Goal: Task Accomplishment & Management: Use online tool/utility

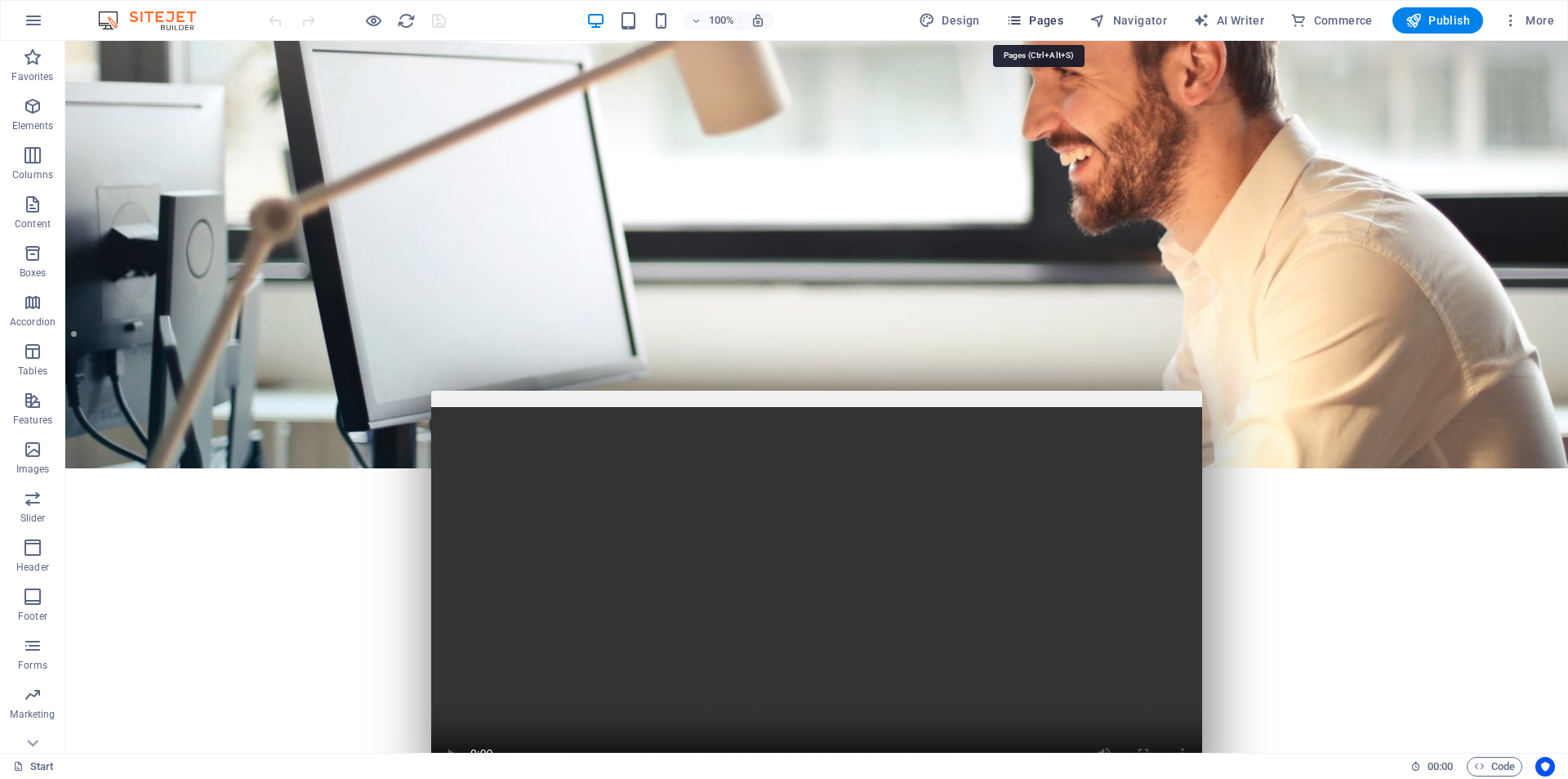
click at [1040, 27] on span "Pages" at bounding box center [1034, 21] width 57 height 16
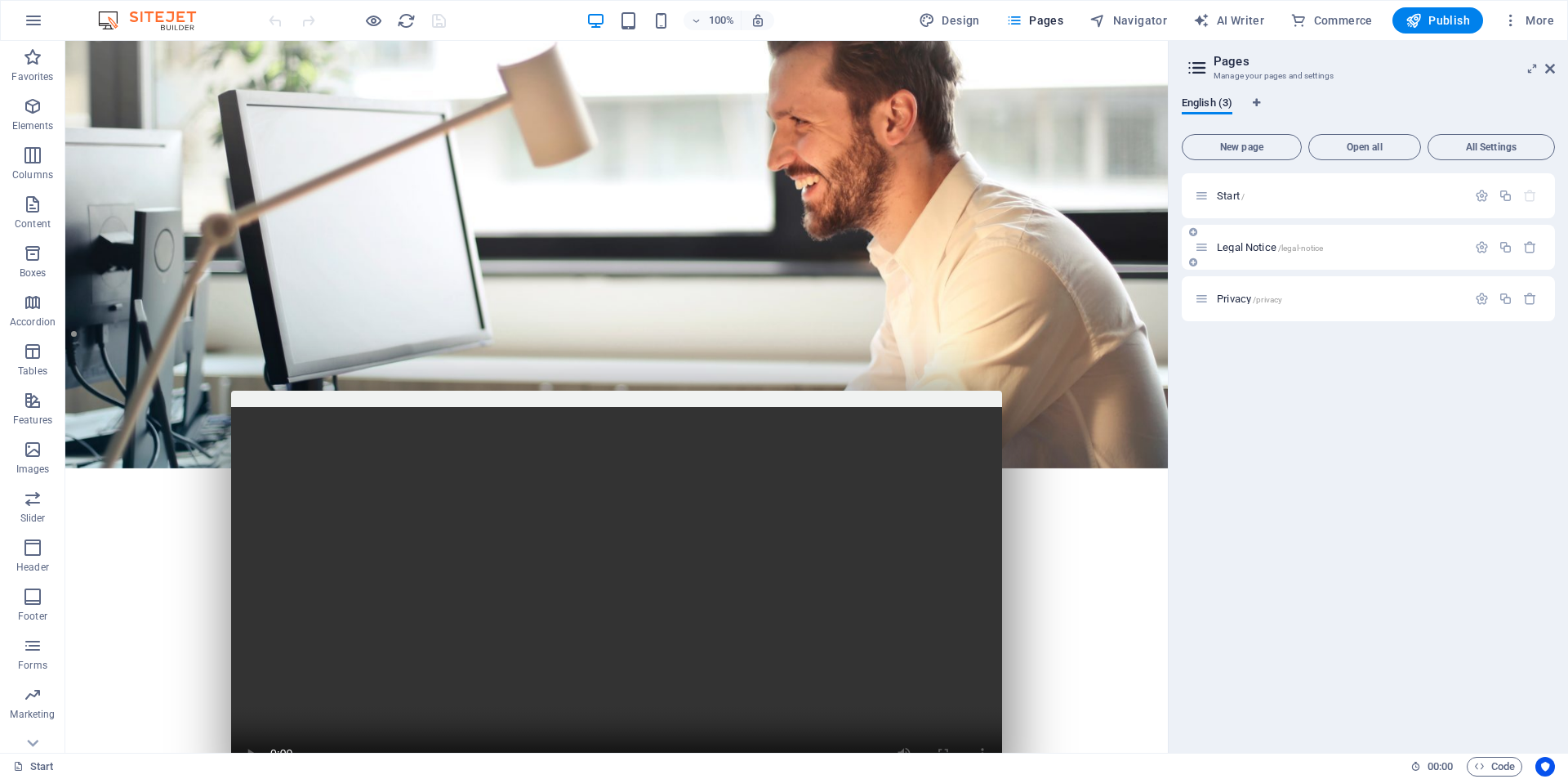
click at [1249, 253] on div "Legal Notice /legal-notice" at bounding box center [1331, 247] width 272 height 19
click at [1204, 252] on icon at bounding box center [1202, 247] width 14 height 14
click at [1235, 249] on span "Legal Notice /legal-notice" at bounding box center [1269, 247] width 106 height 12
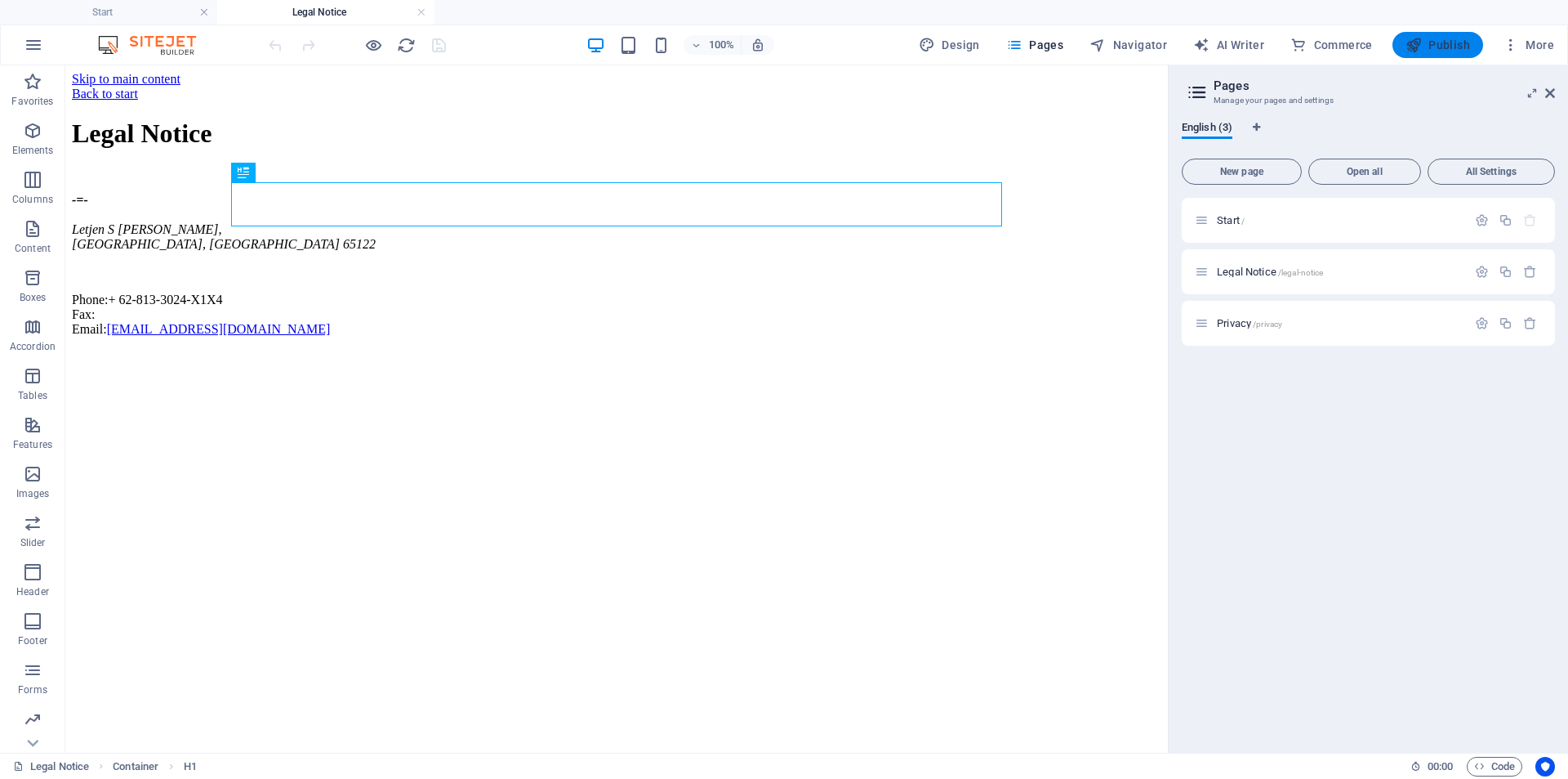
click at [1413, 40] on icon "button" at bounding box center [1414, 45] width 16 height 16
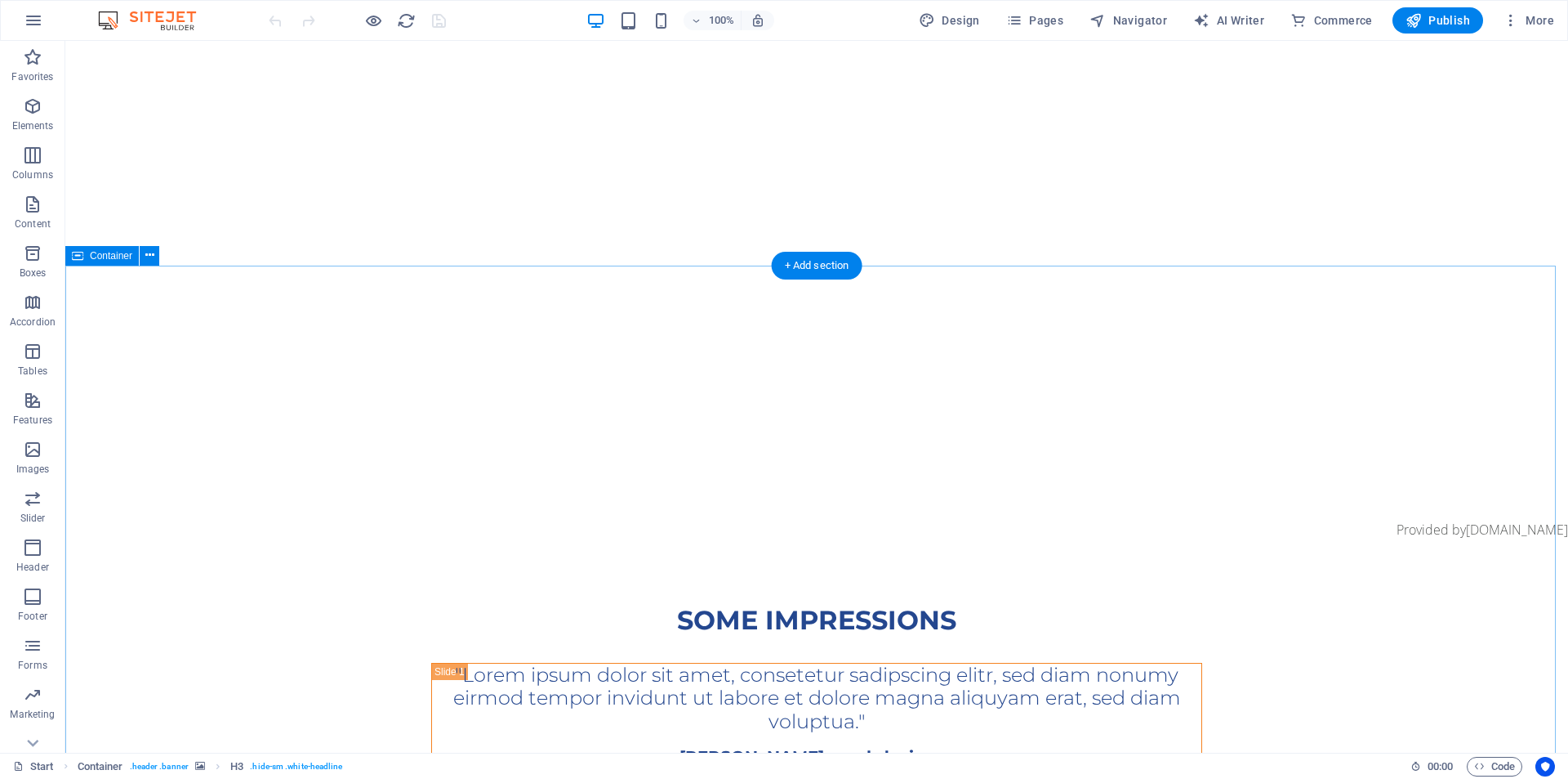
scroll to position [2858, 0]
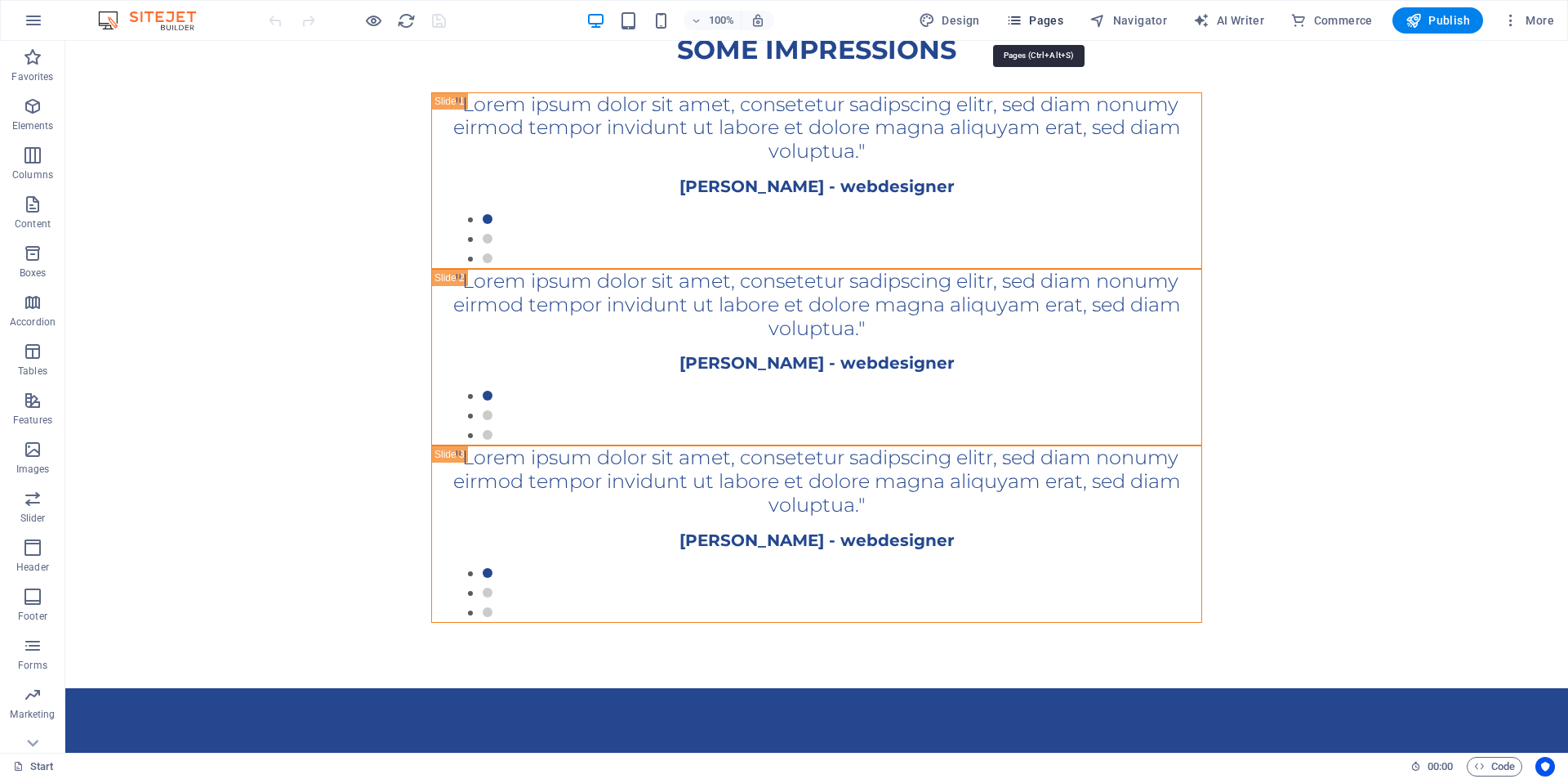
click at [1046, 17] on span "Pages" at bounding box center [1034, 21] width 57 height 16
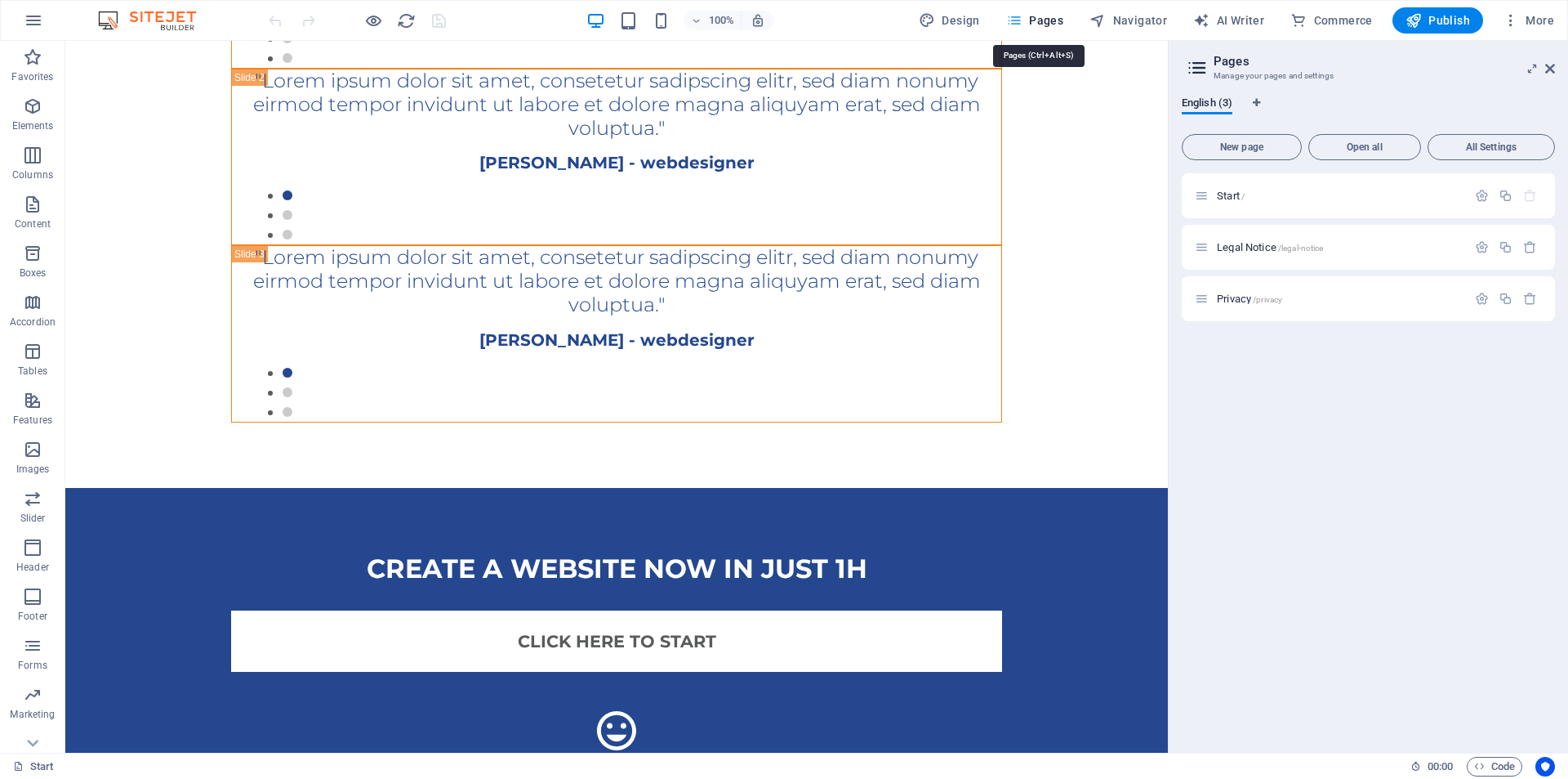
scroll to position [2658, 0]
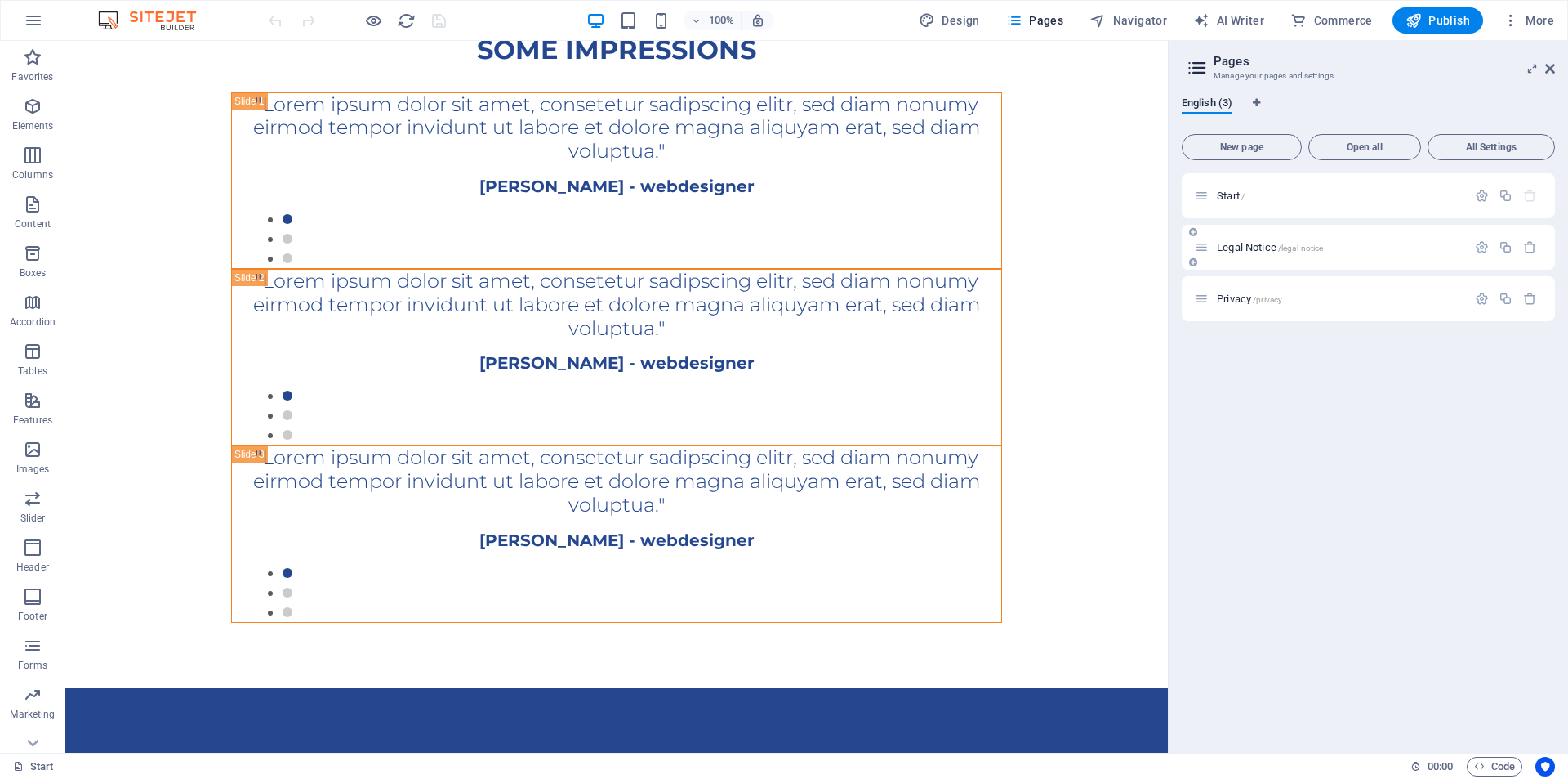
click at [1204, 245] on icon at bounding box center [1202, 247] width 14 height 14
click at [1232, 245] on span "Legal Notice /legal-notice" at bounding box center [1269, 247] width 106 height 12
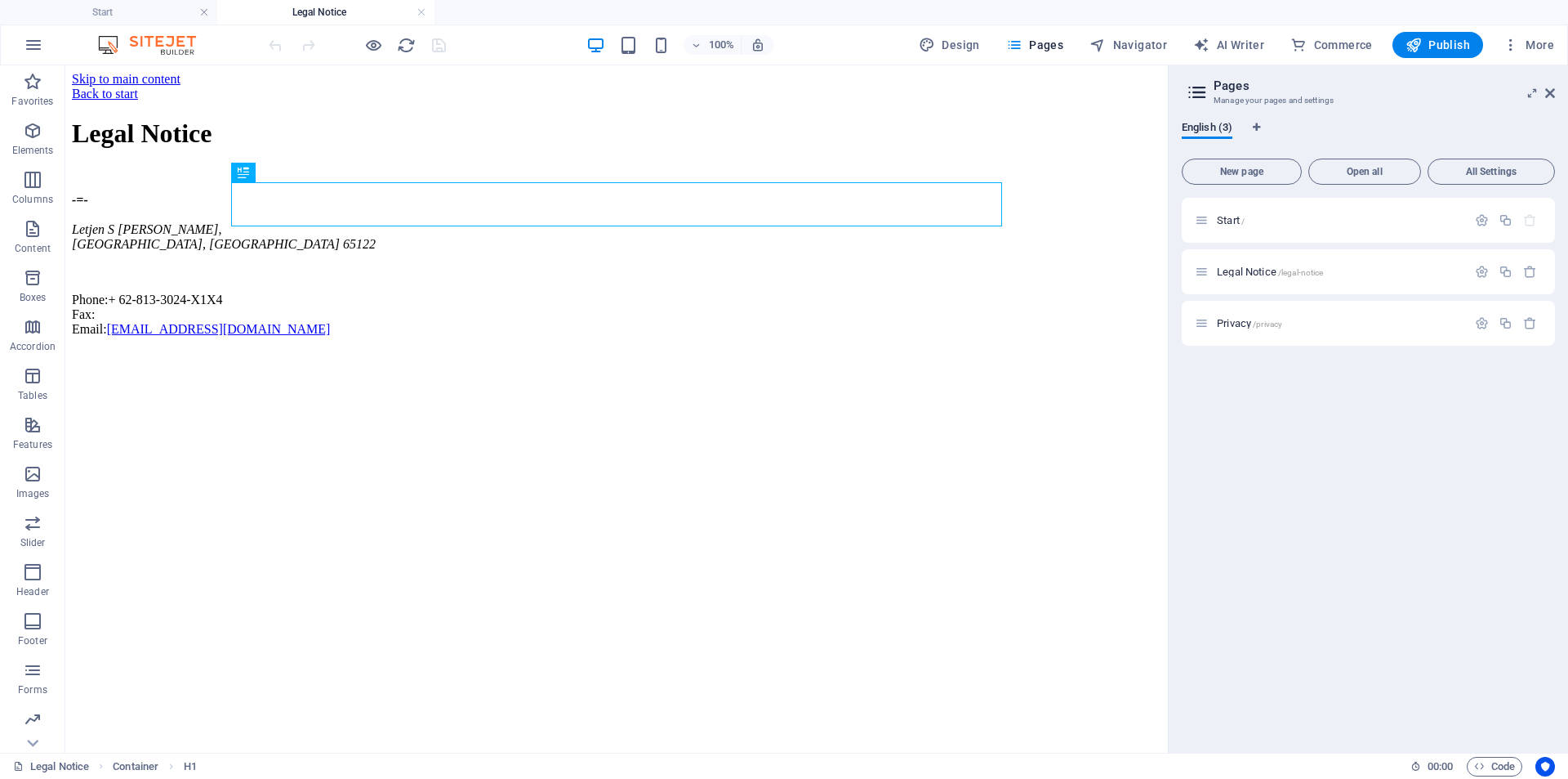
scroll to position [0, 0]
click at [1485, 275] on icon "button" at bounding box center [1482, 271] width 14 height 14
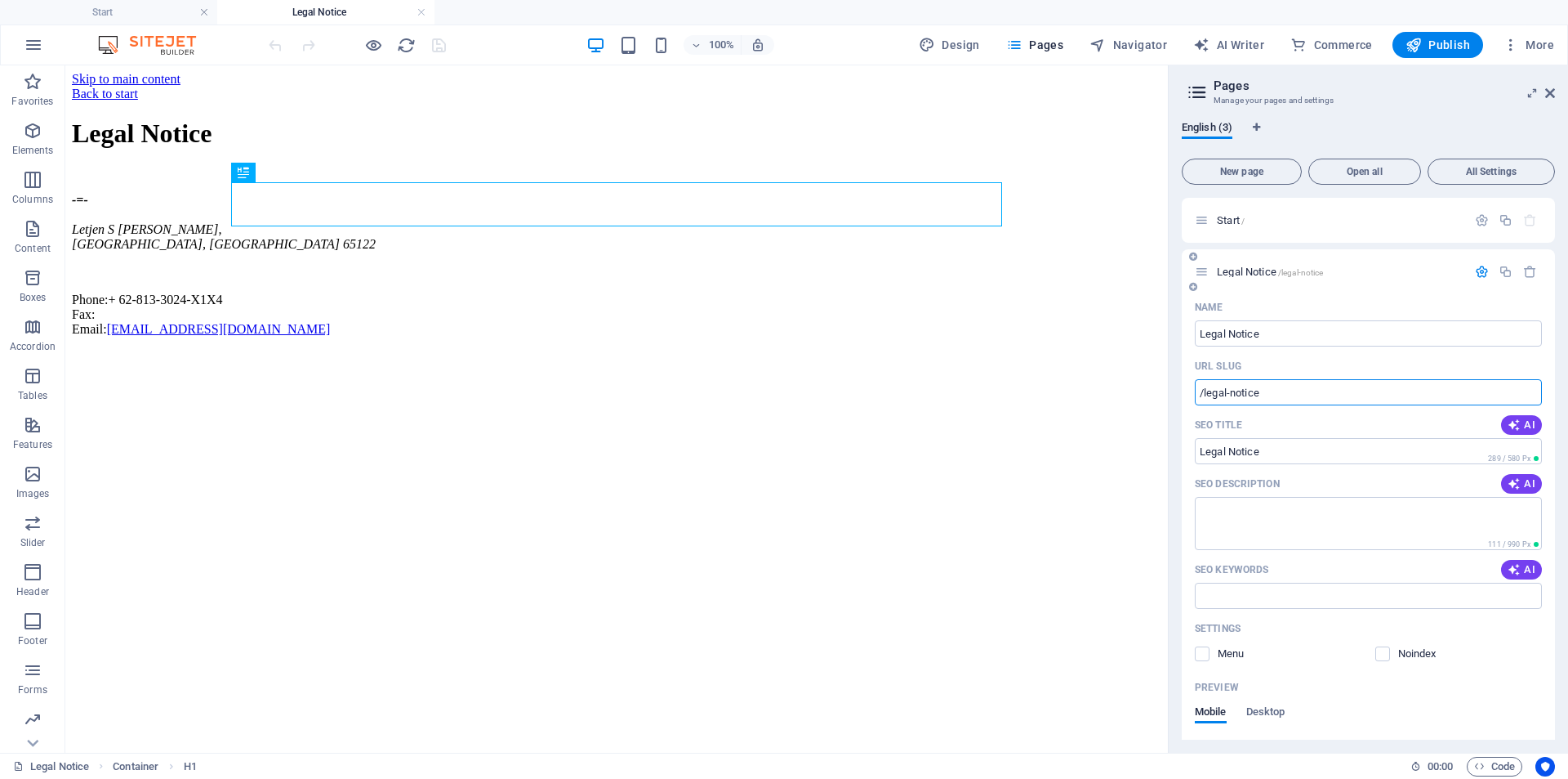
click at [1296, 401] on input "/legal-notice" at bounding box center [1369, 392] width 347 height 26
click at [1270, 461] on input "Legal Notice" at bounding box center [1369, 451] width 347 height 26
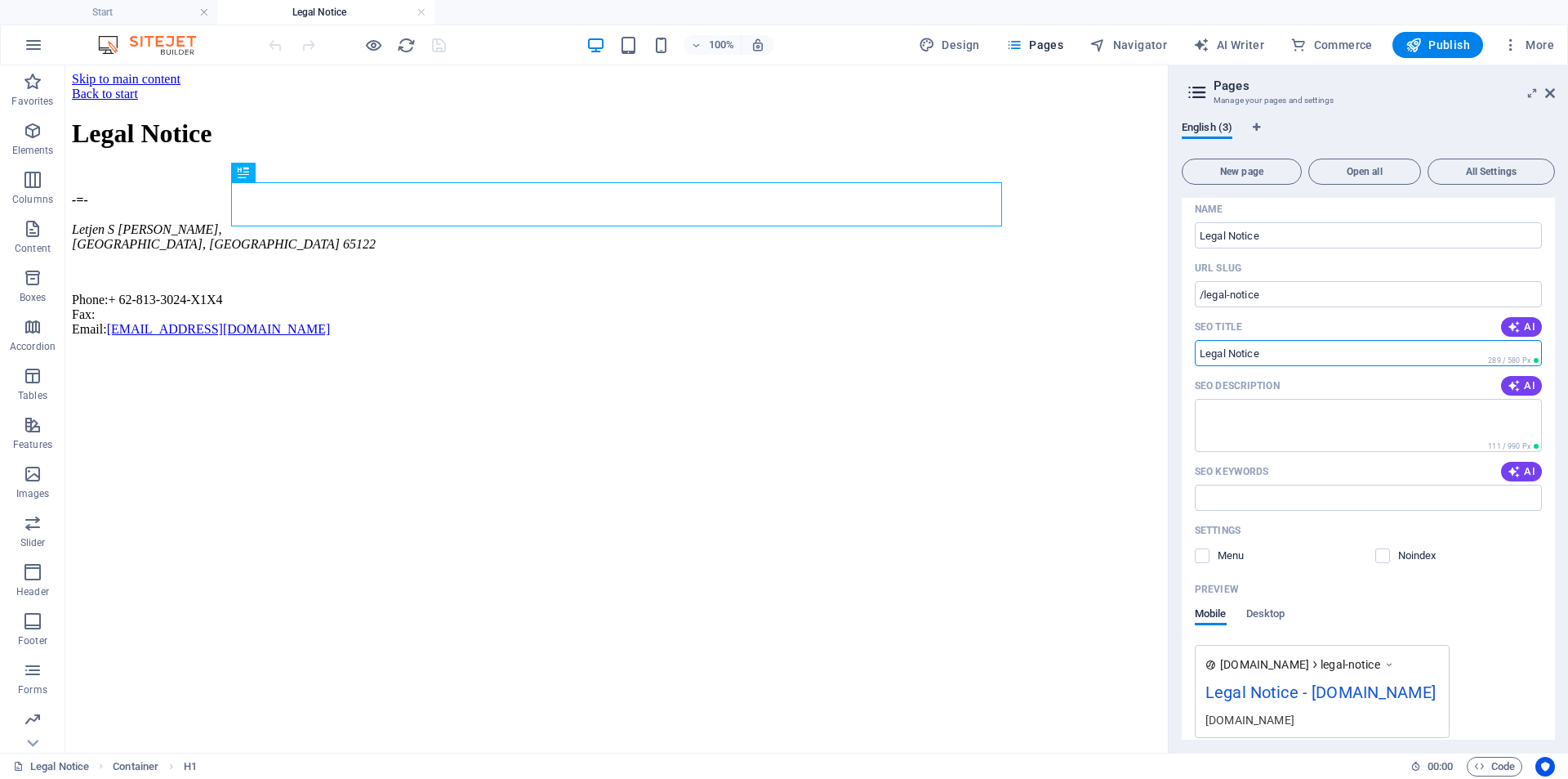
scroll to position [245, 0]
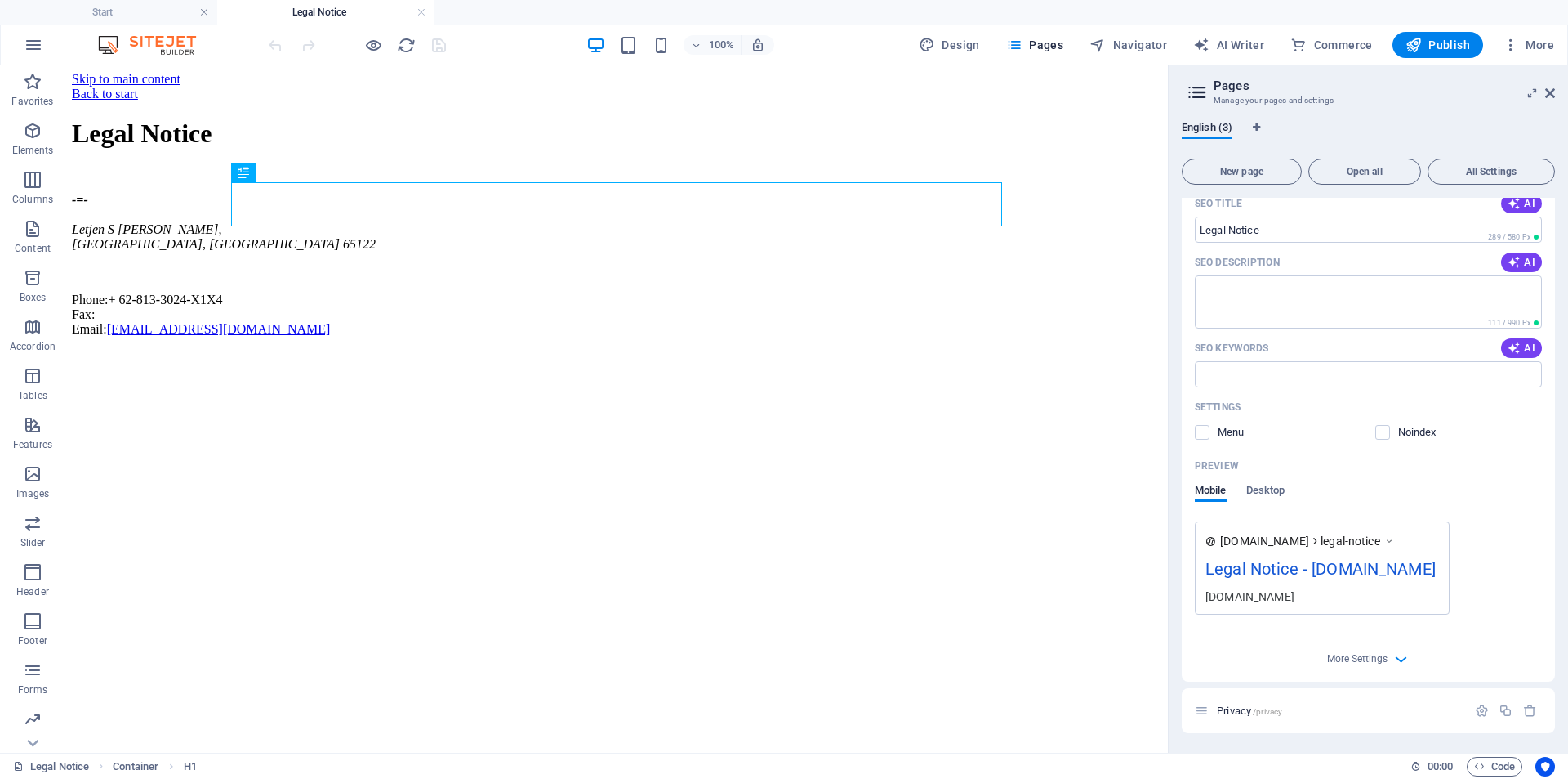
click at [1279, 634] on div "Name Legal Notice ​ URL SLUG /legal-notice ​ SEO Title AI Legal Notice ​ 289 / …" at bounding box center [1368, 376] width 373 height 609
click at [1359, 661] on span "More Settings" at bounding box center [1356, 659] width 60 height 12
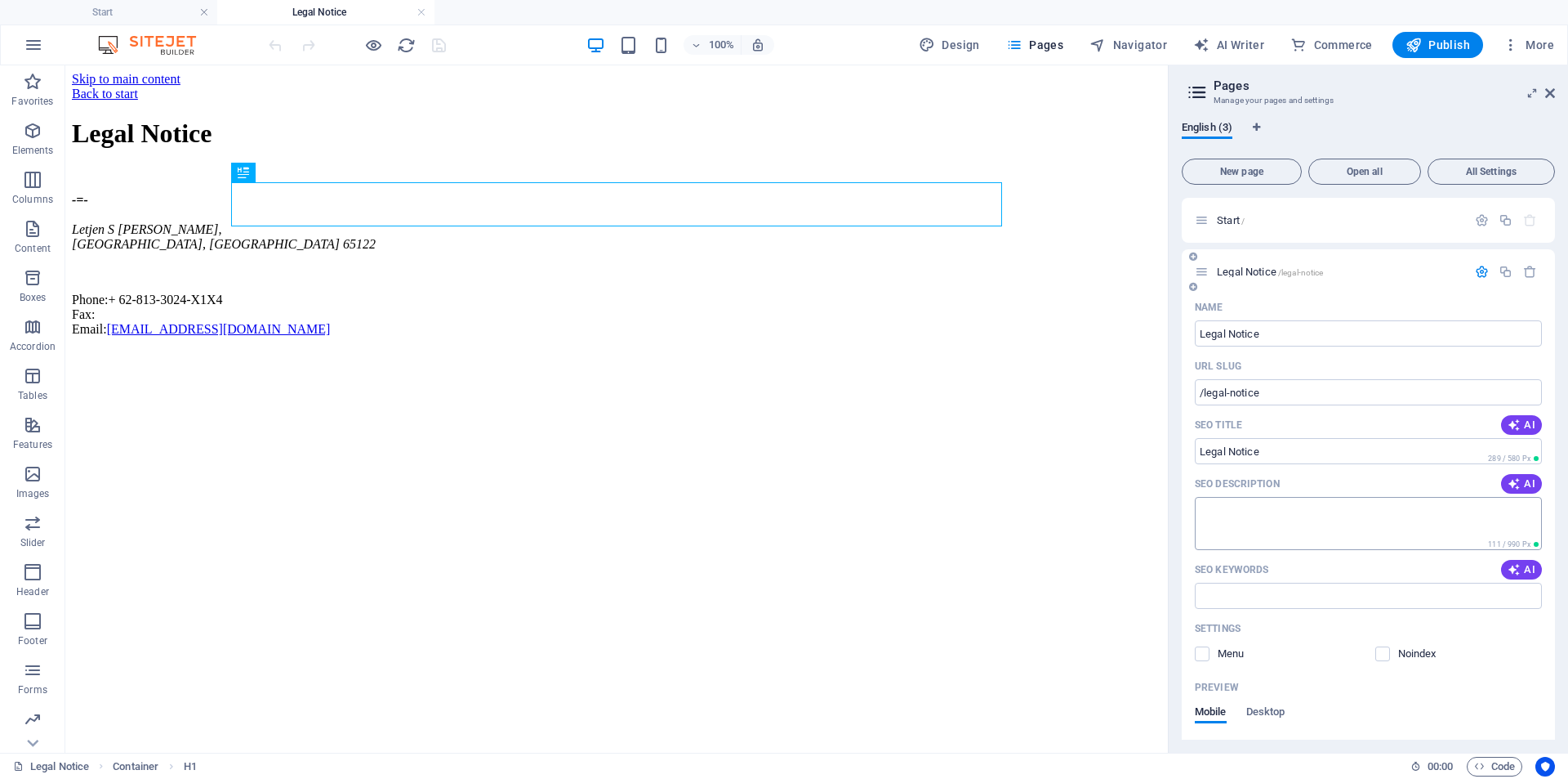
scroll to position [327, 0]
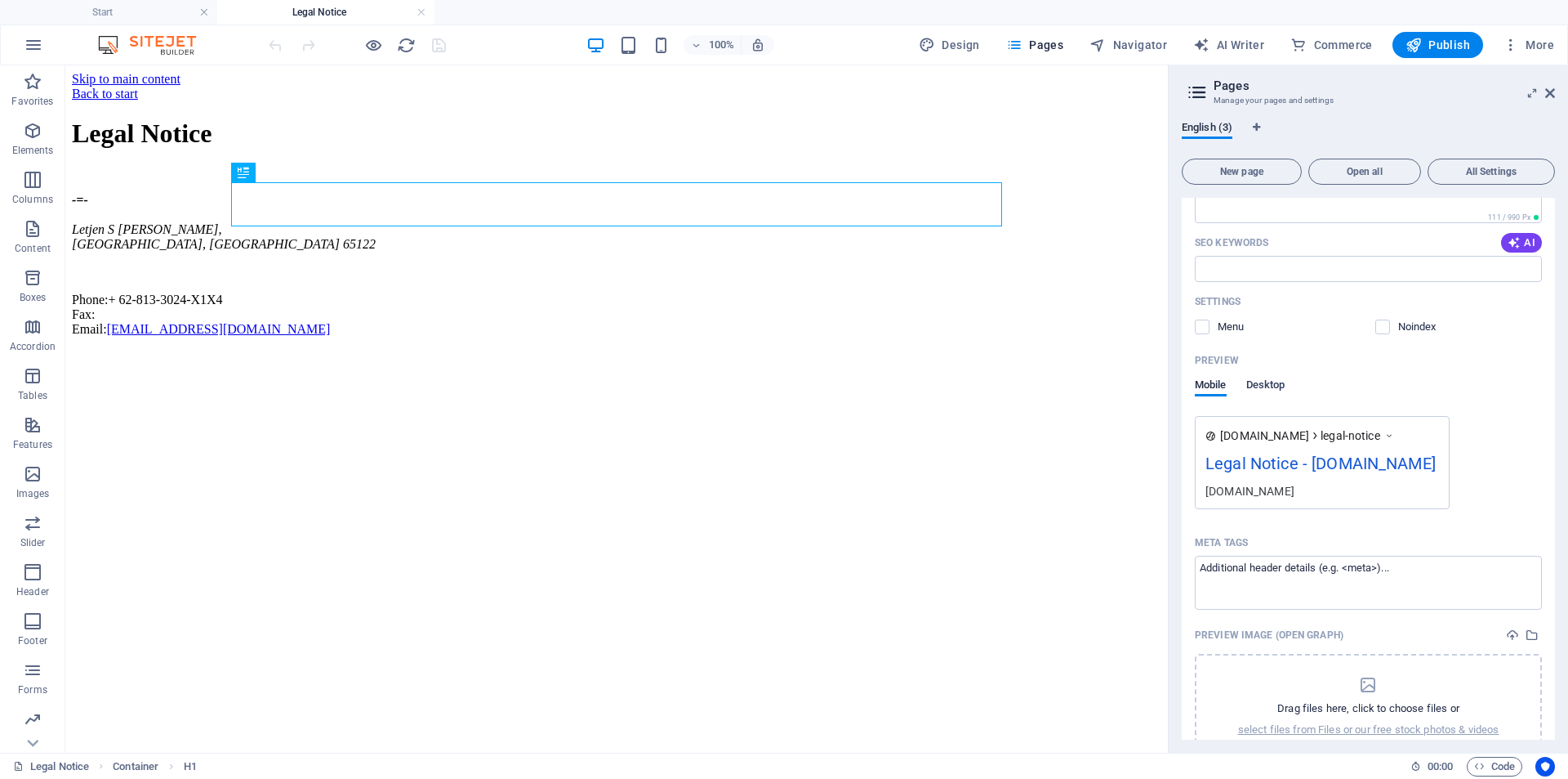
click at [1267, 390] on span "Desktop" at bounding box center [1266, 386] width 40 height 23
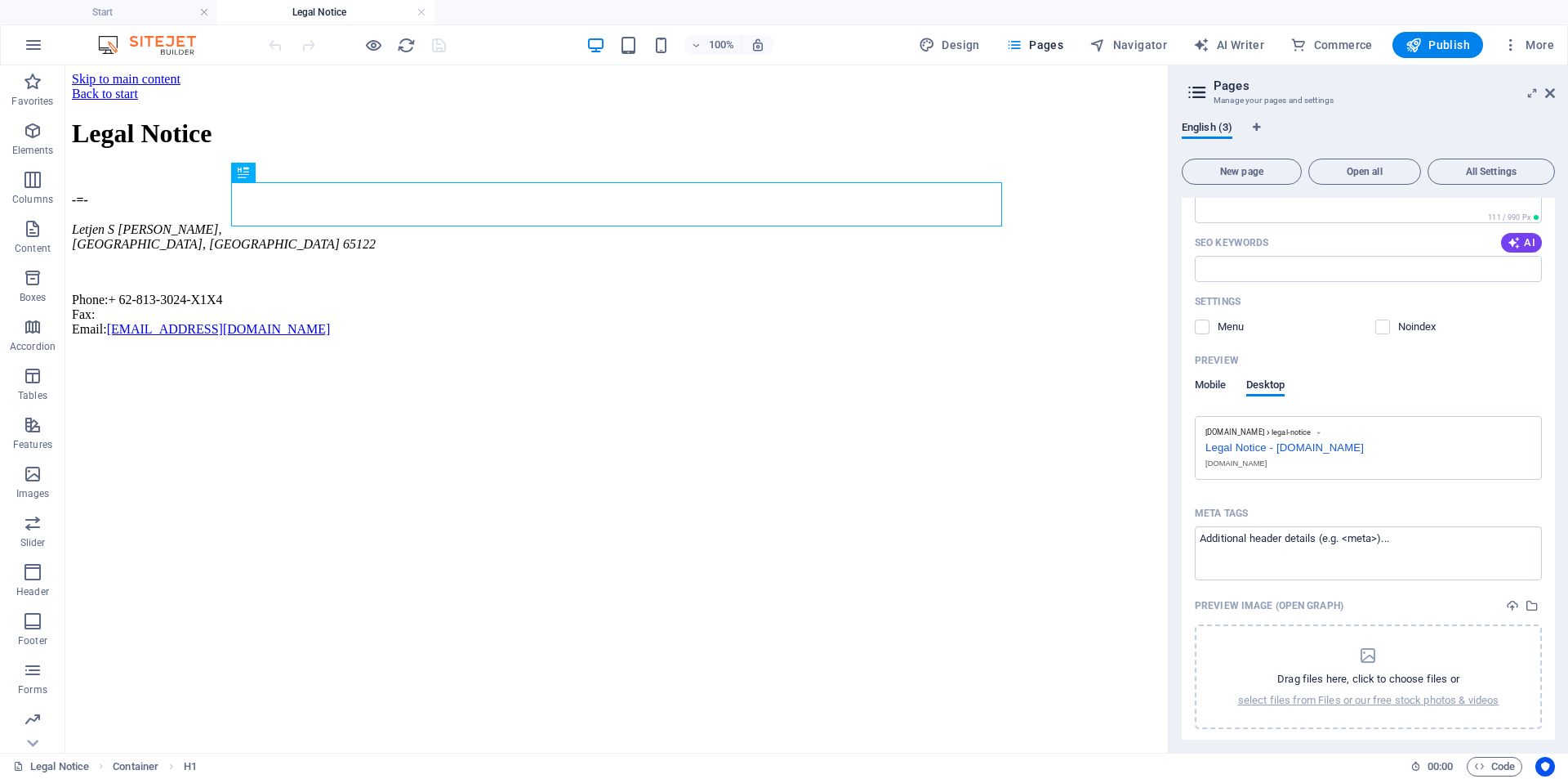
click at [1208, 388] on span "Mobile" at bounding box center [1211, 386] width 32 height 23
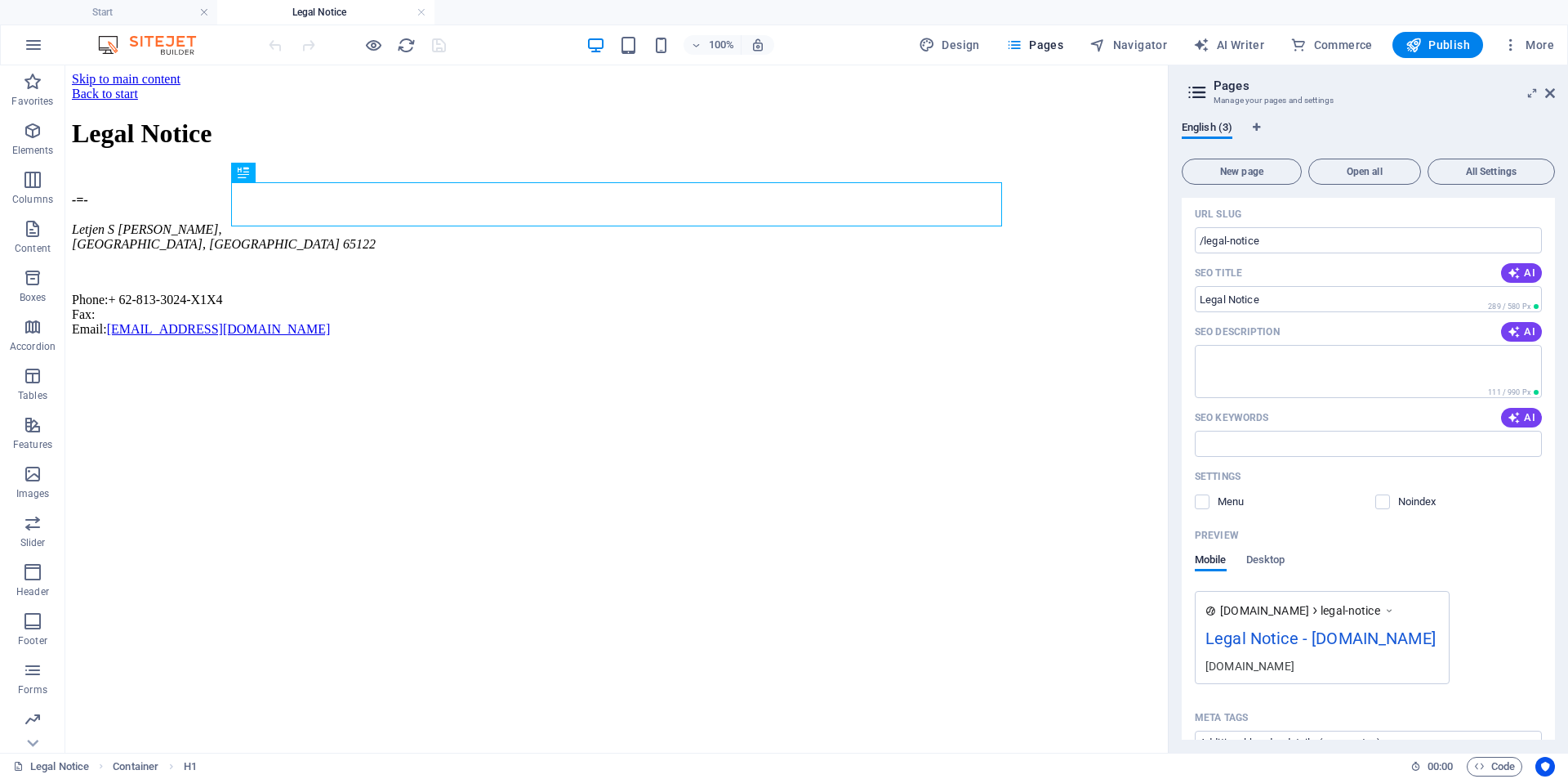
scroll to position [0, 0]
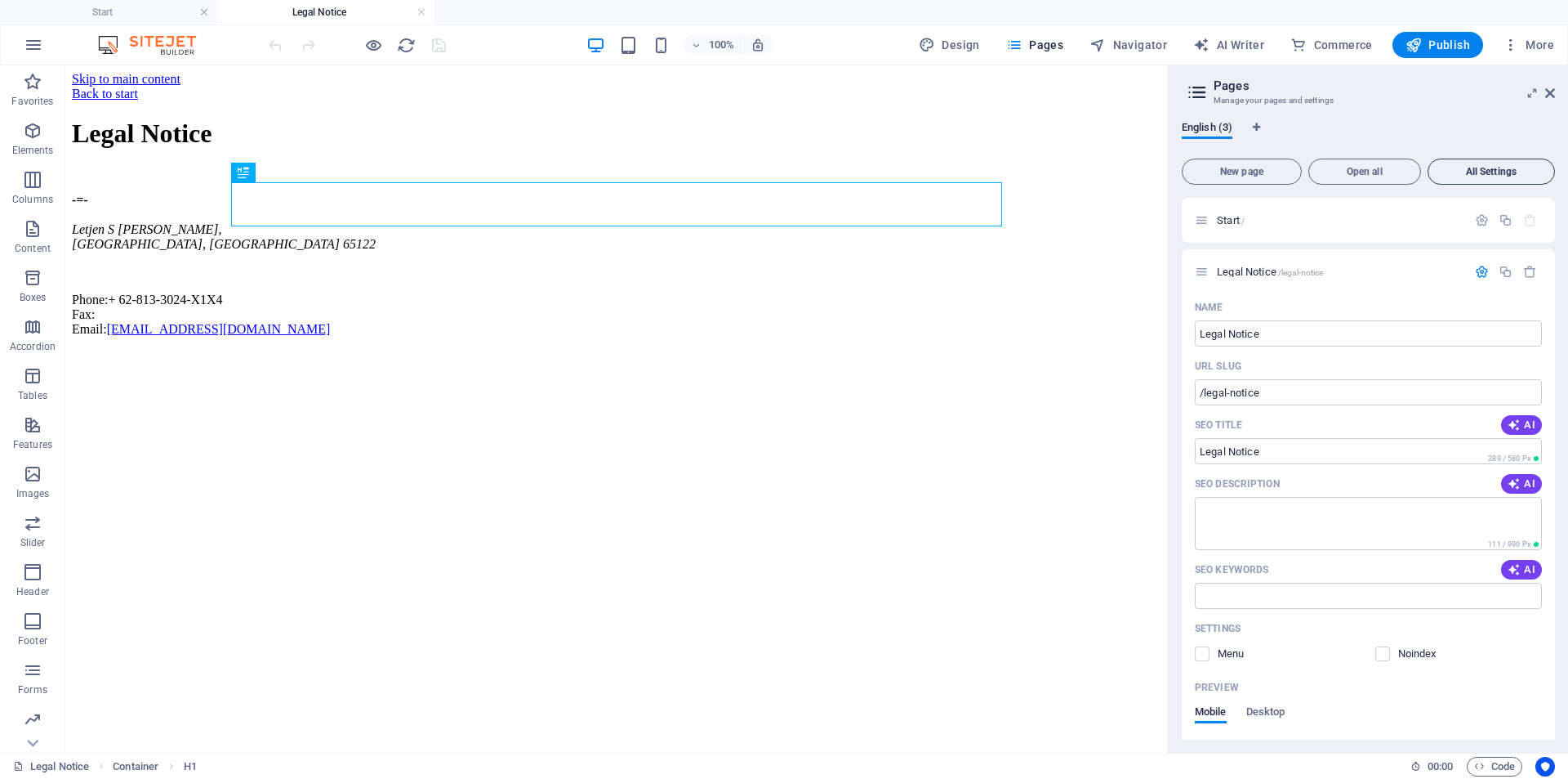
click at [1480, 168] on span "All Settings" at bounding box center [1491, 171] width 113 height 10
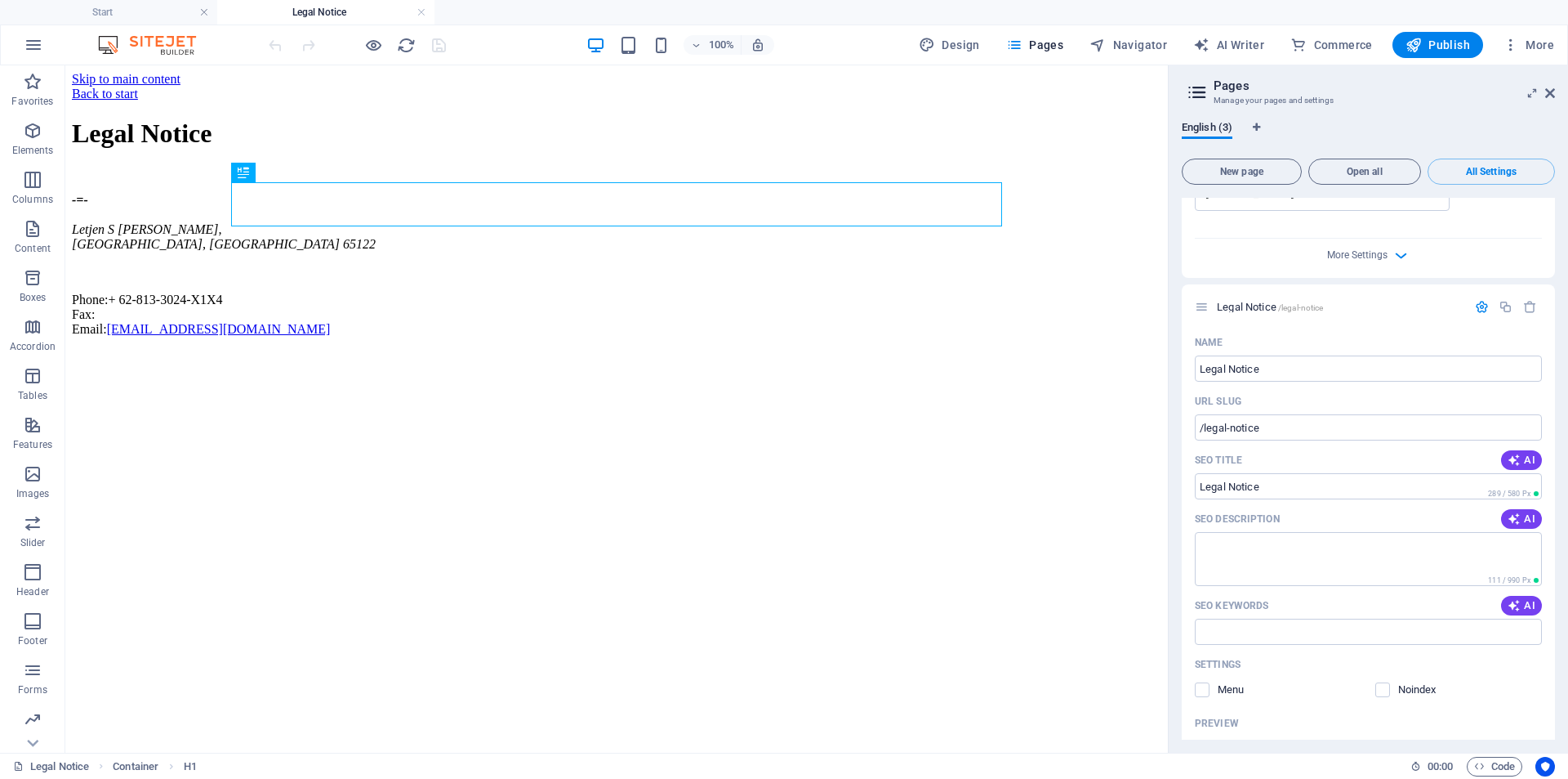
scroll to position [577, 0]
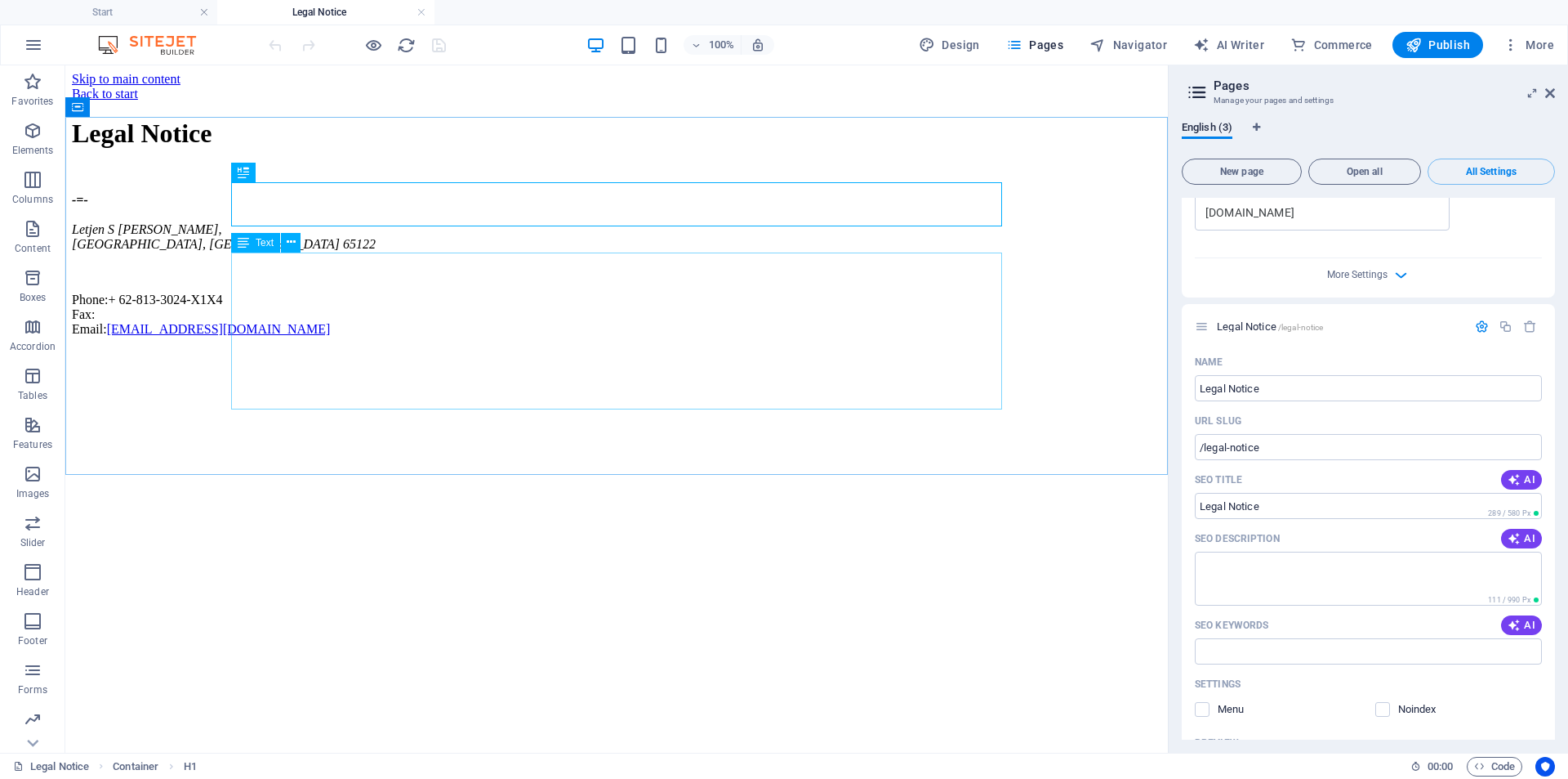
click at [267, 250] on div "Text" at bounding box center [256, 243] width 49 height 20
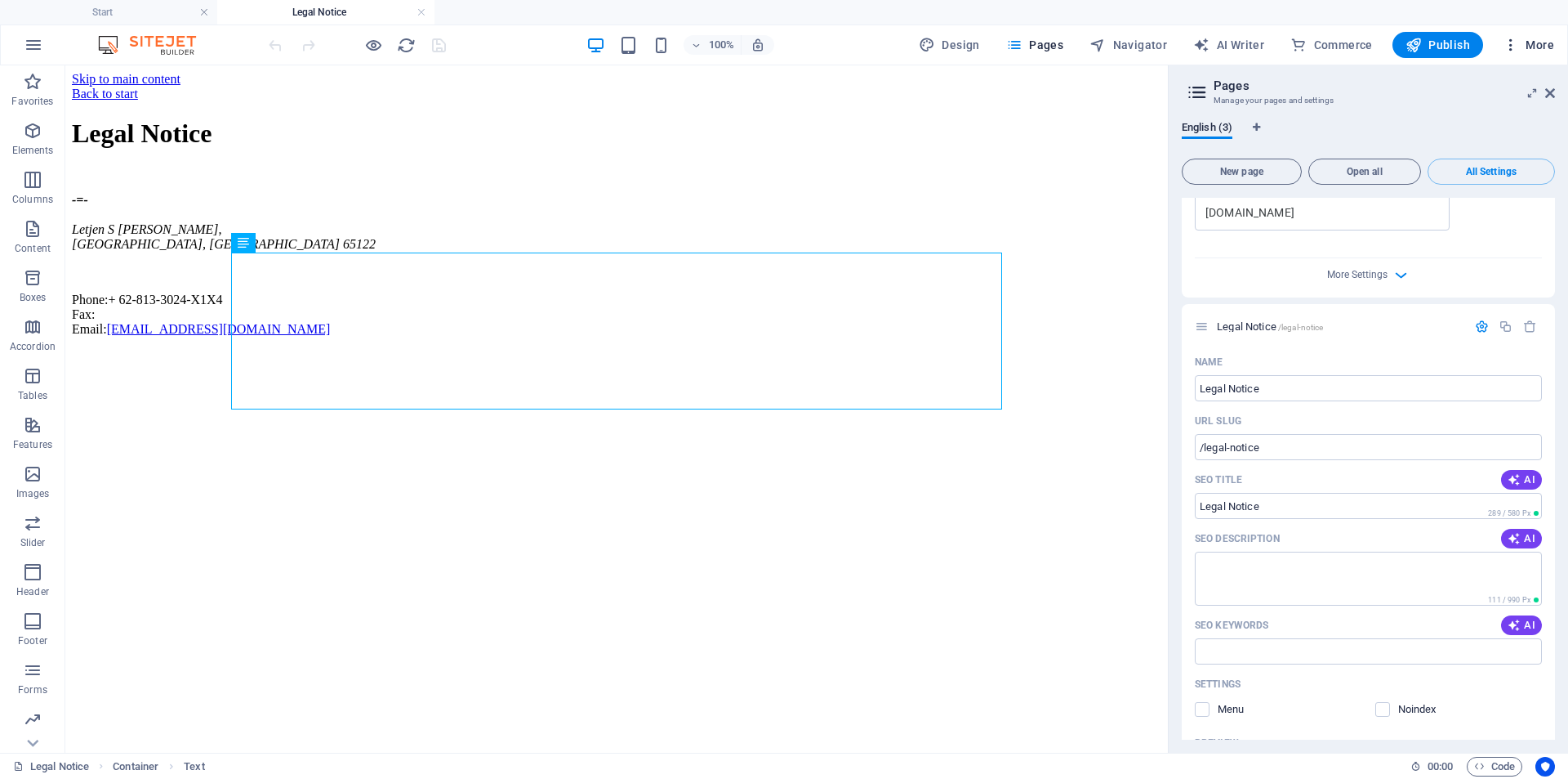
click at [1534, 53] on button "More" at bounding box center [1528, 45] width 64 height 26
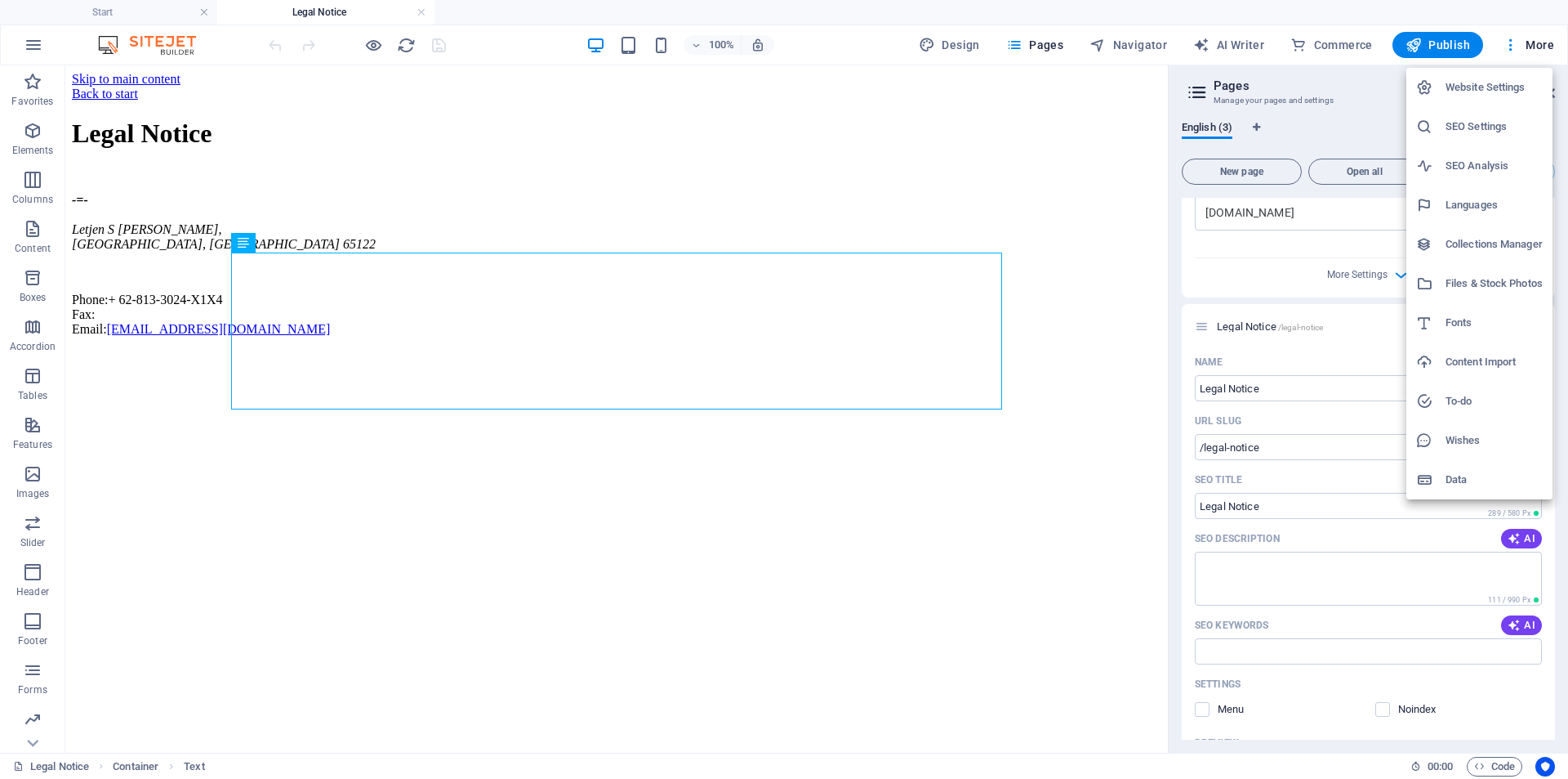
click at [1506, 53] on div at bounding box center [784, 390] width 1568 height 779
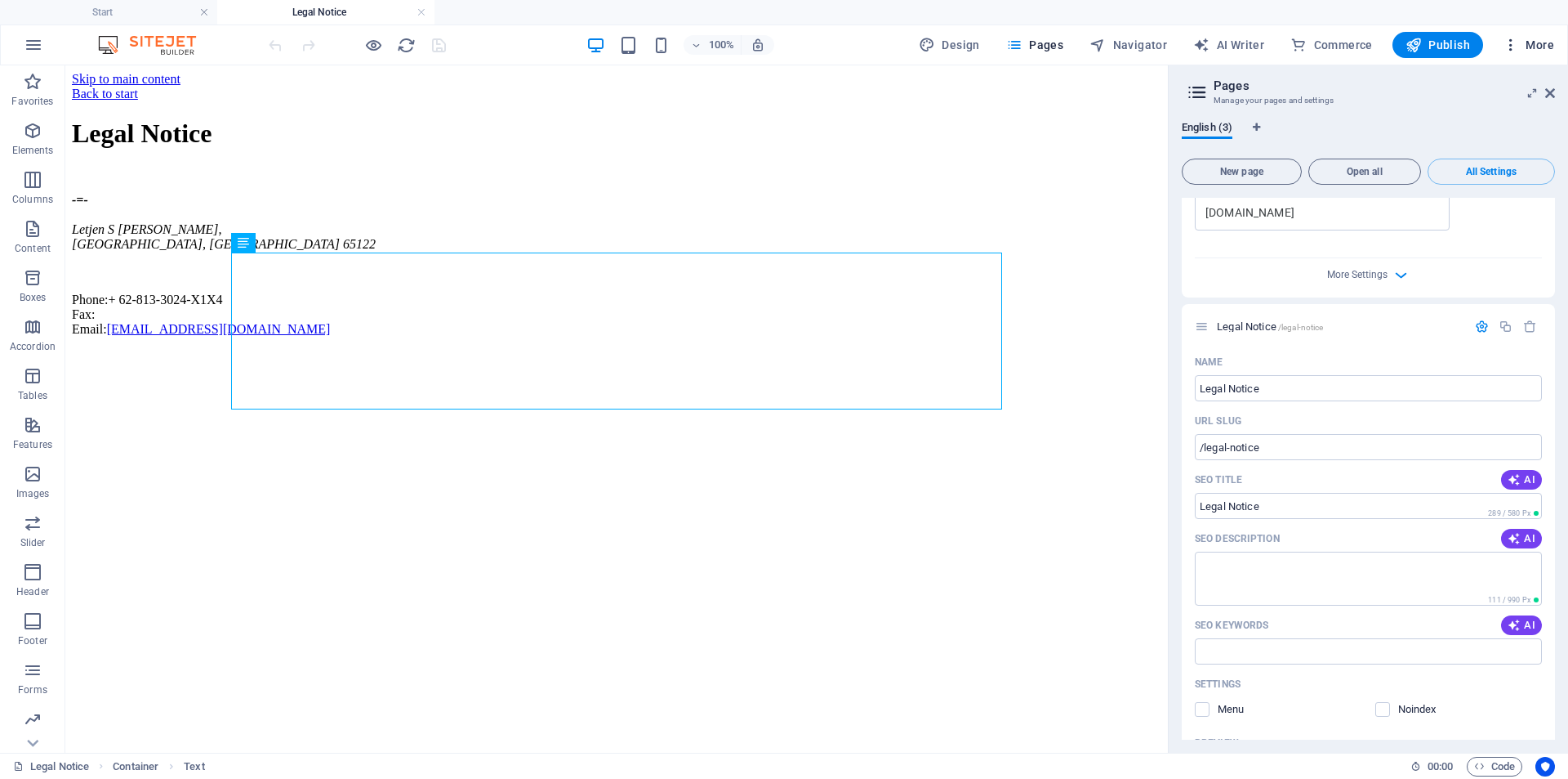
click at [1509, 53] on icon "button" at bounding box center [1511, 45] width 16 height 16
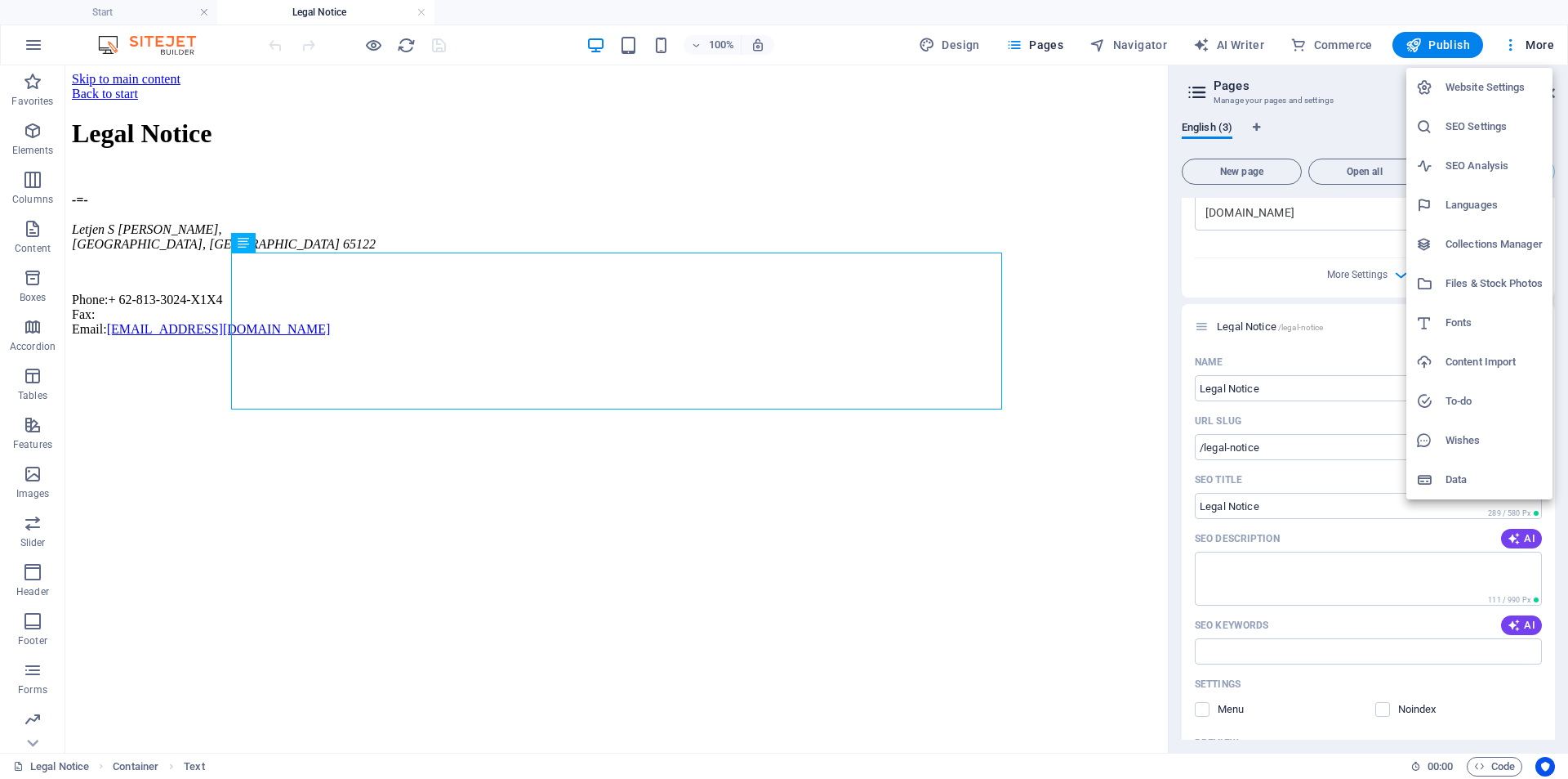
click at [1477, 473] on h6 "Data" at bounding box center [1494, 480] width 97 height 20
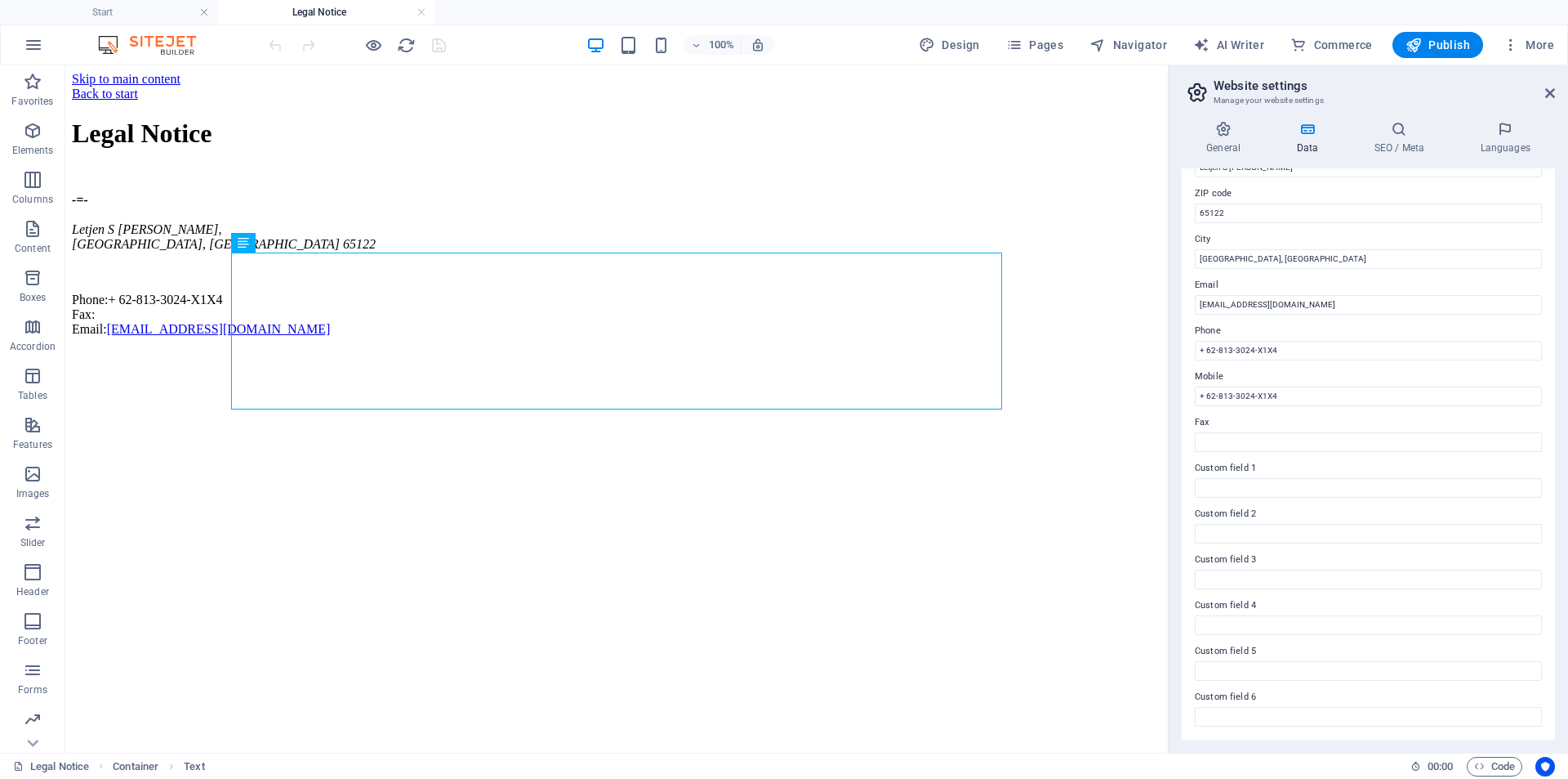
scroll to position [0, 0]
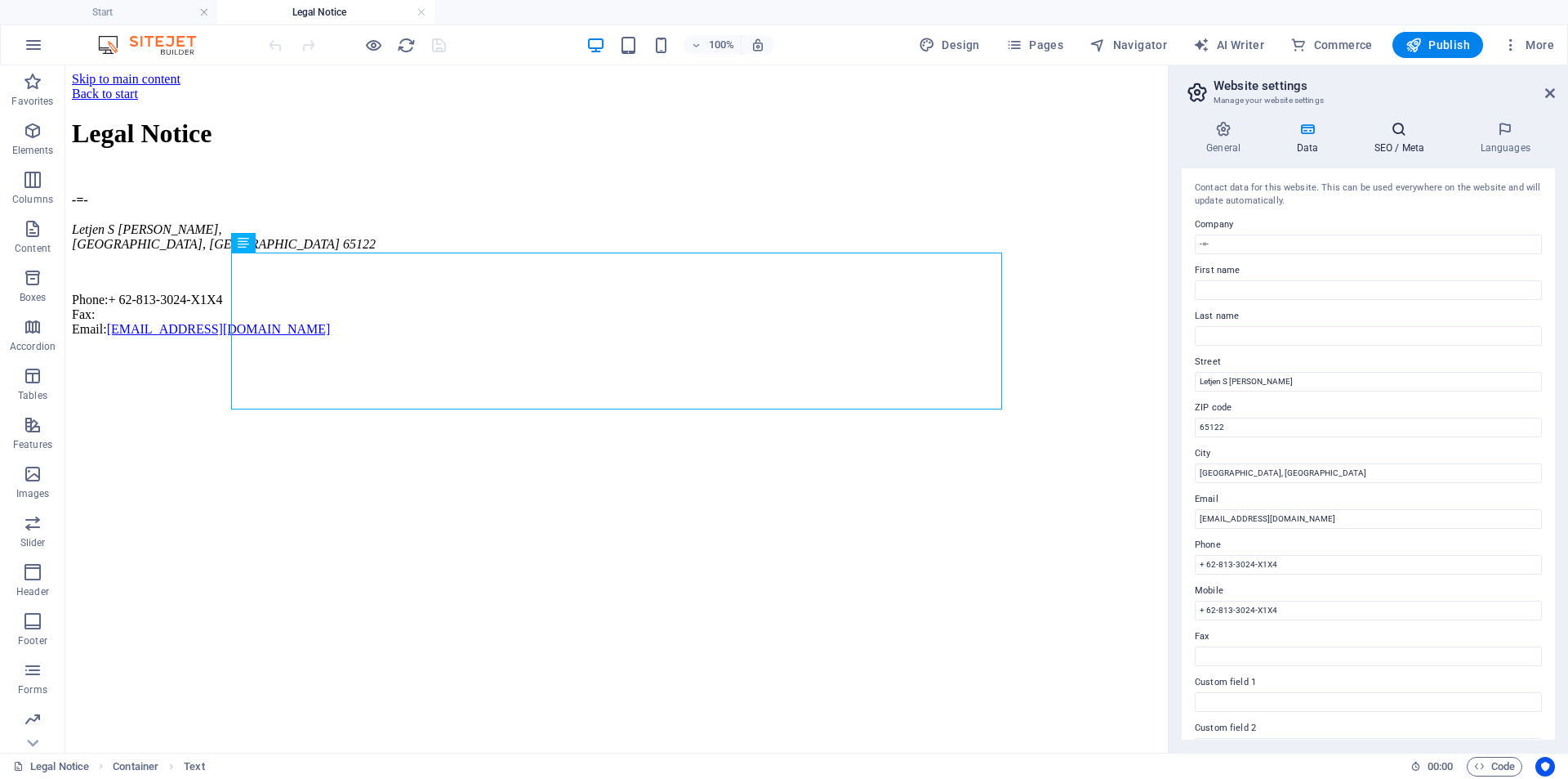
click at [1407, 152] on h4 "SEO / Meta" at bounding box center [1402, 138] width 106 height 35
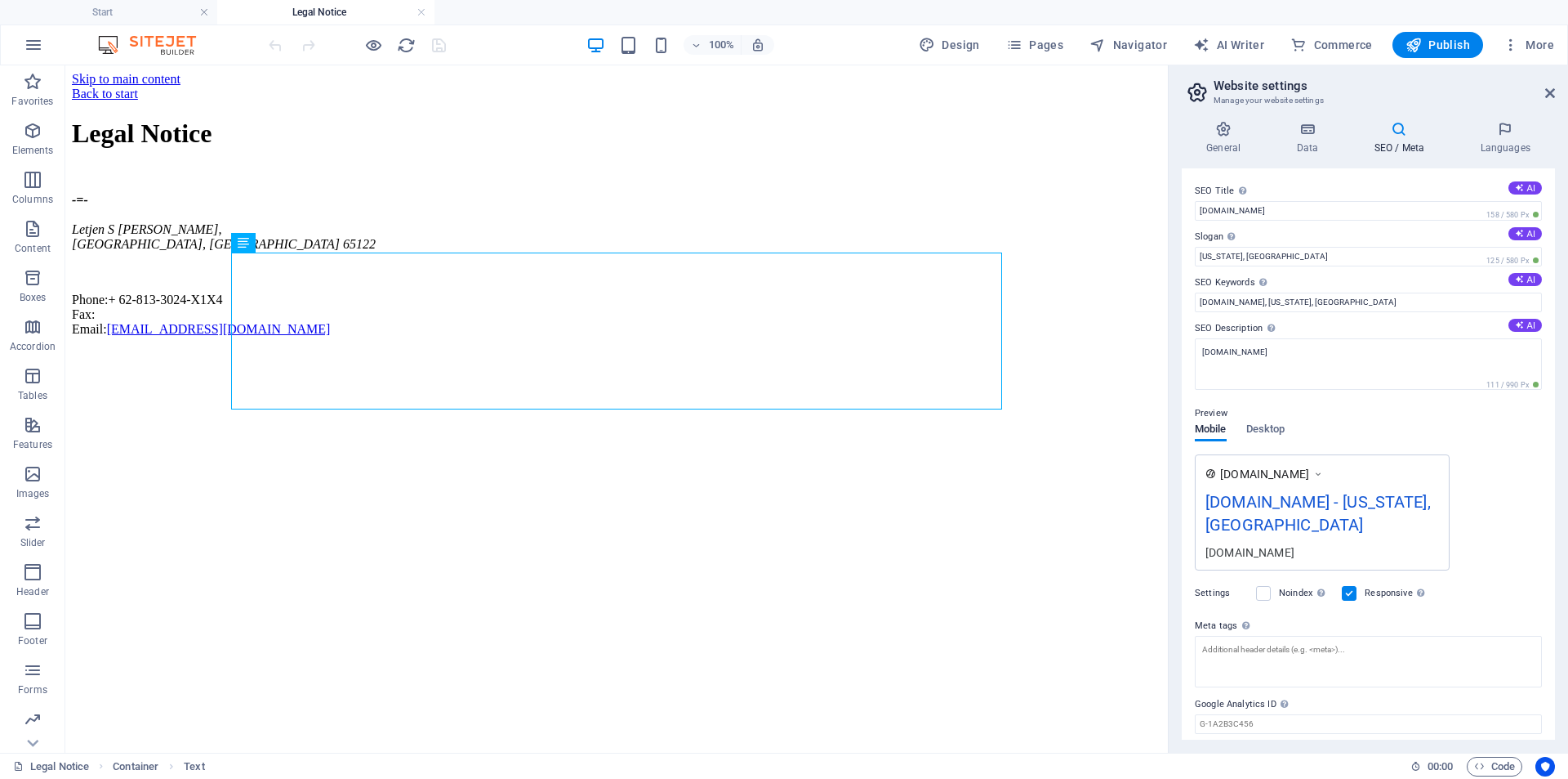
scroll to position [53, 0]
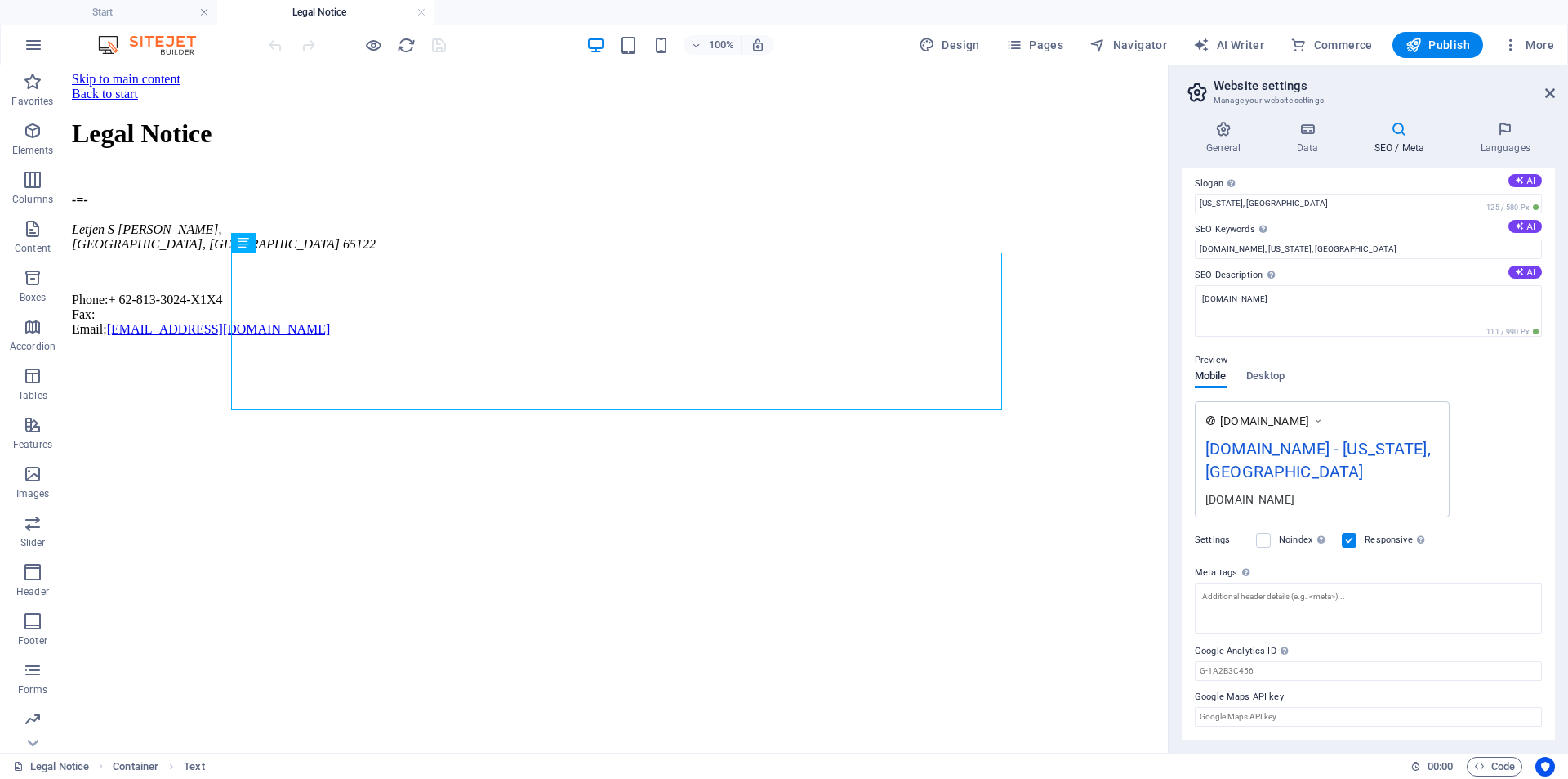
drag, startPoint x: 1227, startPoint y: 473, endPoint x: 1197, endPoint y: 470, distance: 30.1
click at [1197, 470] on div "www.example.com dhasamuka.biz.id - New York, NY dhasamuka.biz.id" at bounding box center [1323, 459] width 255 height 116
click at [1353, 448] on div "[DOMAIN_NAME] - [US_STATE], [GEOGRAPHIC_DATA]" at bounding box center [1323, 464] width 234 height 54
click at [1354, 448] on div "[DOMAIN_NAME] - [US_STATE], [GEOGRAPHIC_DATA]" at bounding box center [1323, 464] width 234 height 54
click at [1236, 719] on input "Google Maps API key" at bounding box center [1369, 716] width 347 height 20
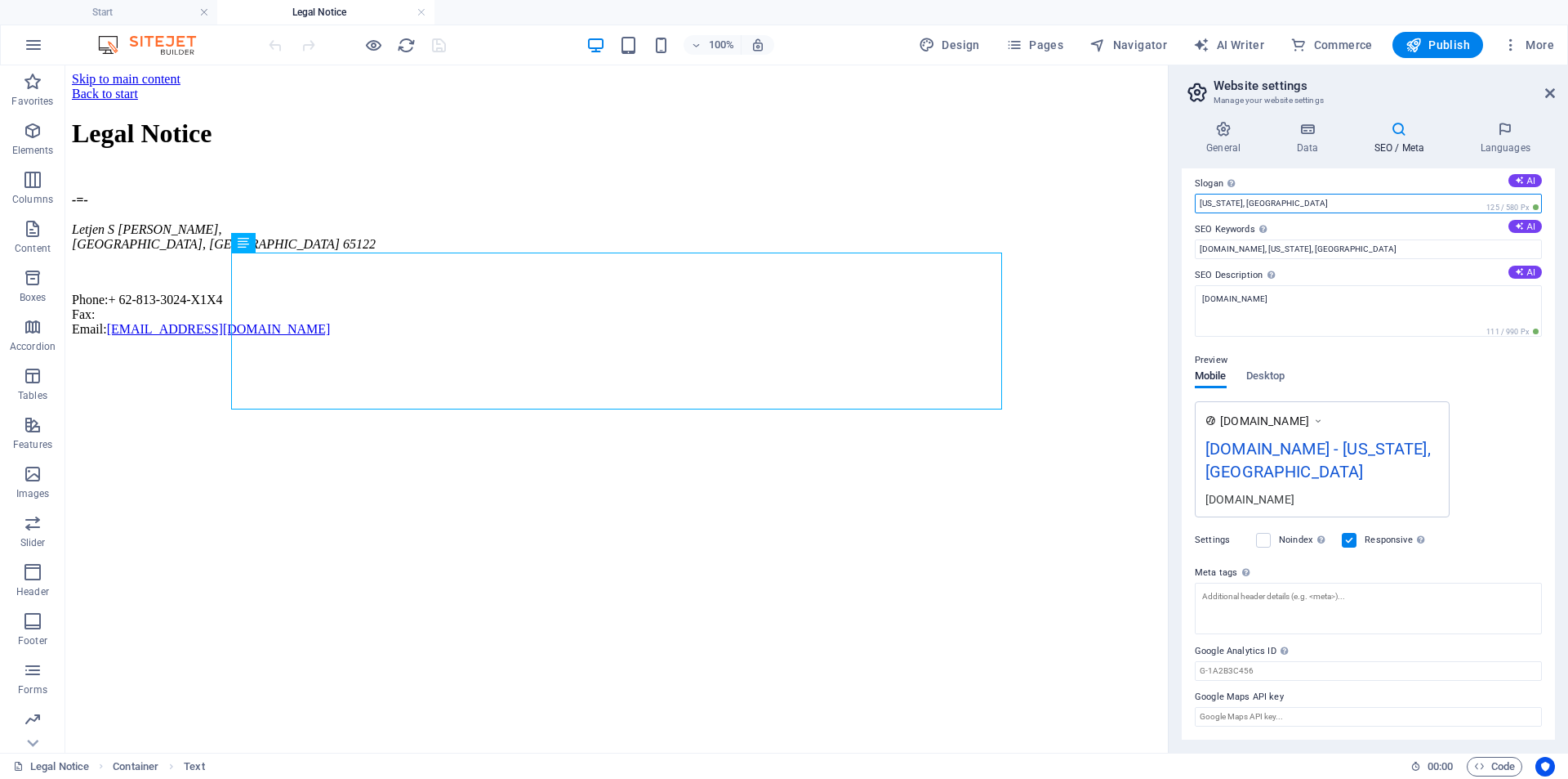
click at [1322, 198] on input "New York, NY" at bounding box center [1369, 203] width 347 height 20
click at [1324, 196] on input "New York, NY" at bounding box center [1369, 203] width 347 height 20
drag, startPoint x: 1274, startPoint y: 244, endPoint x: 1353, endPoint y: 250, distance: 79.2
click at [1353, 250] on input "dhasamuka.biz.id, New York, NY" at bounding box center [1369, 250] width 347 height 20
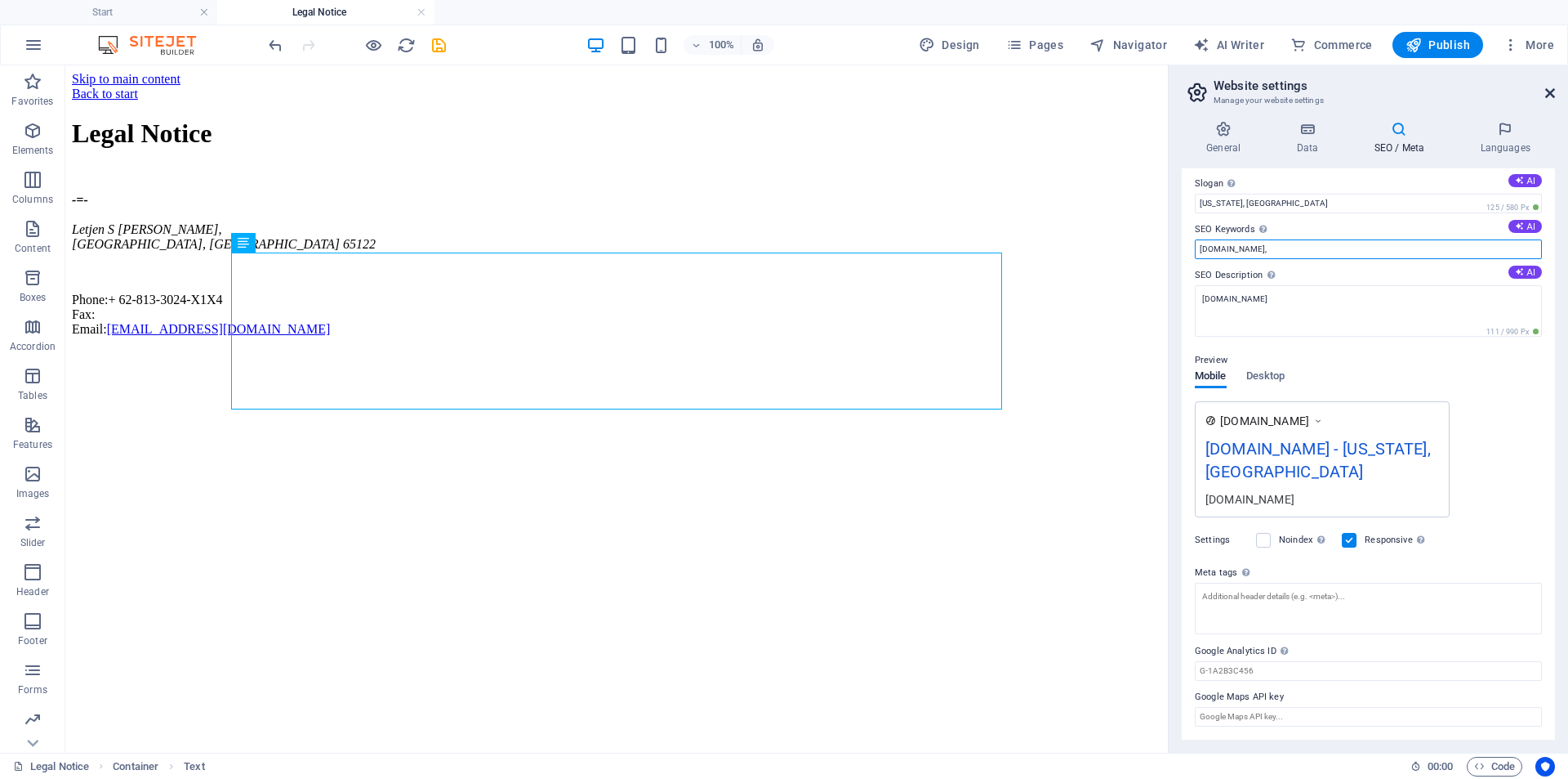
type input "dhasamuka.biz.id,"
click at [1552, 92] on icon at bounding box center [1550, 93] width 10 height 13
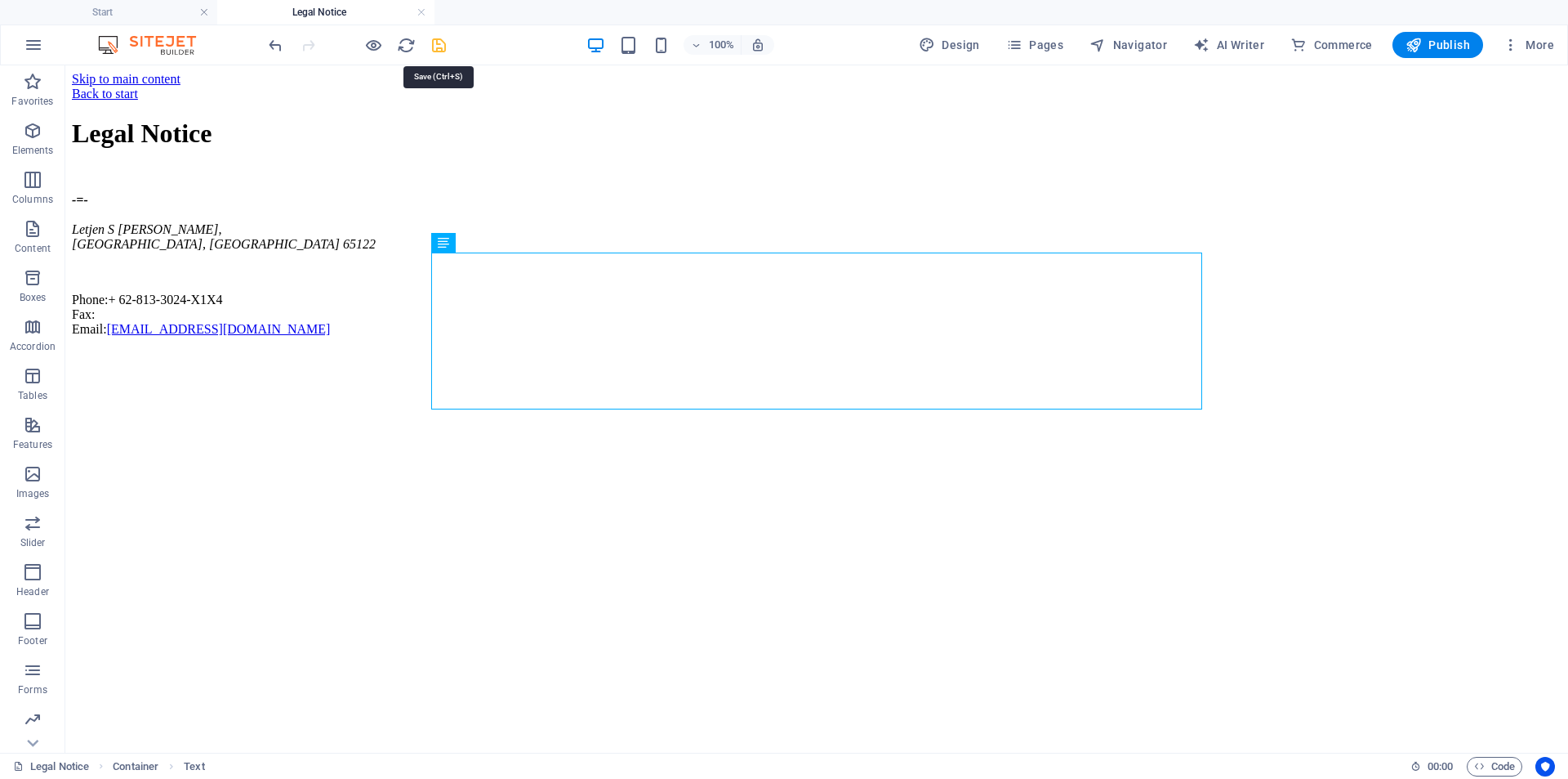
click at [431, 51] on icon "save" at bounding box center [439, 45] width 19 height 19
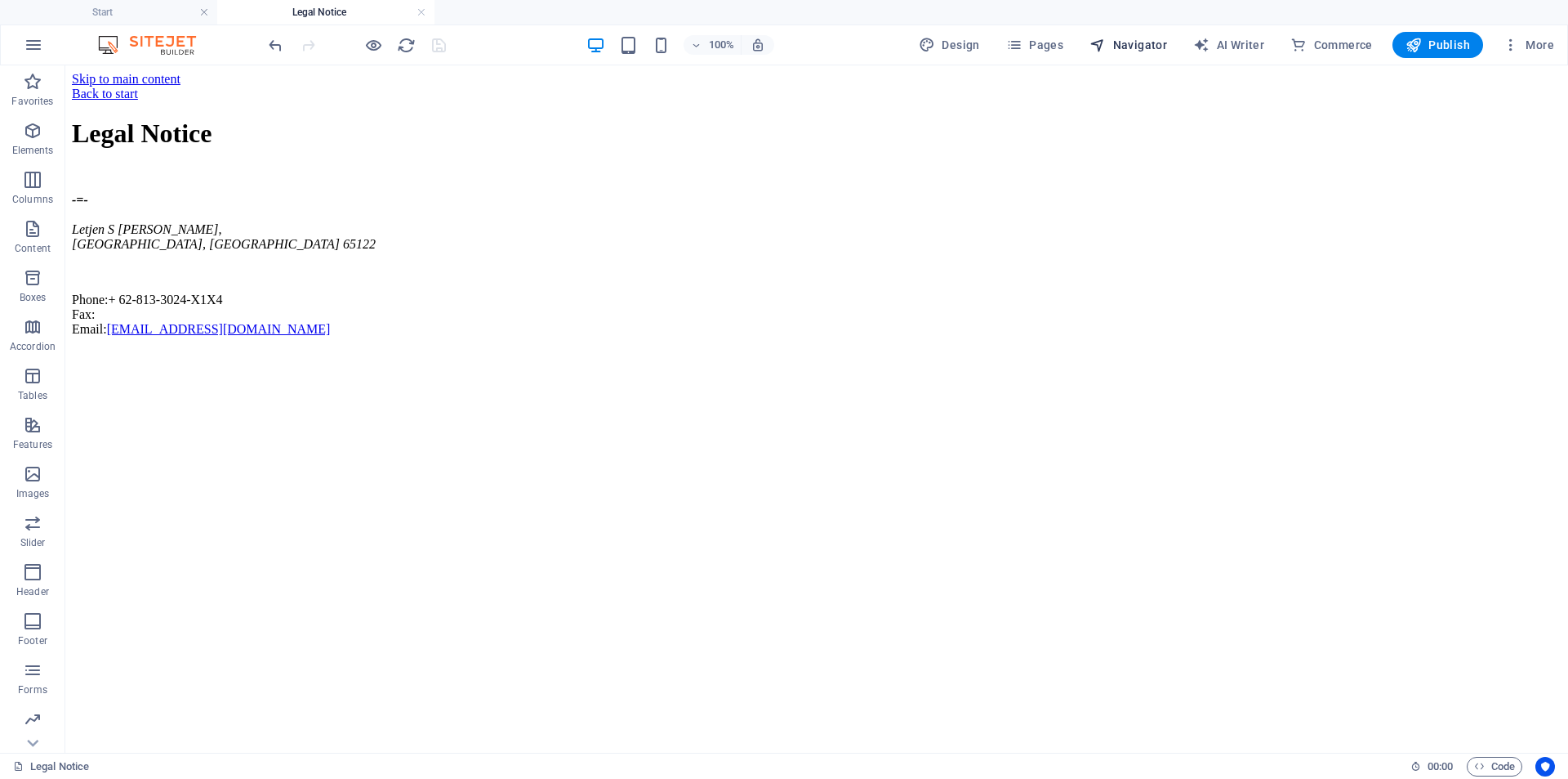
click at [1130, 48] on span "Navigator" at bounding box center [1128, 45] width 77 height 16
select select "16910206-en"
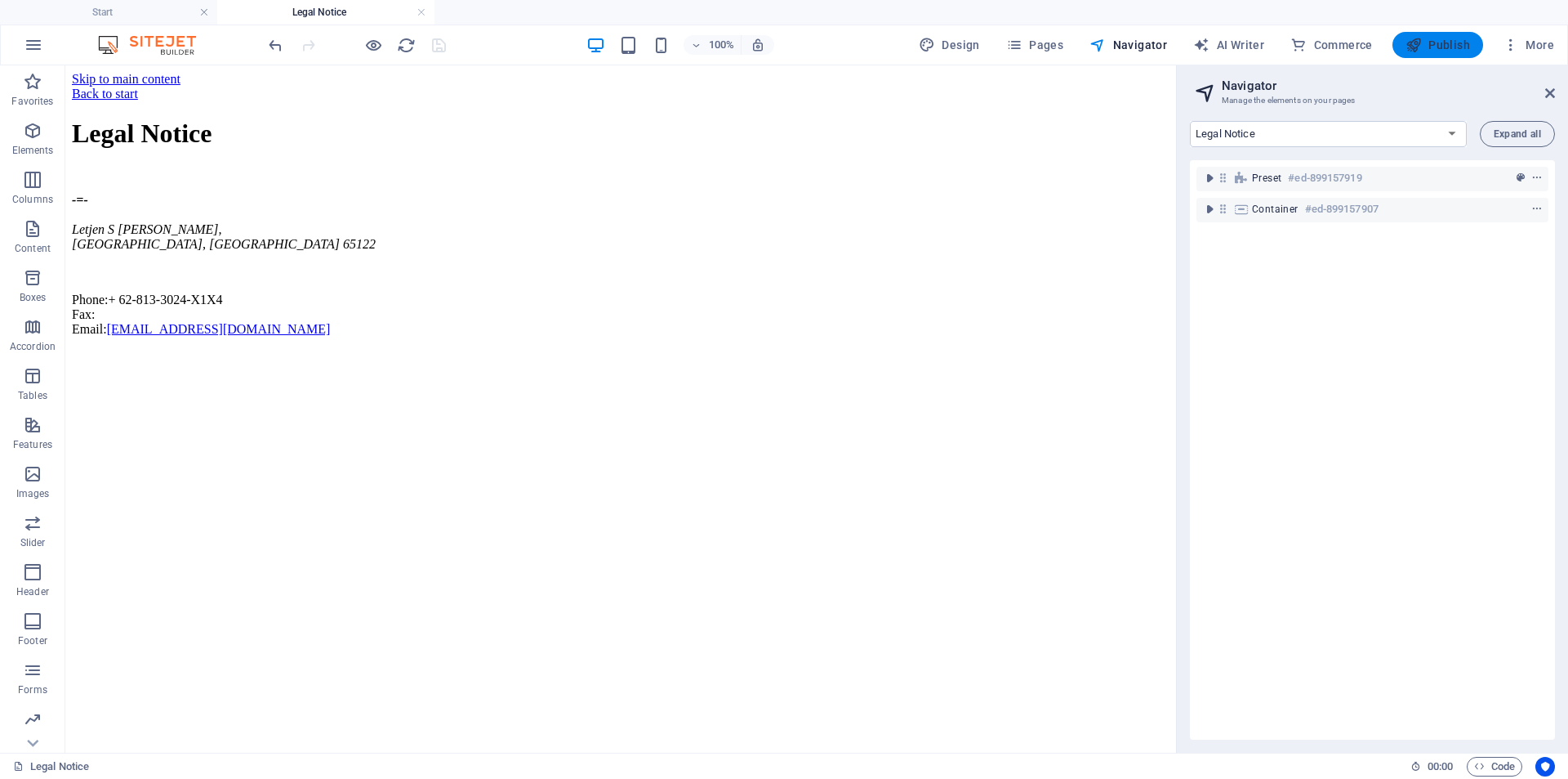
click at [1401, 47] on button "Publish" at bounding box center [1438, 45] width 91 height 26
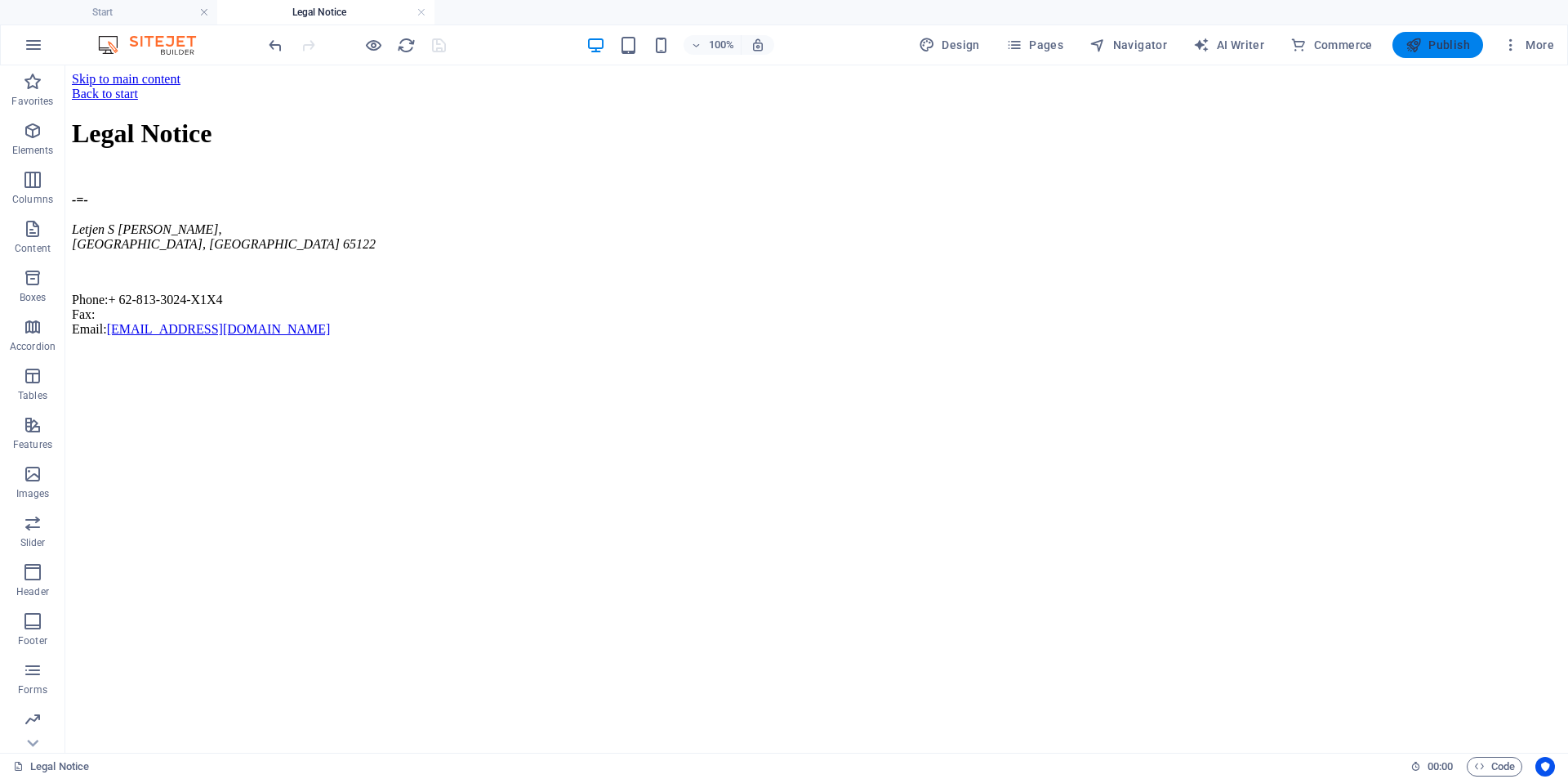
click at [1410, 35] on button "Publish" at bounding box center [1438, 45] width 91 height 26
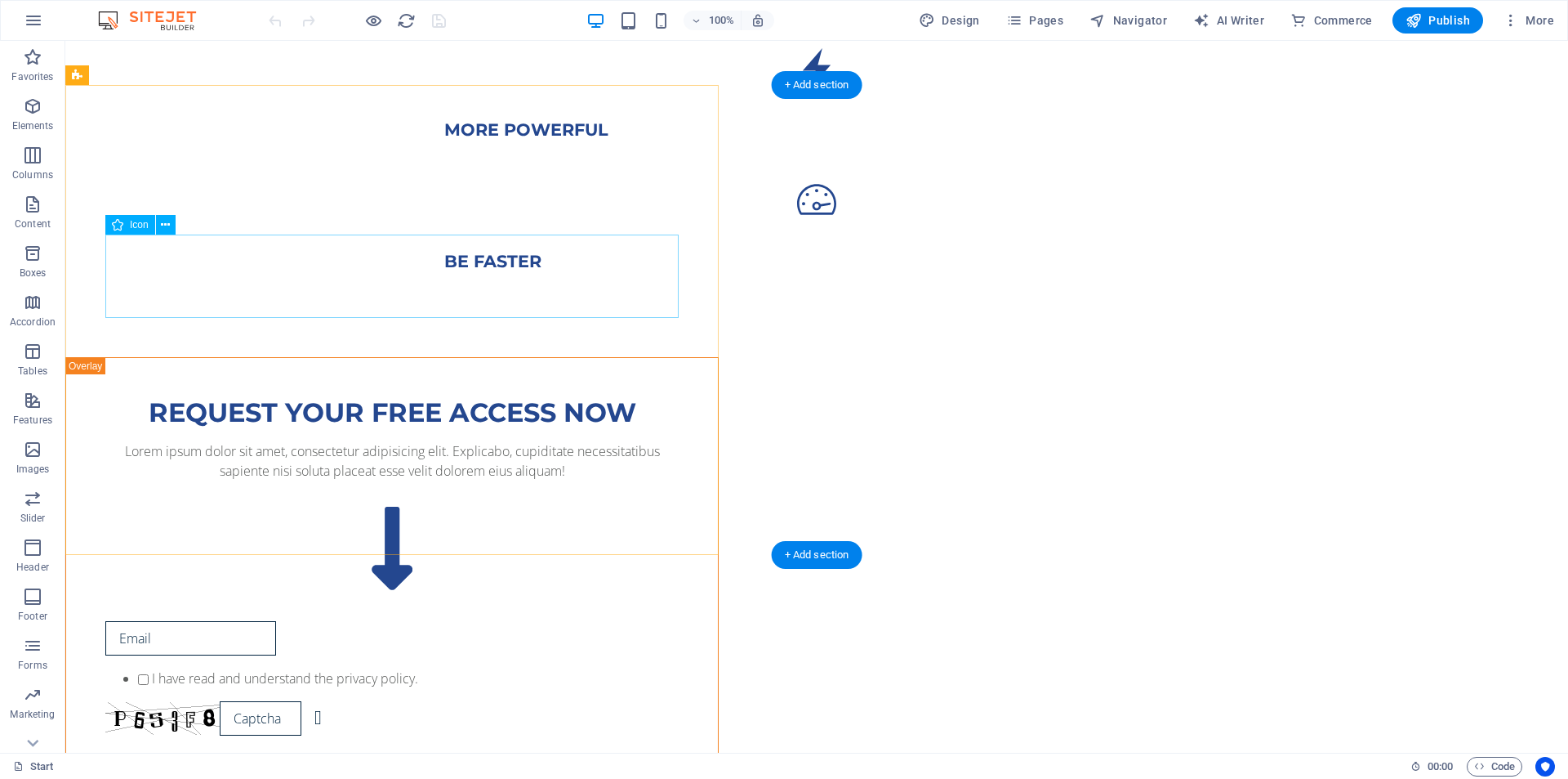
scroll to position [1062, 0]
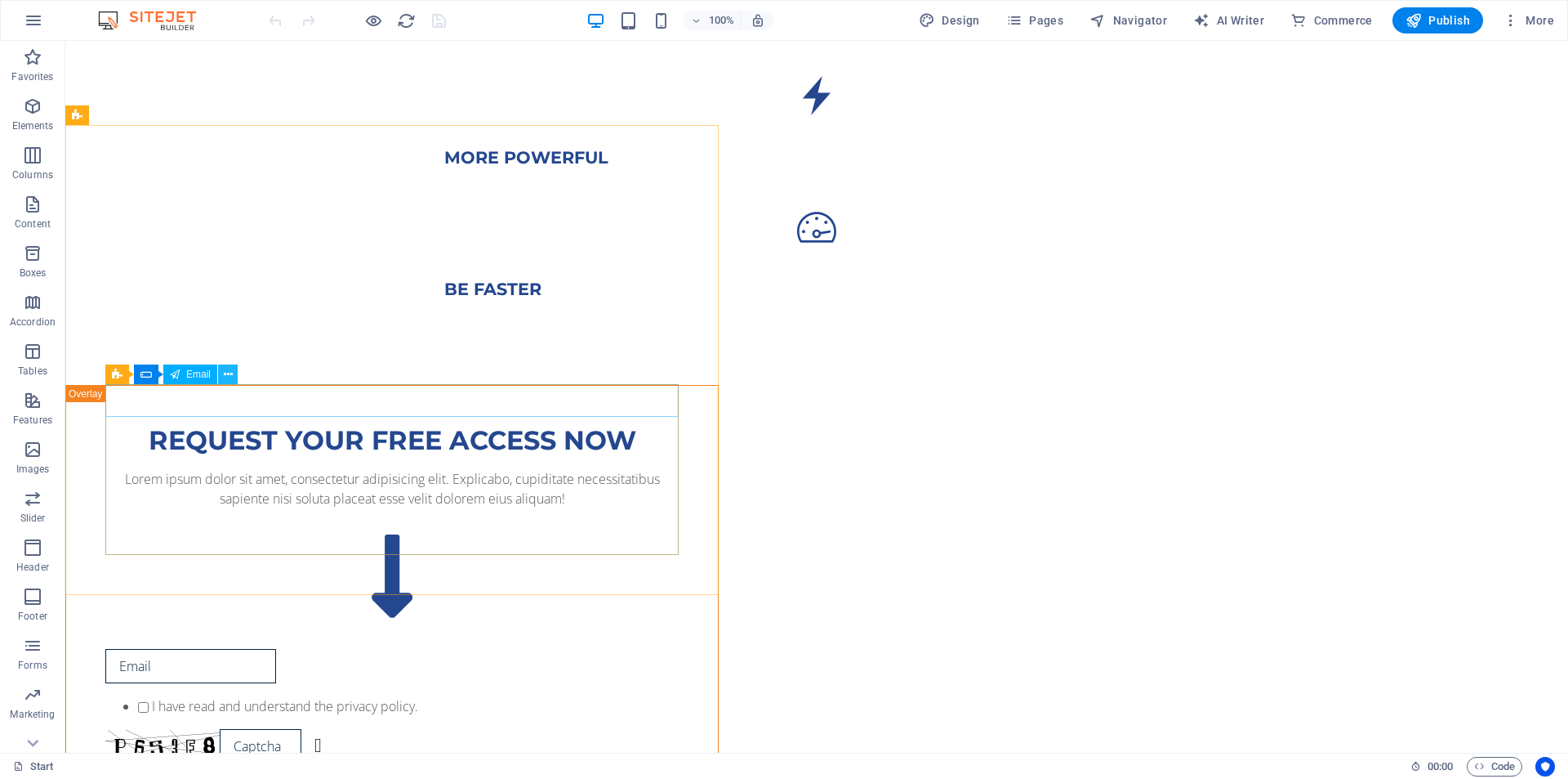
click at [230, 371] on icon at bounding box center [228, 375] width 9 height 17
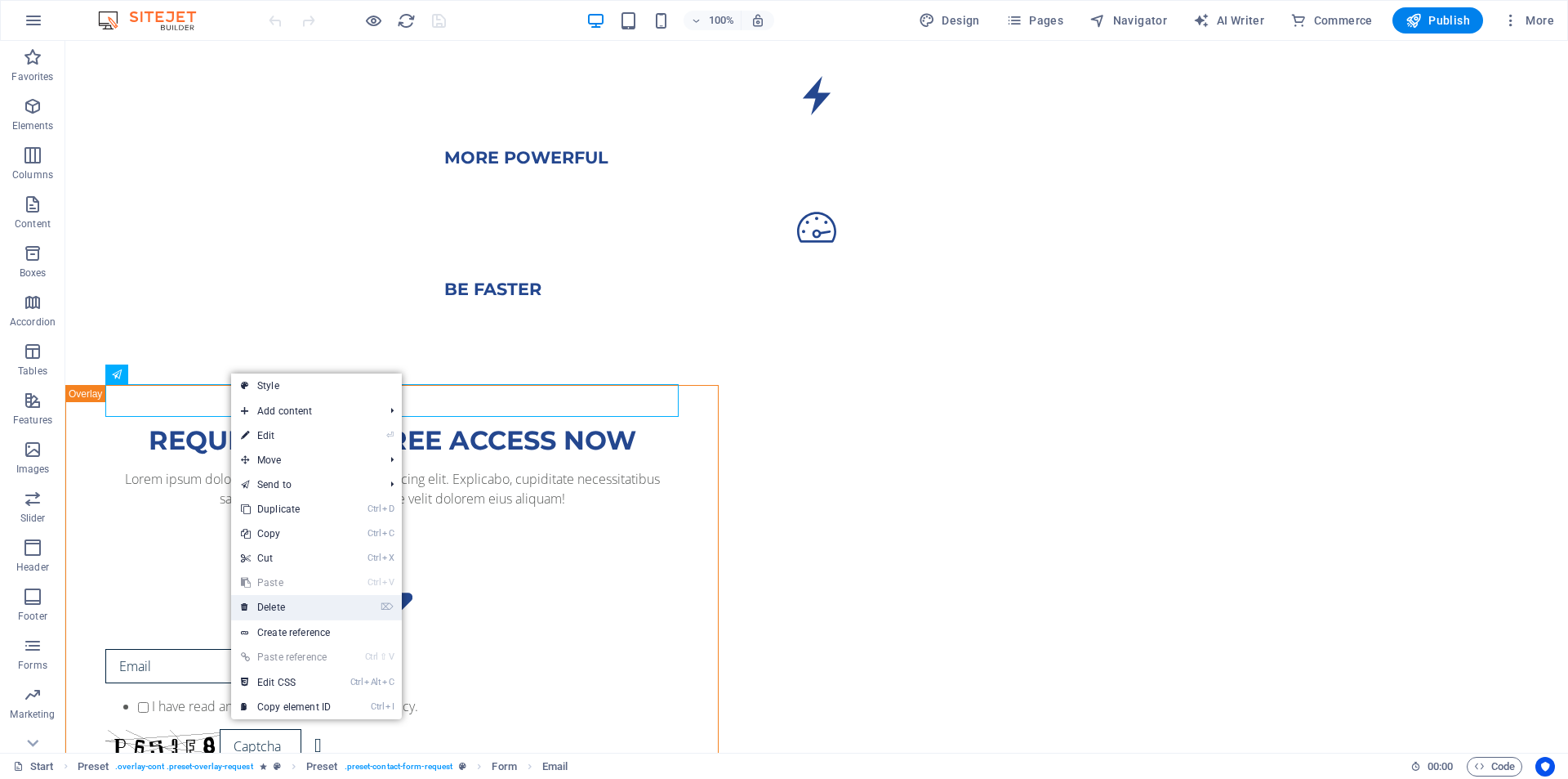
click at [281, 609] on link "⌦ Delete" at bounding box center [286, 607] width 109 height 25
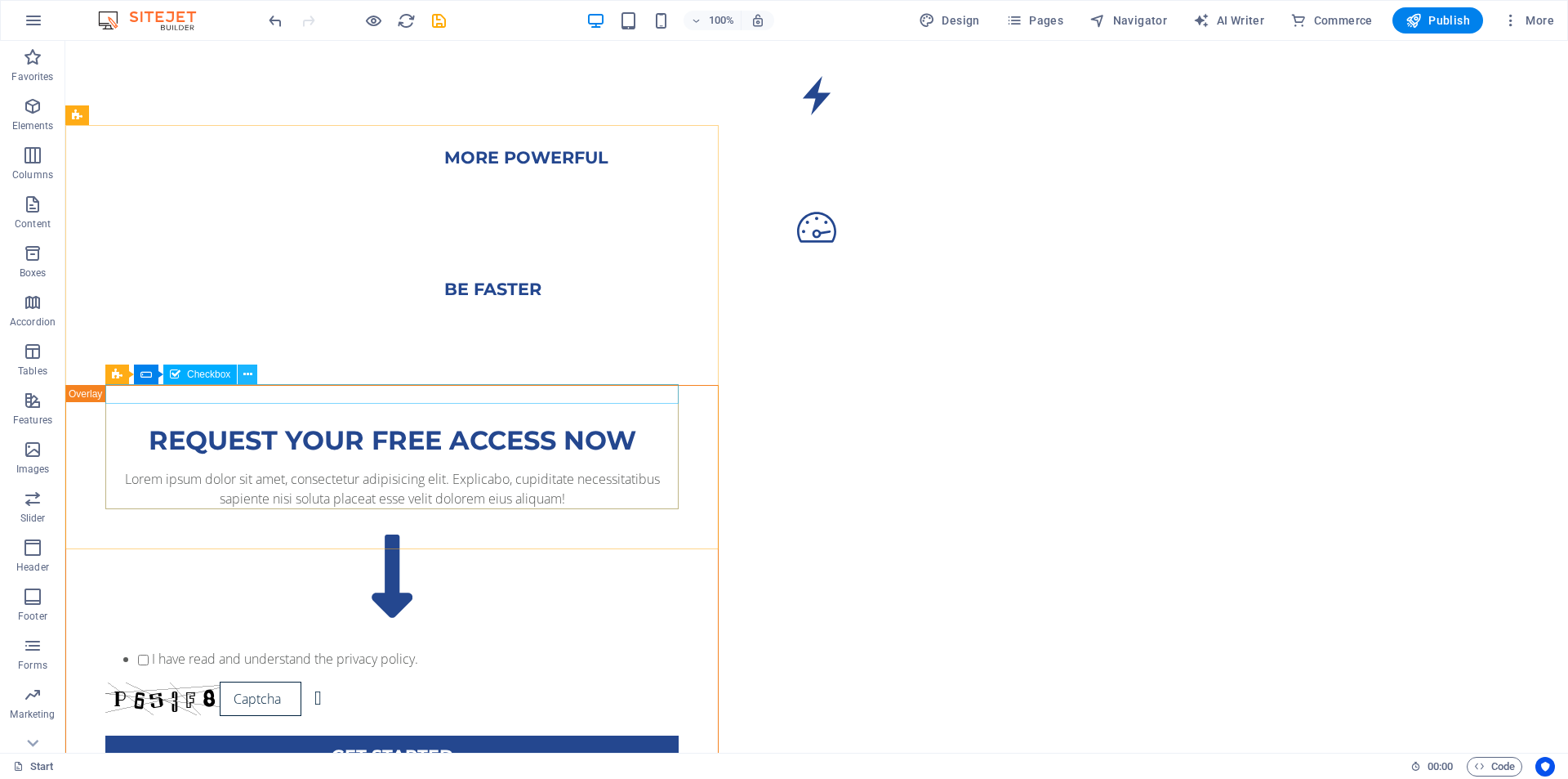
click at [249, 371] on icon at bounding box center [248, 375] width 9 height 17
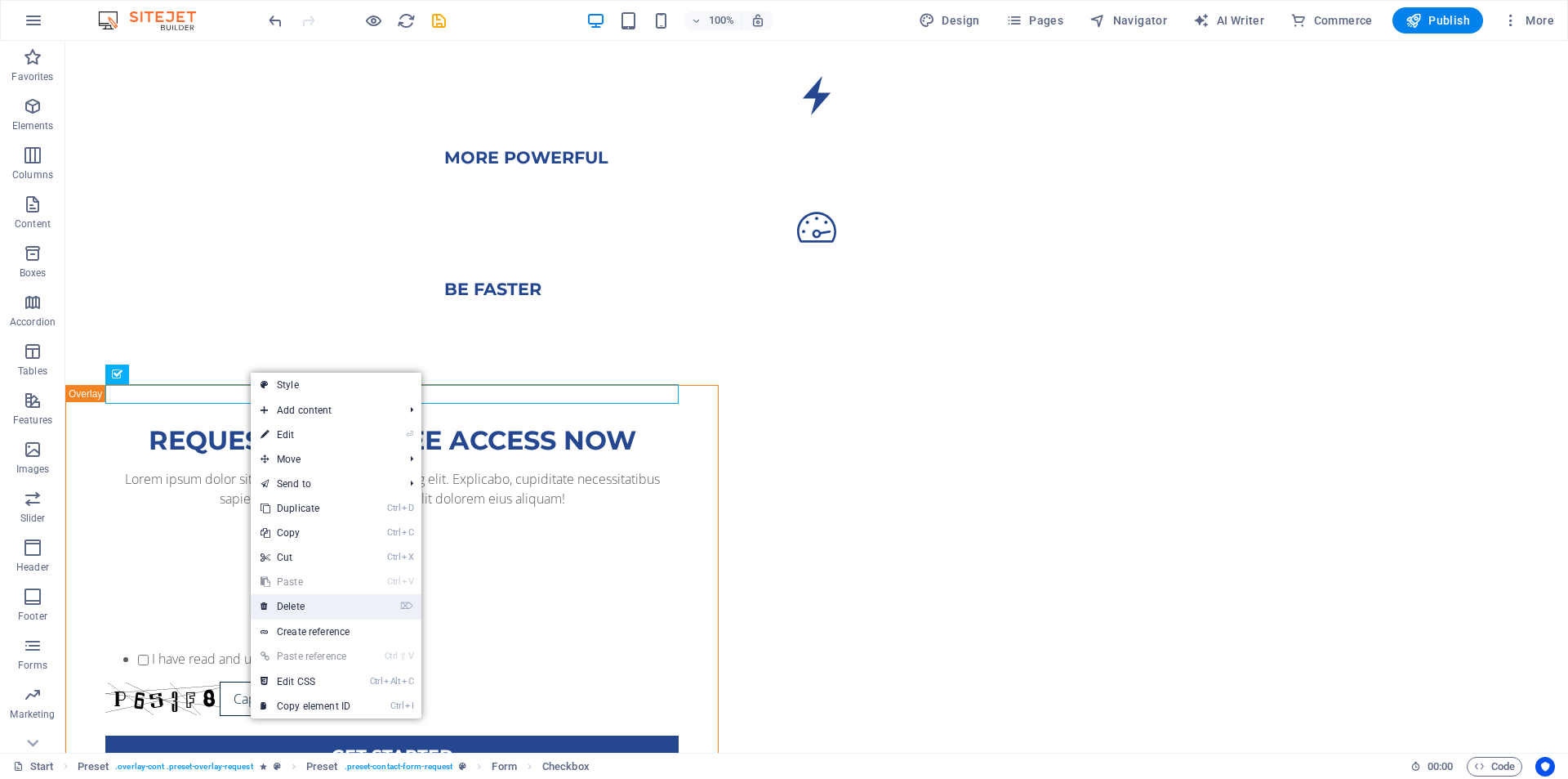
click at [292, 597] on link "⌦ Delete" at bounding box center [305, 606] width 109 height 25
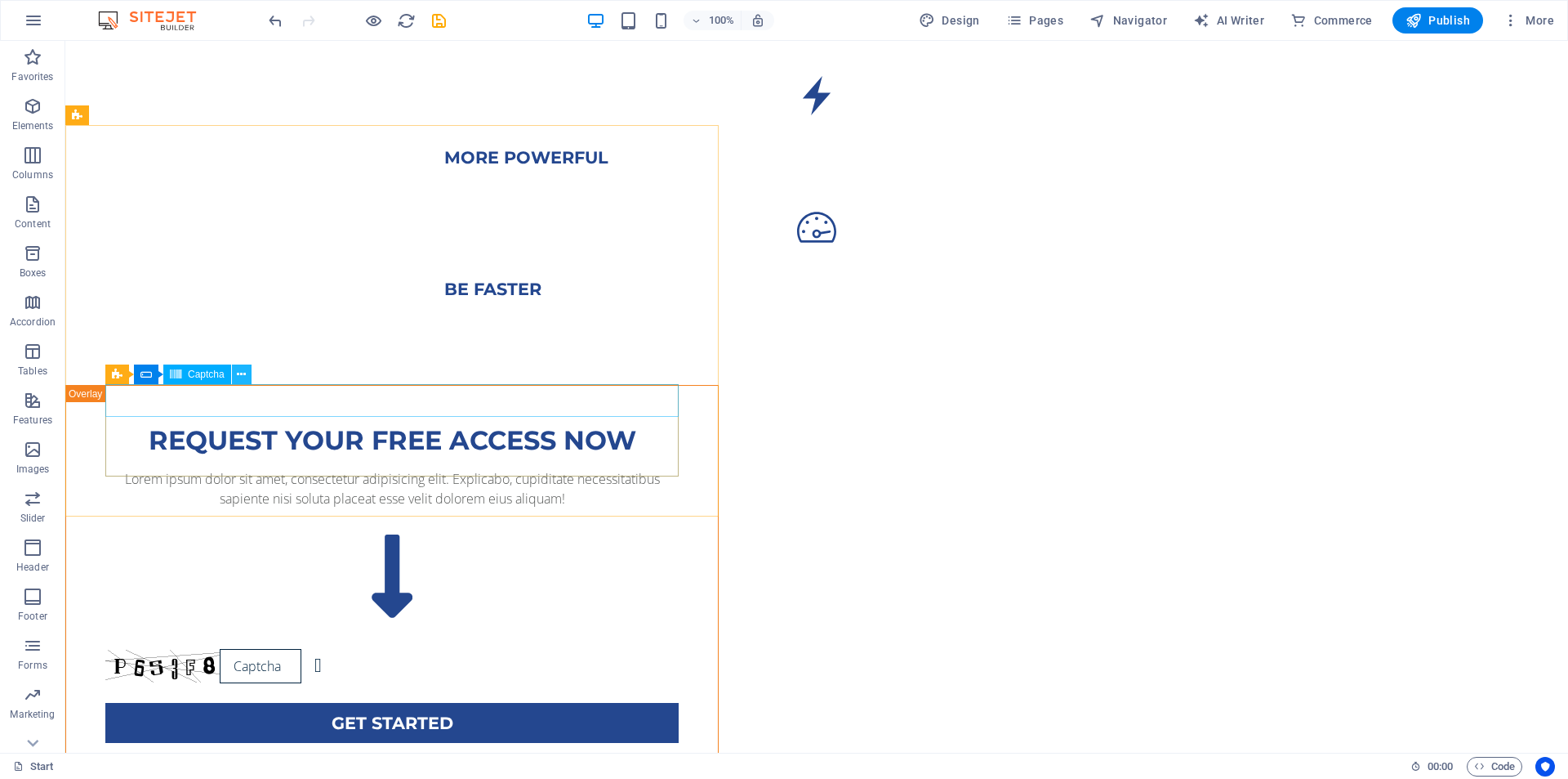
click at [242, 377] on icon at bounding box center [241, 375] width 9 height 17
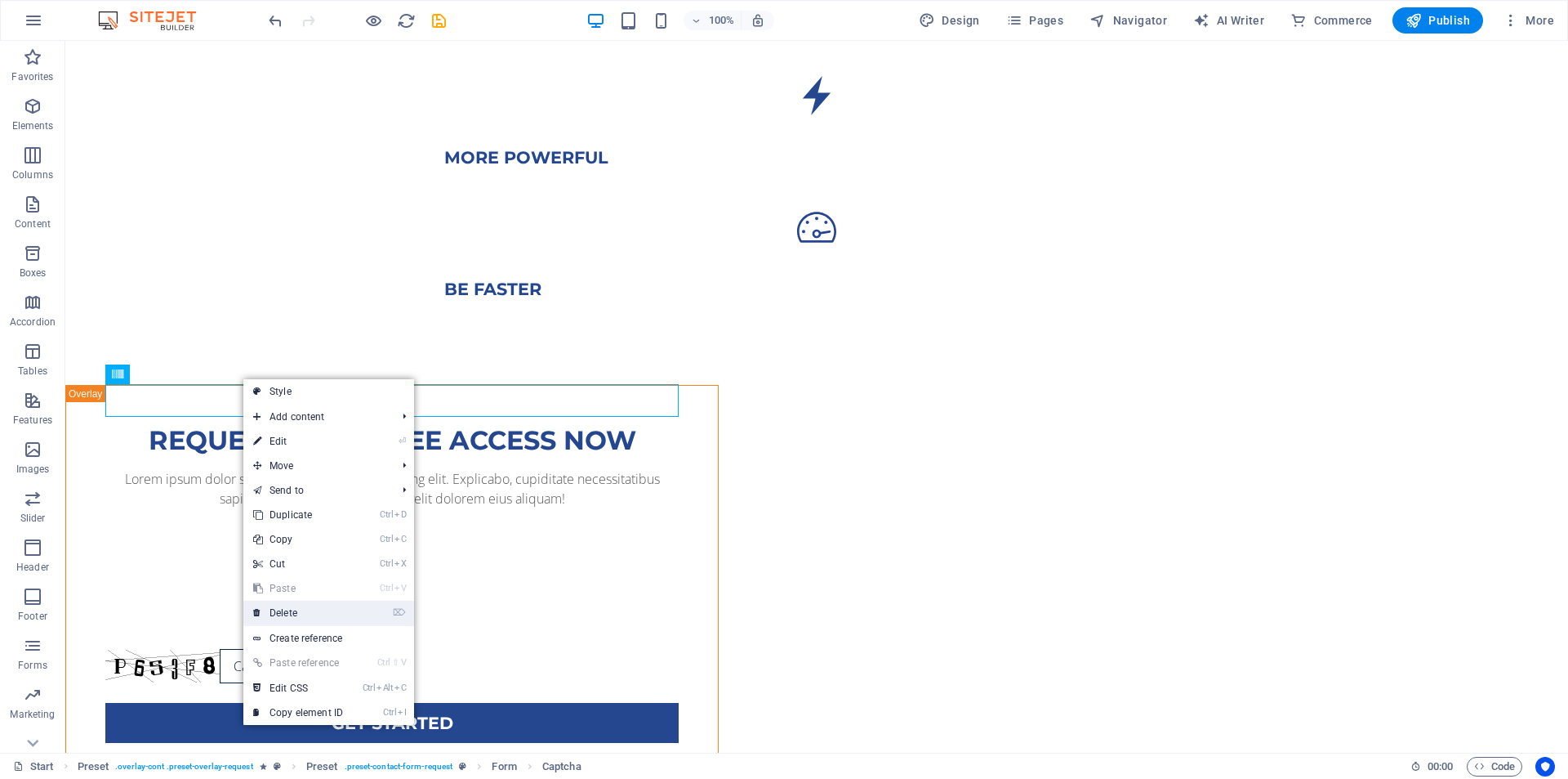
click at [272, 605] on link "⌦ Delete" at bounding box center [298, 613] width 109 height 25
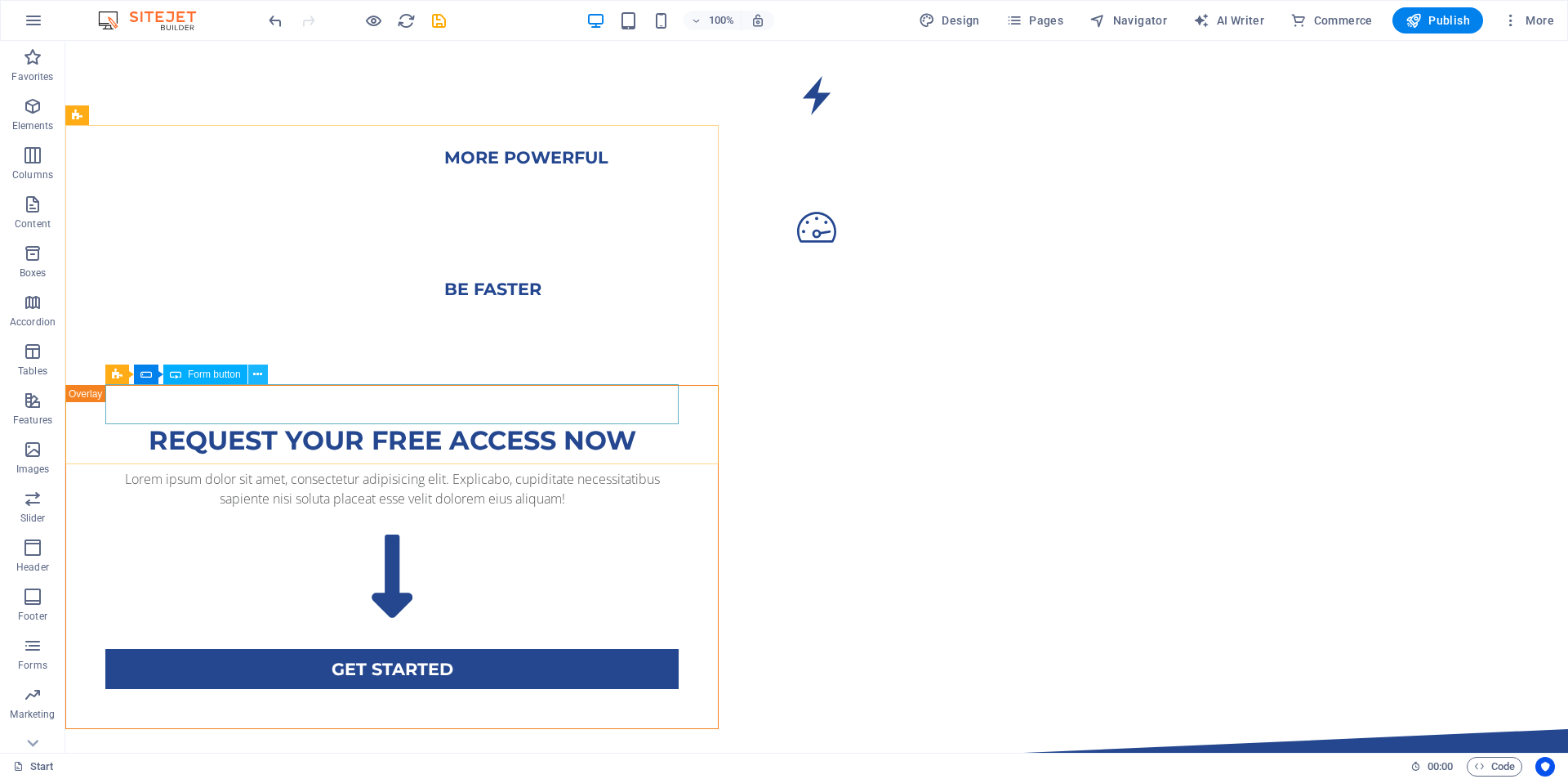
click at [256, 376] on icon at bounding box center [258, 375] width 9 height 17
click at [170, 264] on button at bounding box center [166, 265] width 20 height 20
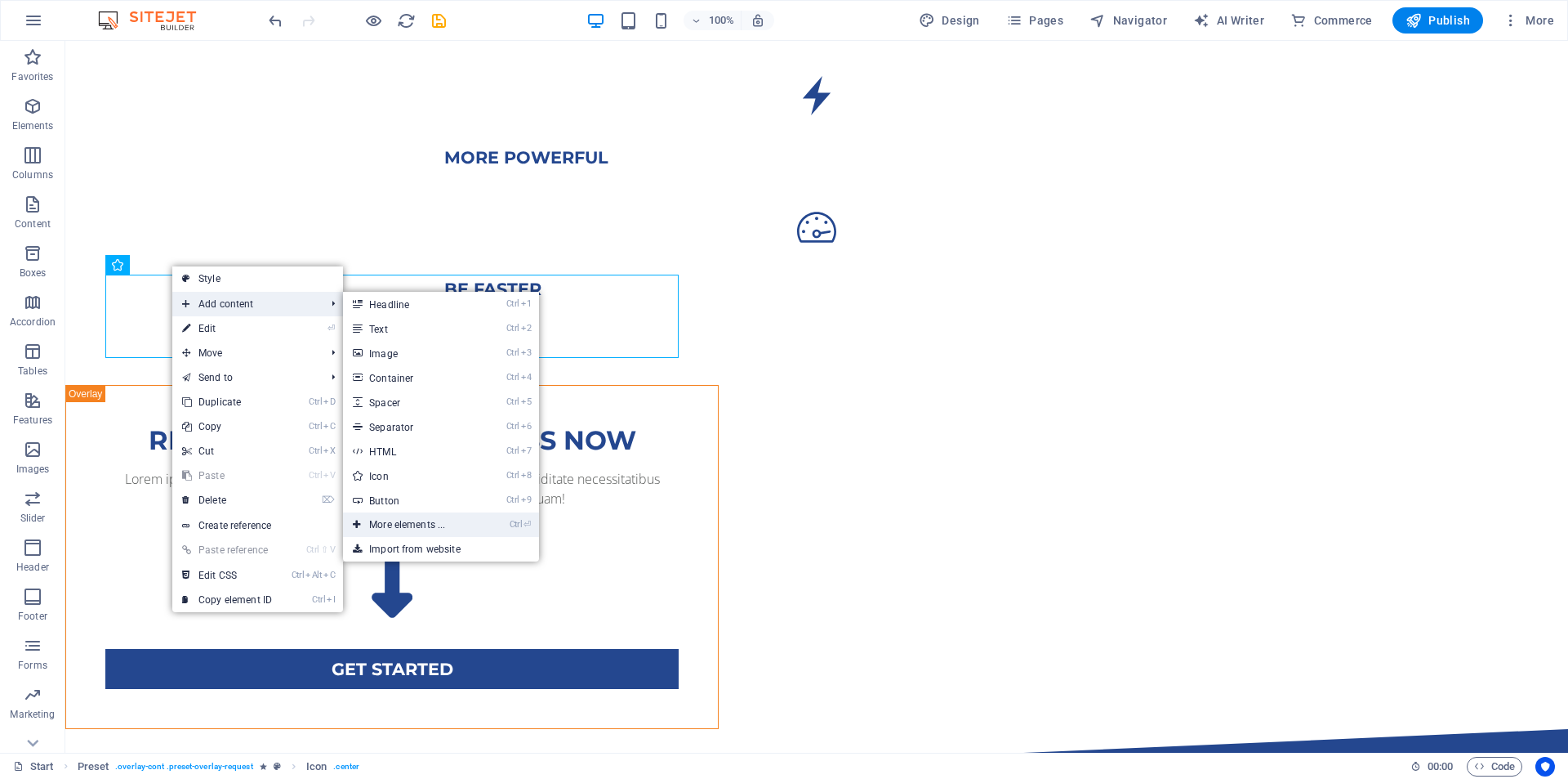
click at [373, 530] on link "Ctrl ⏎ More elements ..." at bounding box center [411, 525] width 135 height 25
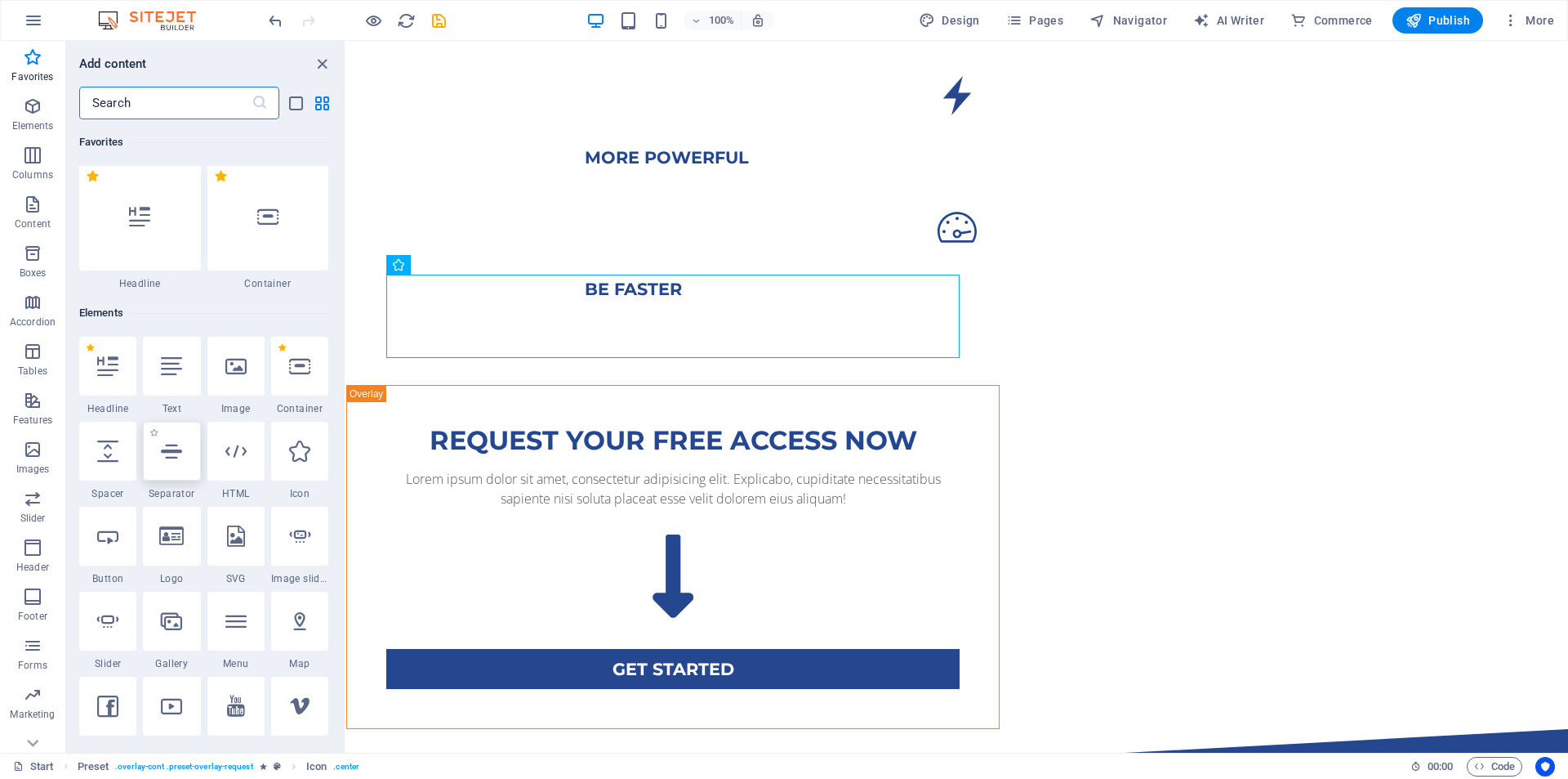
scroll to position [0, 0]
click at [35, 110] on icon "button" at bounding box center [33, 106] width 20 height 20
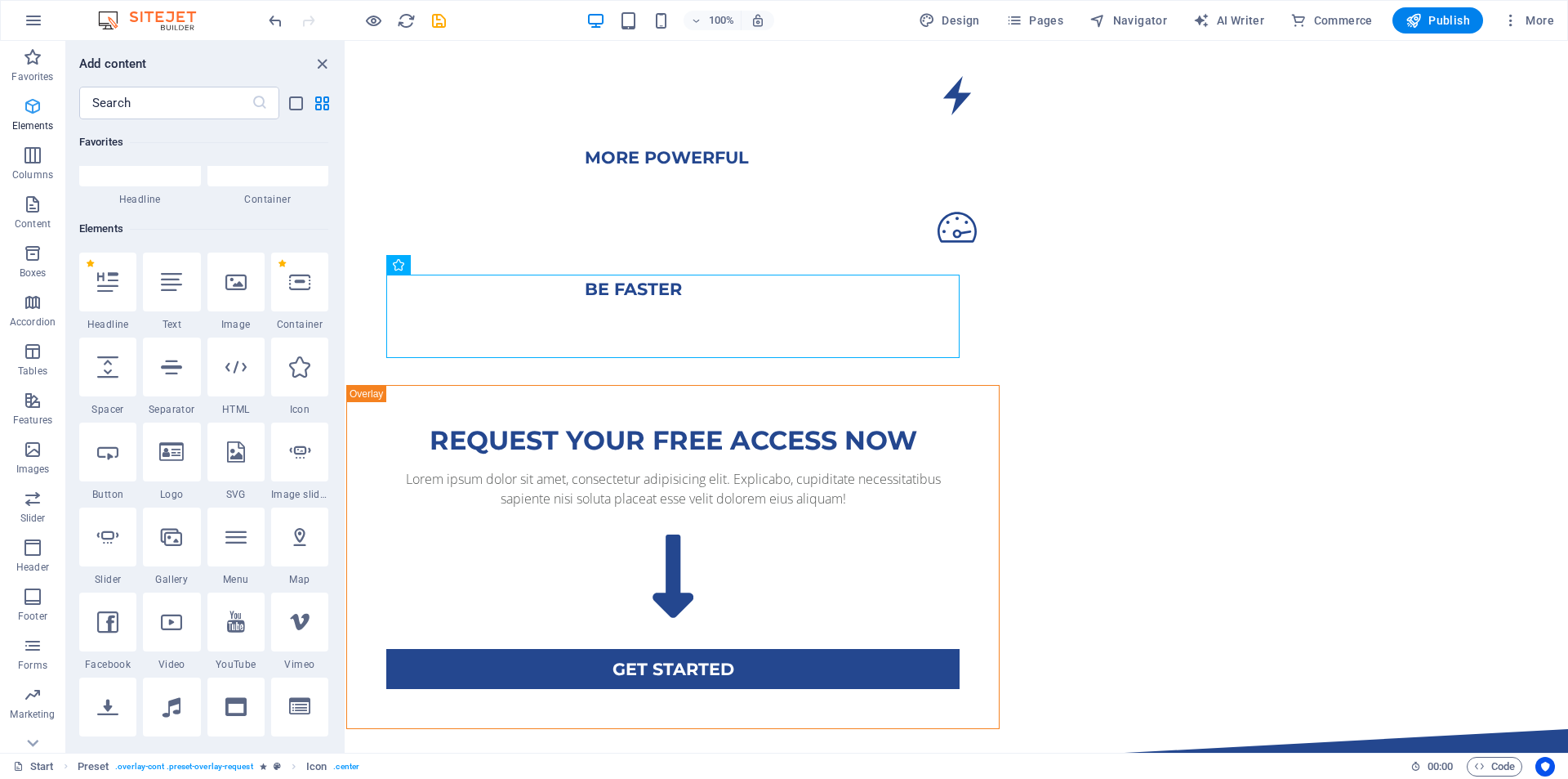
scroll to position [174, 0]
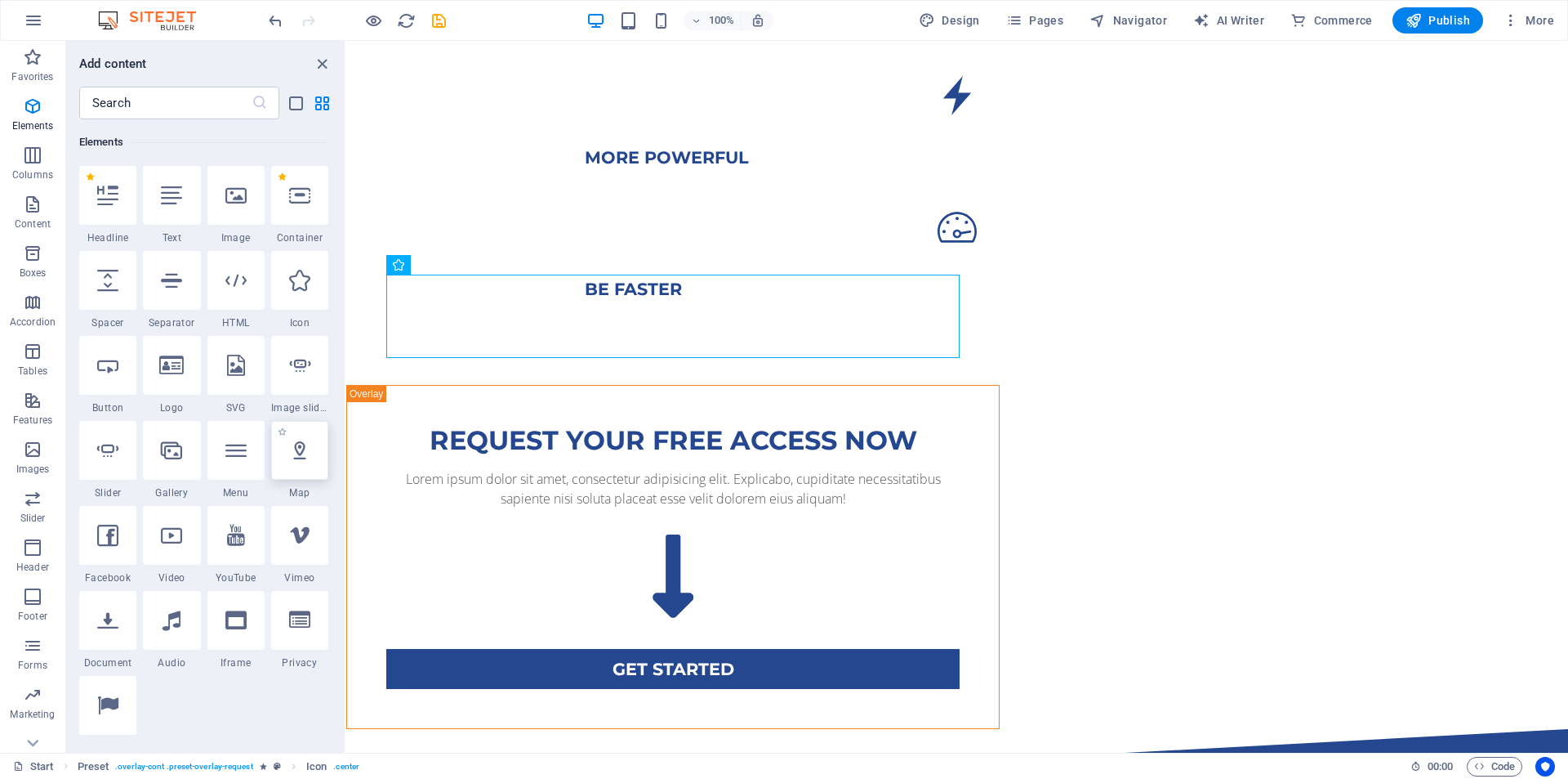
click at [289, 452] on icon at bounding box center [300, 450] width 21 height 21
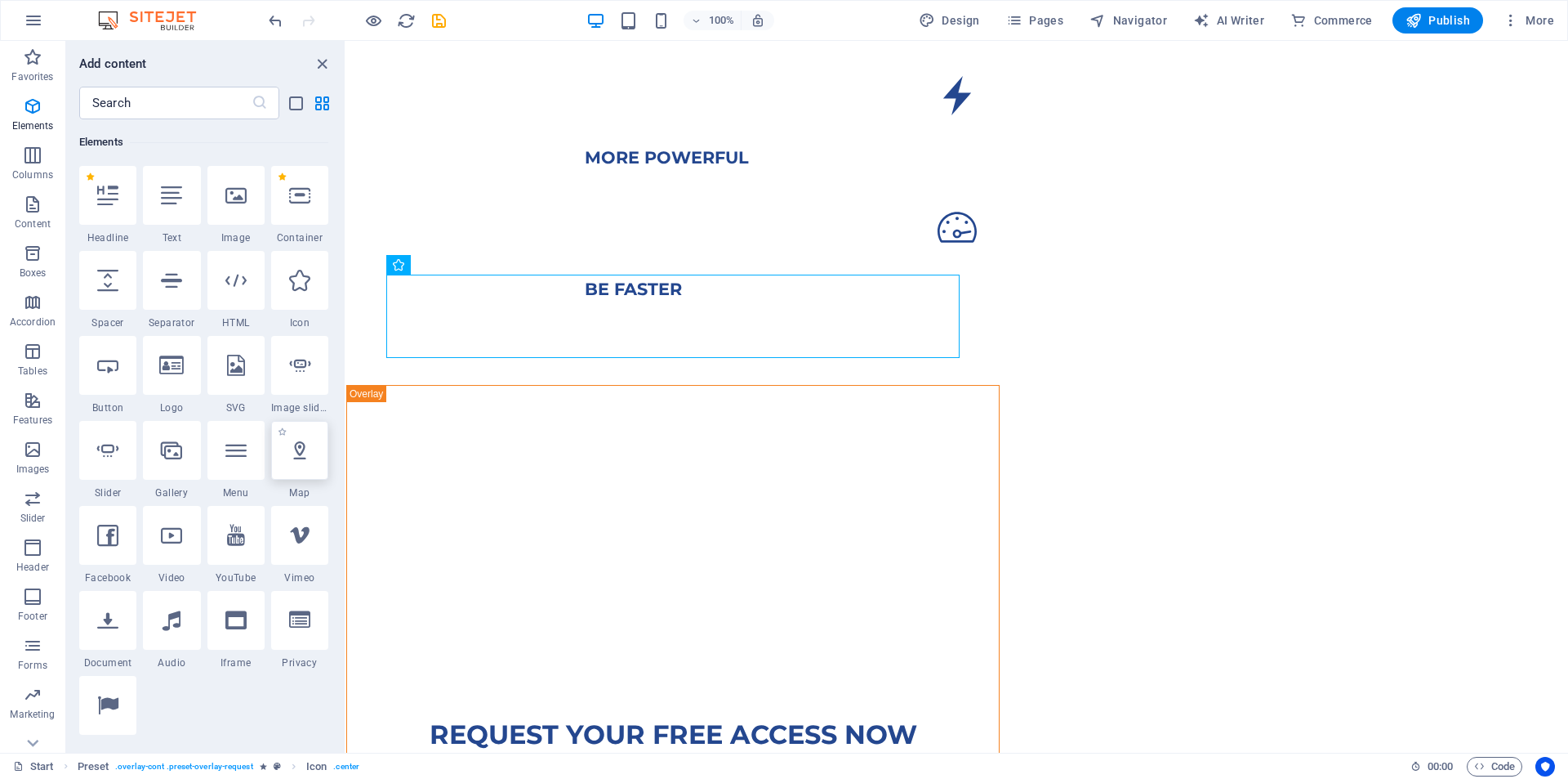
select select "1"
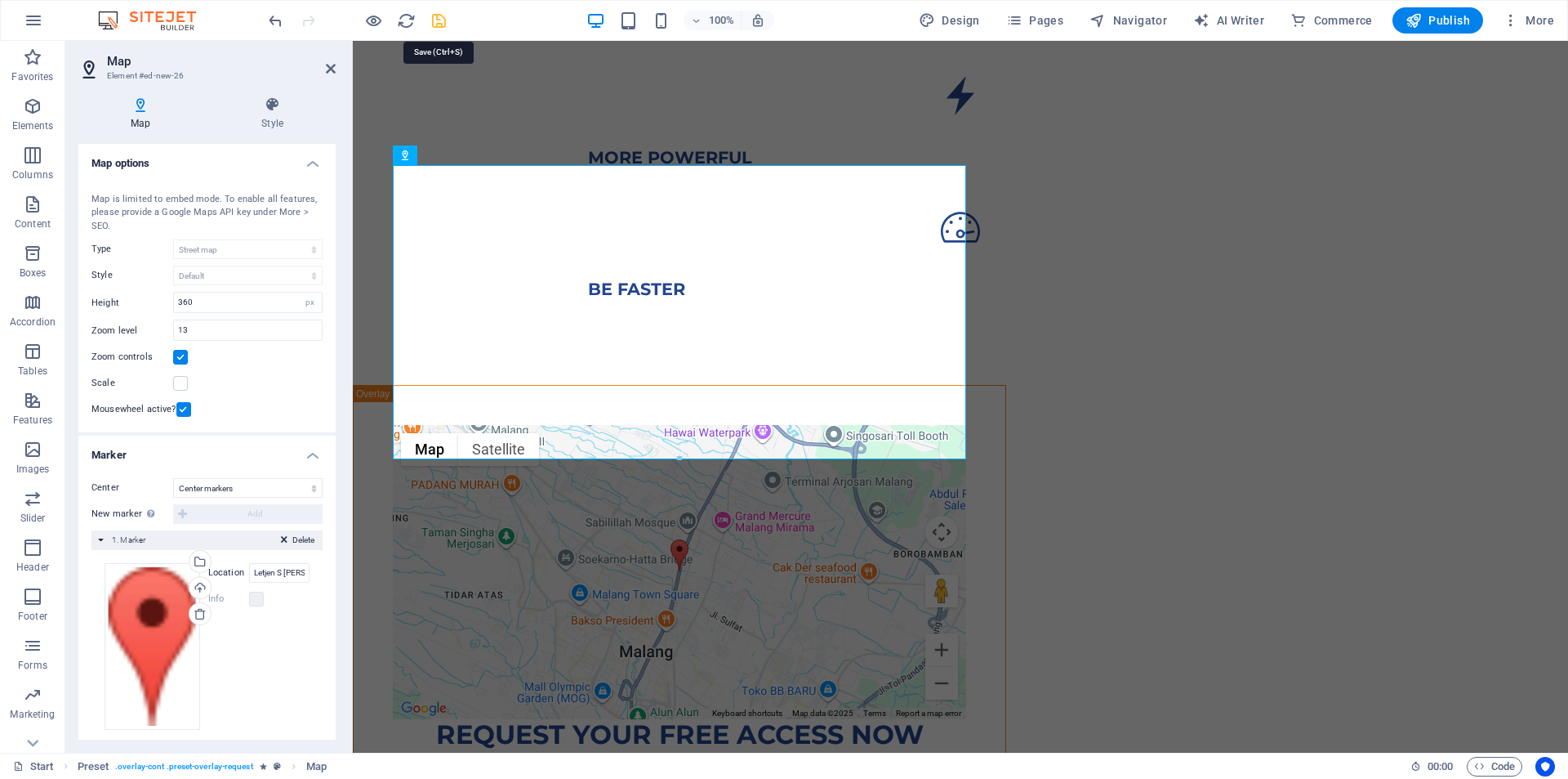
click at [438, 22] on icon "save" at bounding box center [439, 21] width 19 height 19
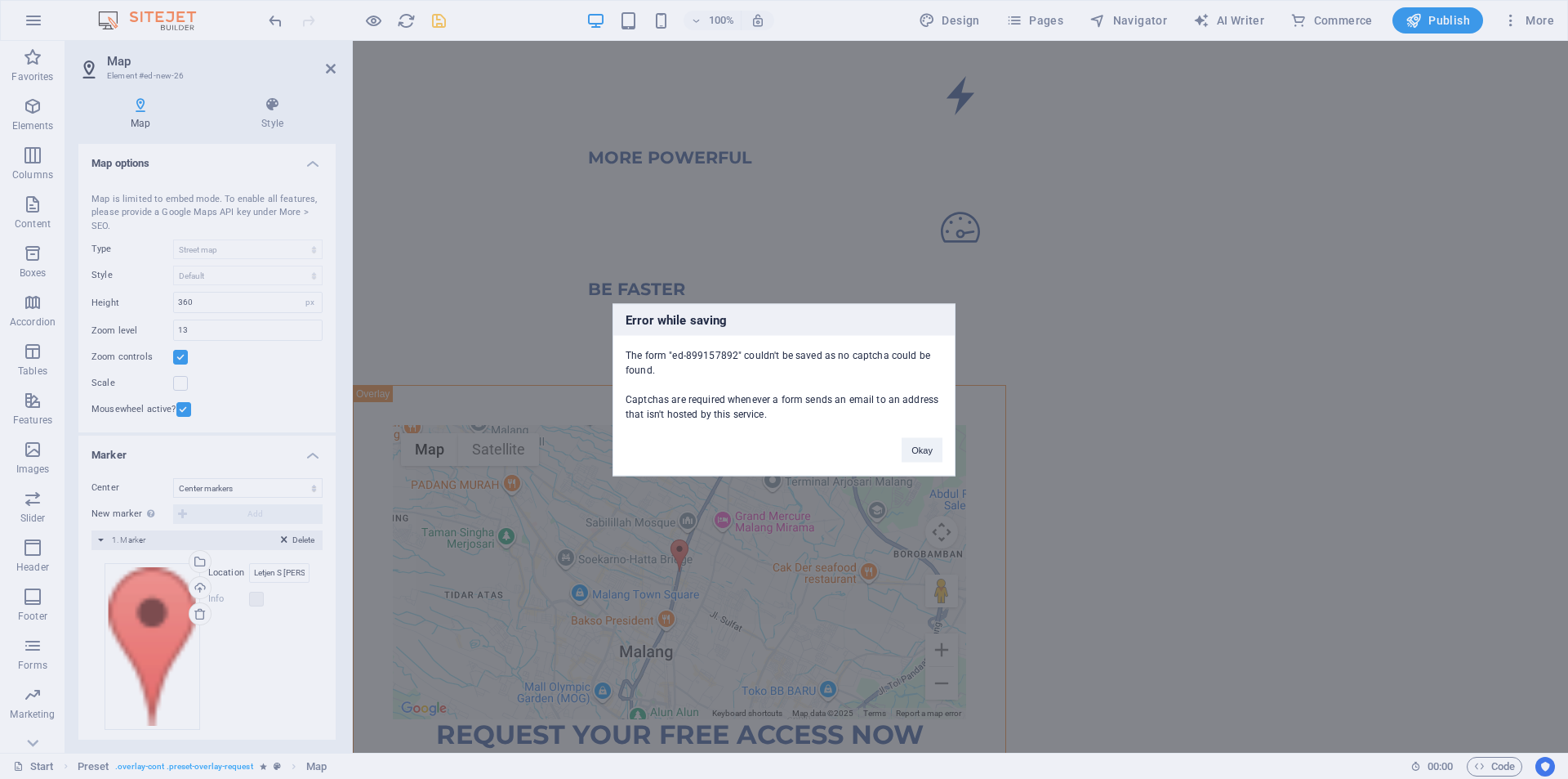
scroll to position [1693, 0]
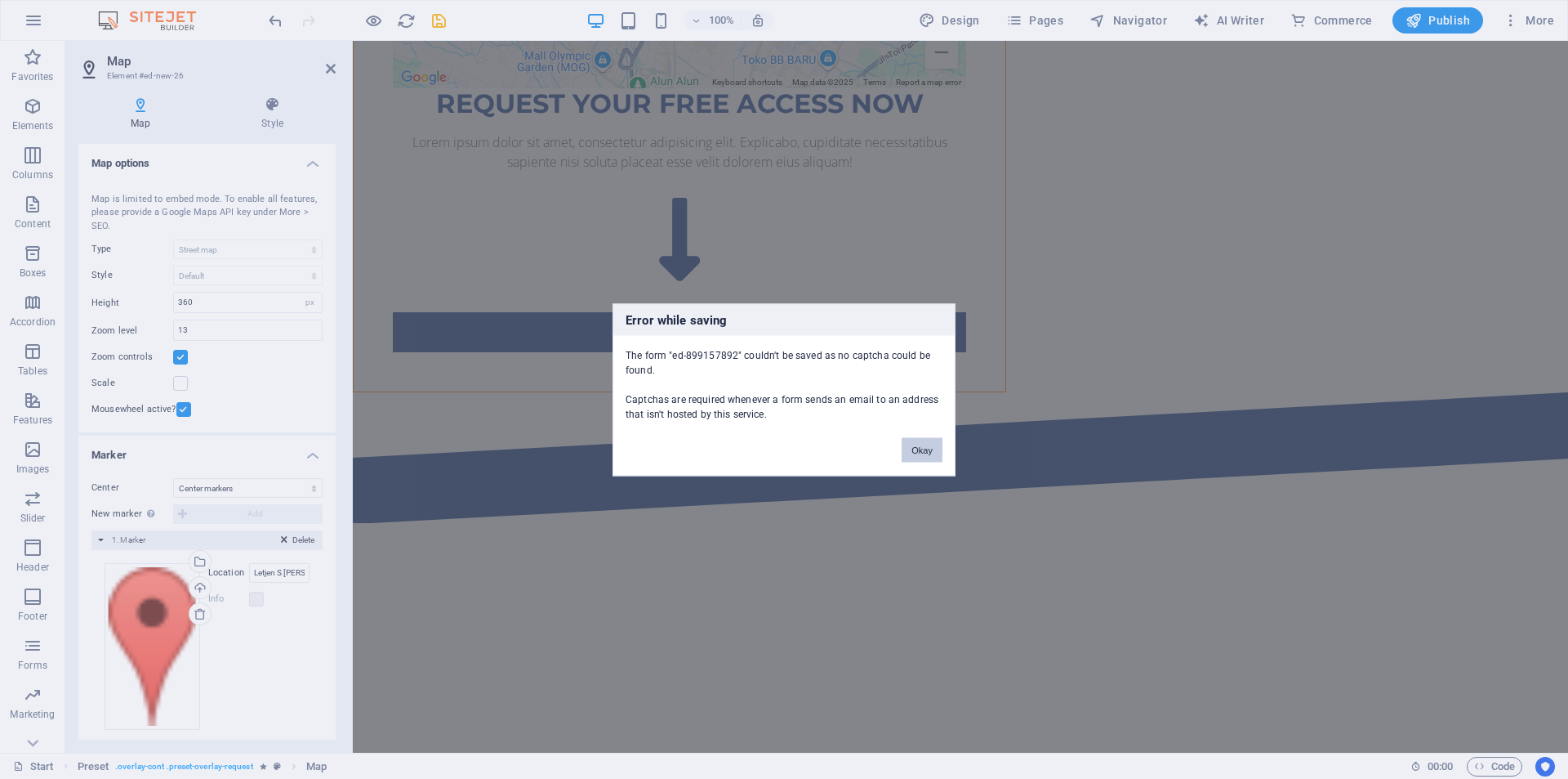
click at [925, 450] on button "Okay" at bounding box center [922, 450] width 41 height 25
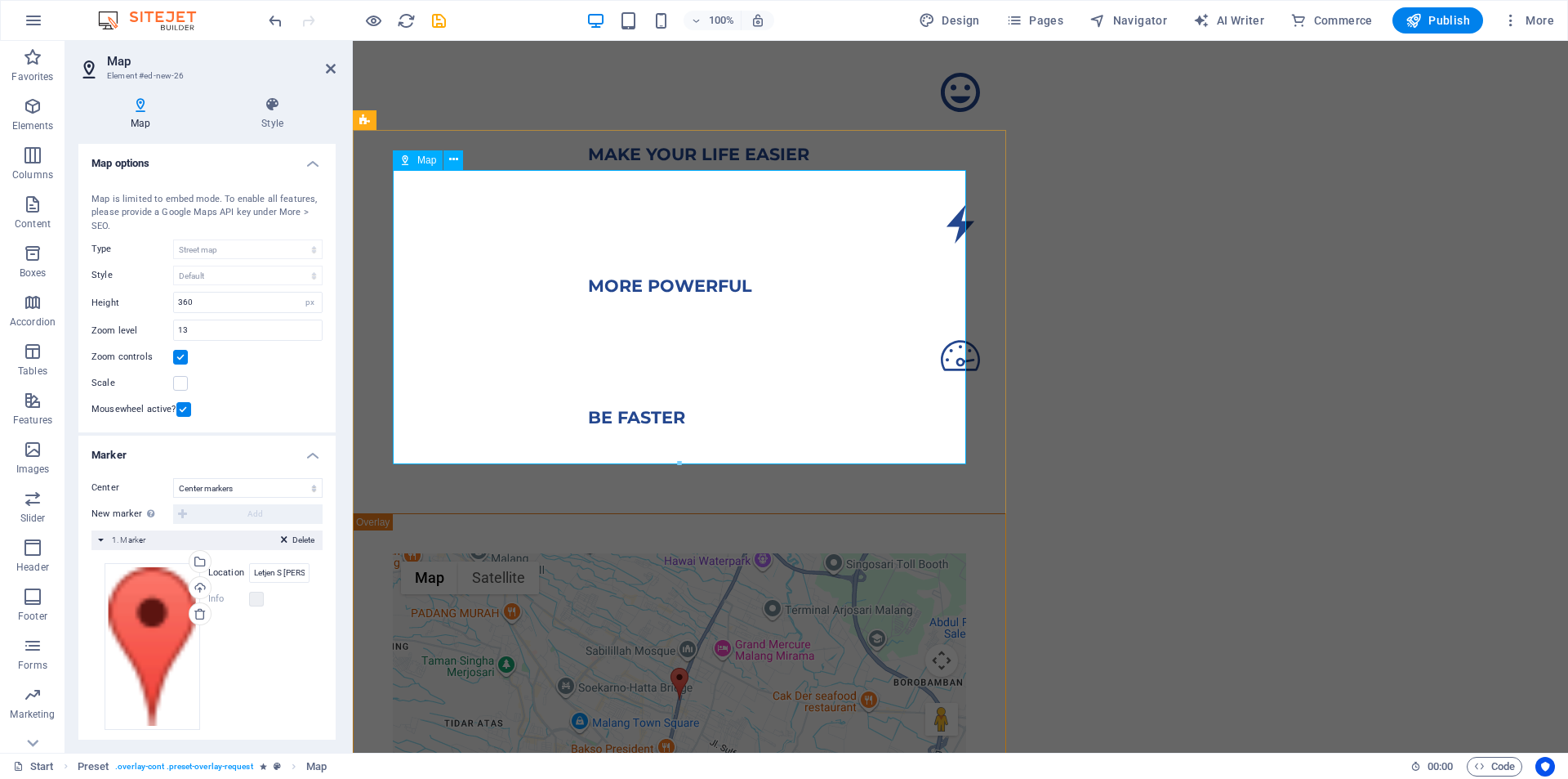
scroll to position [1080, 0]
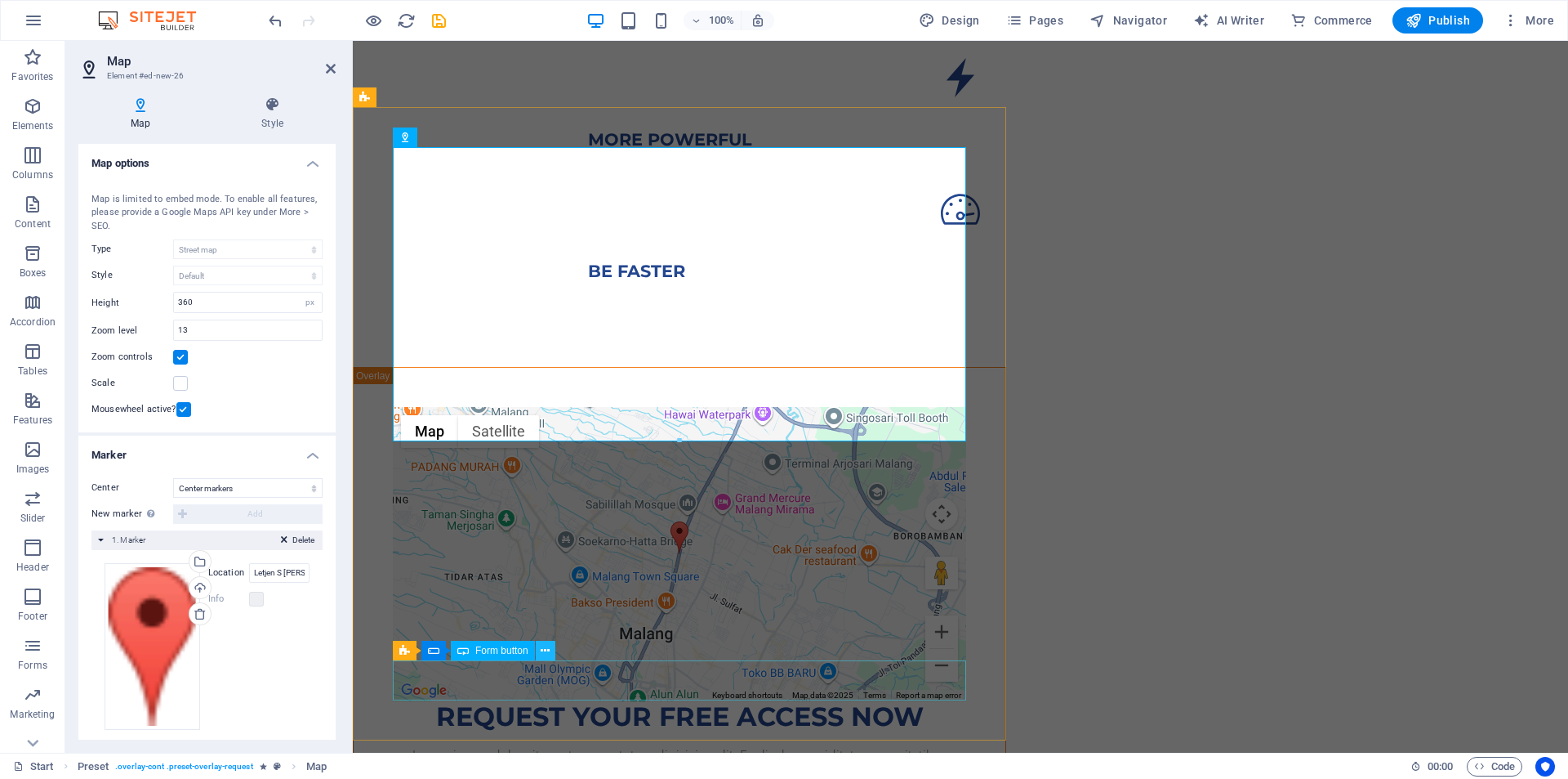
click at [549, 655] on icon at bounding box center [545, 651] width 9 height 17
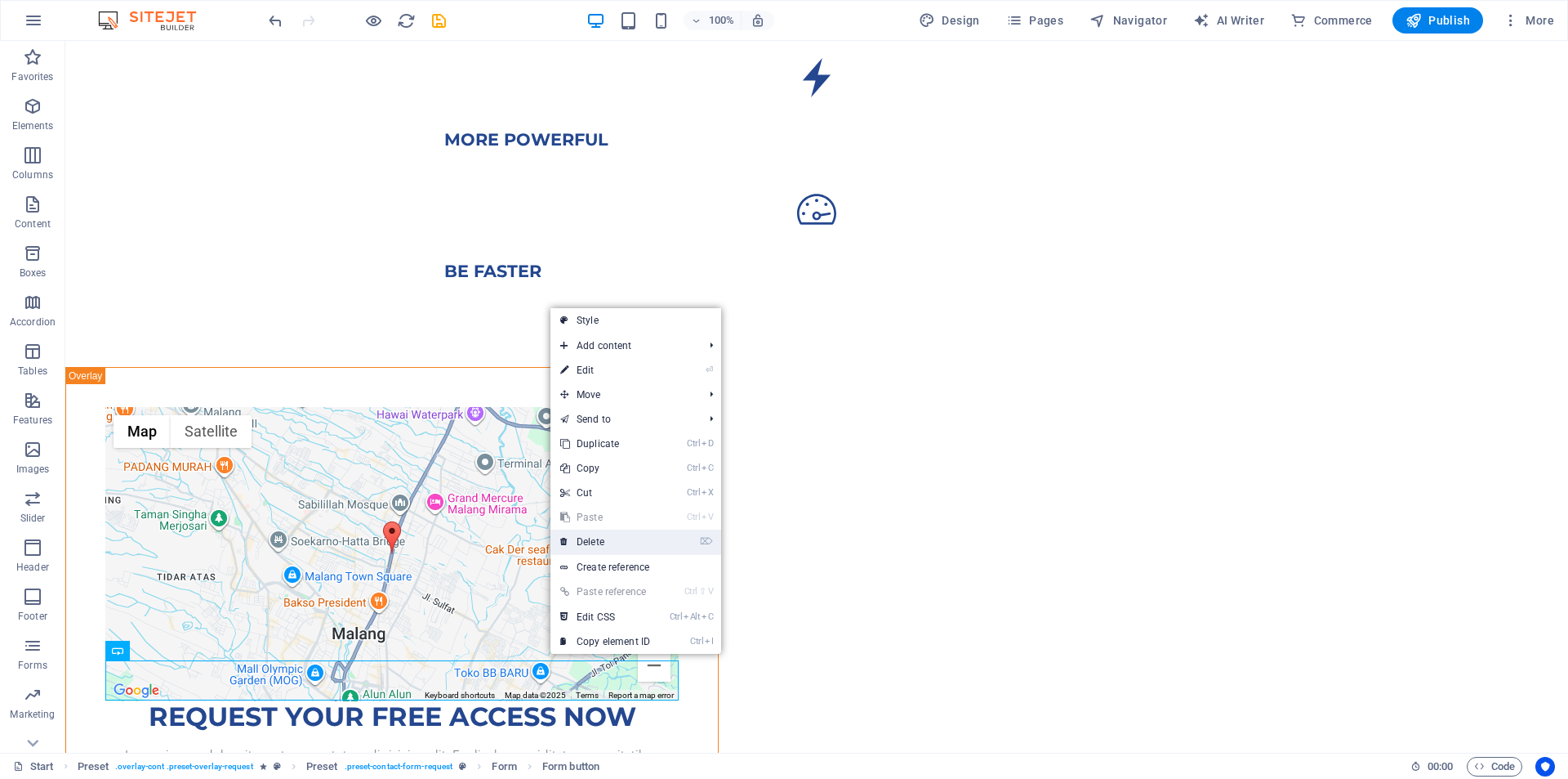
click at [589, 540] on link "⌦ Delete" at bounding box center [605, 542] width 109 height 25
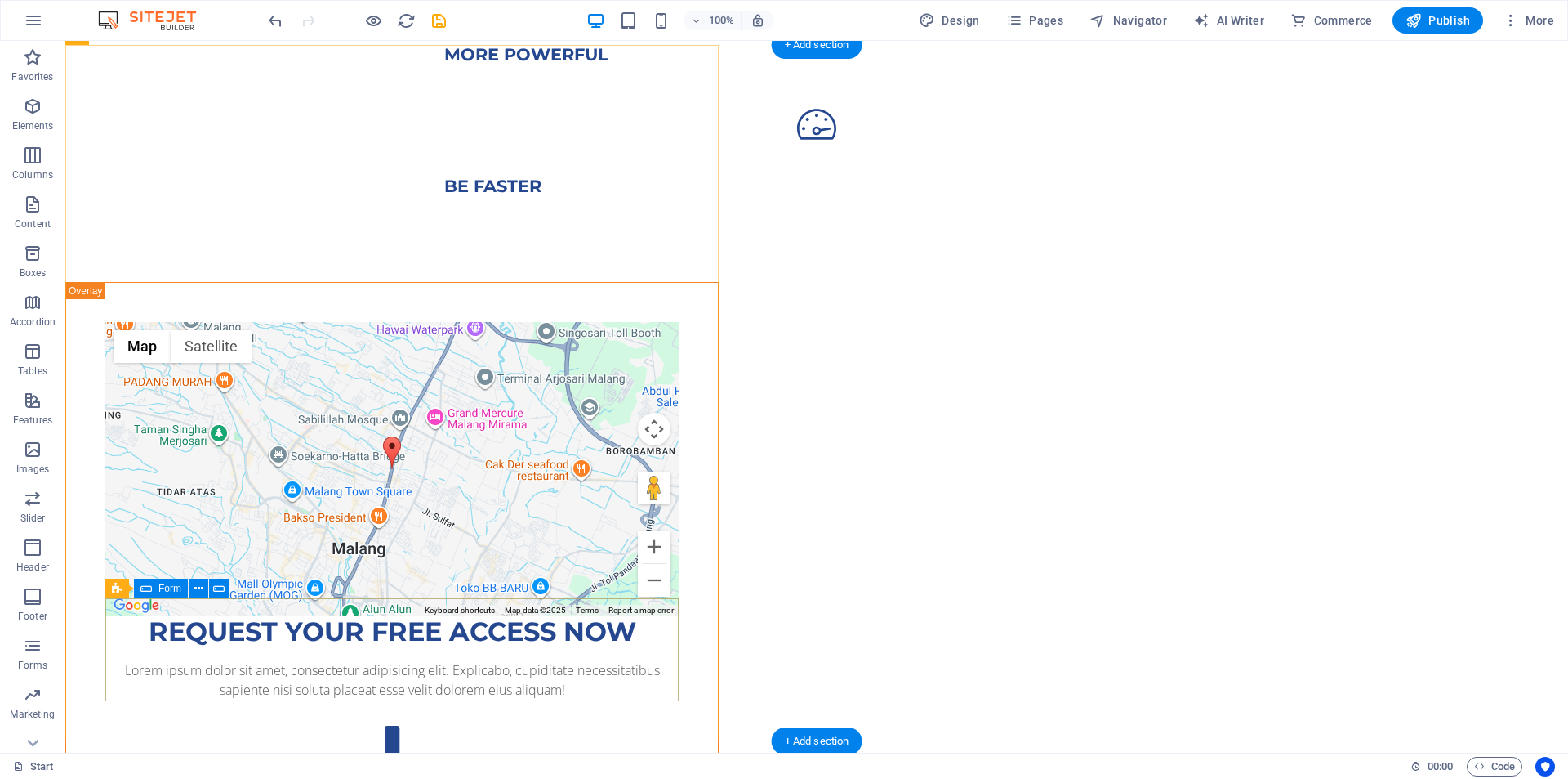
scroll to position [1243, 0]
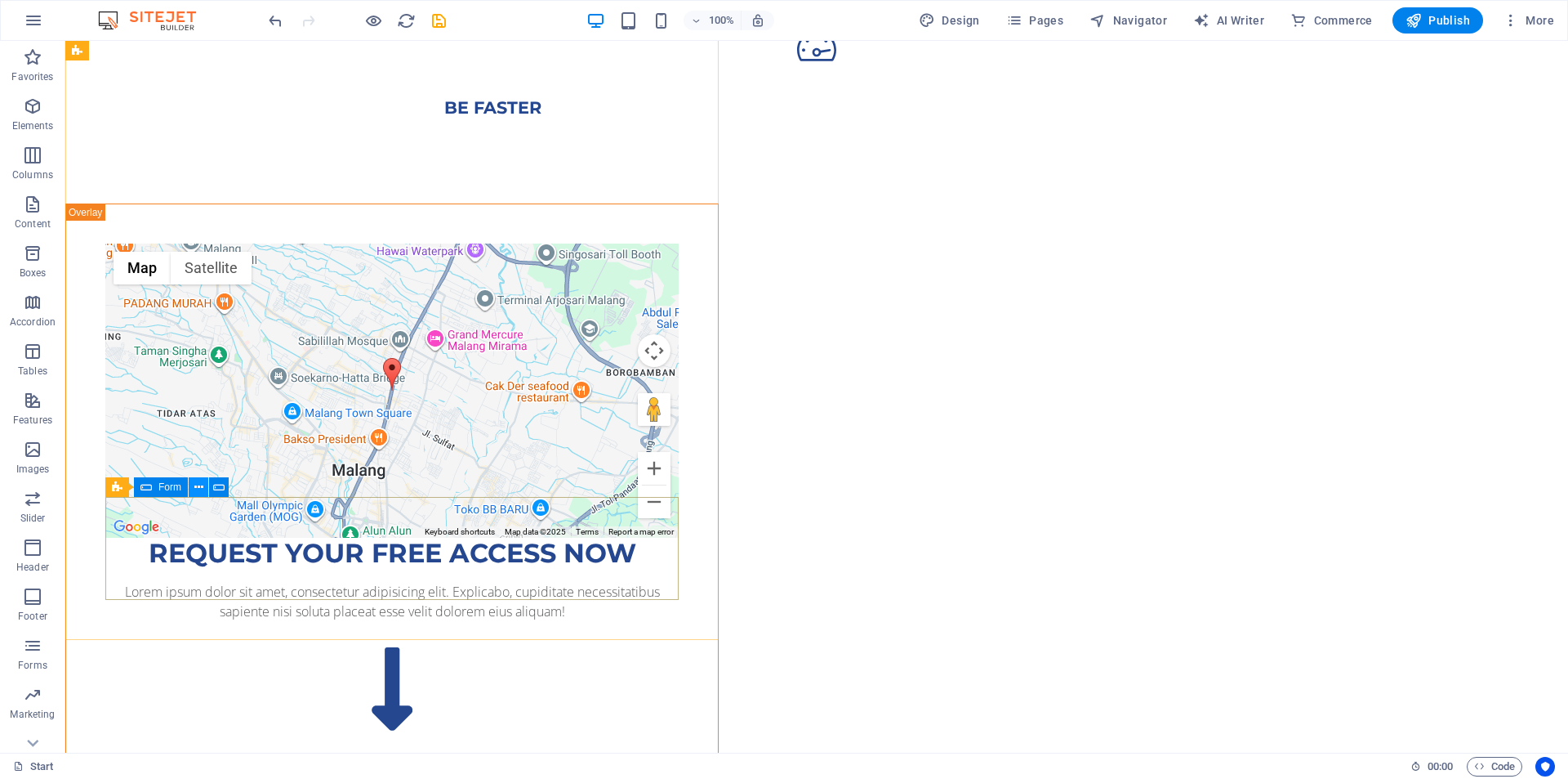
click at [194, 492] on icon at bounding box center [198, 487] width 9 height 17
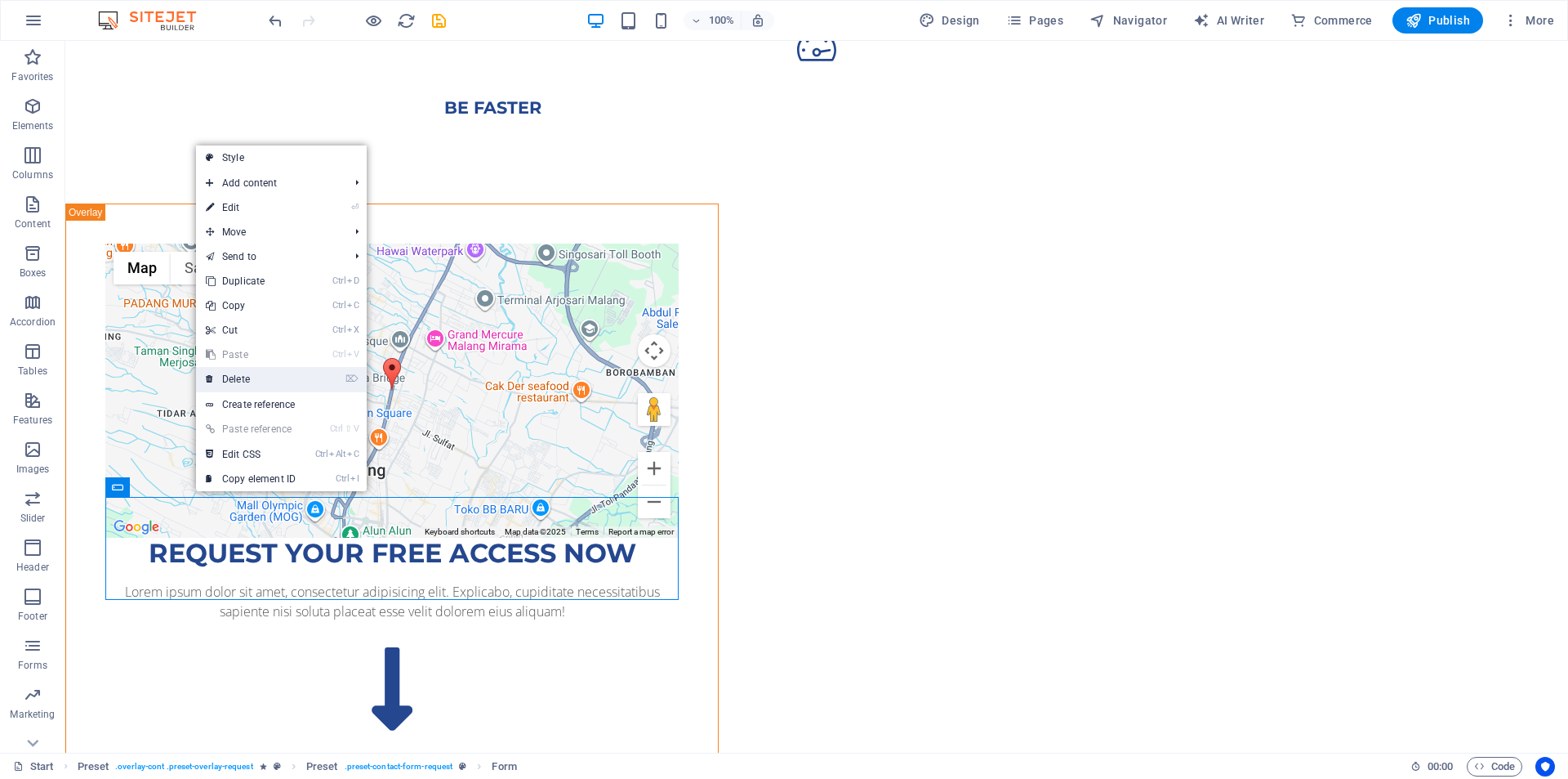
click at [219, 386] on link "⌦ Delete" at bounding box center [250, 380] width 109 height 25
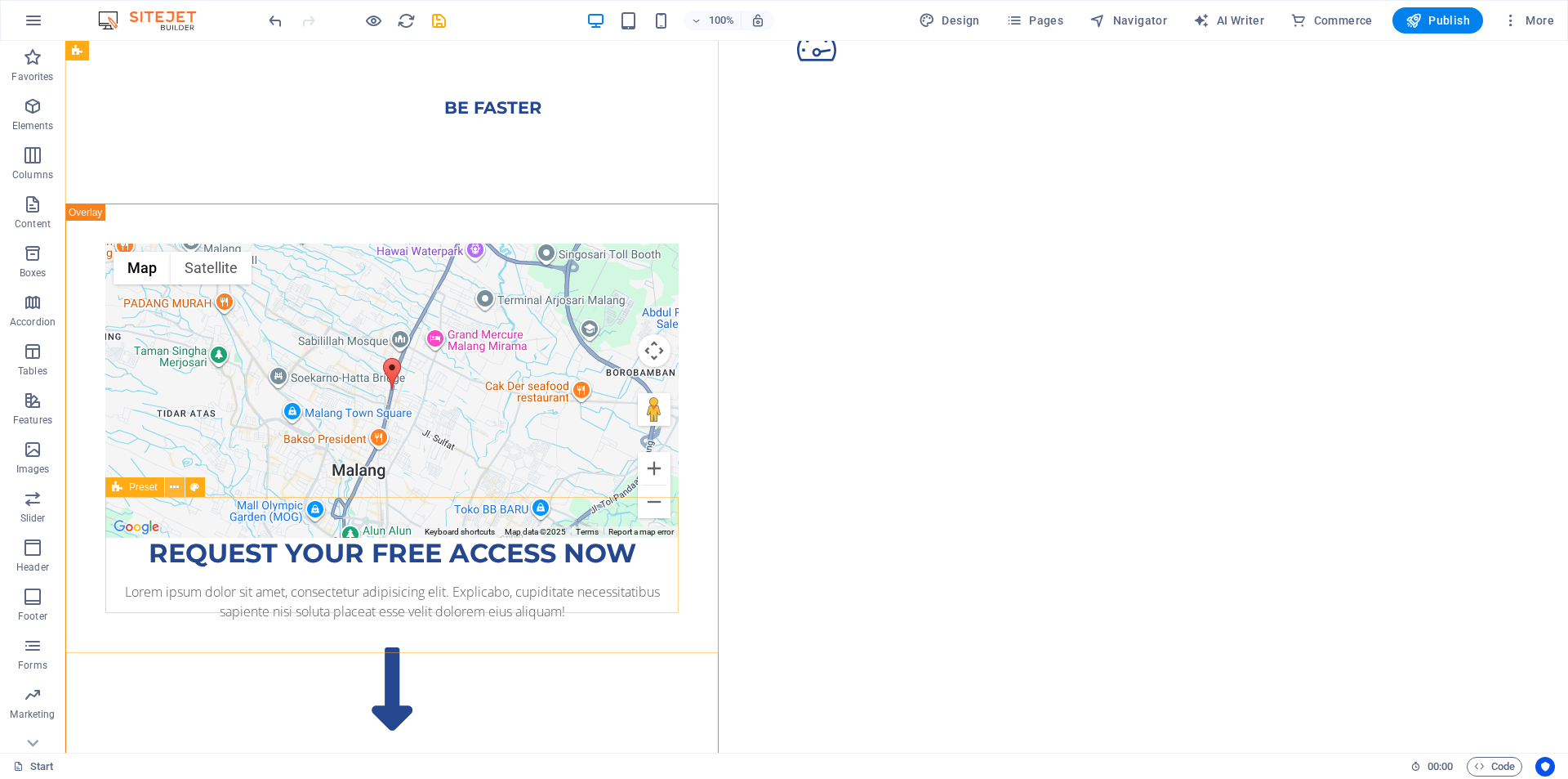
click at [170, 480] on icon at bounding box center [174, 487] width 9 height 17
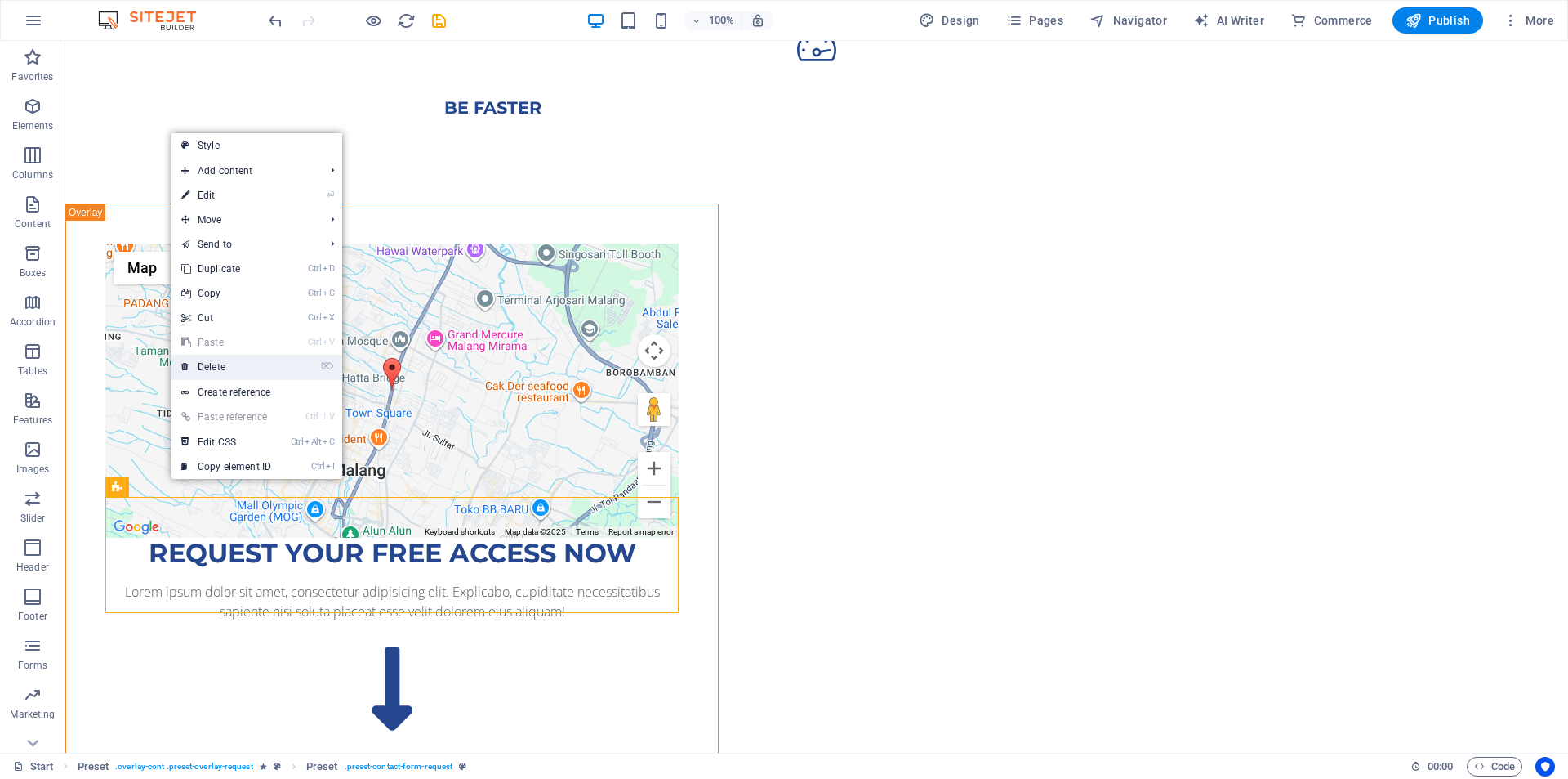
click at [221, 371] on link "⌦ Delete" at bounding box center [226, 367] width 109 height 25
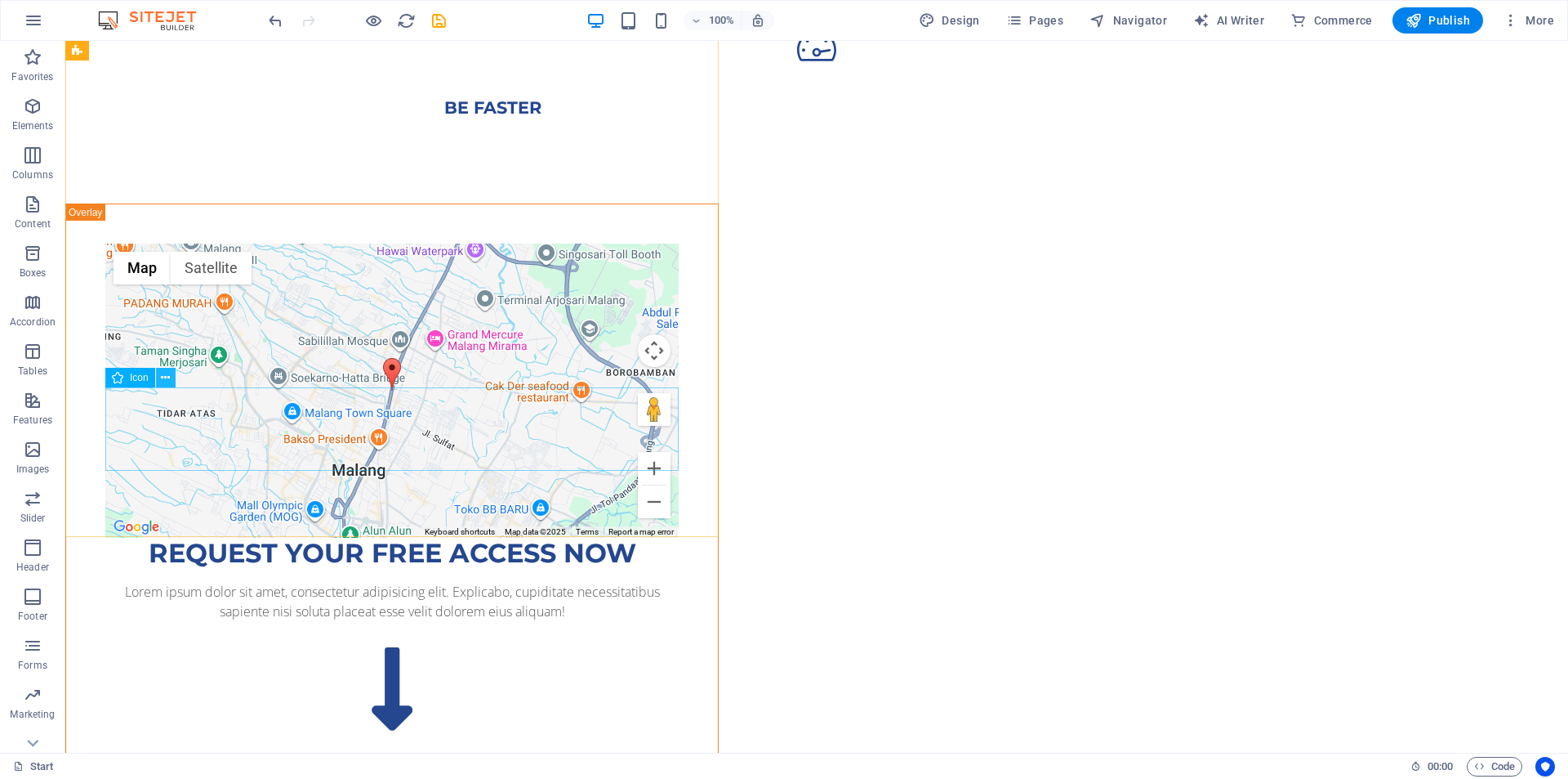
click at [171, 374] on button at bounding box center [166, 377] width 20 height 20
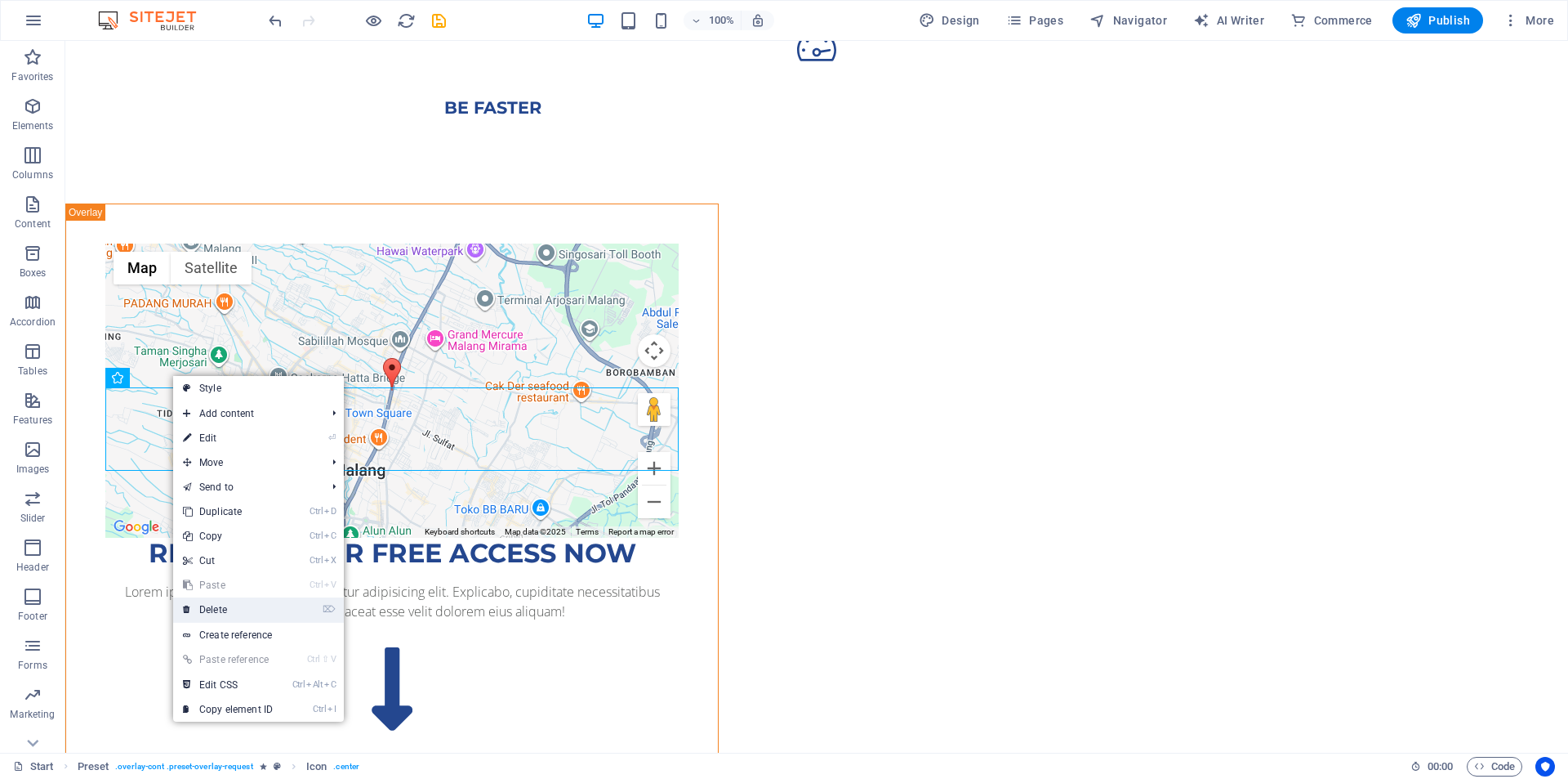
click at [240, 613] on link "⌦ Delete" at bounding box center [227, 609] width 109 height 25
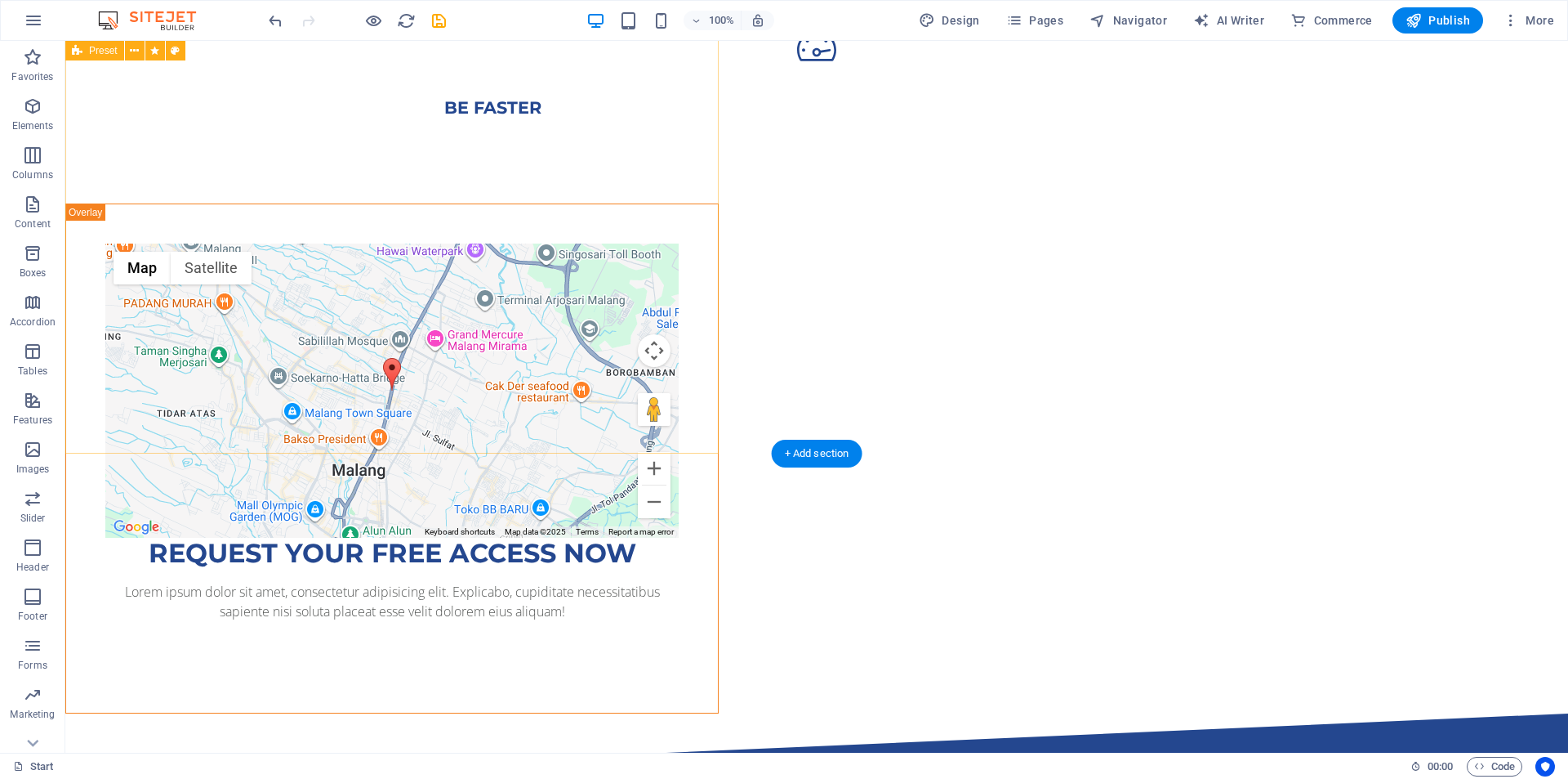
scroll to position [917, 0]
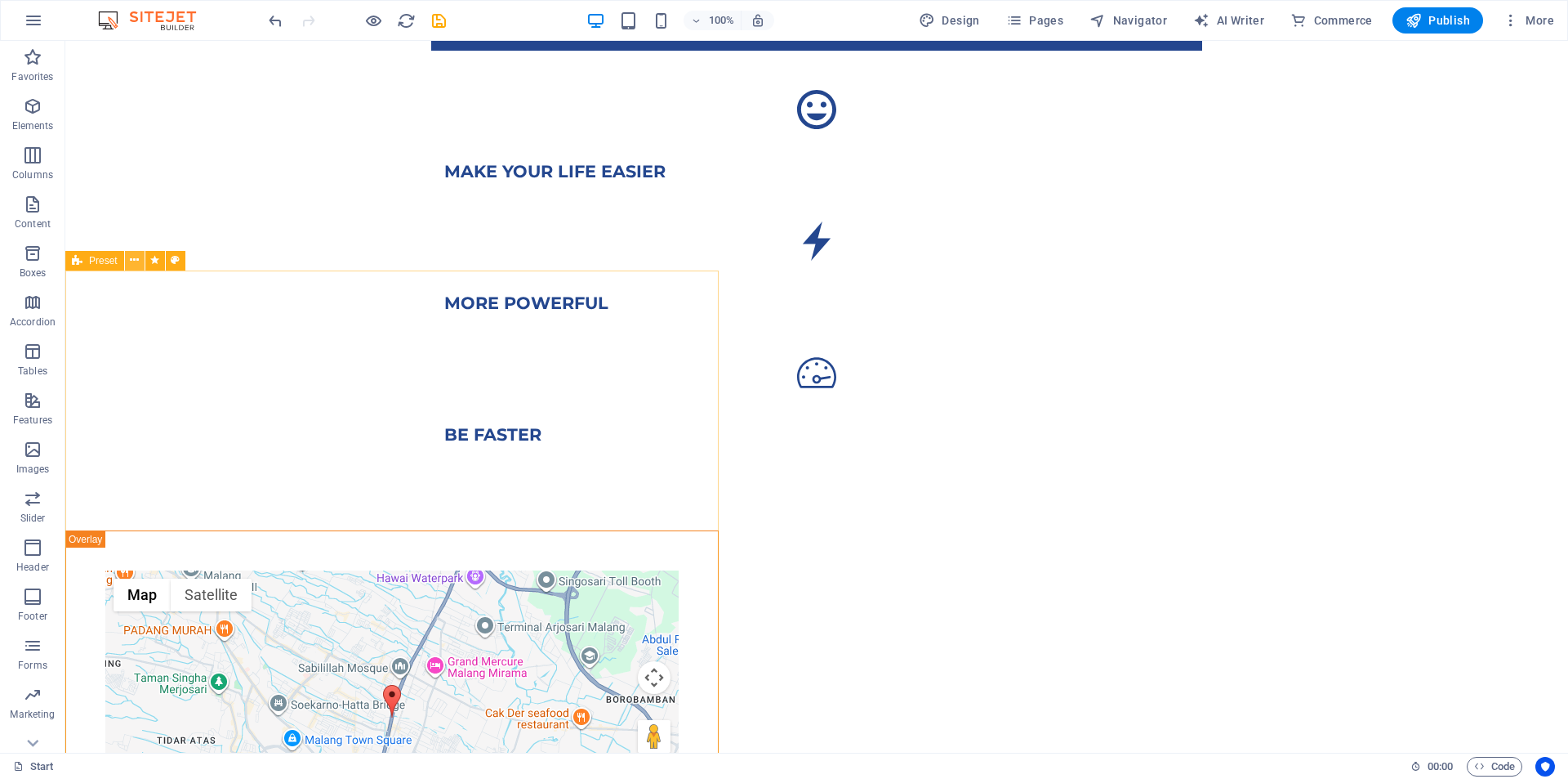
click at [128, 260] on button at bounding box center [135, 261] width 20 height 20
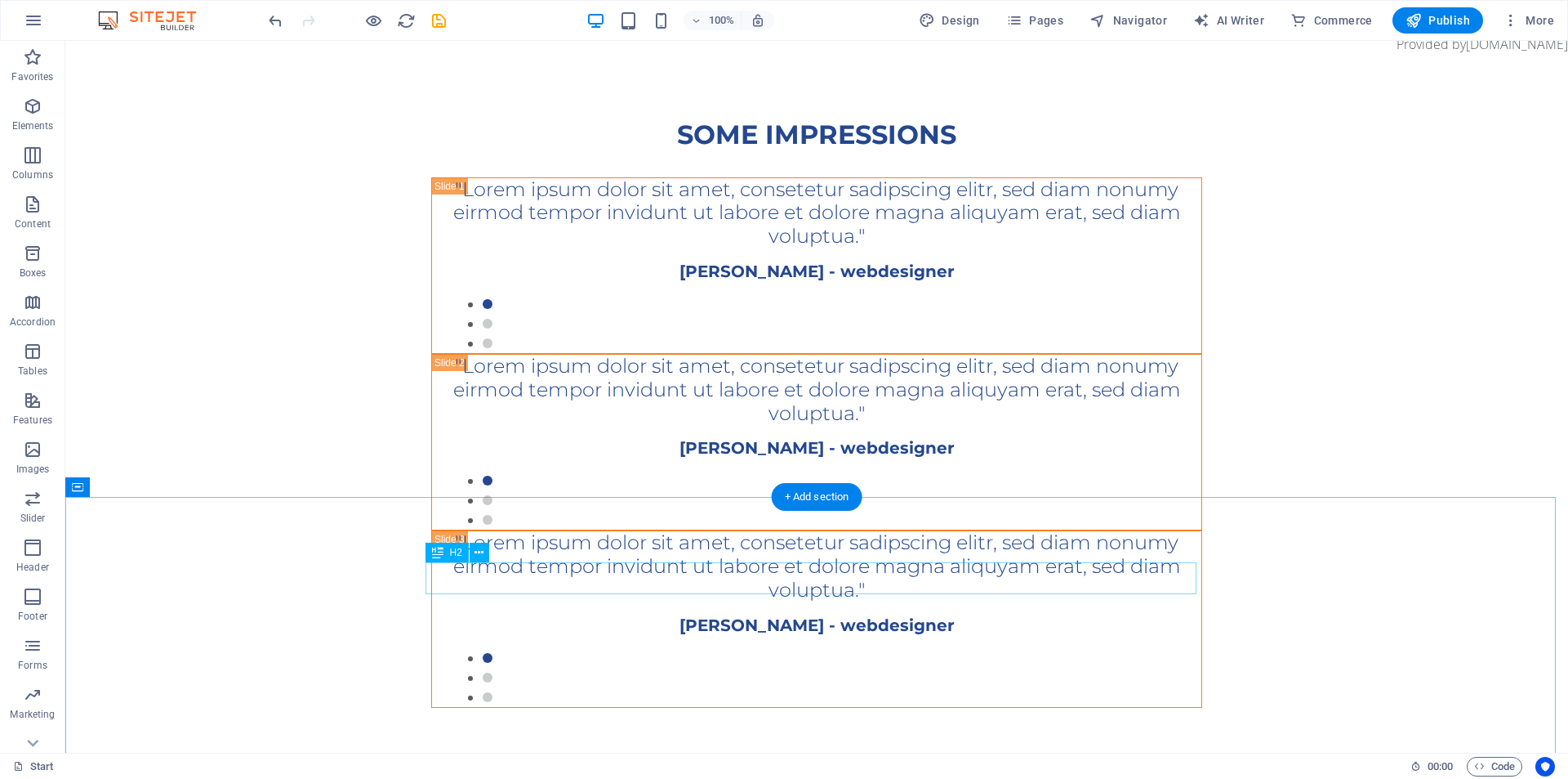
scroll to position [2898, 0]
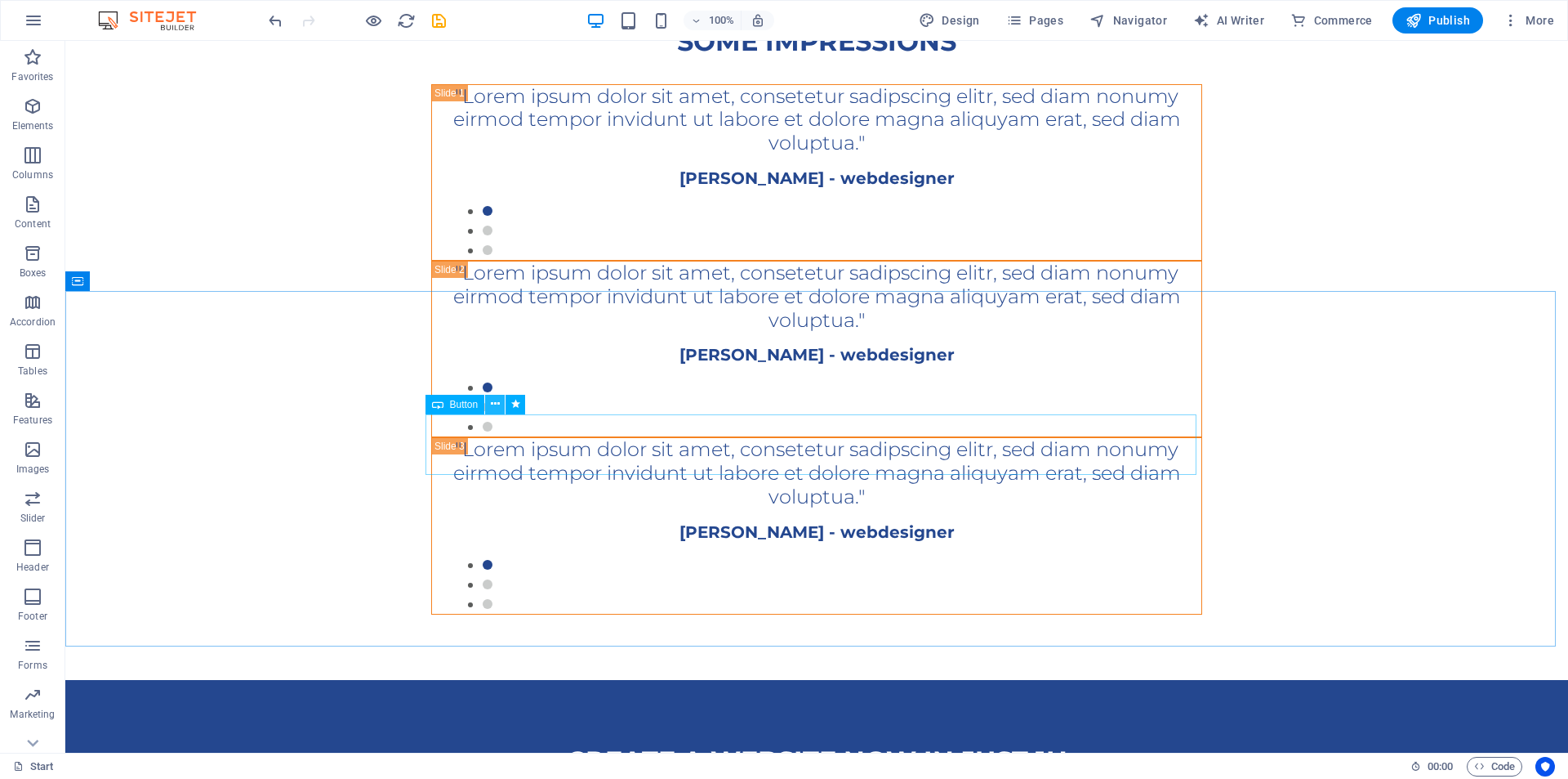
click at [491, 405] on icon at bounding box center [495, 403] width 9 height 17
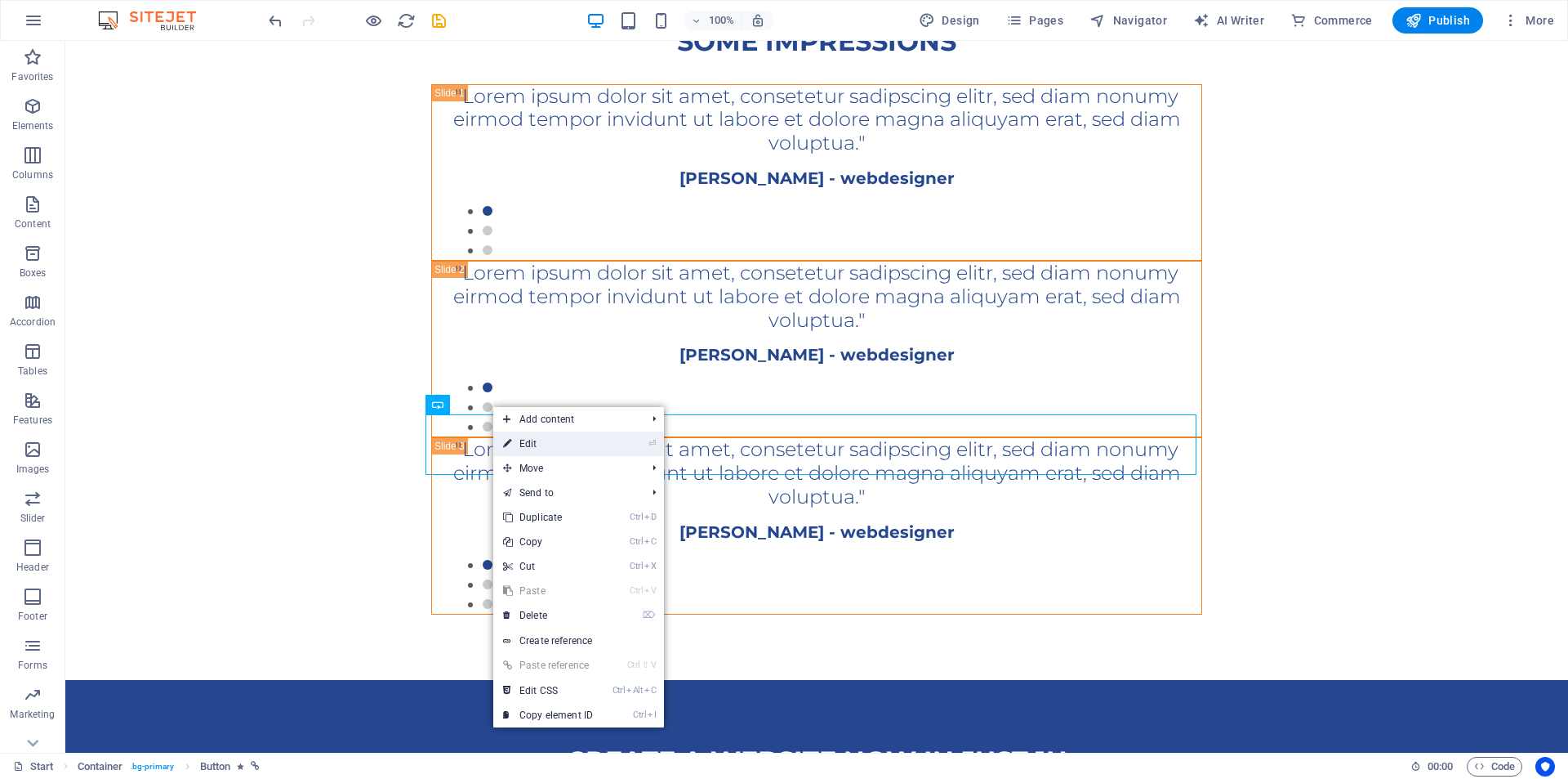
click at [547, 454] on link "⏎ Edit" at bounding box center [547, 444] width 109 height 25
select select "%"
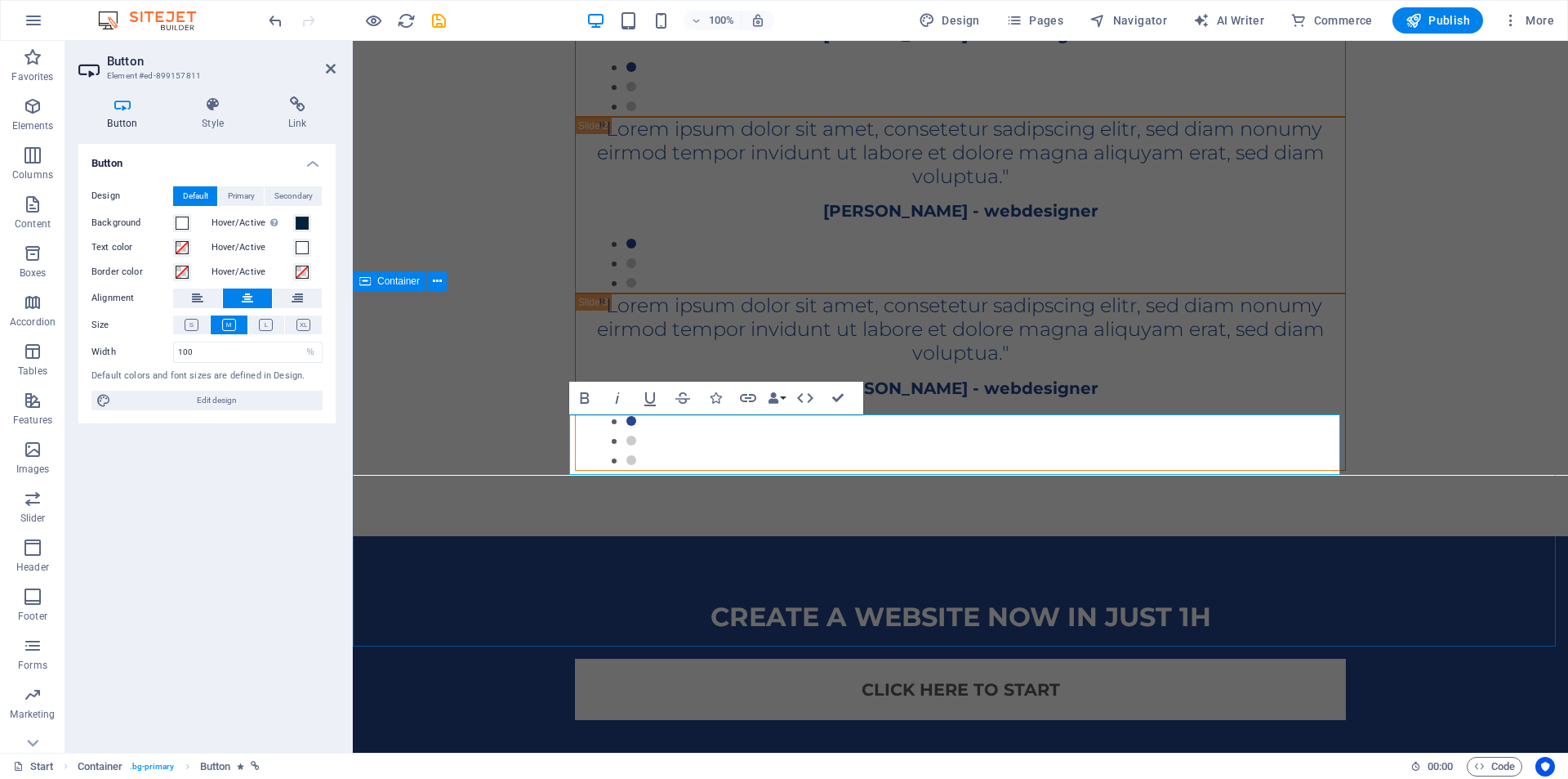
scroll to position [2754, 0]
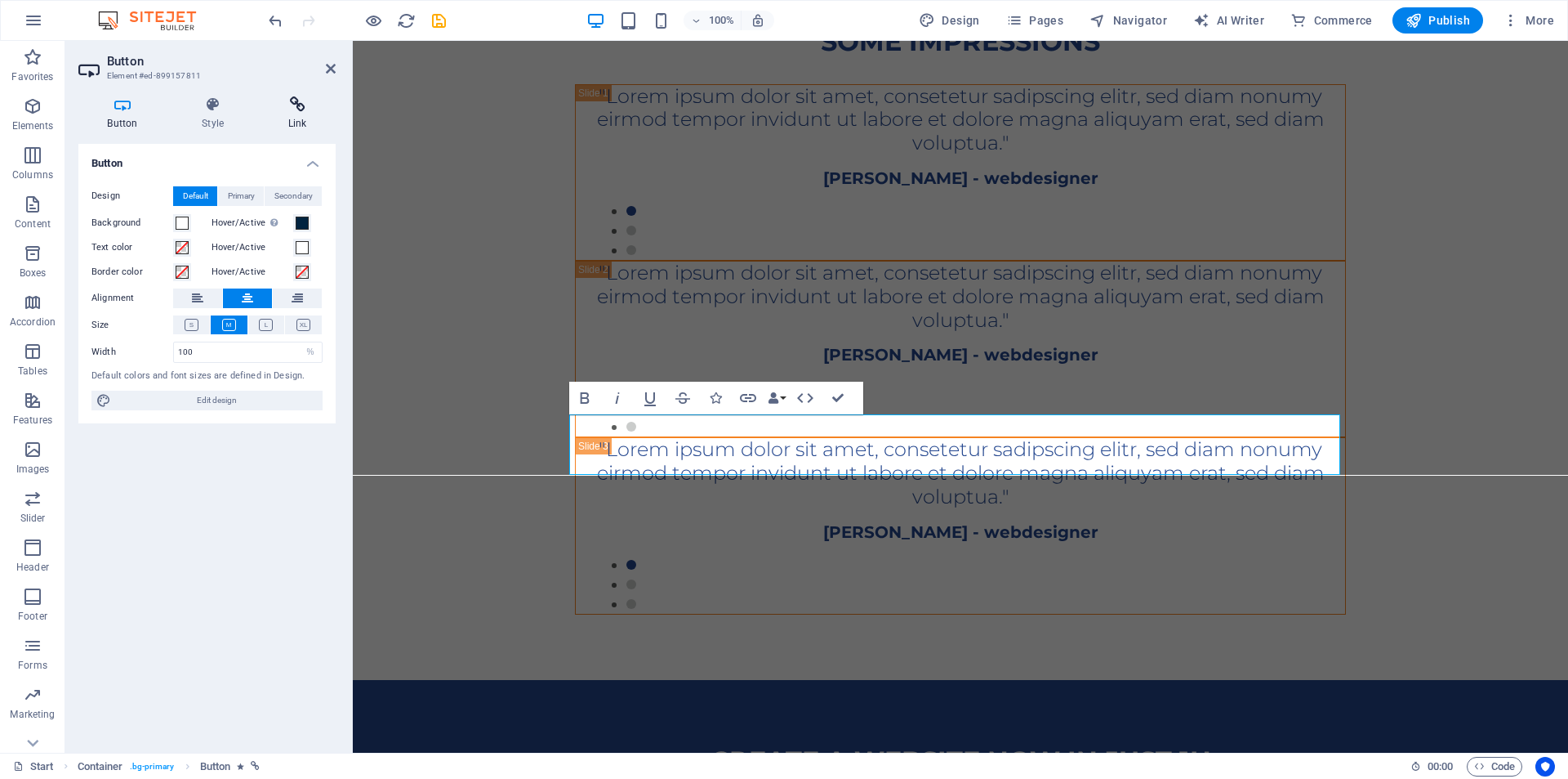
click at [304, 119] on h4 "Link" at bounding box center [297, 114] width 77 height 35
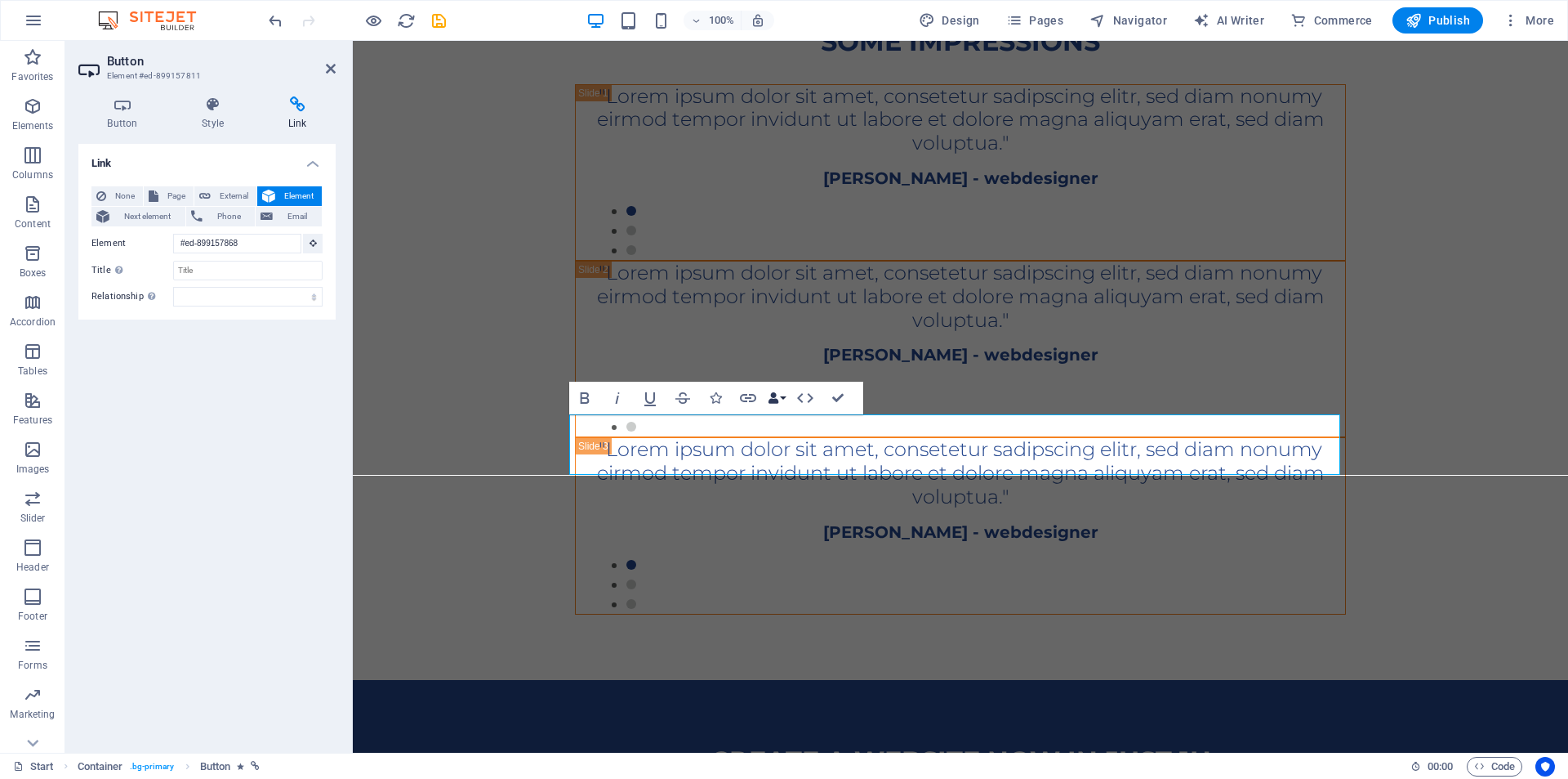
click at [779, 398] on icon "button" at bounding box center [774, 398] width 12 height 12
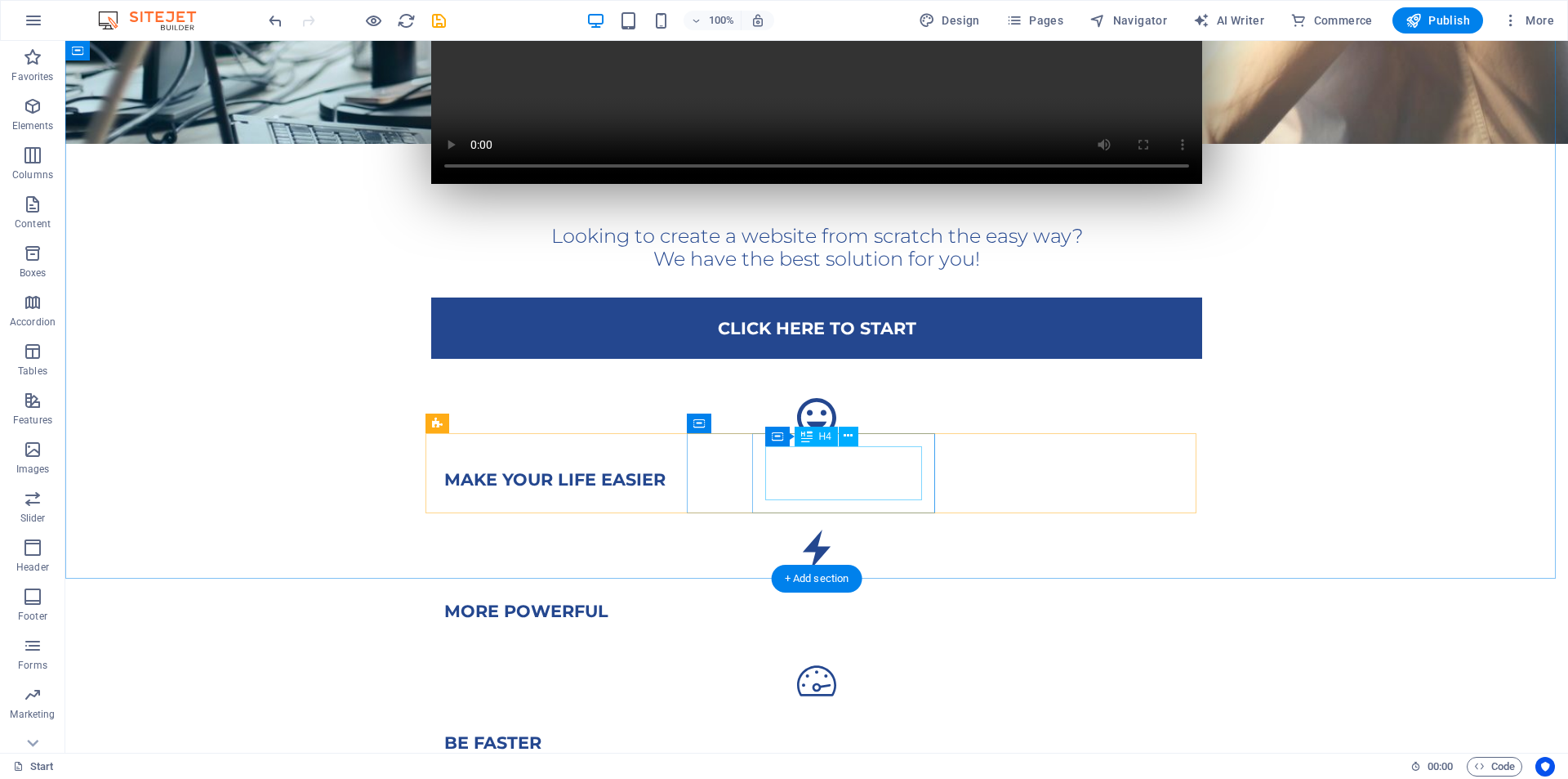
scroll to position [529, 0]
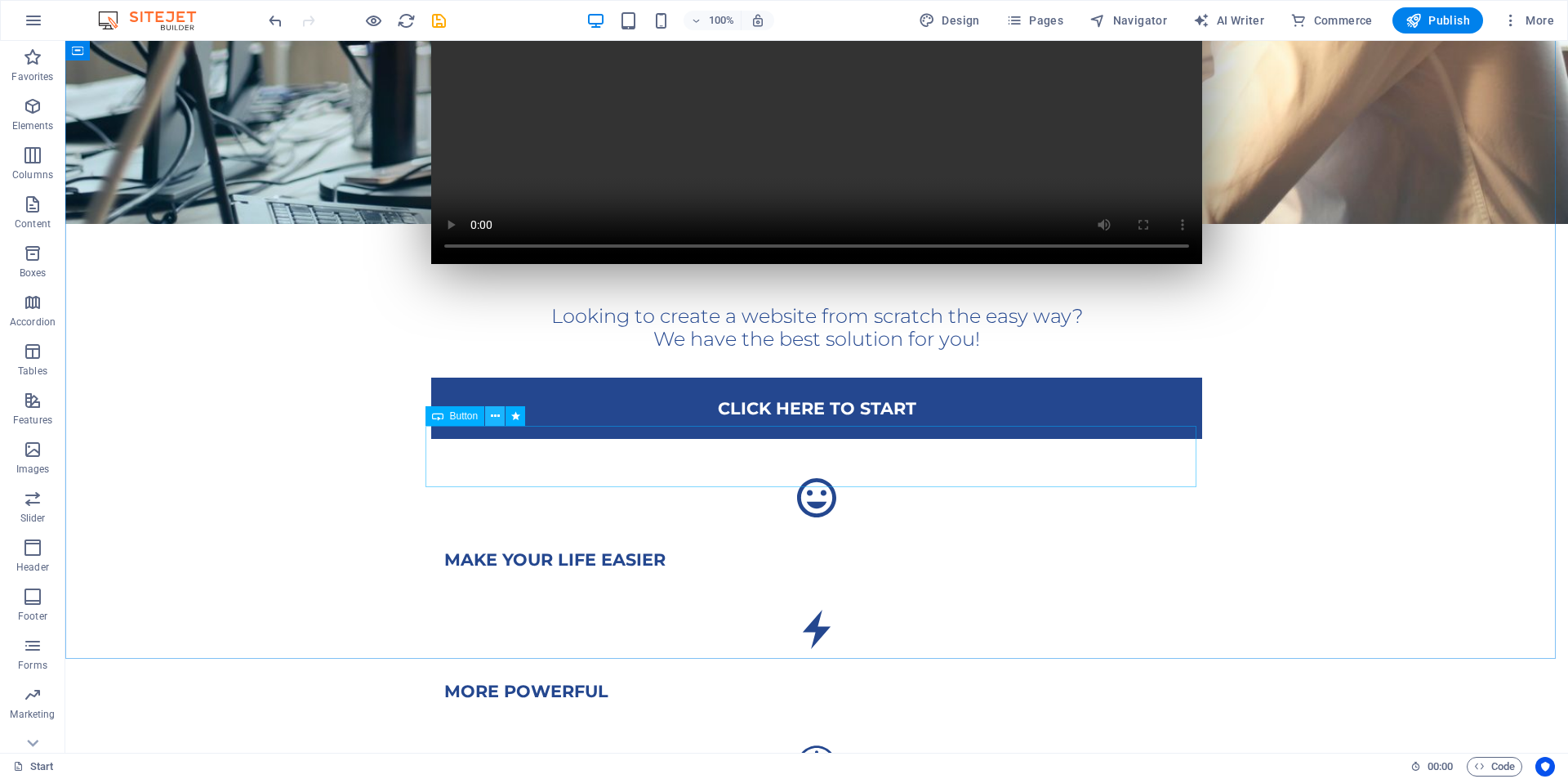
click at [493, 413] on icon at bounding box center [495, 416] width 9 height 17
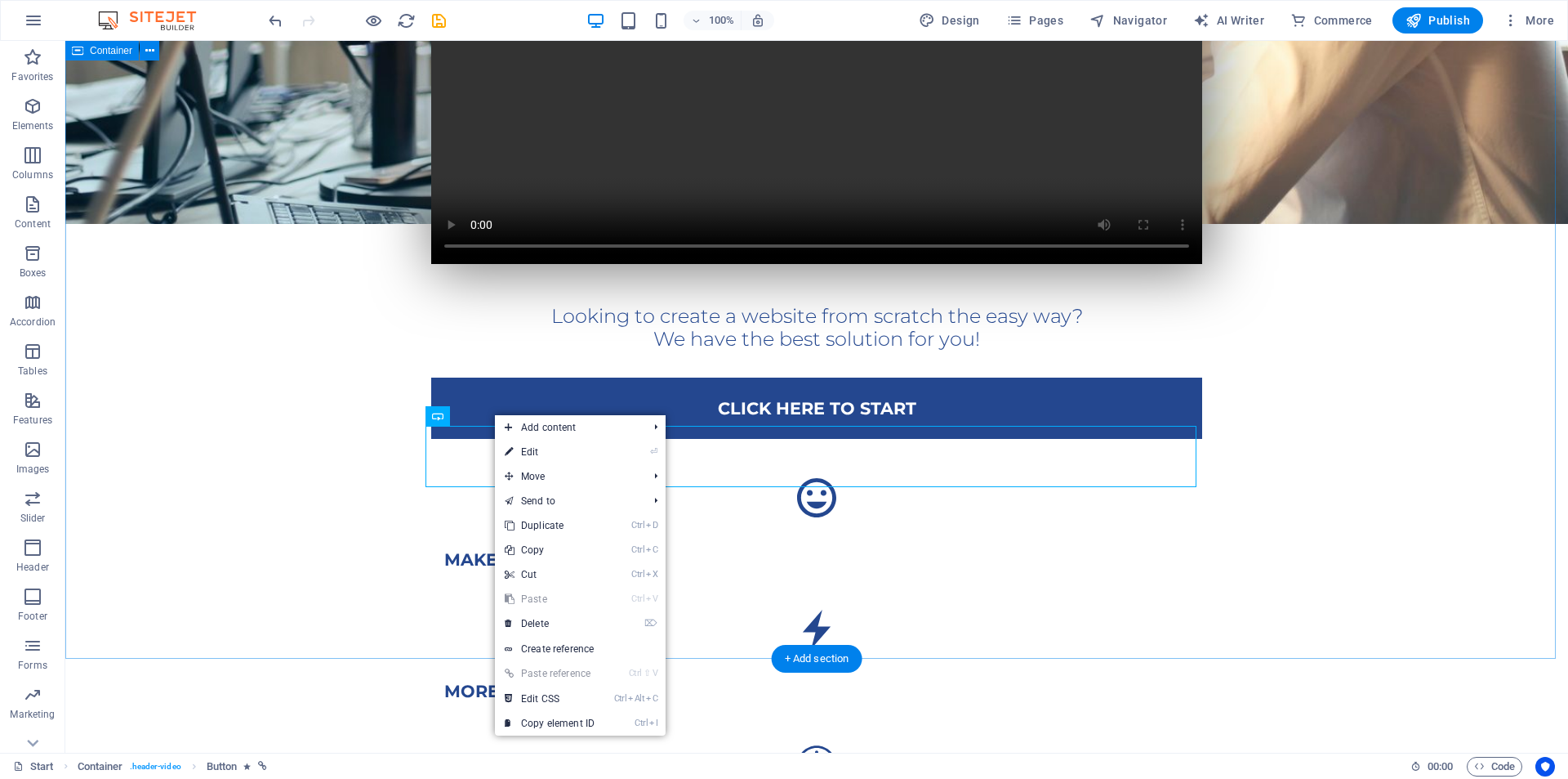
click at [342, 415] on div "Looking to create a website from scratch the easy way? We have the best solutio…" at bounding box center [817, 357] width 1503 height 1121
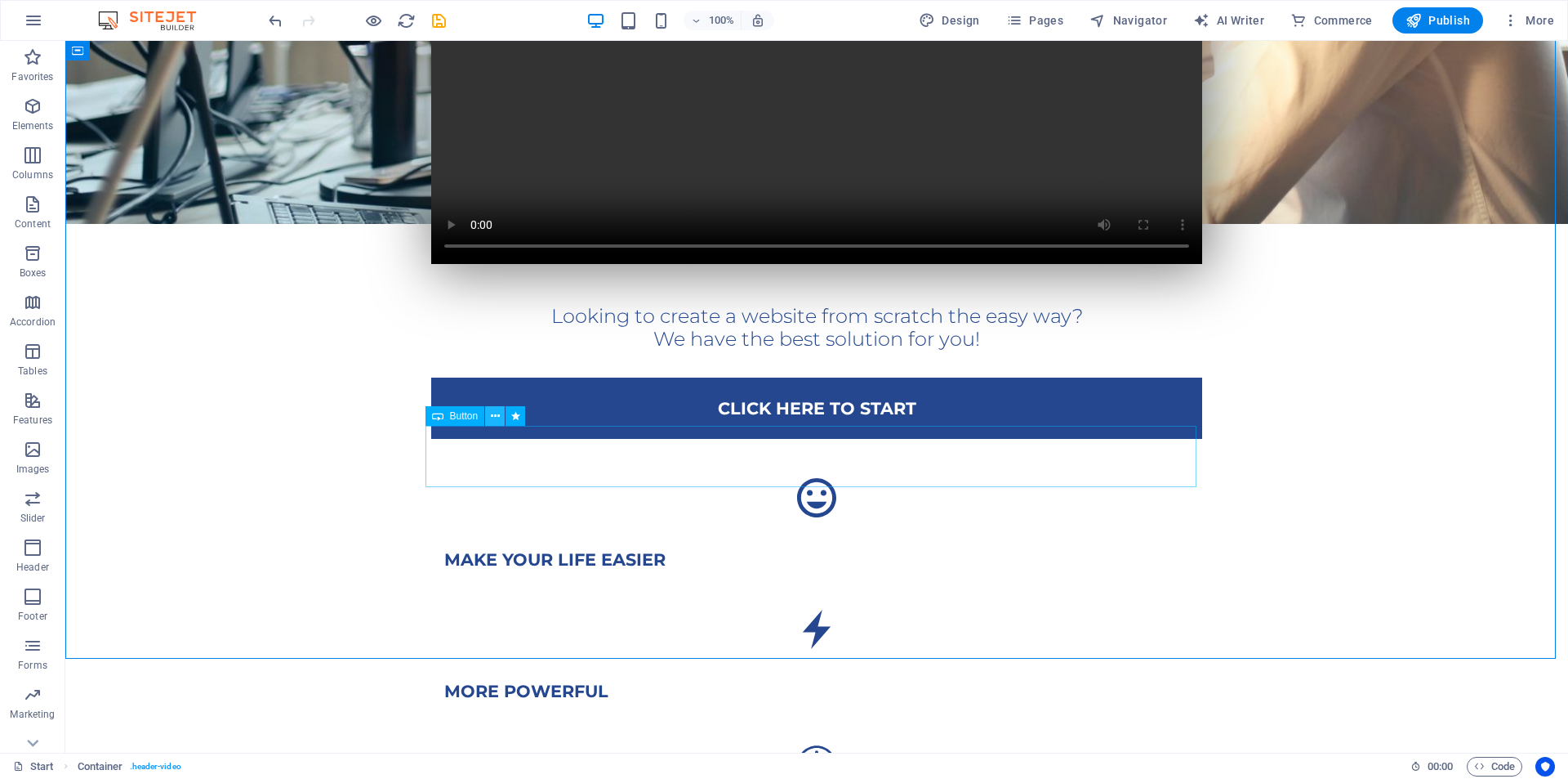
click at [499, 424] on icon at bounding box center [495, 416] width 9 height 17
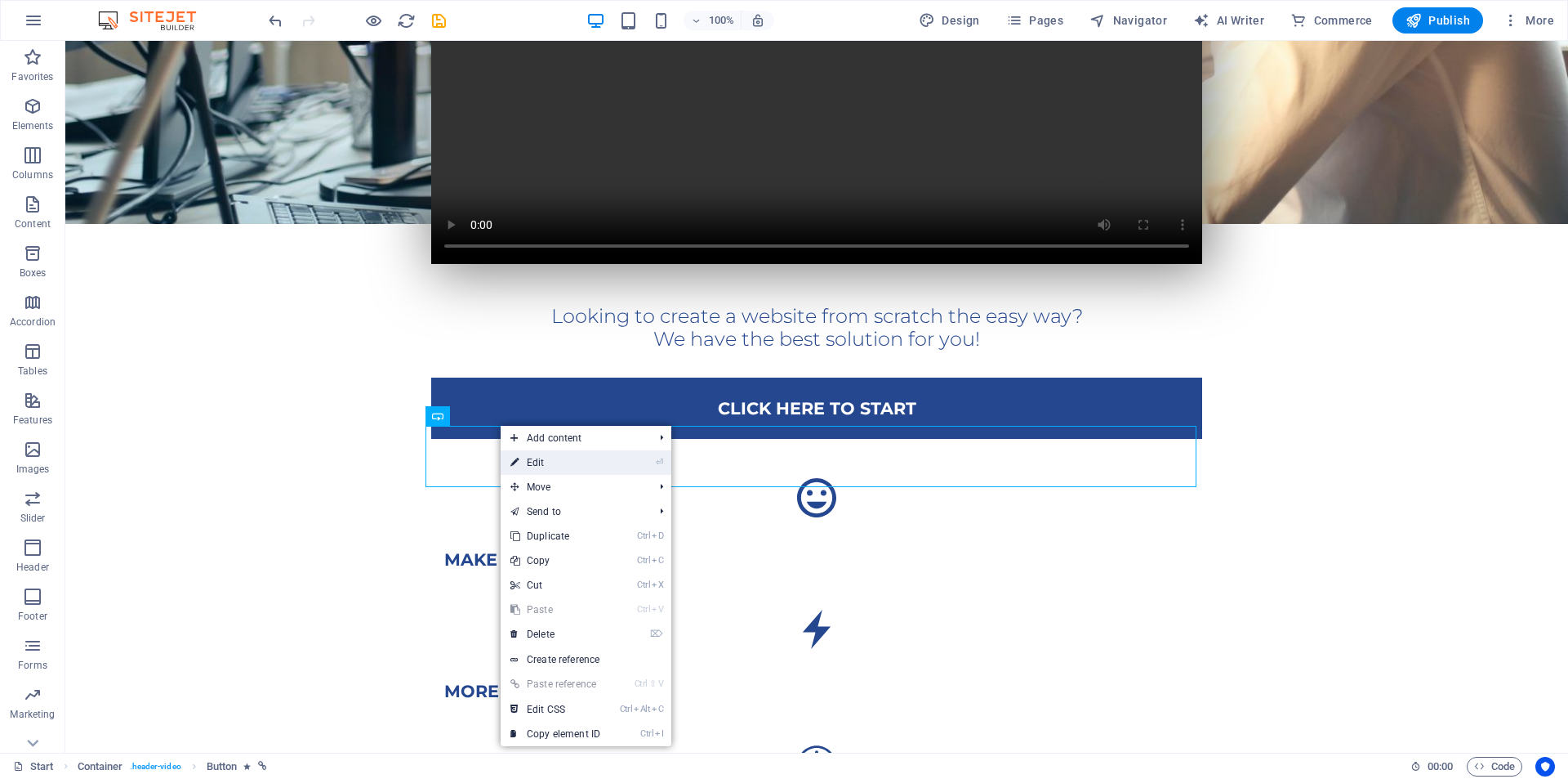
click at [526, 460] on link "⏎ Edit" at bounding box center [555, 463] width 109 height 25
select select "%"
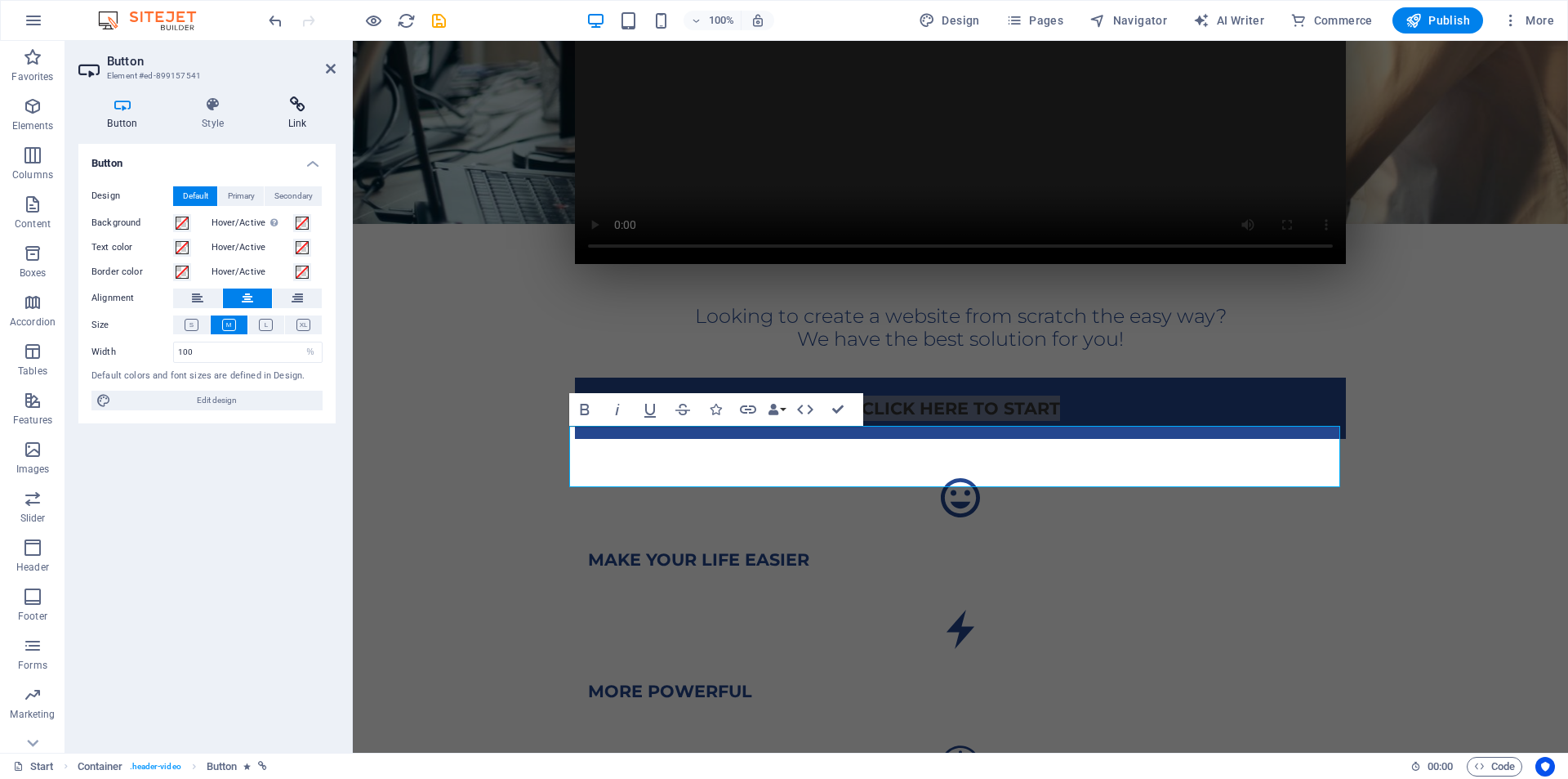
click at [299, 126] on h4 "Link" at bounding box center [297, 114] width 77 height 35
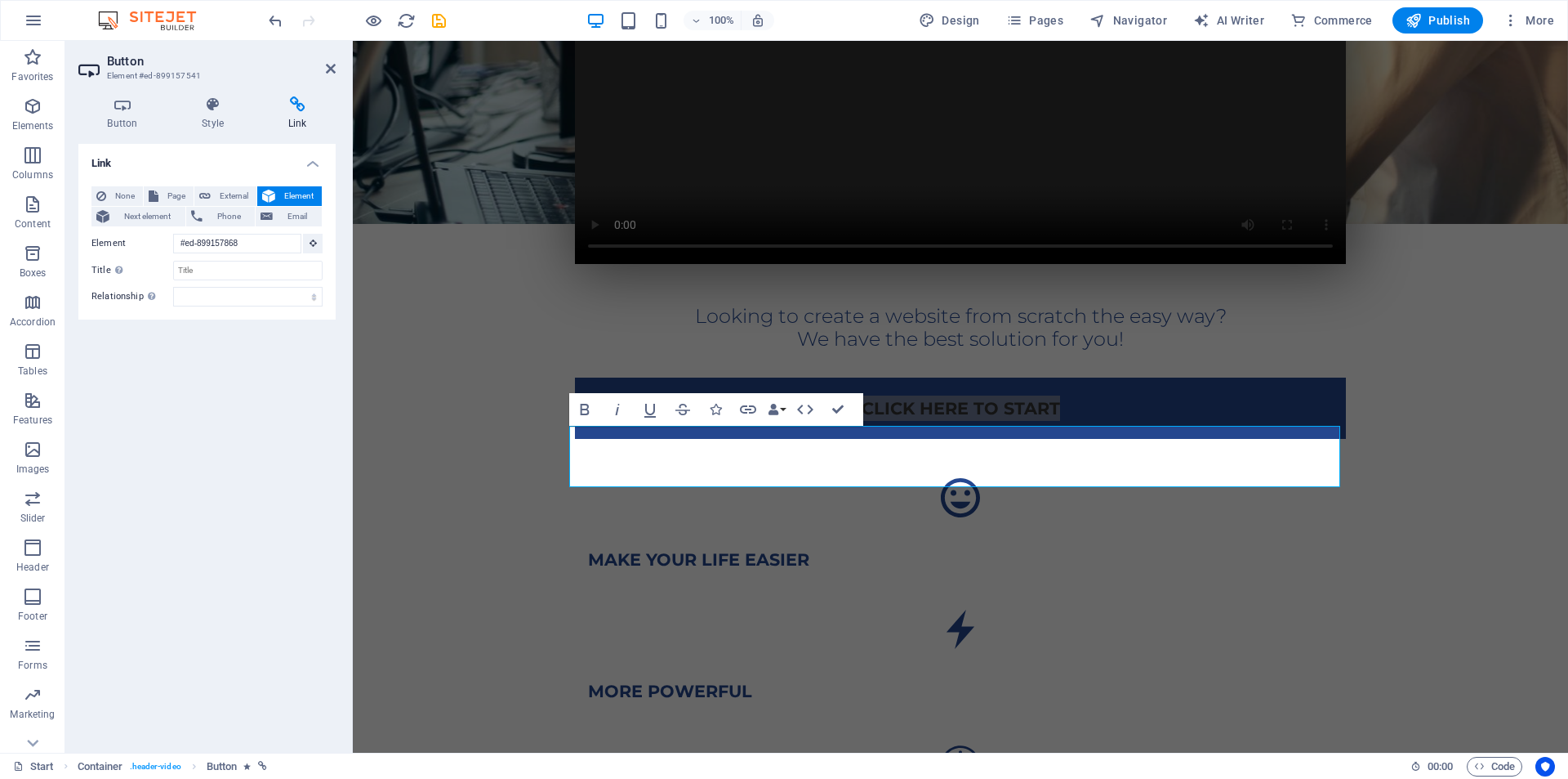
click at [297, 189] on span "Element" at bounding box center [298, 196] width 37 height 20
click at [248, 474] on div "Link None Page External Element Next element Phone Email Page Start Legal Notic…" at bounding box center [207, 441] width 258 height 595
click at [330, 65] on icon at bounding box center [331, 68] width 10 height 13
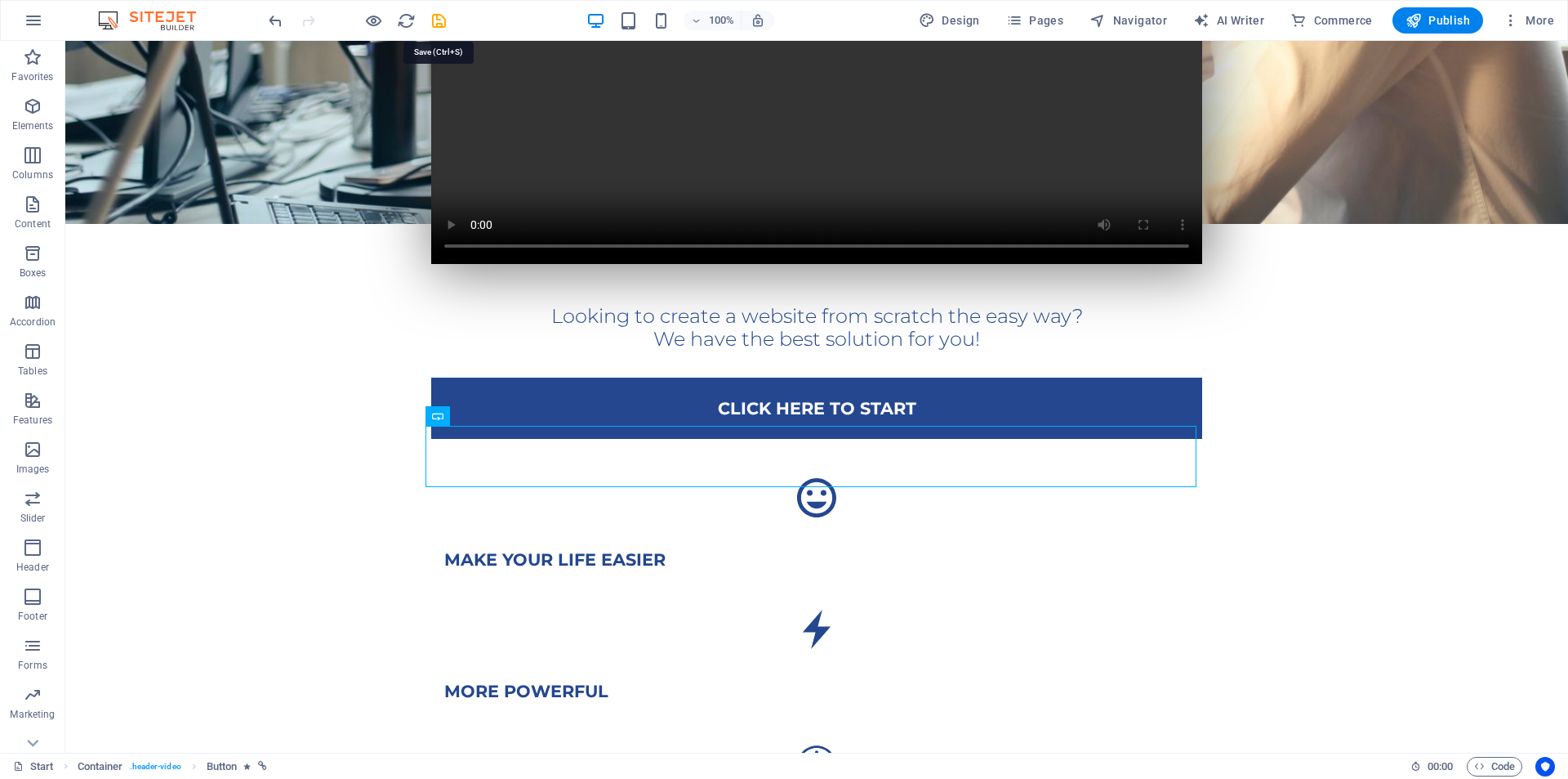
click at [440, 17] on icon "save" at bounding box center [439, 21] width 19 height 19
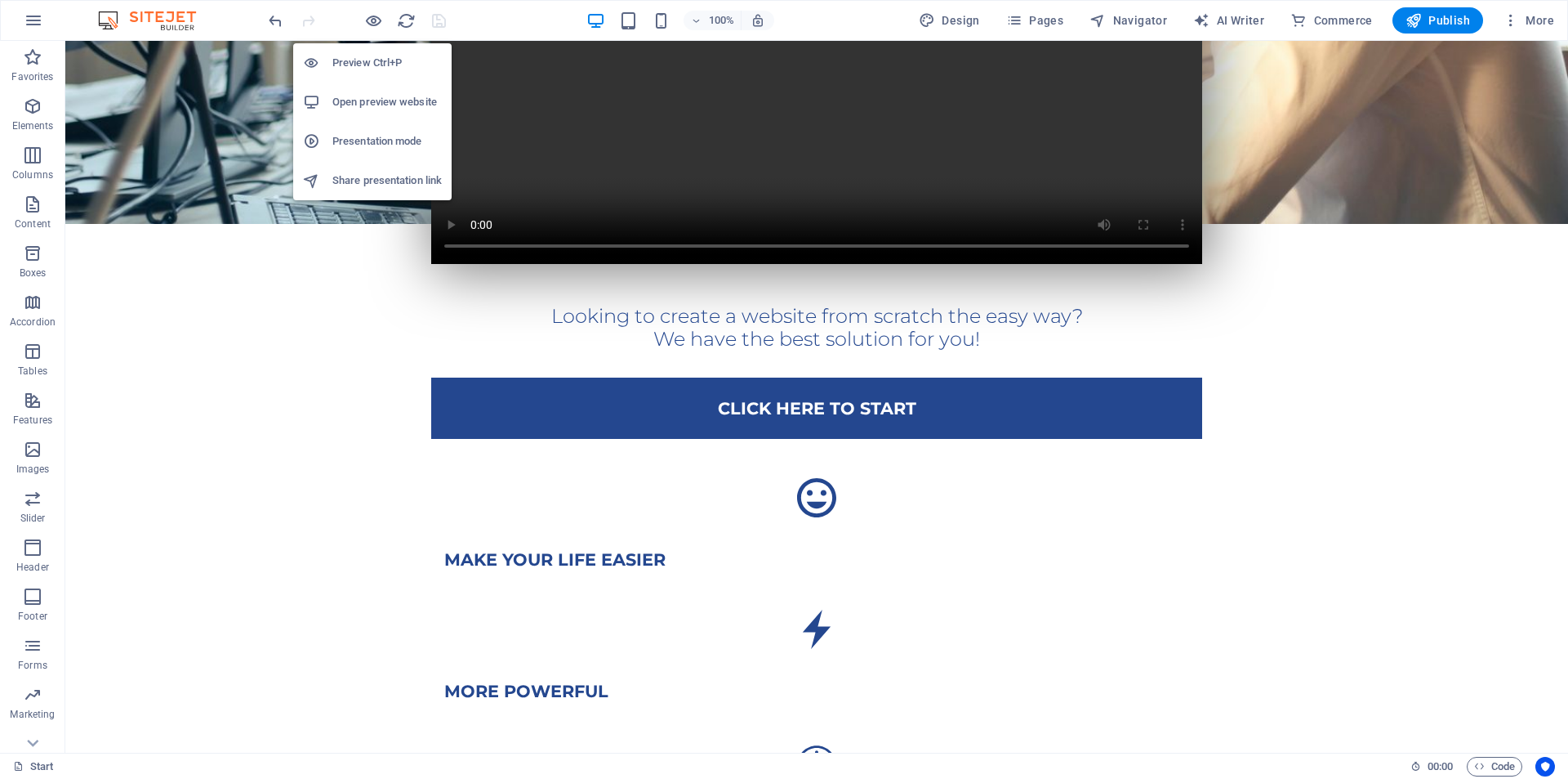
click at [365, 99] on h6 "Open preview website" at bounding box center [387, 102] width 109 height 20
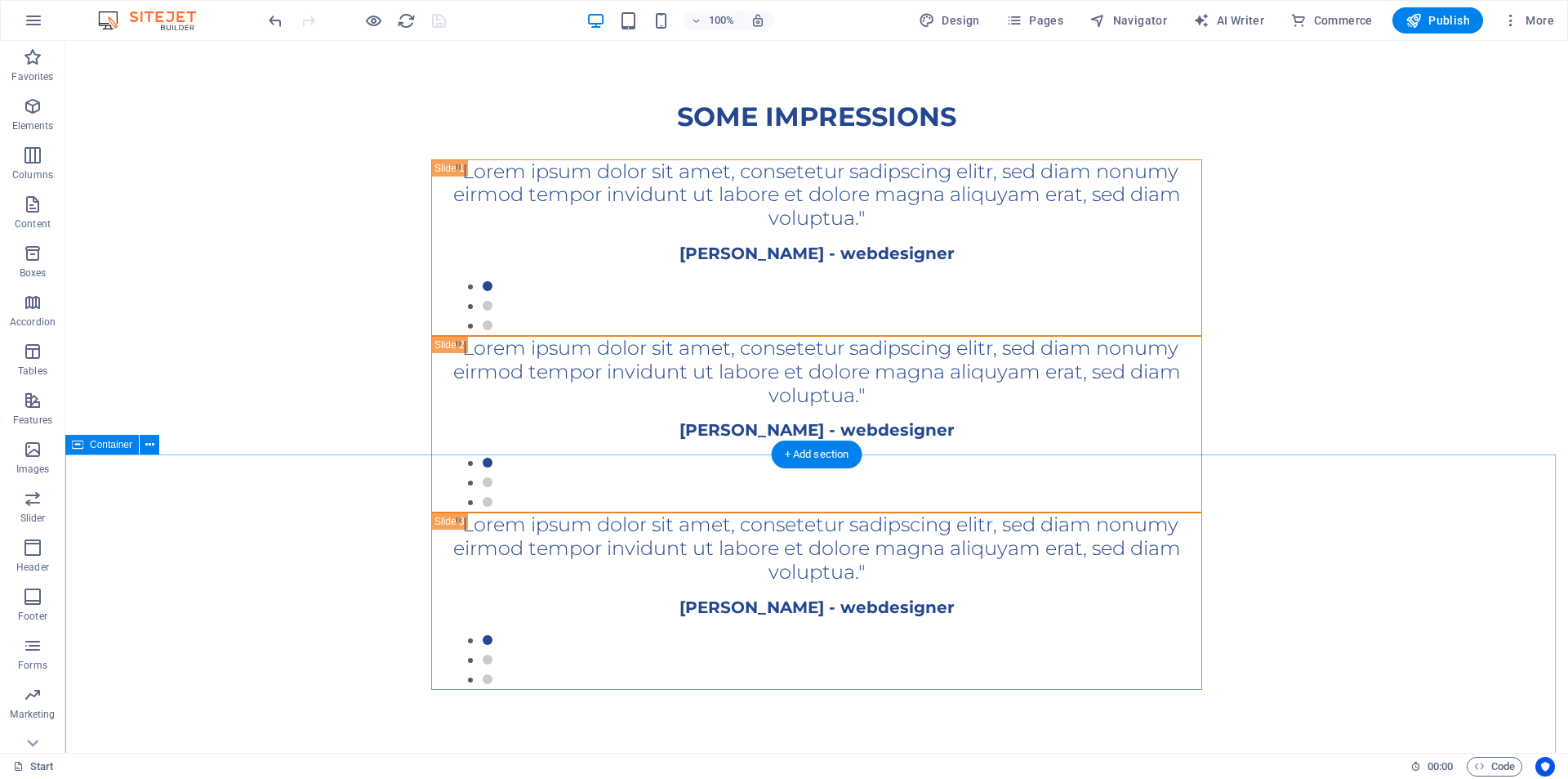
scroll to position [2898, 0]
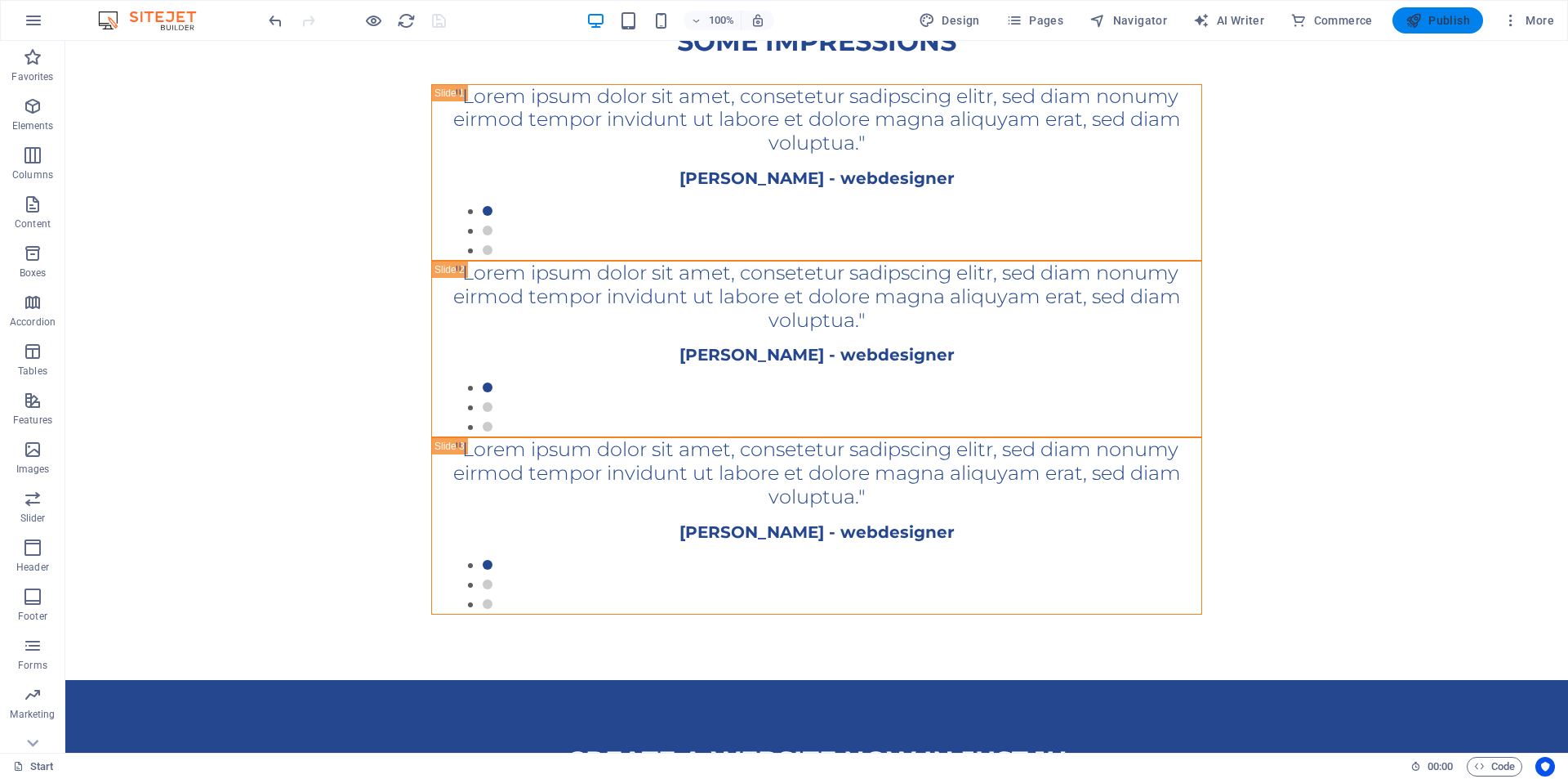
click at [1459, 21] on span "Publish" at bounding box center [1438, 21] width 64 height 16
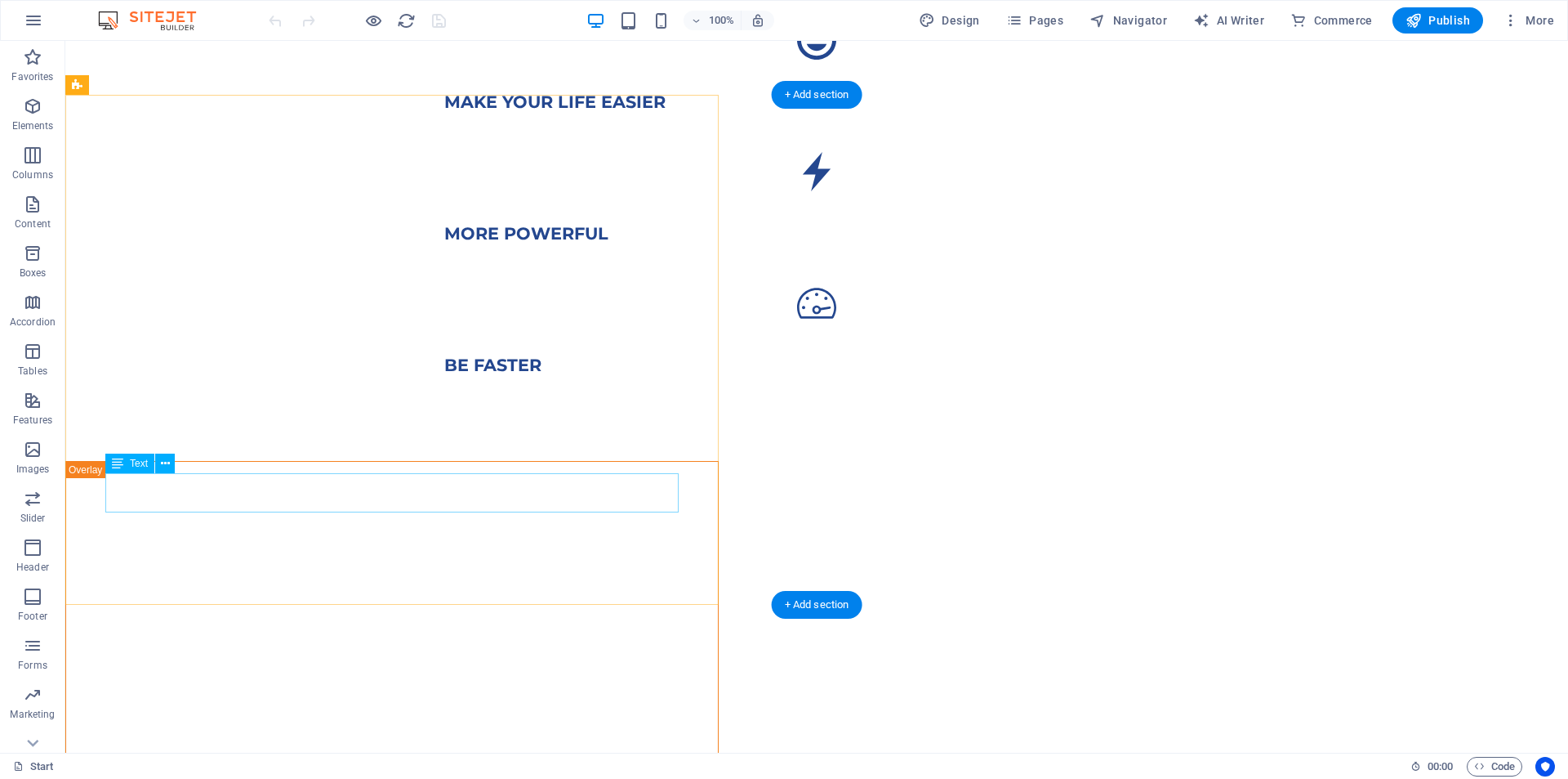
scroll to position [735, 0]
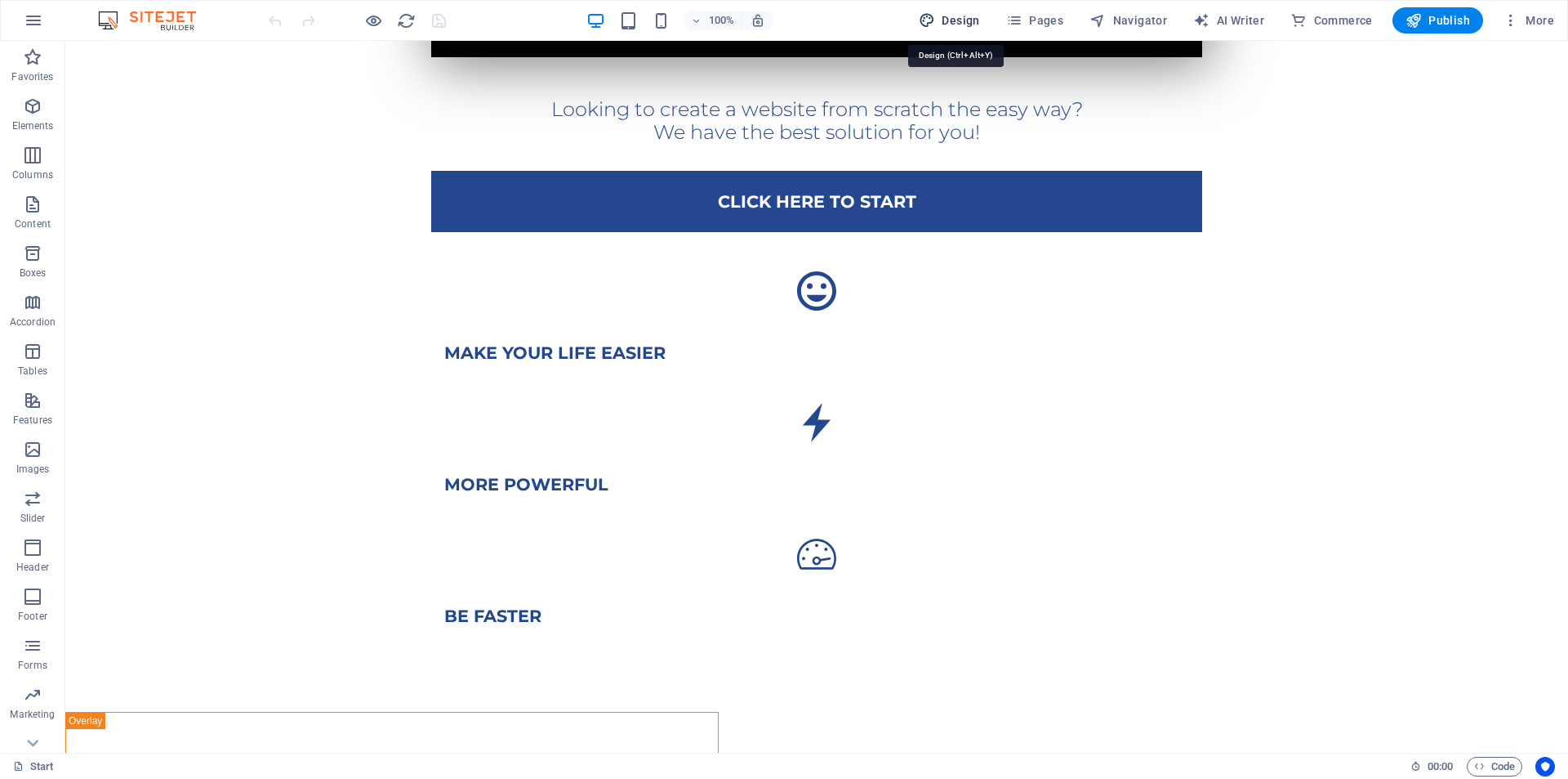
click at [965, 19] on span "Design" at bounding box center [949, 21] width 61 height 16
select select "px"
select select "300"
select select "px"
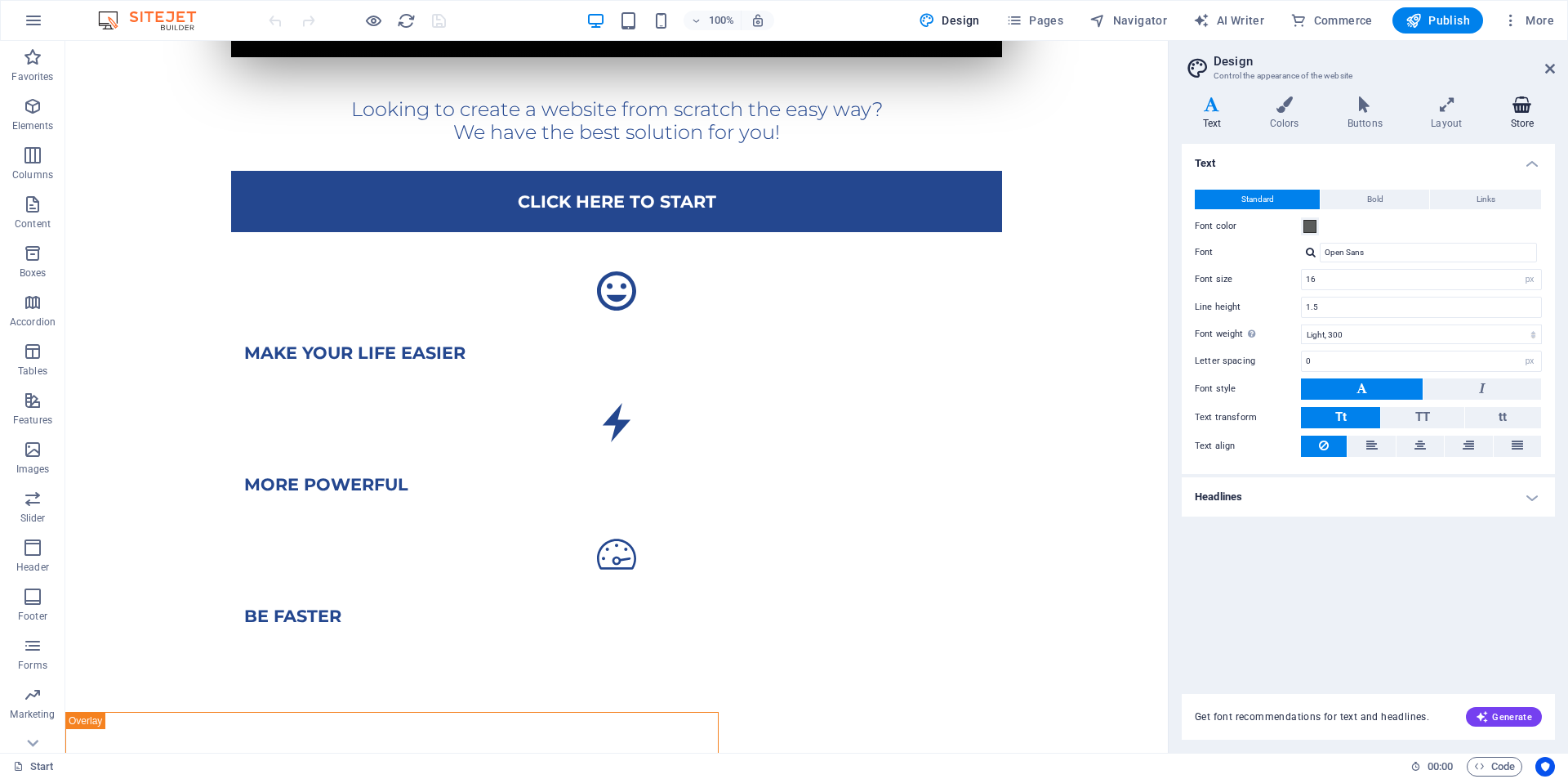
click at [1524, 106] on icon at bounding box center [1522, 105] width 65 height 16
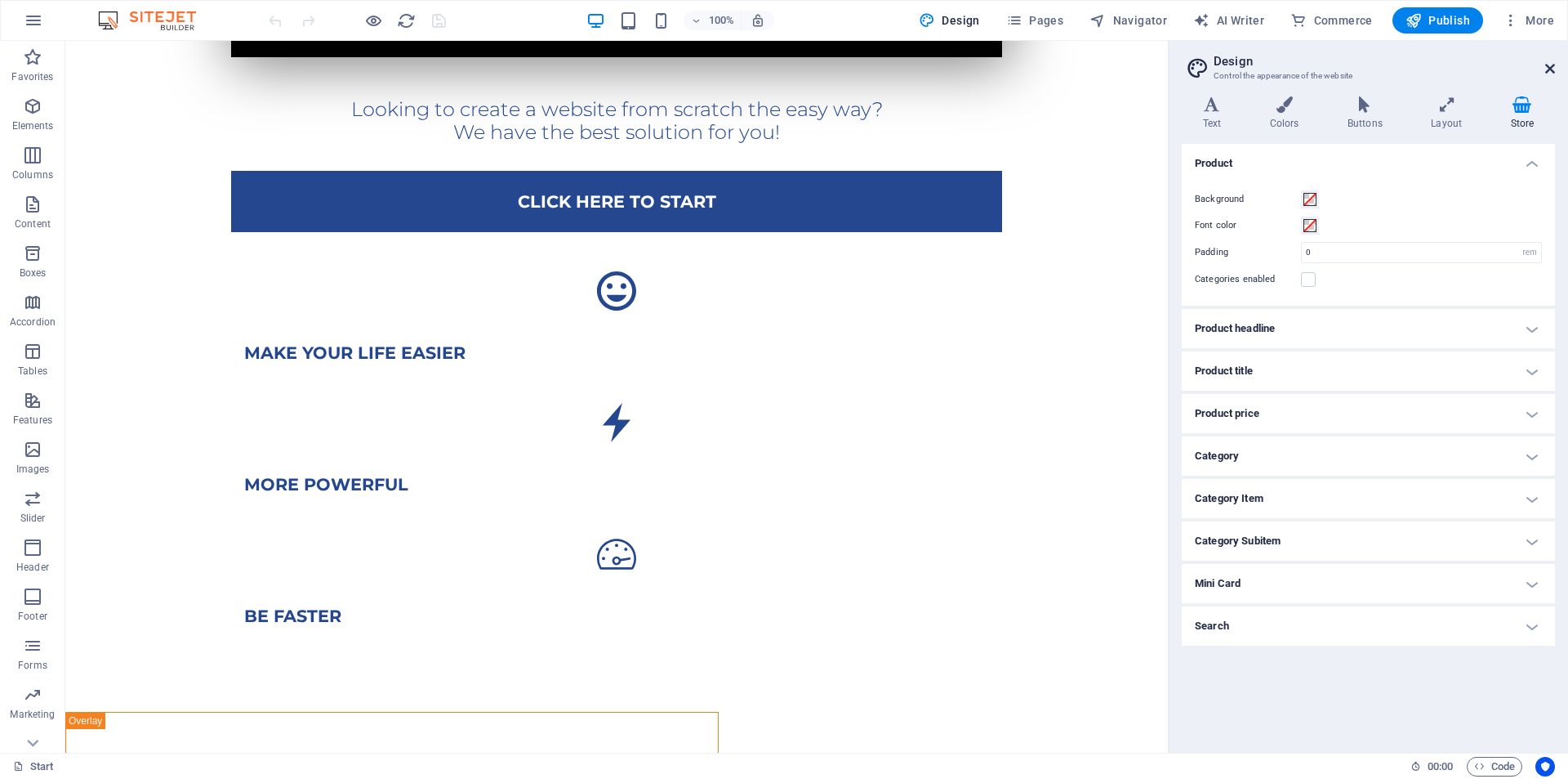
click at [1547, 63] on icon at bounding box center [1550, 68] width 10 height 13
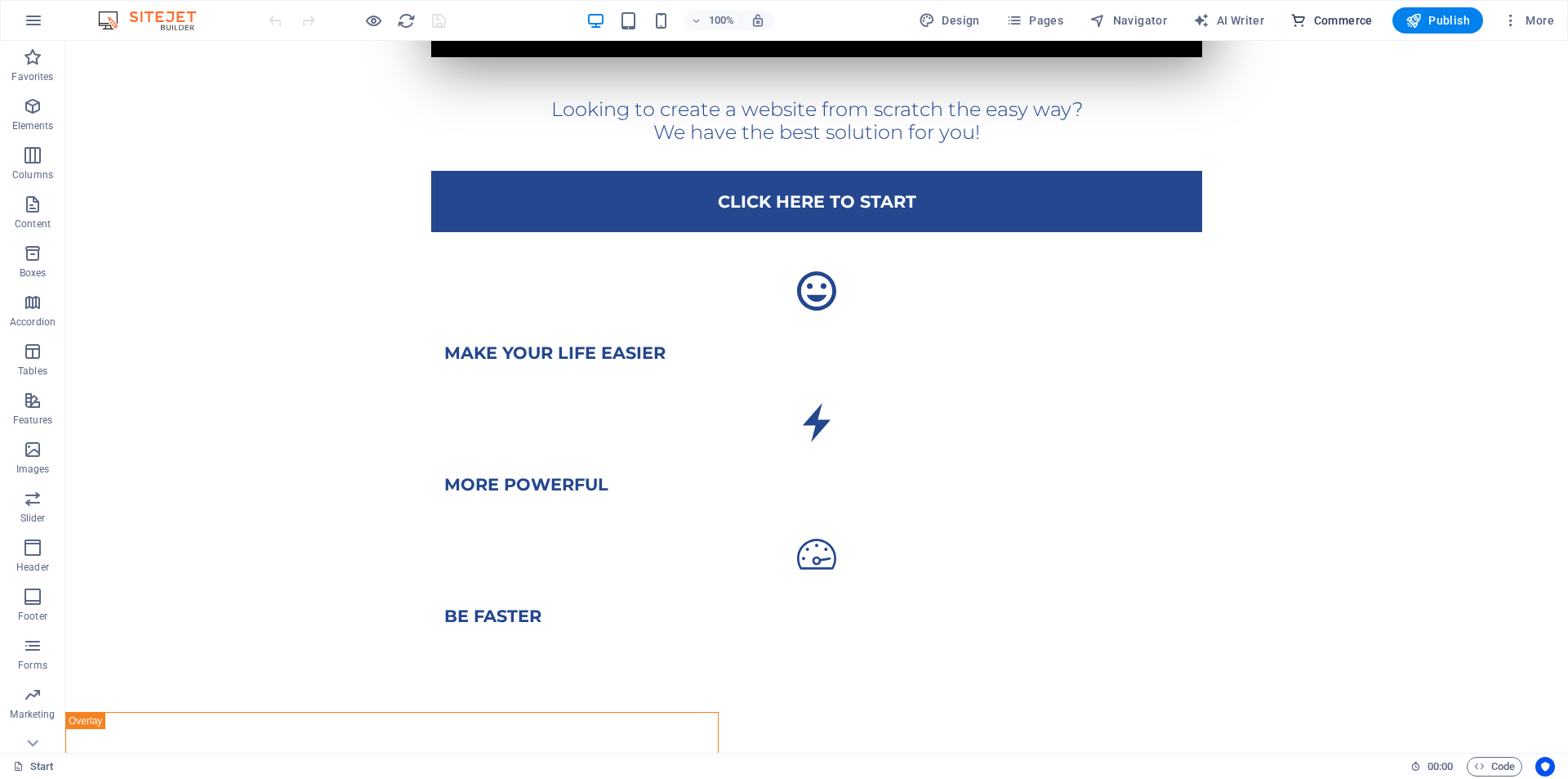
click at [1318, 28] on span "Commerce" at bounding box center [1332, 21] width 82 height 16
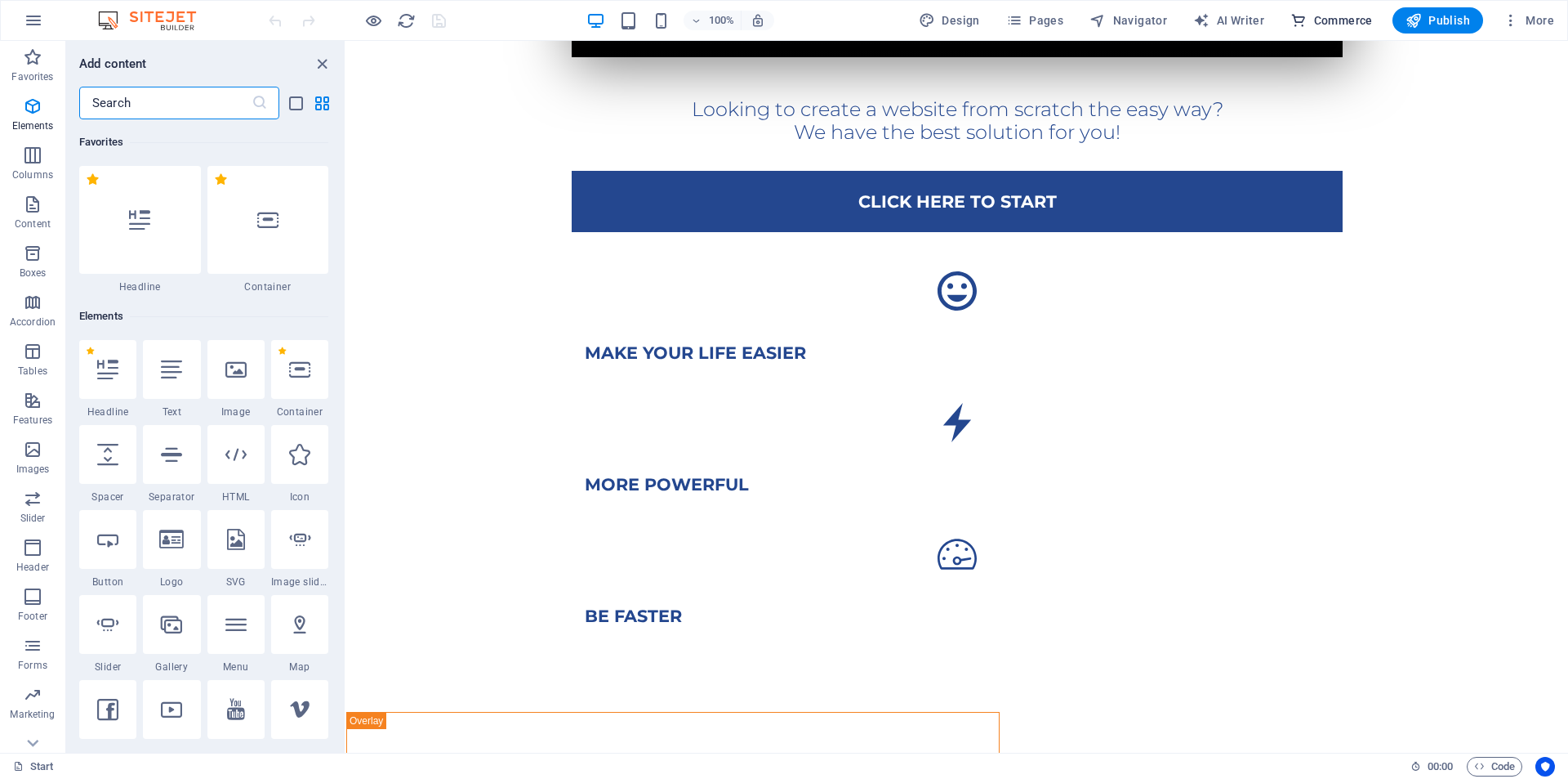
scroll to position [15746, 0]
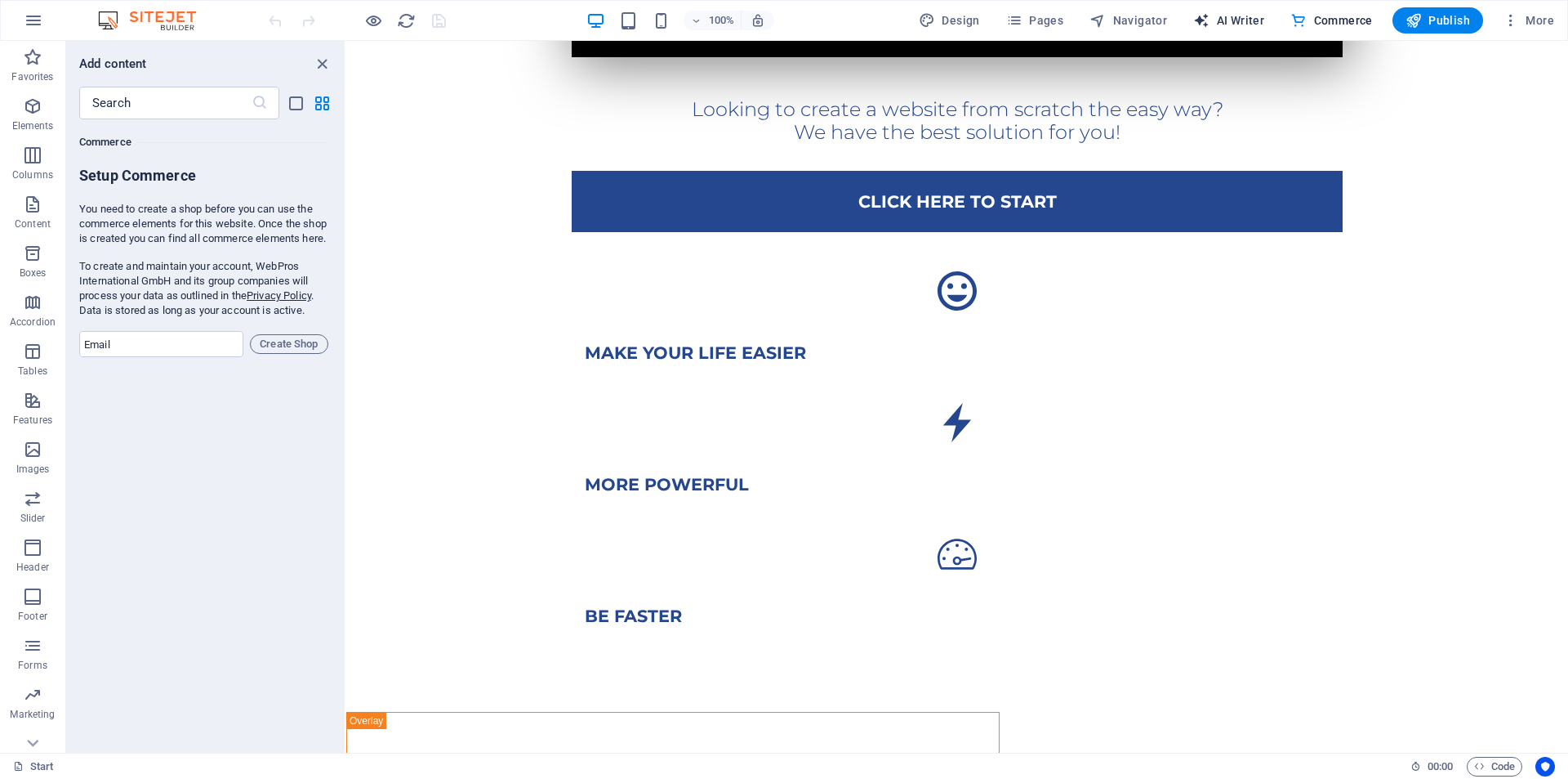
click at [1247, 25] on span "AI Writer" at bounding box center [1229, 21] width 71 height 16
select select "English"
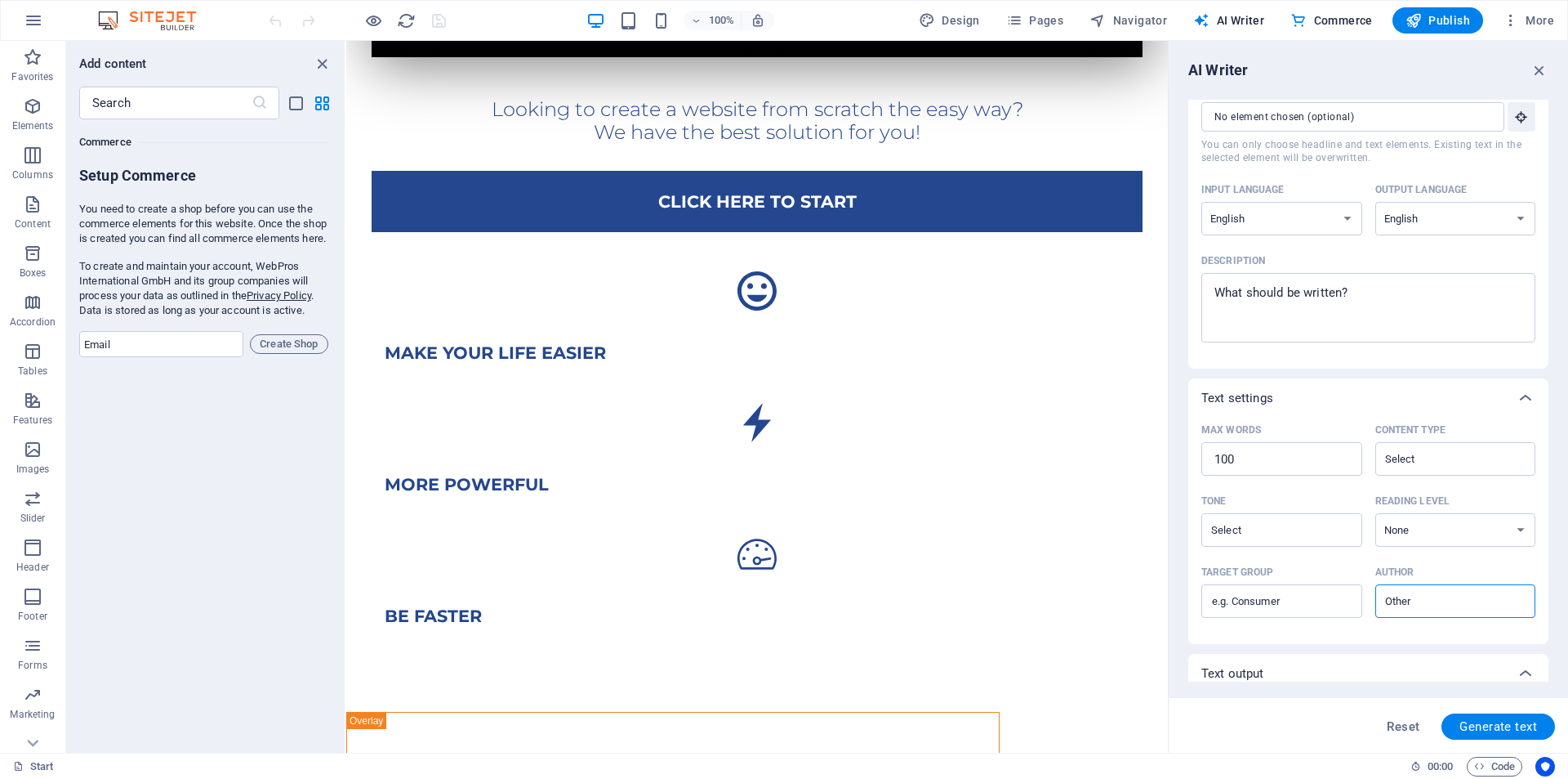
scroll to position [0, 0]
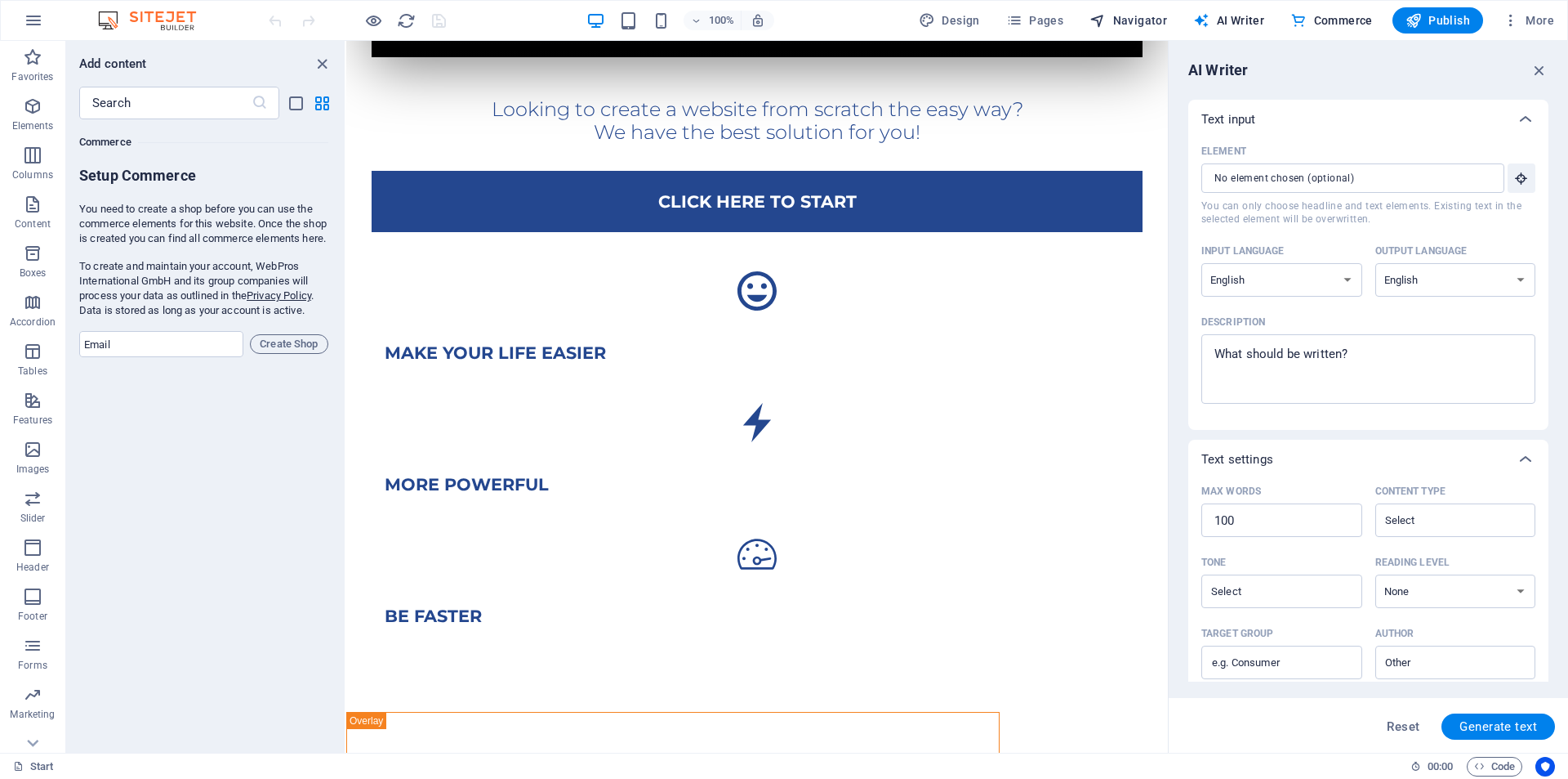
click at [1135, 20] on span "Navigator" at bounding box center [1128, 21] width 77 height 16
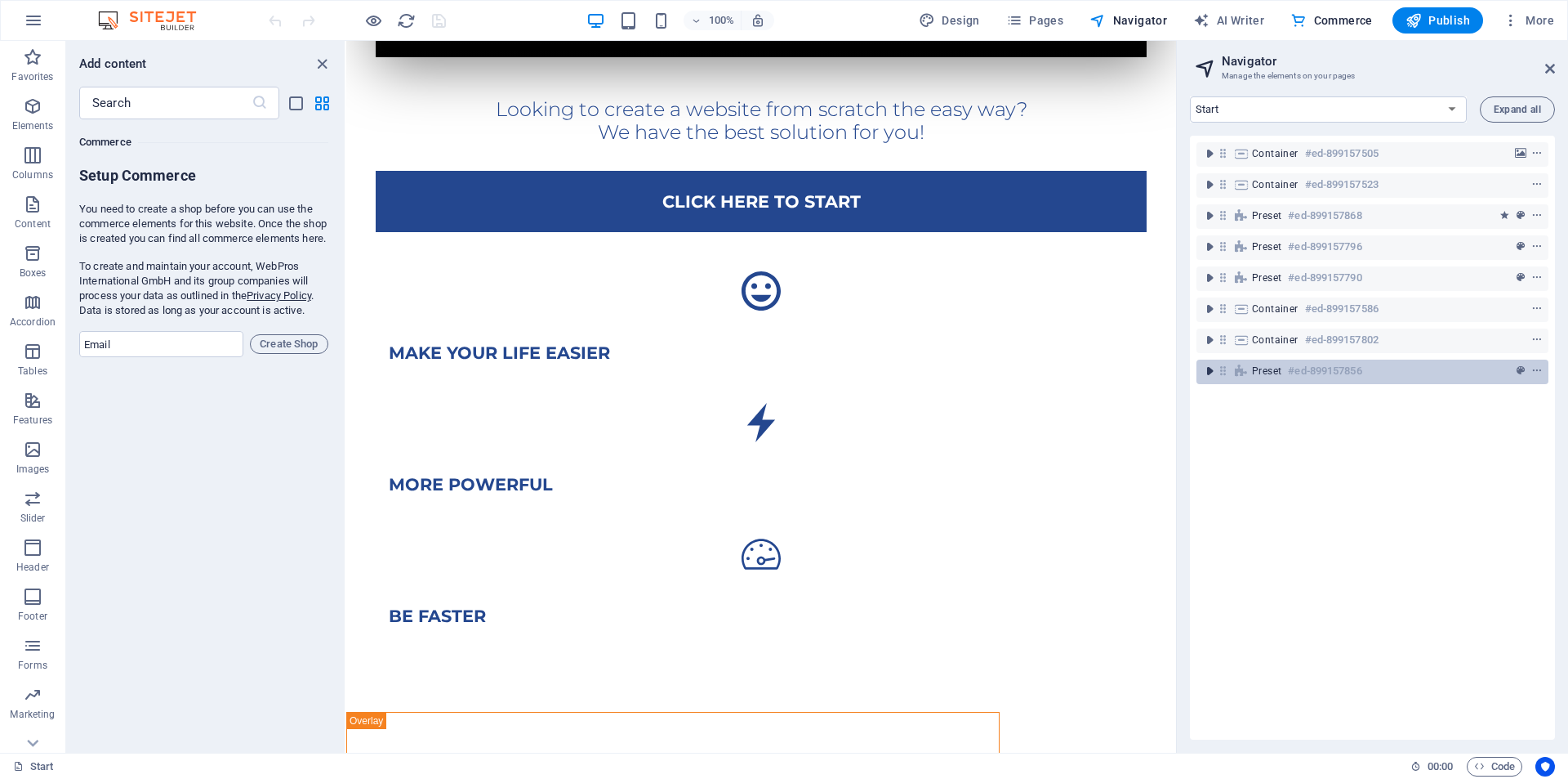
click at [1209, 371] on icon "toggle-expand" at bounding box center [1210, 371] width 16 height 16
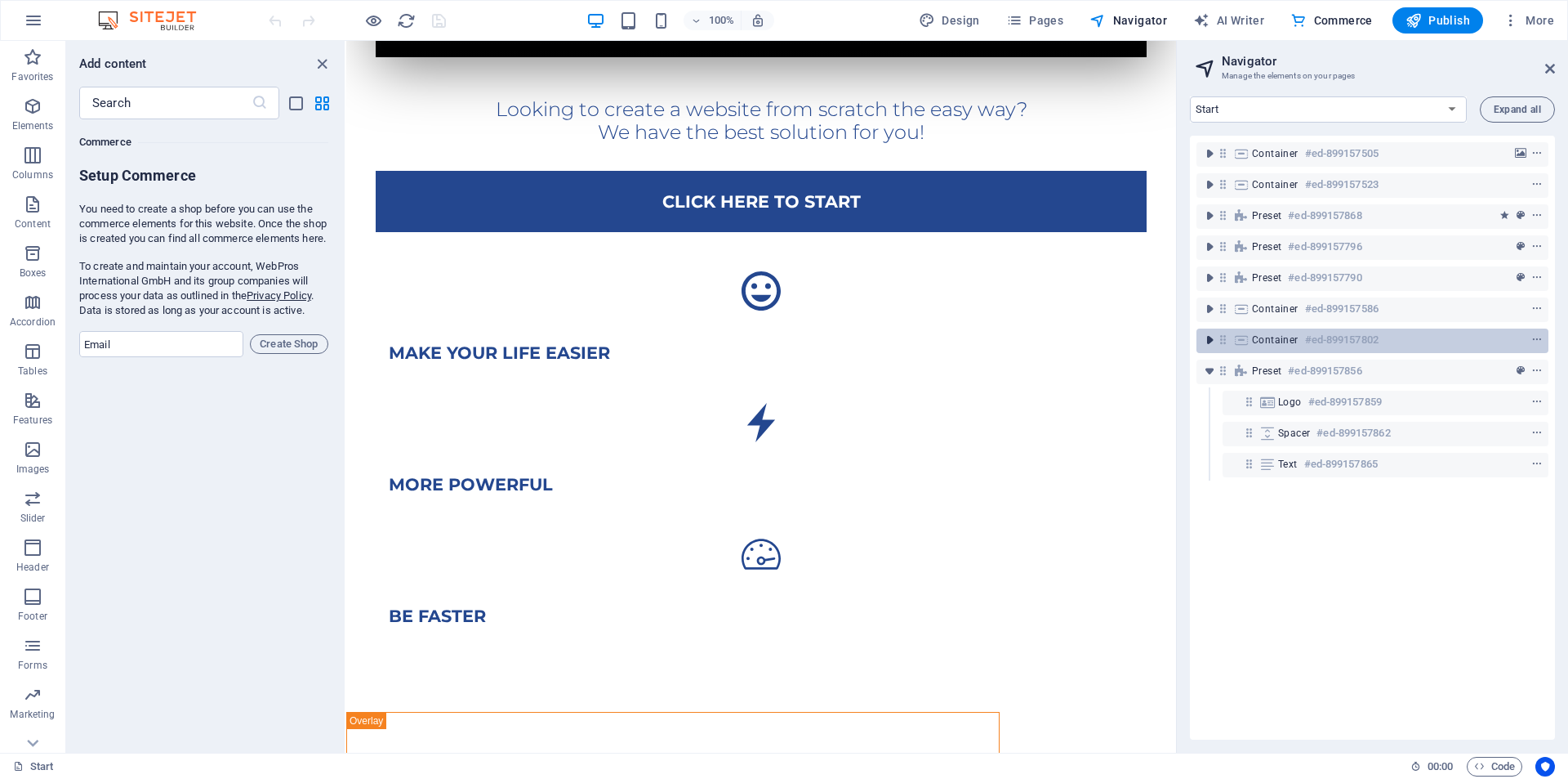
click at [1205, 337] on icon "toggle-expand" at bounding box center [1210, 340] width 16 height 16
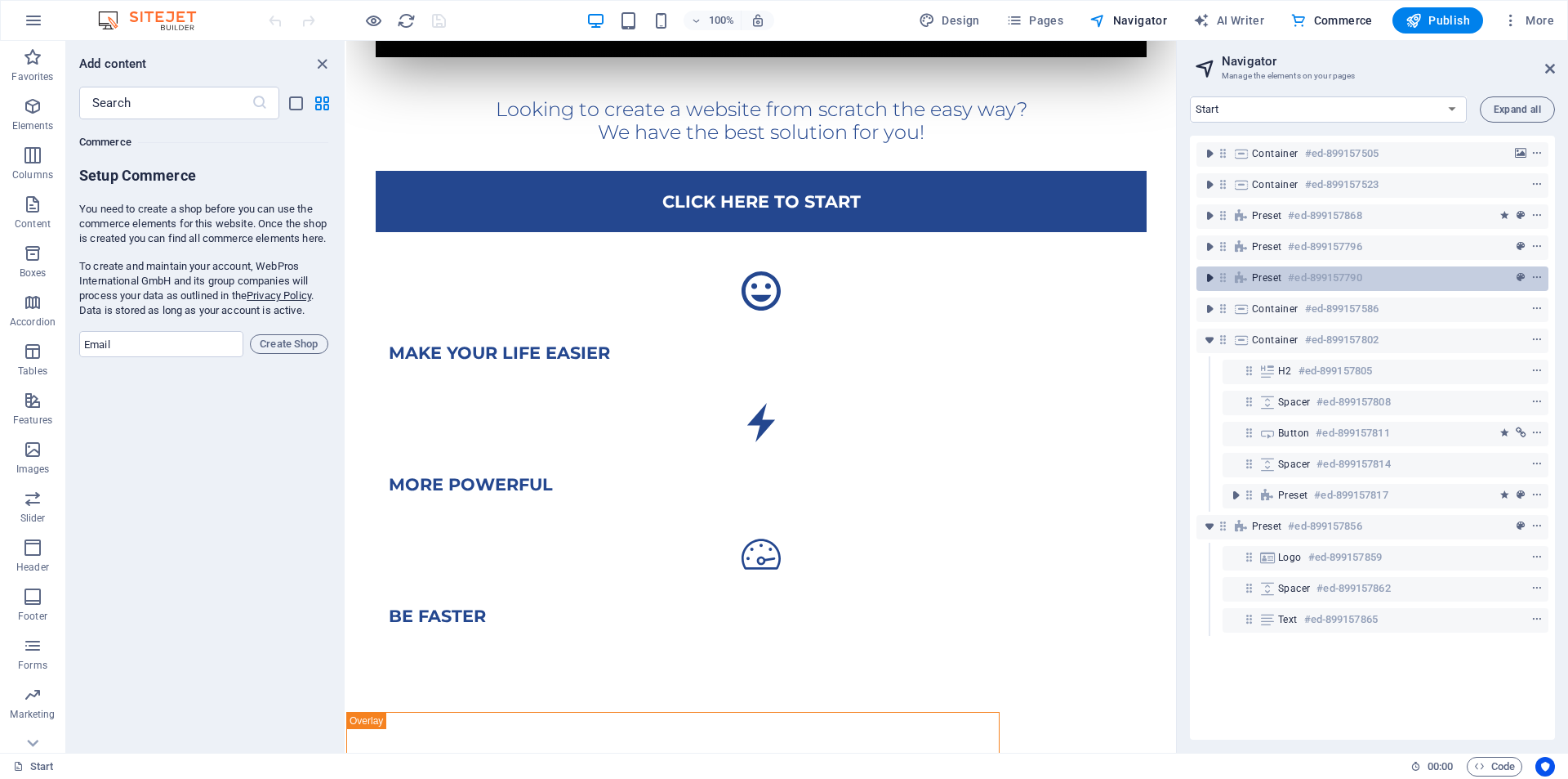
click at [1209, 282] on icon "toggle-expand" at bounding box center [1210, 278] width 16 height 16
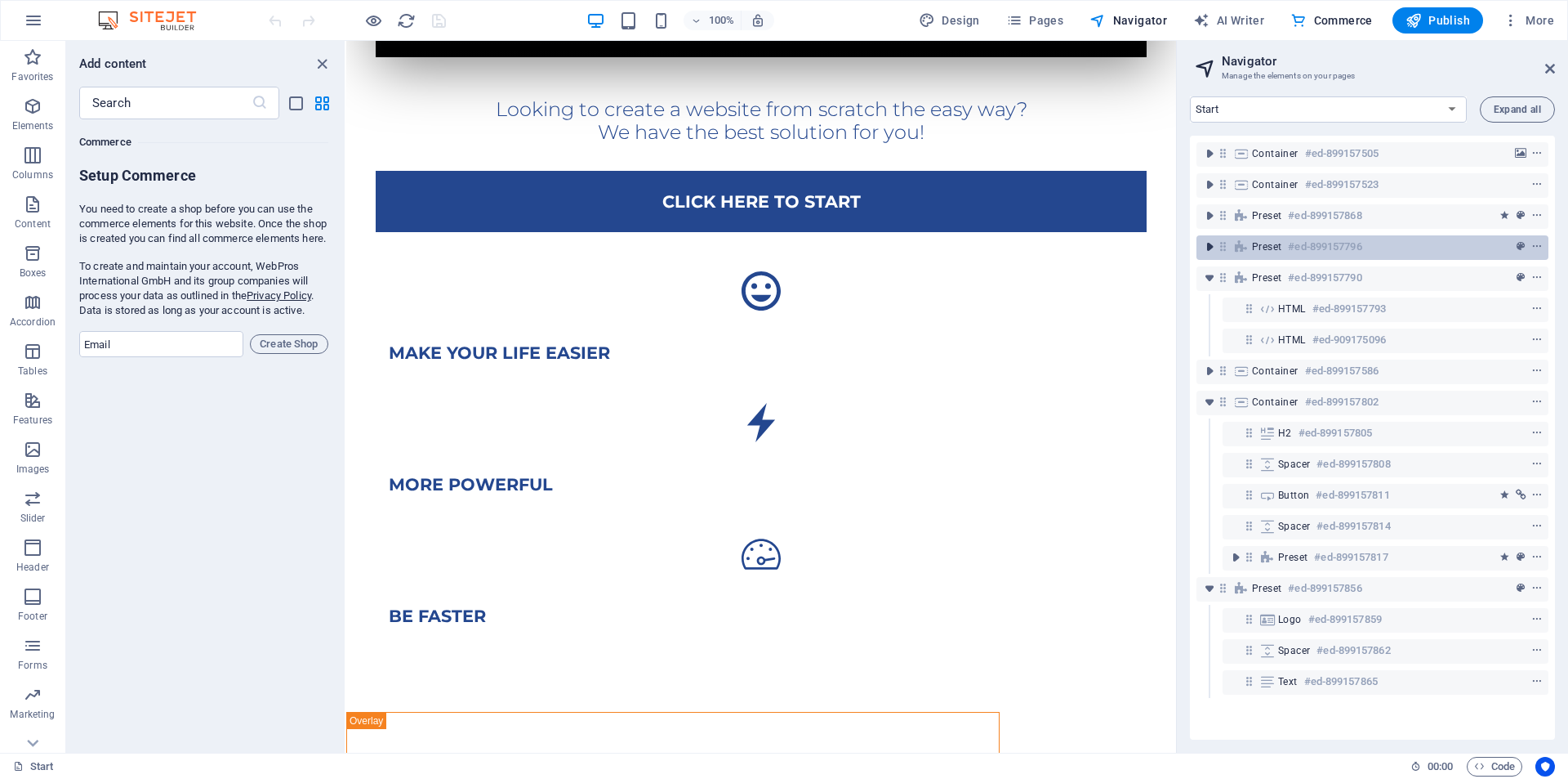
click at [1214, 240] on icon "toggle-expand" at bounding box center [1210, 247] width 16 height 16
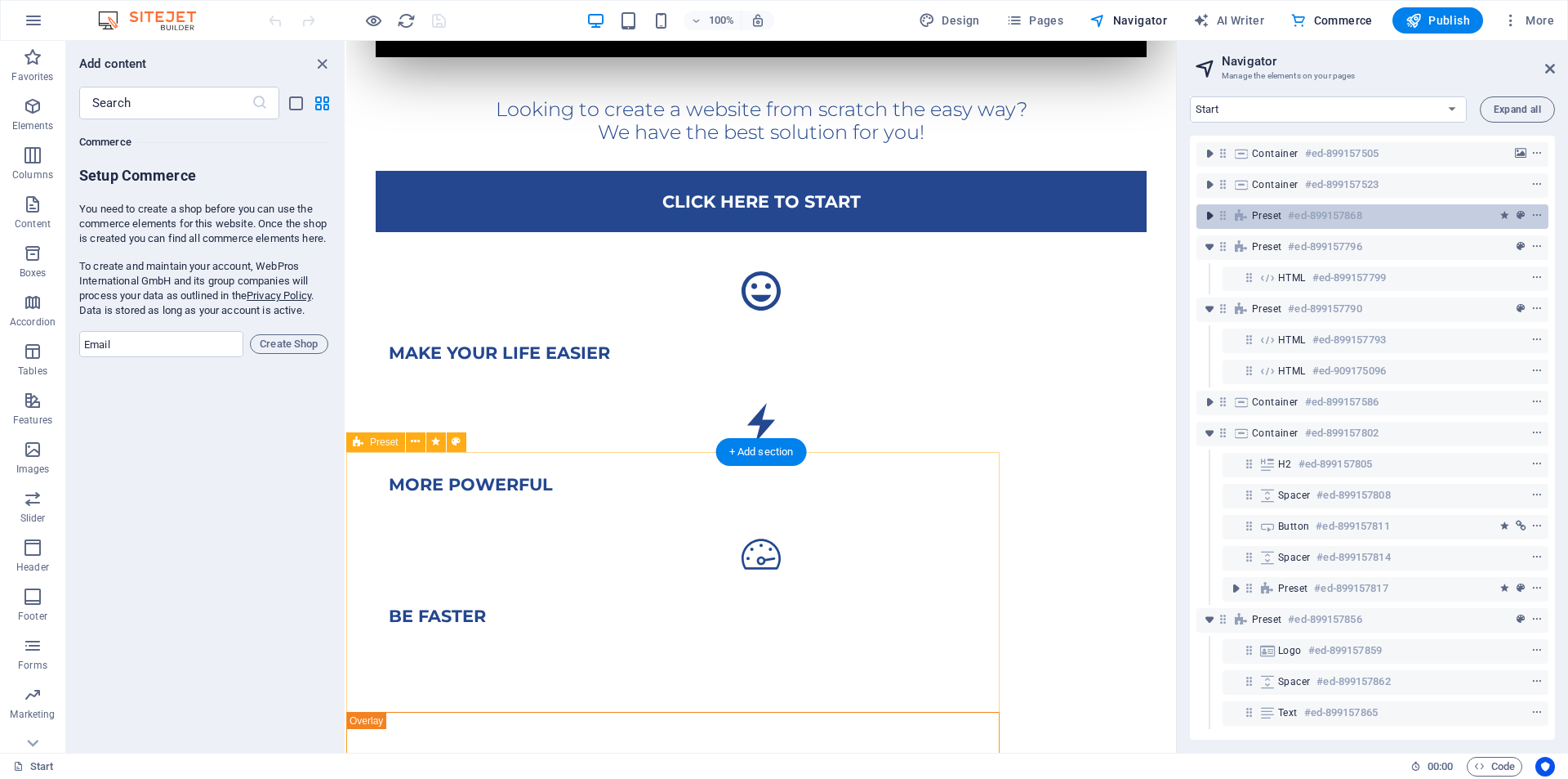
click at [1204, 215] on icon "toggle-expand" at bounding box center [1210, 216] width 16 height 16
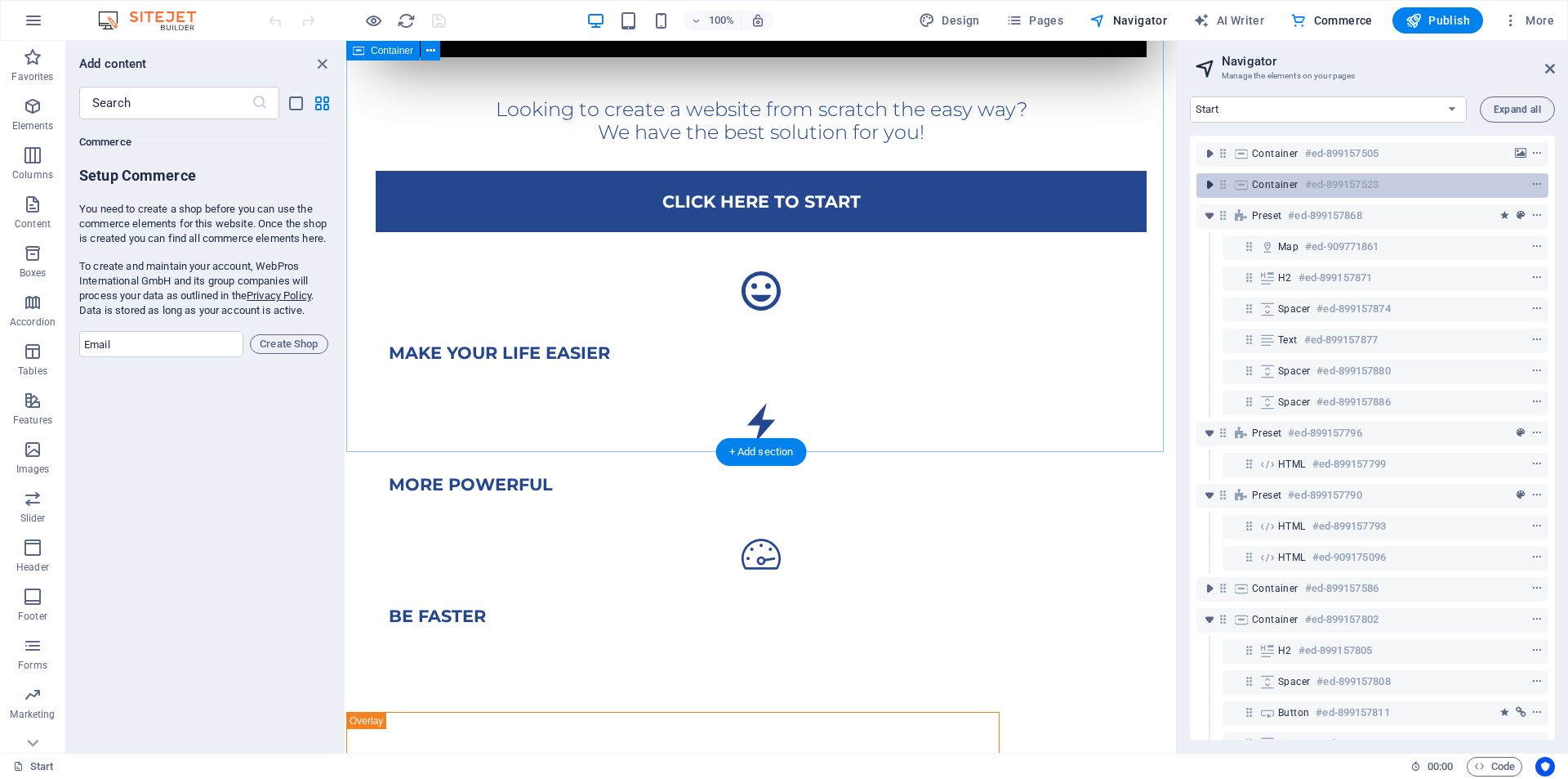
click at [1210, 181] on icon "toggle-expand" at bounding box center [1210, 184] width 16 height 16
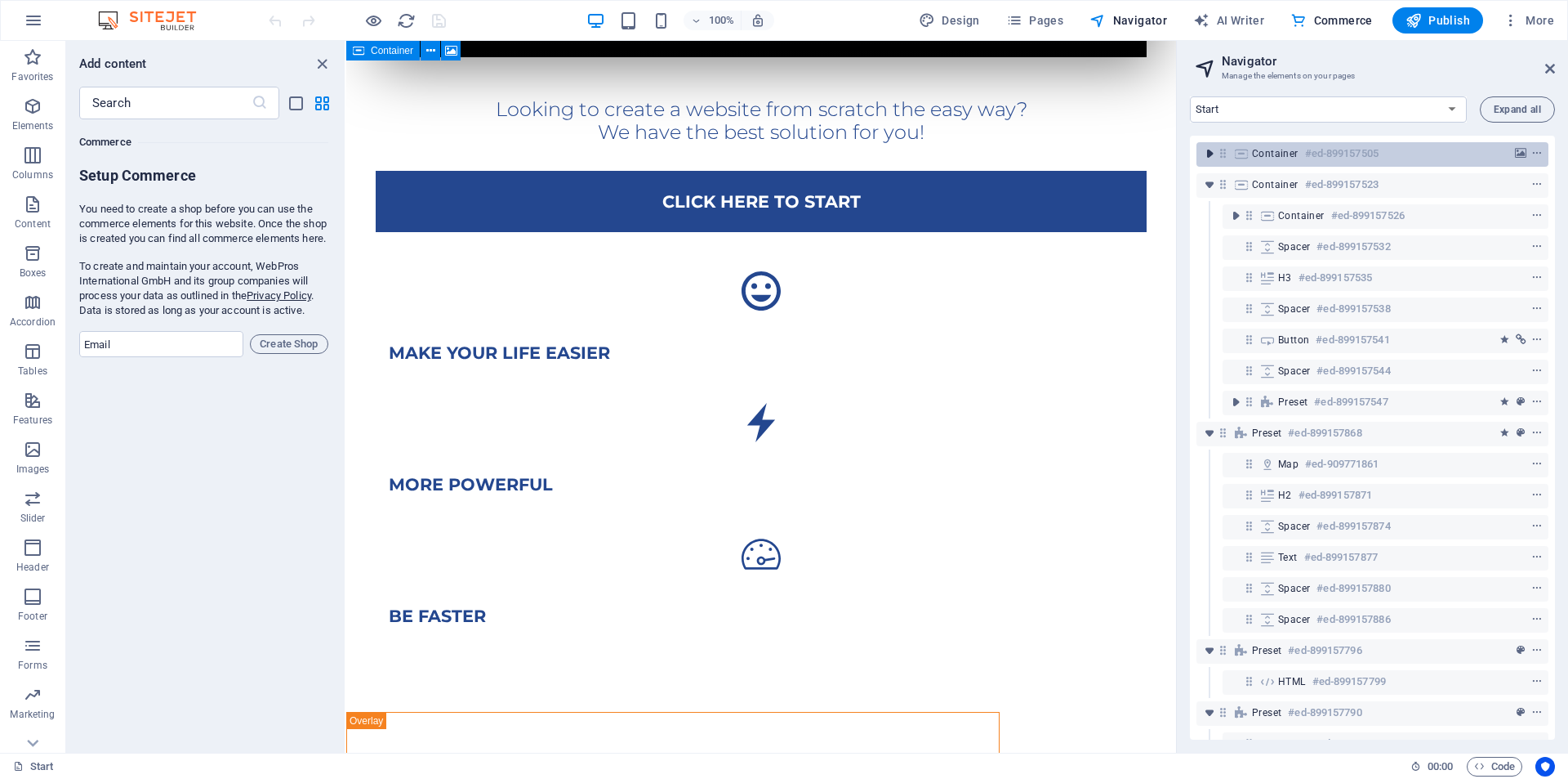
click at [1210, 155] on icon "toggle-expand" at bounding box center [1210, 154] width 16 height 16
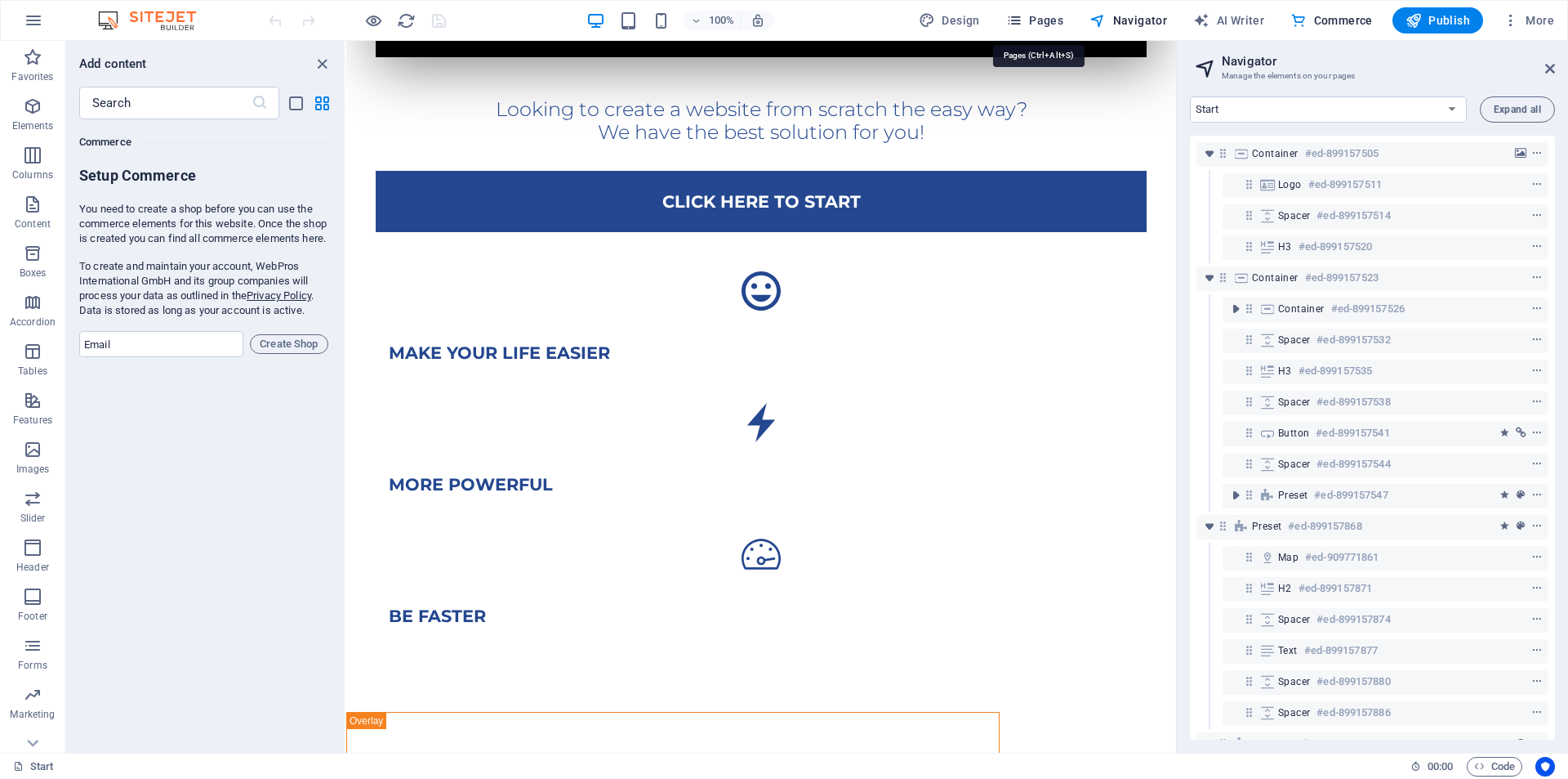
click at [1045, 21] on span "Pages" at bounding box center [1034, 21] width 57 height 16
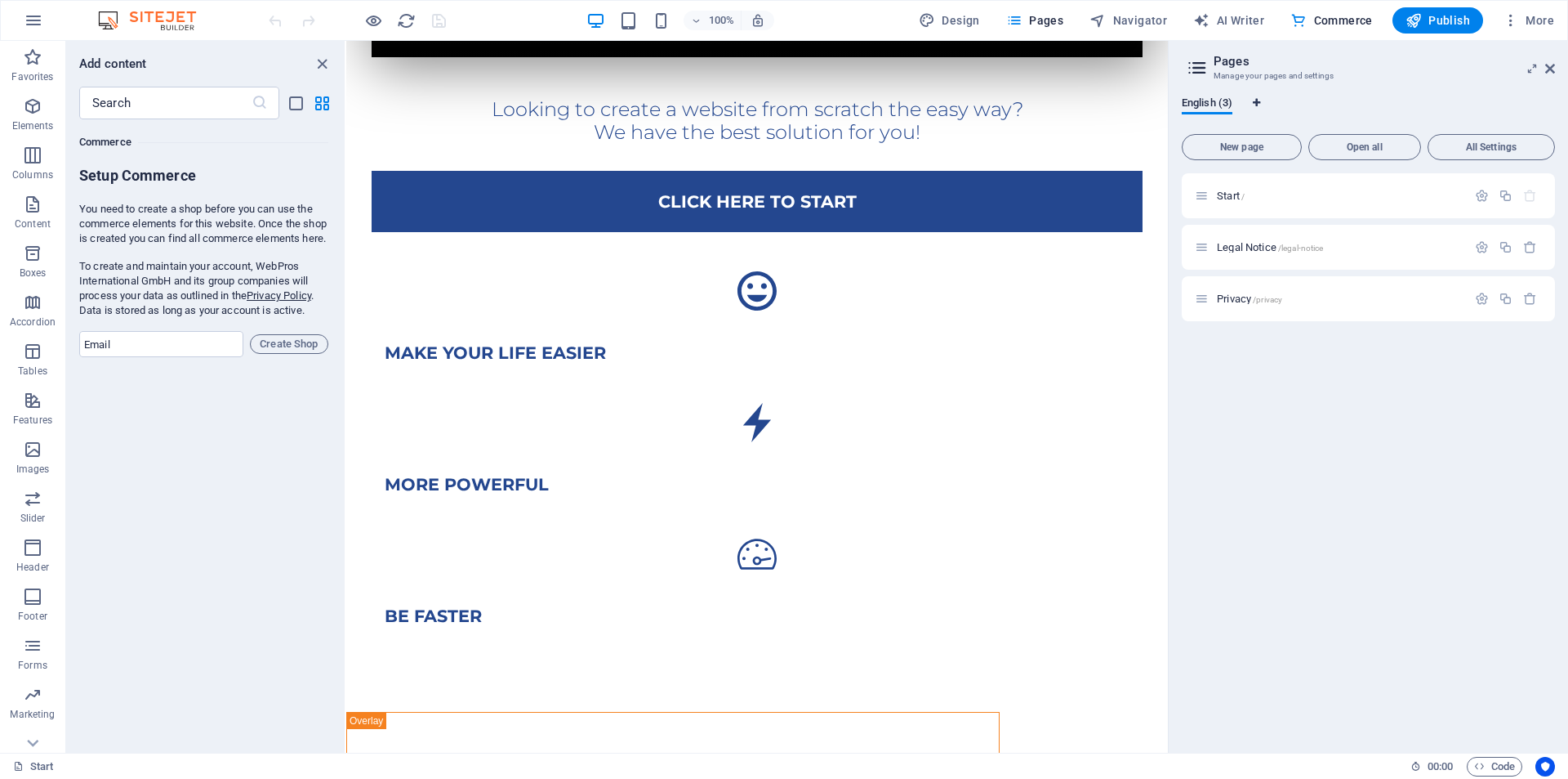
click at [1260, 104] on icon "Language Tabs" at bounding box center [1256, 103] width 7 height 10
select select "41"
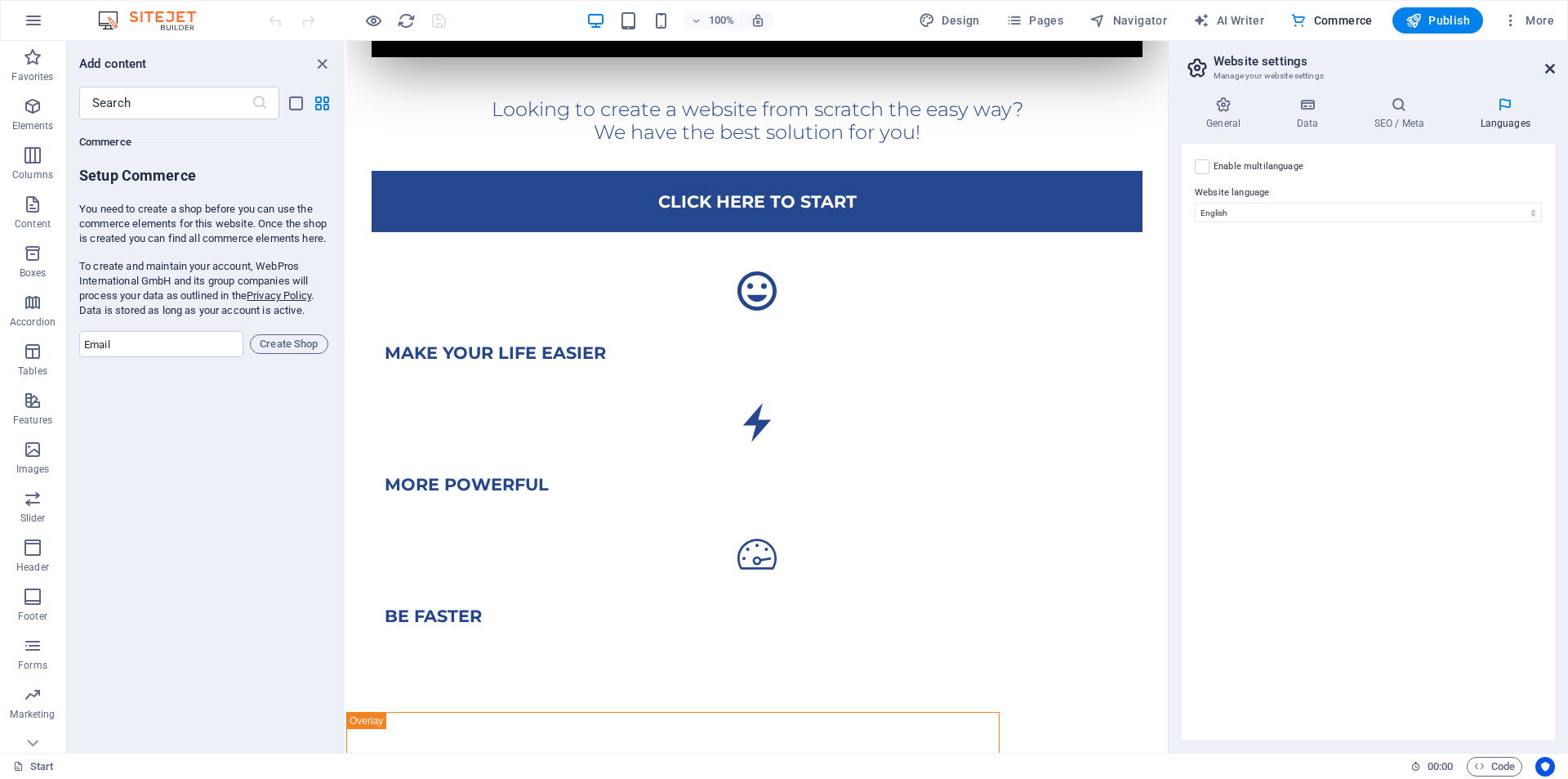
click at [1550, 72] on icon at bounding box center [1550, 68] width 10 height 13
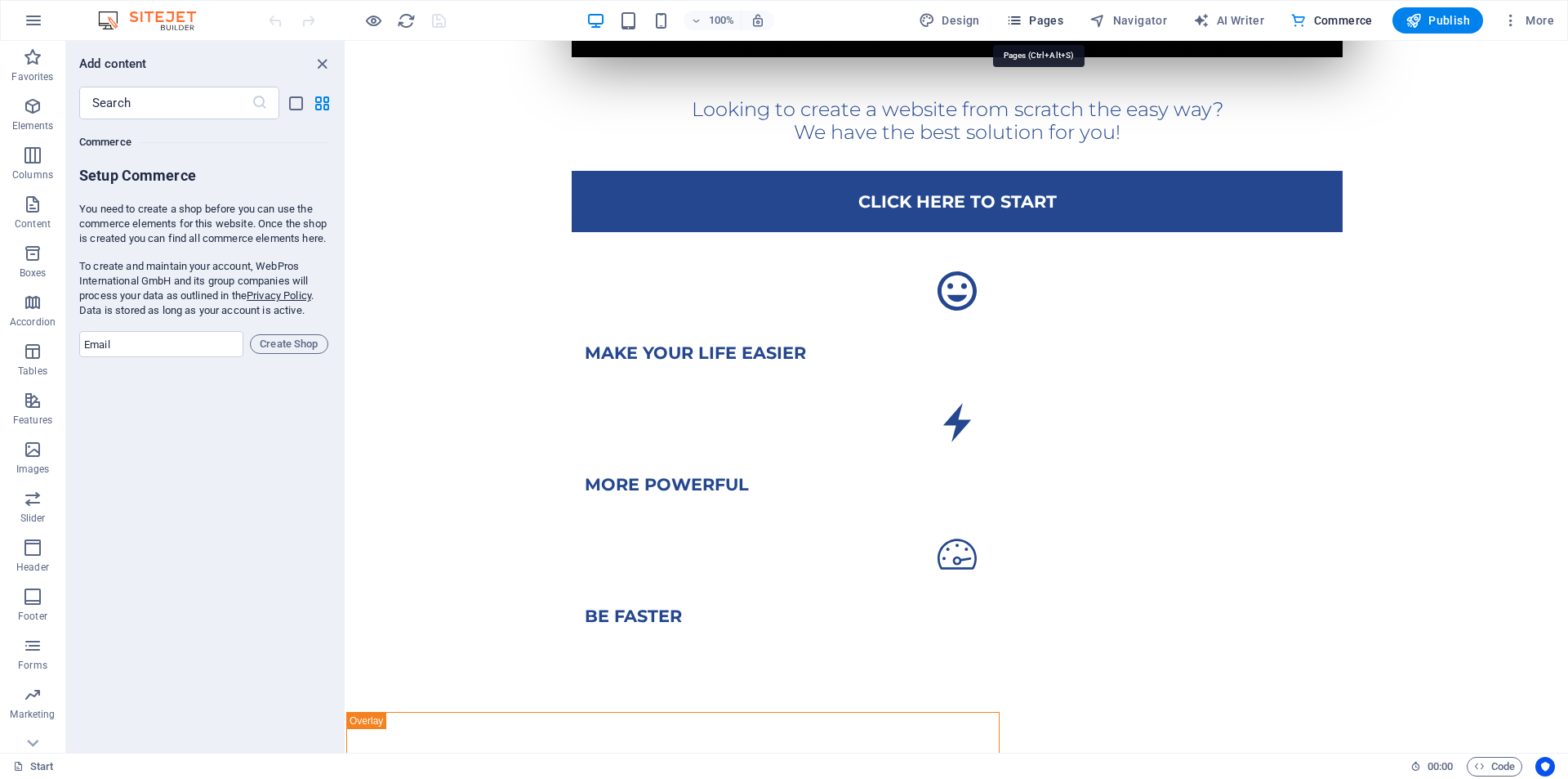
click at [1027, 16] on span "Pages" at bounding box center [1034, 21] width 57 height 16
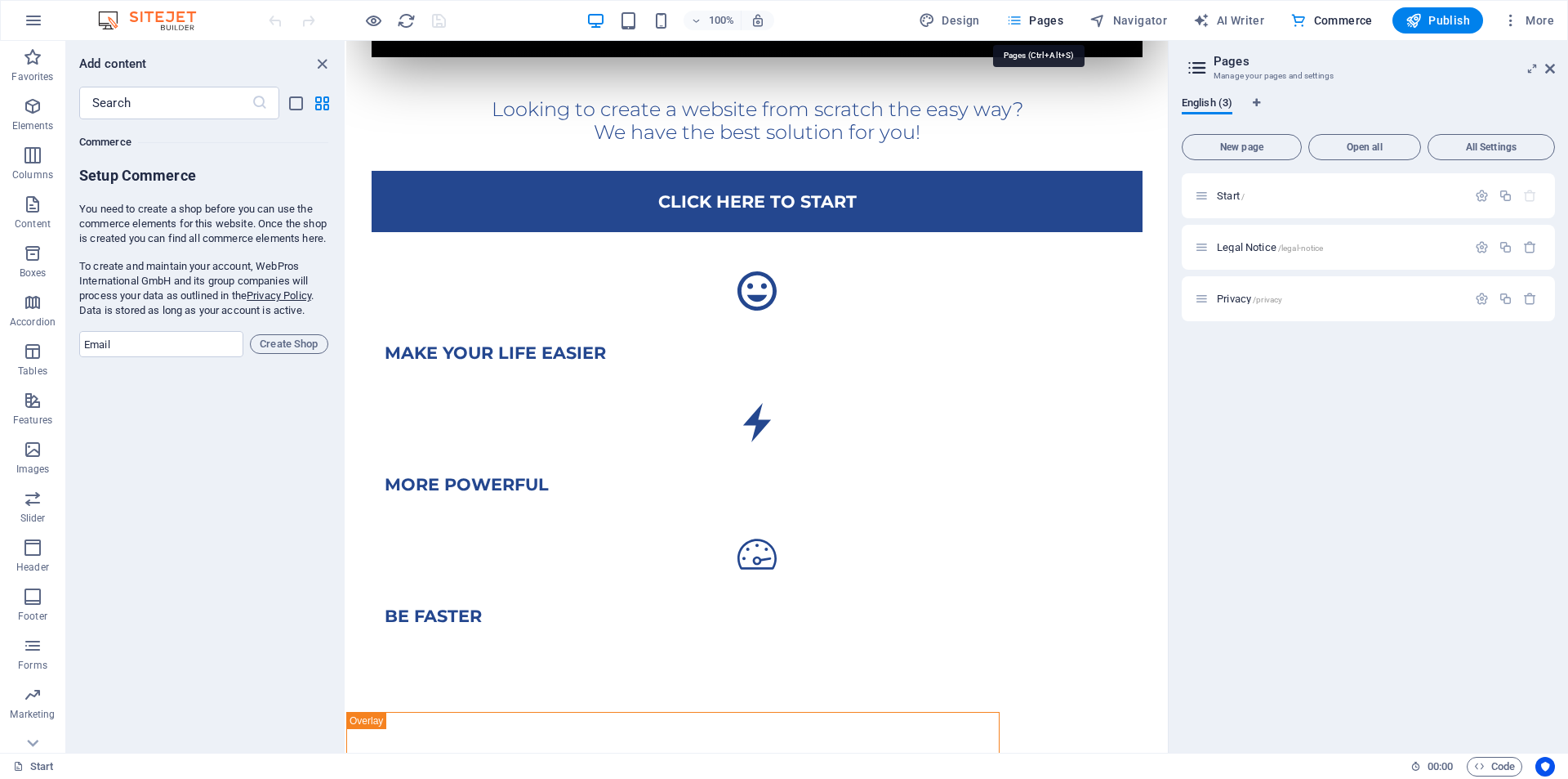
click at [1027, 16] on span "Pages" at bounding box center [1034, 21] width 57 height 16
click at [1482, 250] on icon "button" at bounding box center [1482, 247] width 14 height 14
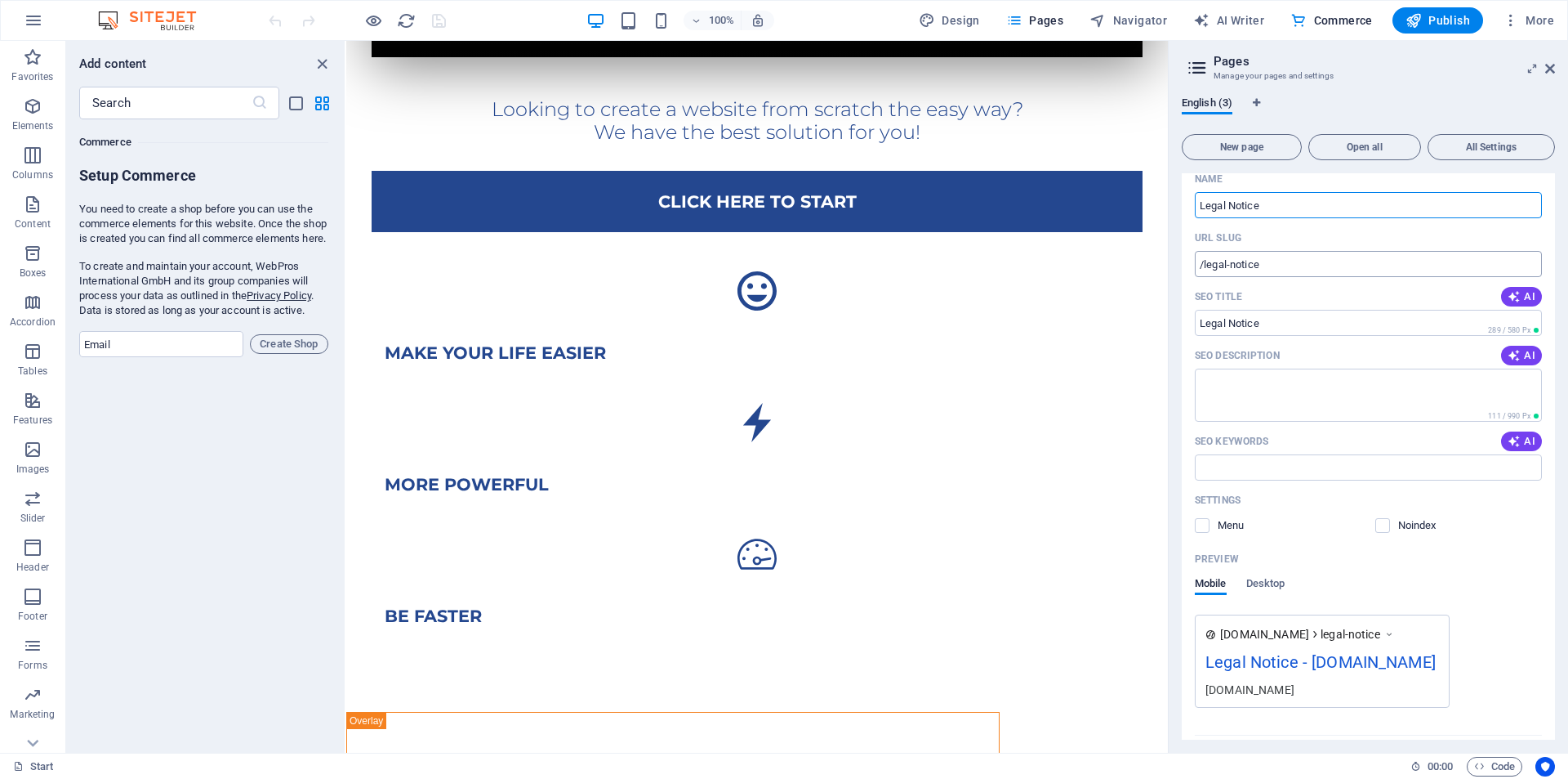
scroll to position [220, 0]
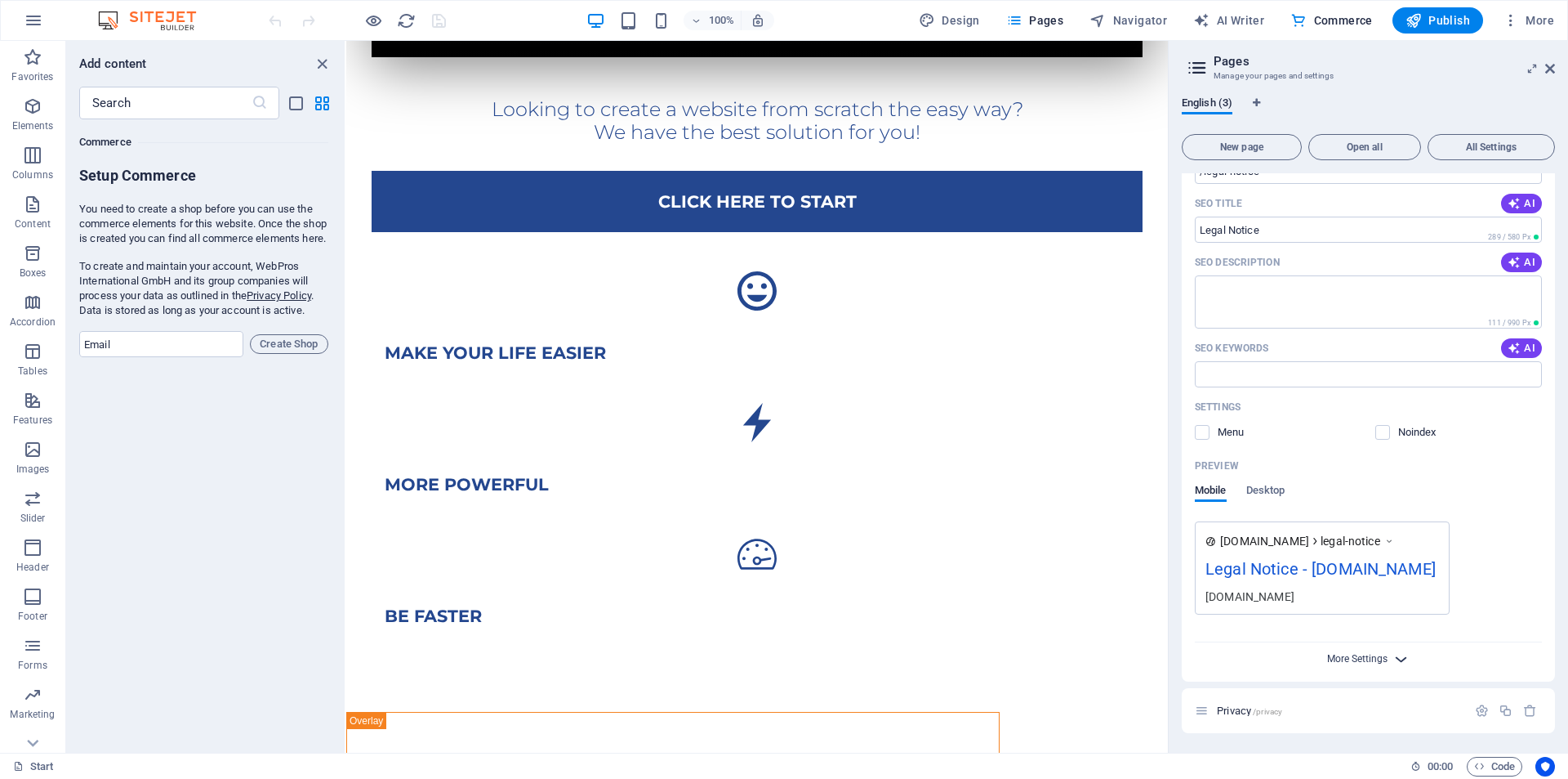
click at [1346, 662] on span "More Settings" at bounding box center [1356, 659] width 60 height 12
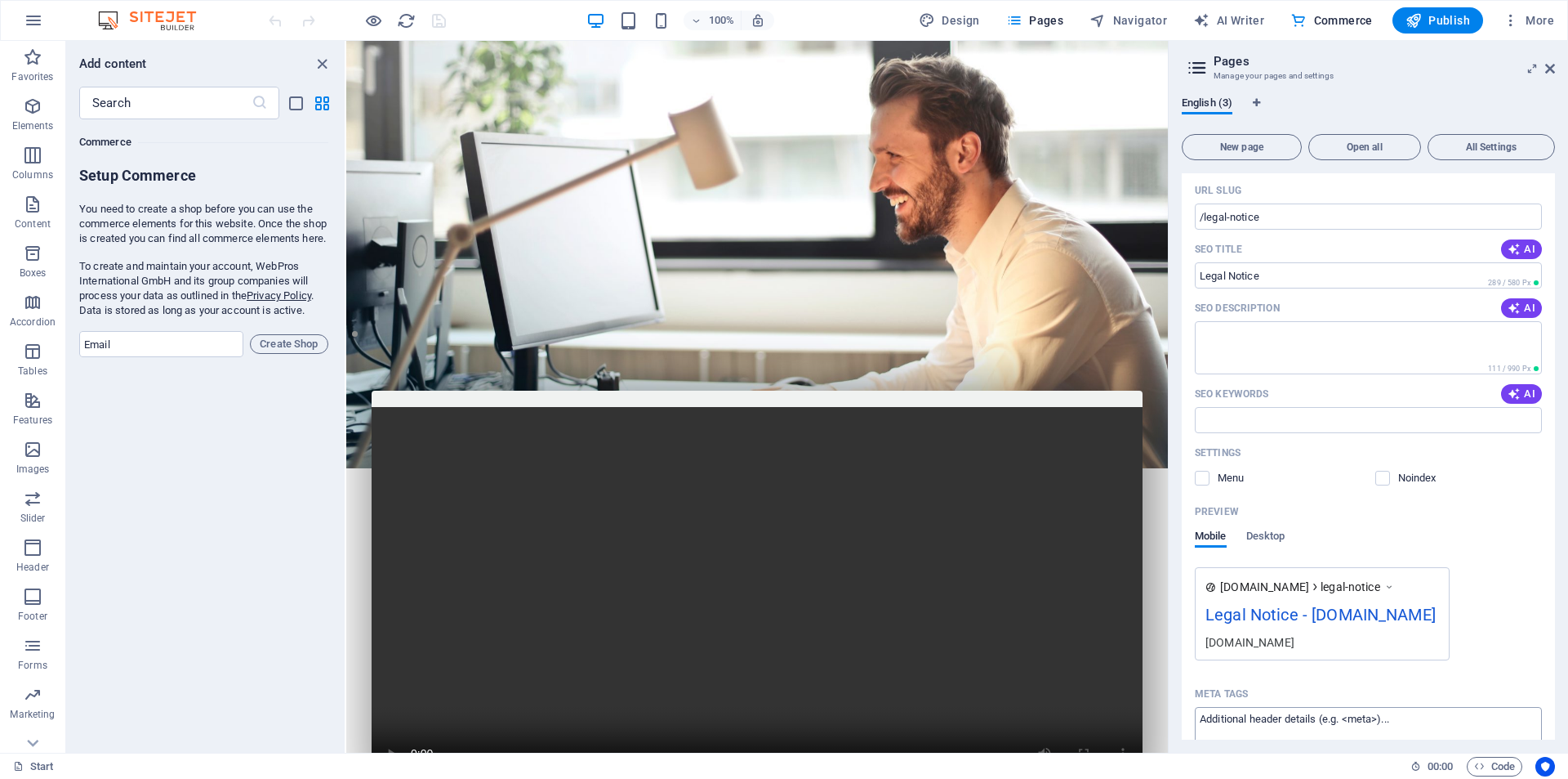
scroll to position [0, 0]
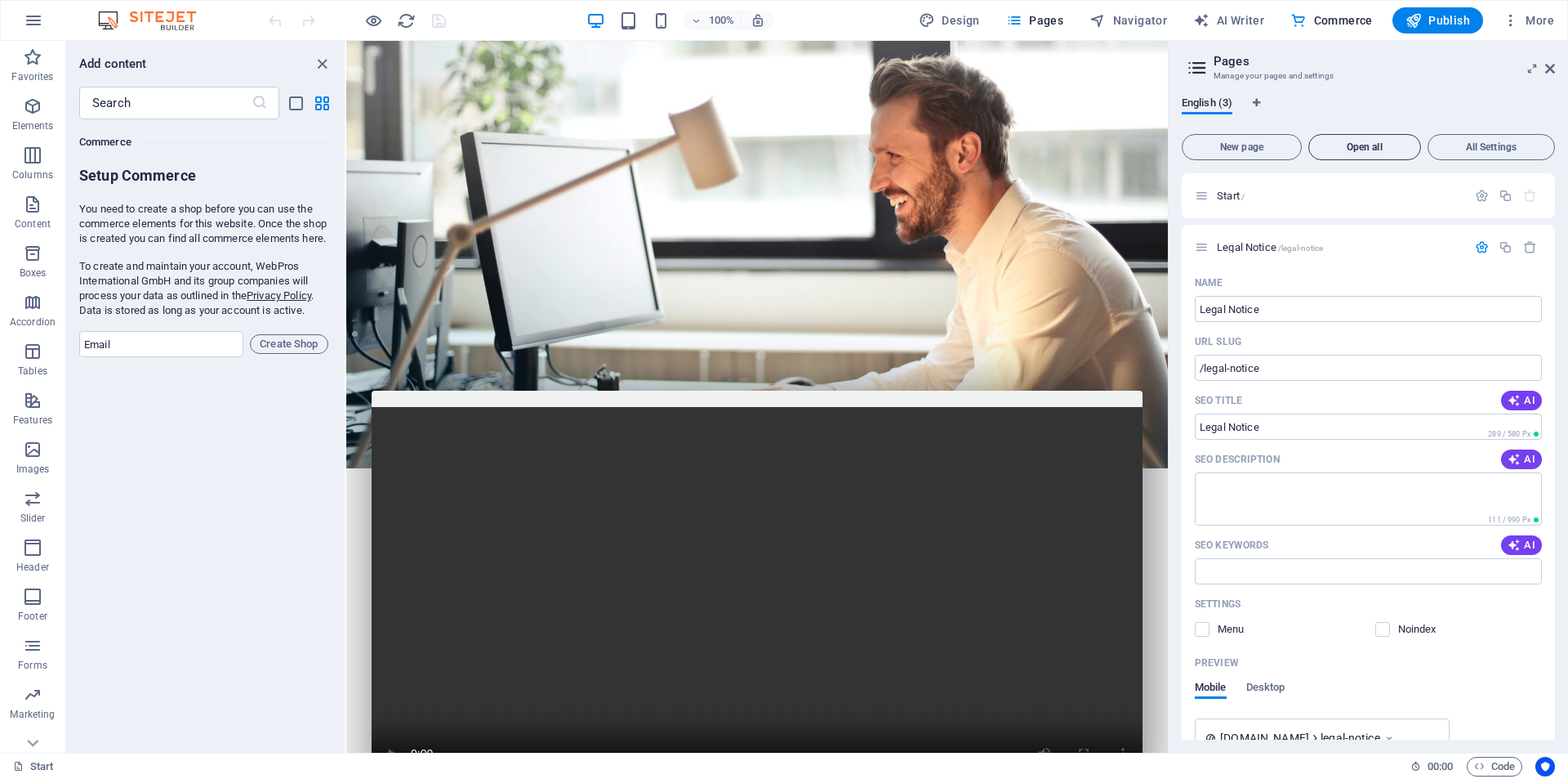
click at [1373, 154] on button "Open all" at bounding box center [1365, 147] width 113 height 26
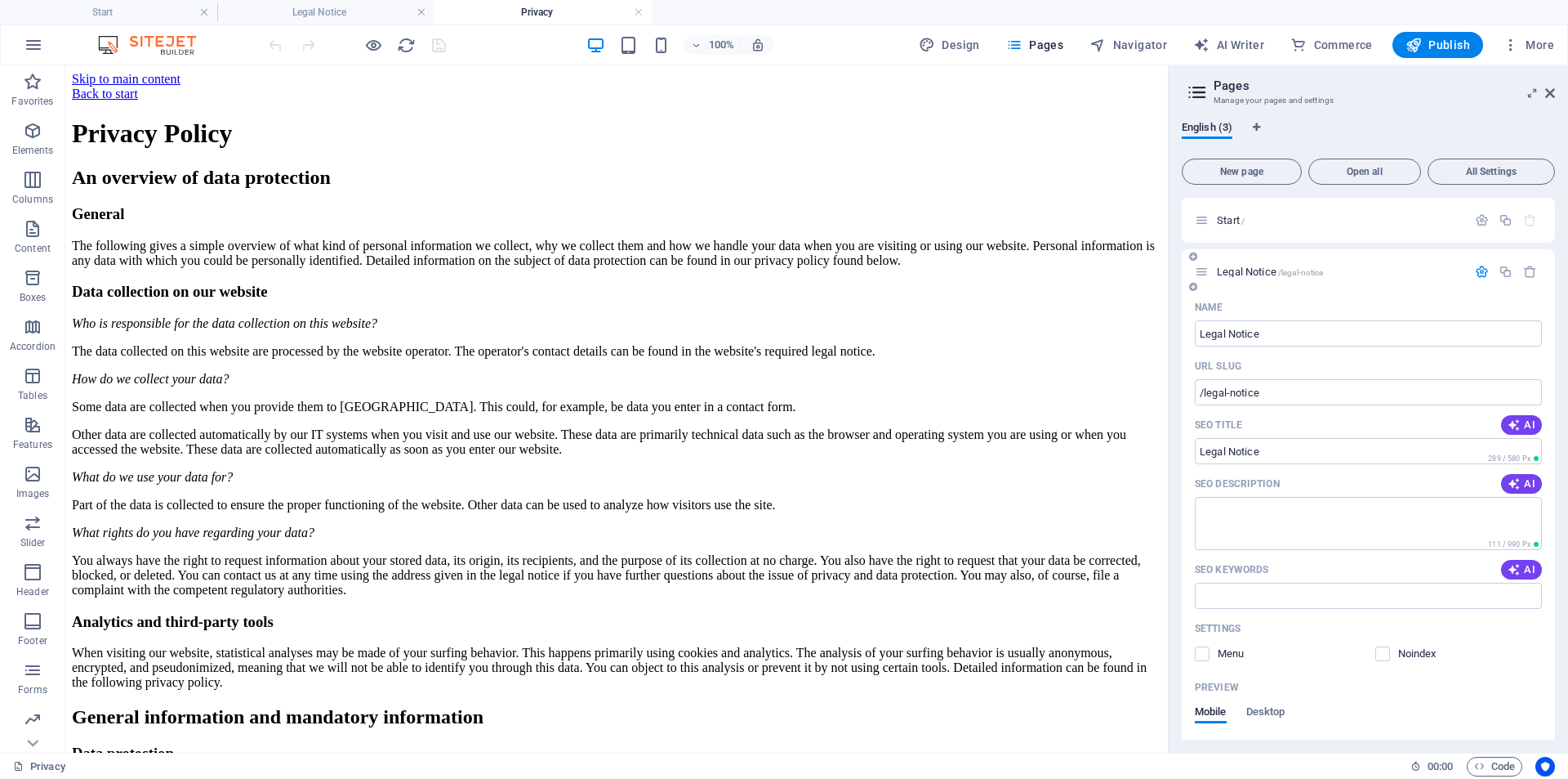
click at [1231, 268] on span "Legal Notice /legal-notice" at bounding box center [1269, 271] width 106 height 12
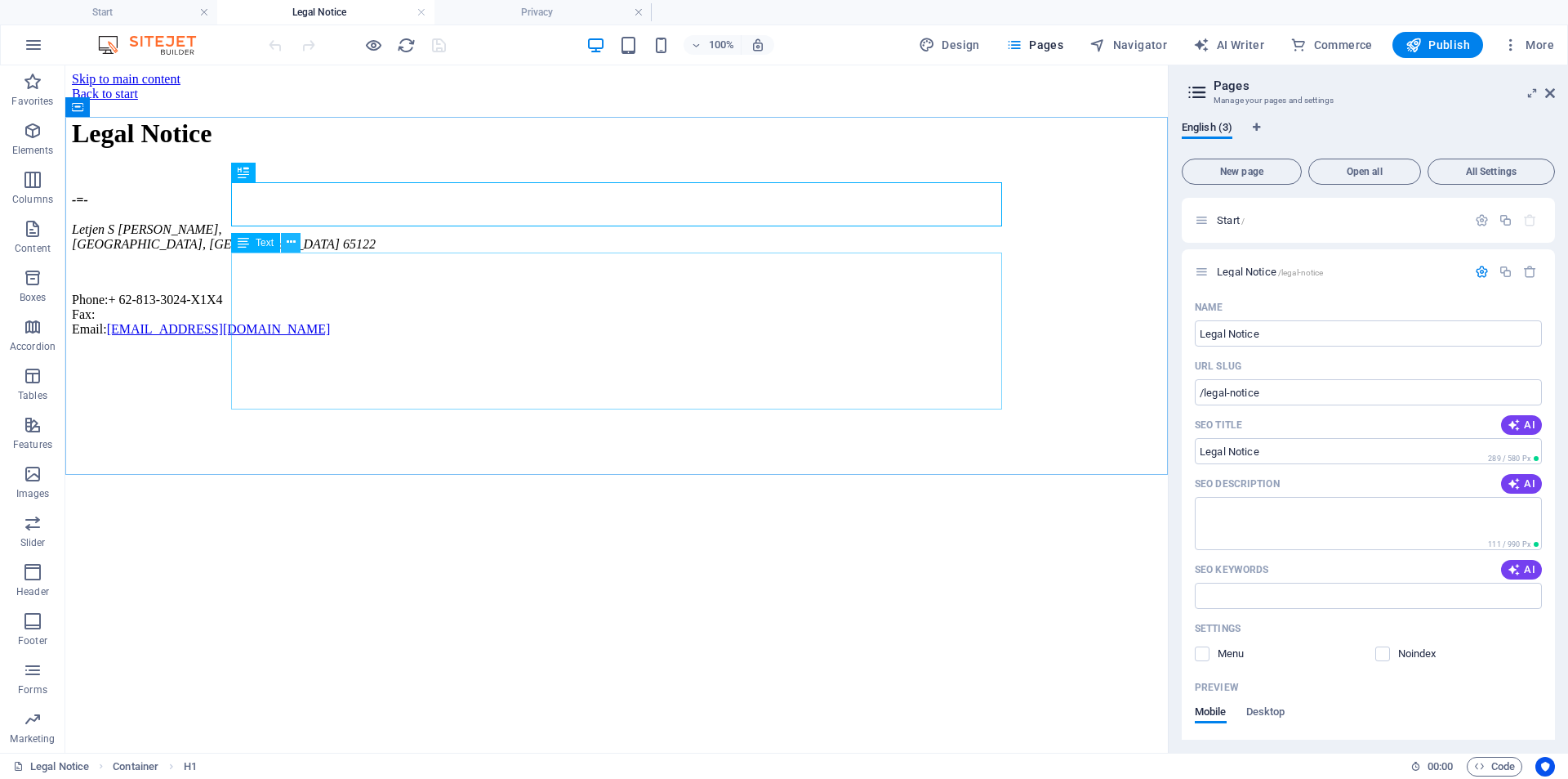
click at [296, 242] on button at bounding box center [291, 243] width 20 height 20
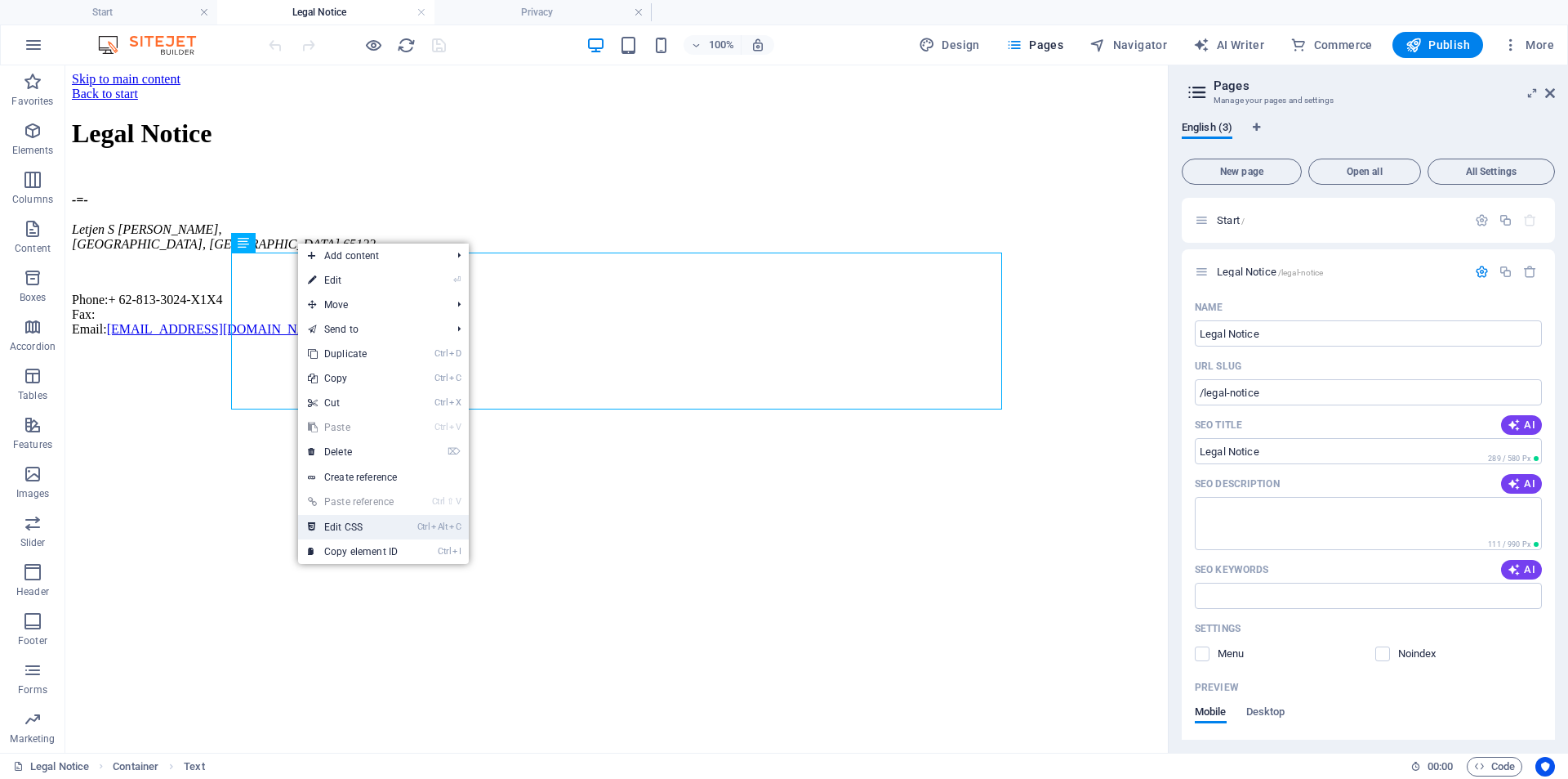
click at [366, 530] on link "Ctrl Alt C Edit CSS" at bounding box center [352, 527] width 109 height 25
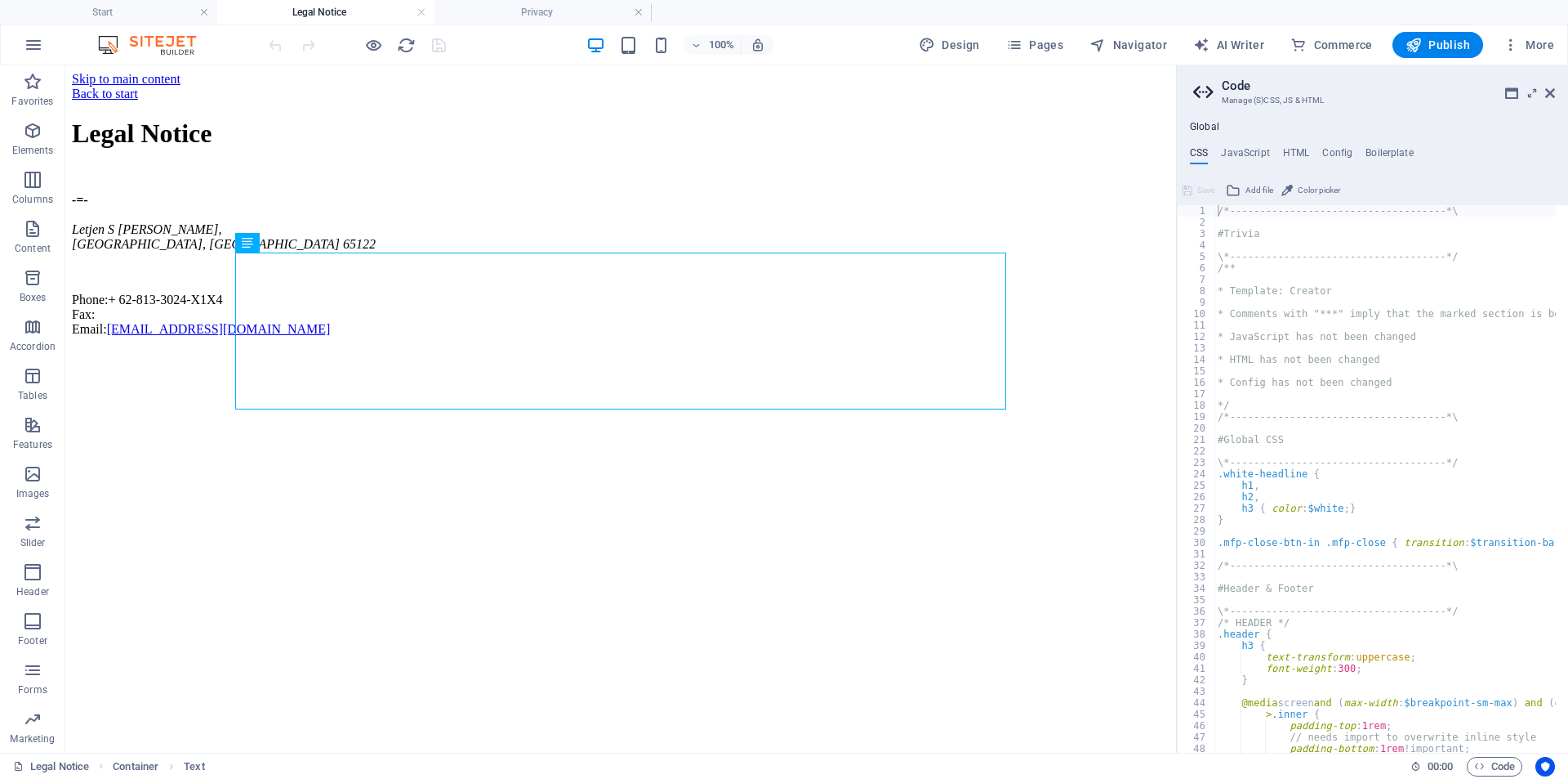
click at [1254, 146] on div "Global CSS JavaScript HTML Config Boilerplate /*-------------------------------…" at bounding box center [1372, 436] width 391 height 632
click at [1254, 149] on h4 "JavaScript" at bounding box center [1245, 156] width 49 height 18
type textarea "/* JS for preset "Content Slider" */"
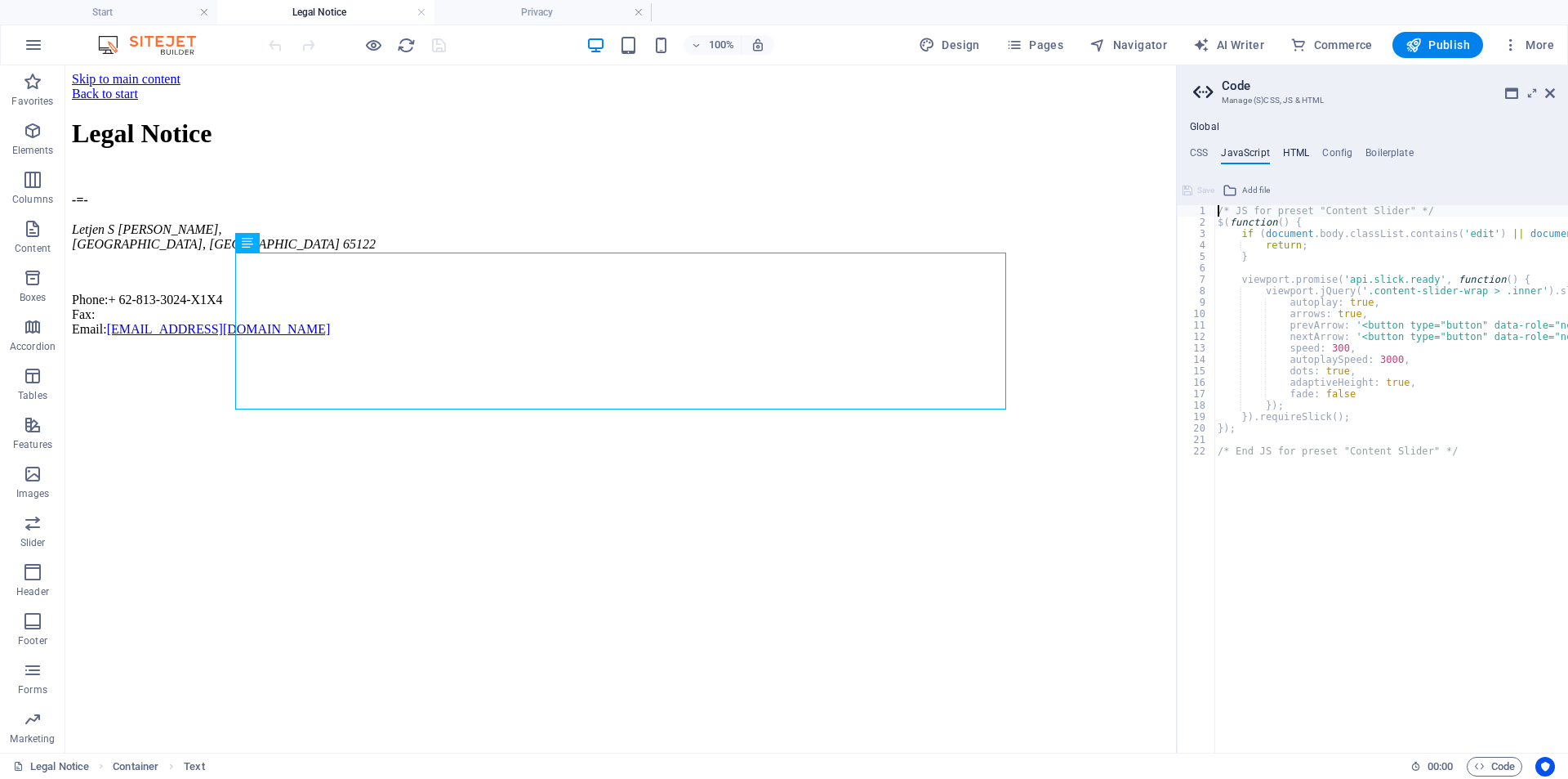
click at [1287, 151] on h4 "HTML" at bounding box center [1296, 156] width 27 height 18
type textarea "<a href="#main-content" class="wv-link-content button">Skip to main content</a>"
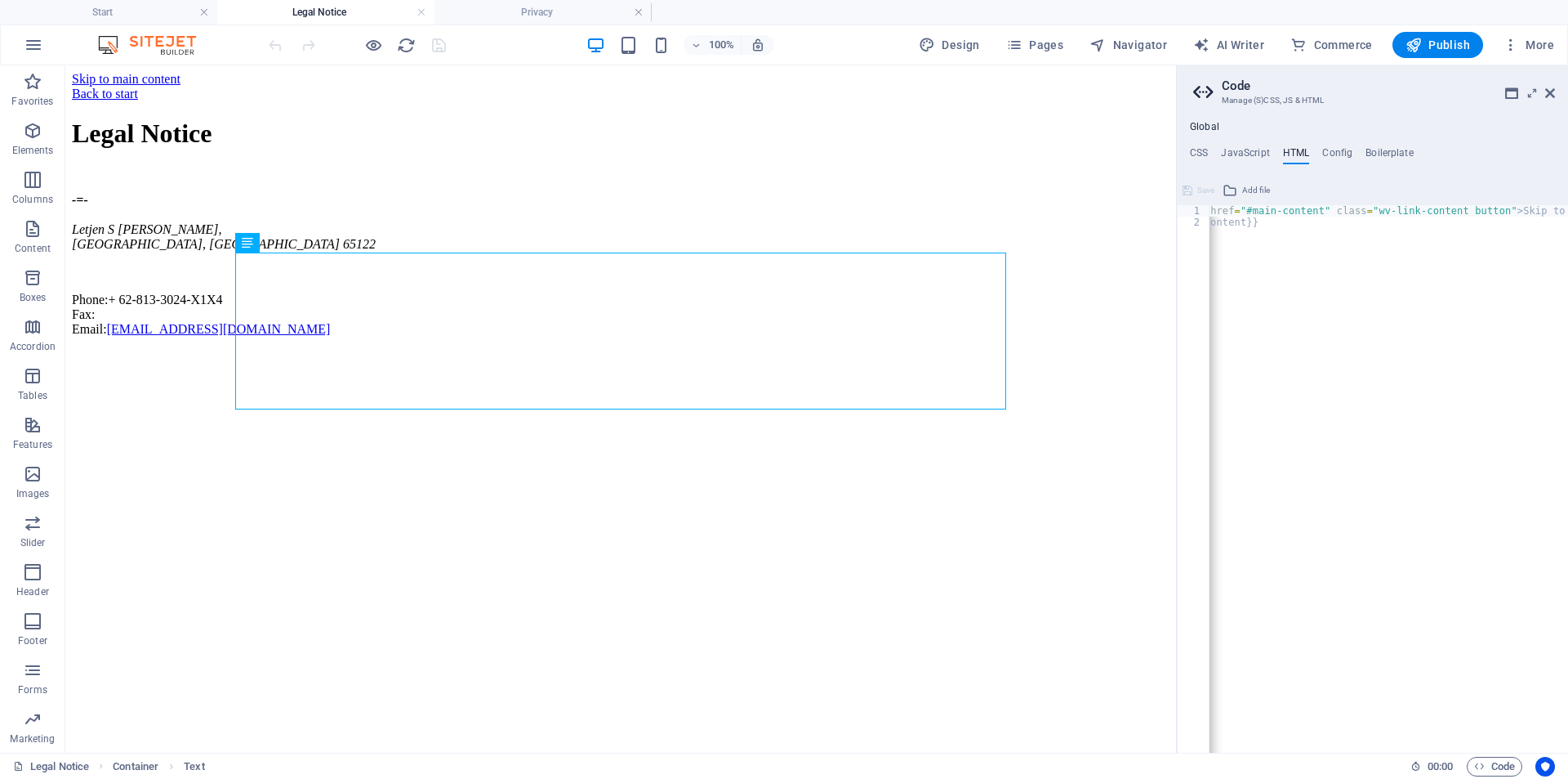
scroll to position [0, 82]
click at [1329, 152] on h4 "Config" at bounding box center [1337, 156] width 30 height 18
type textarea "$lh-headlines-all: (1.2, null, null);"
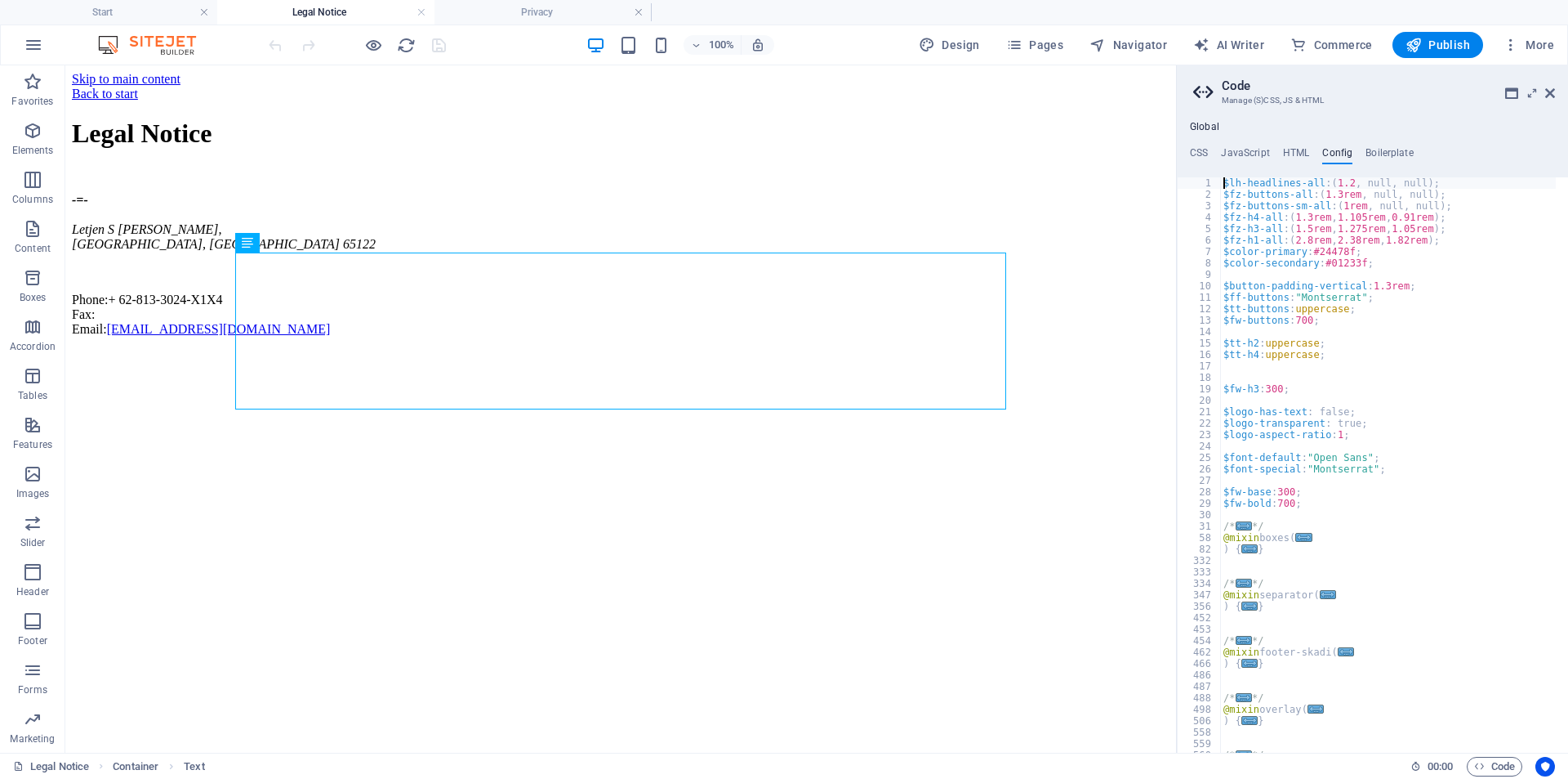
scroll to position [134, 0]
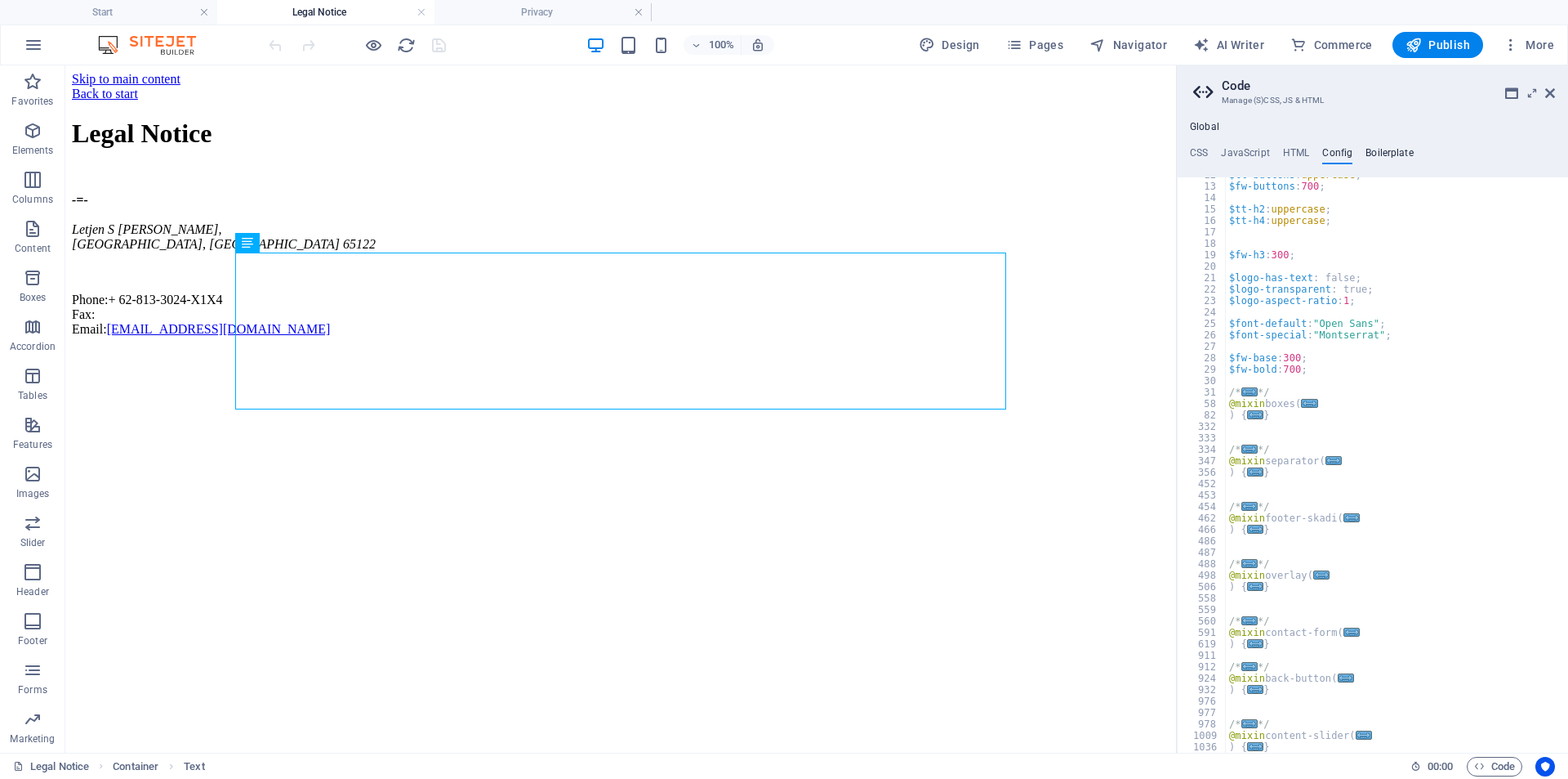
click at [1386, 154] on h4 "Boilerplate" at bounding box center [1389, 156] width 49 height 18
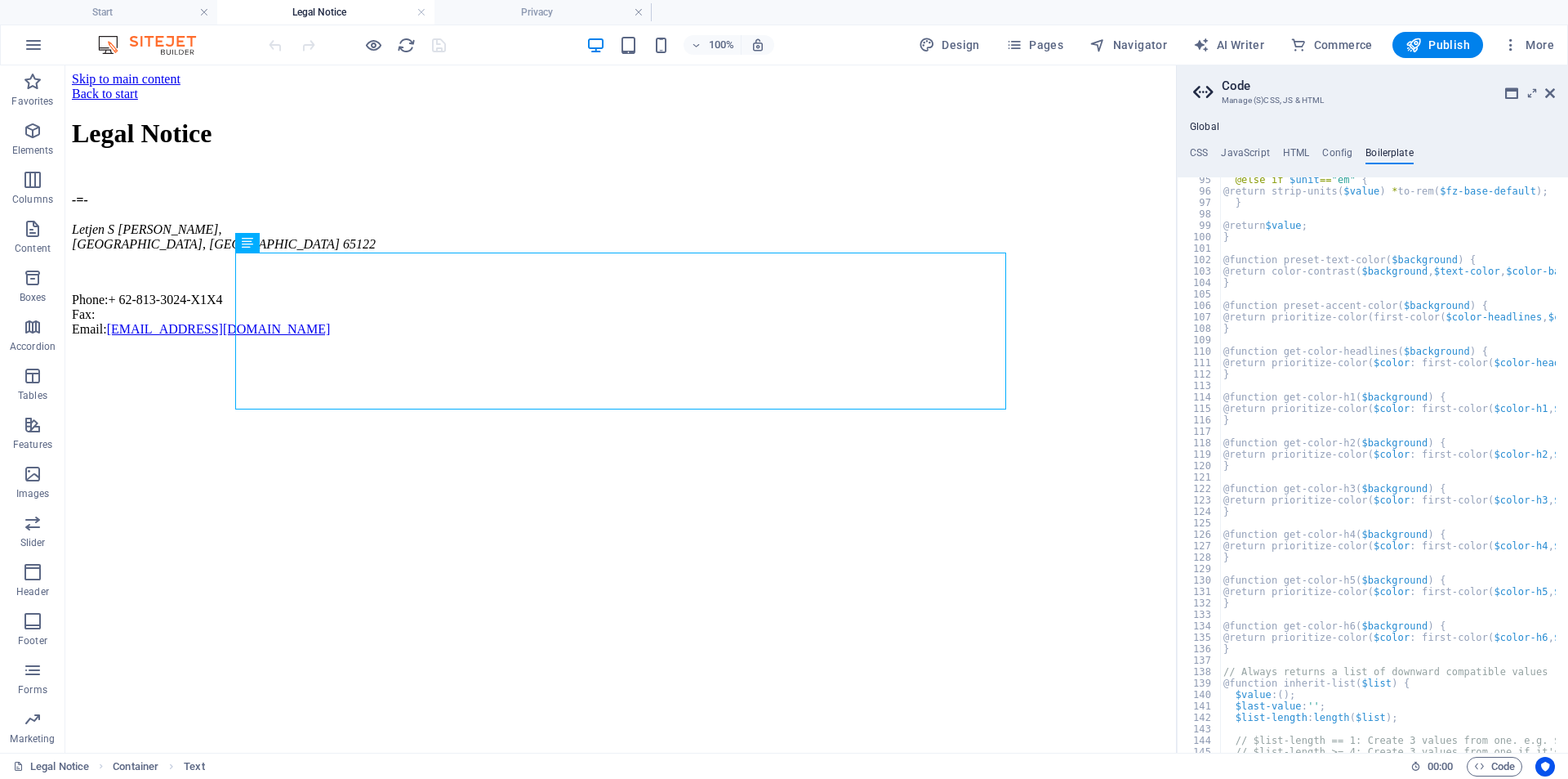
scroll to position [806, 0]
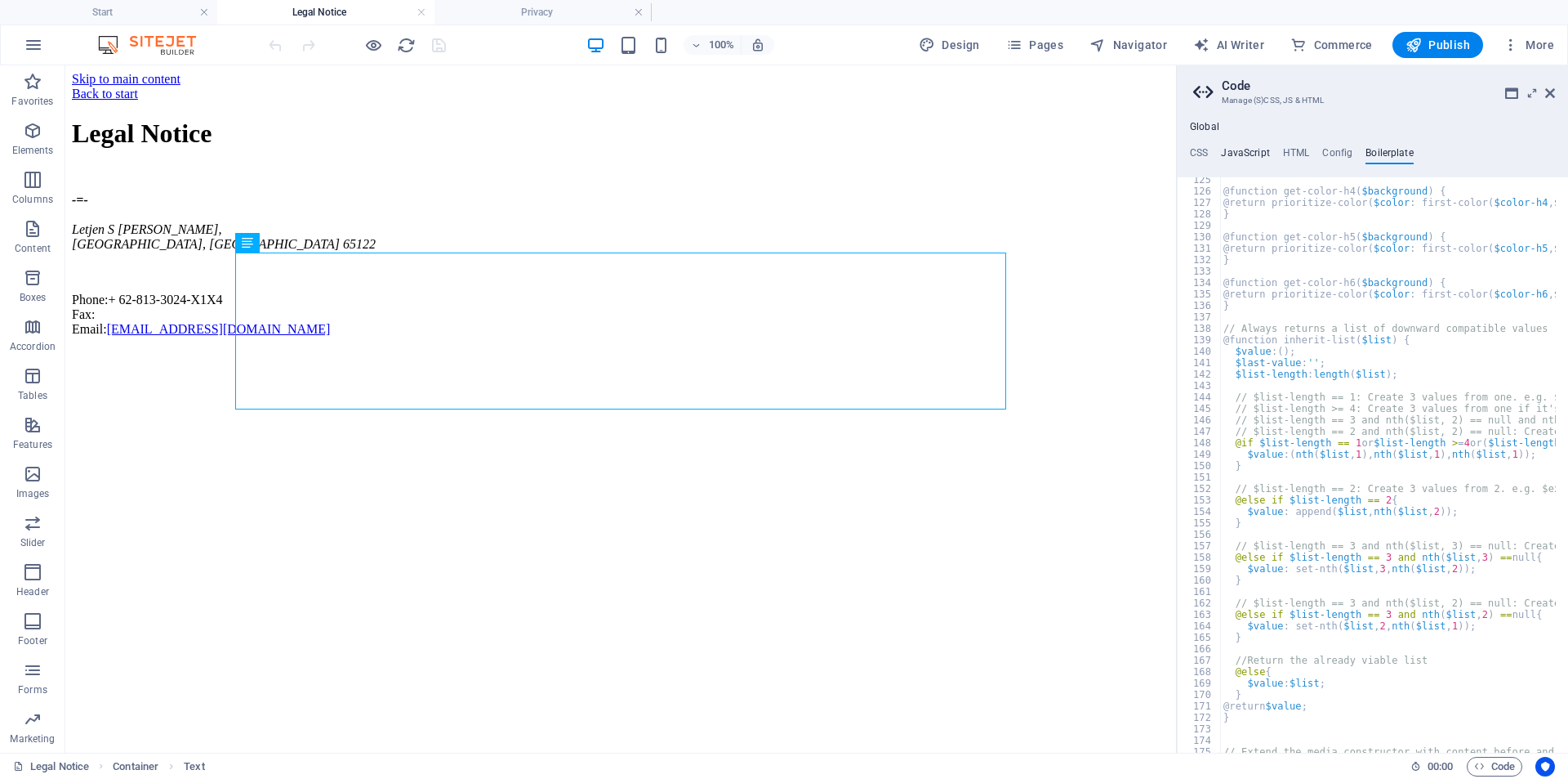
click at [1254, 151] on h4 "JavaScript" at bounding box center [1245, 156] width 49 height 18
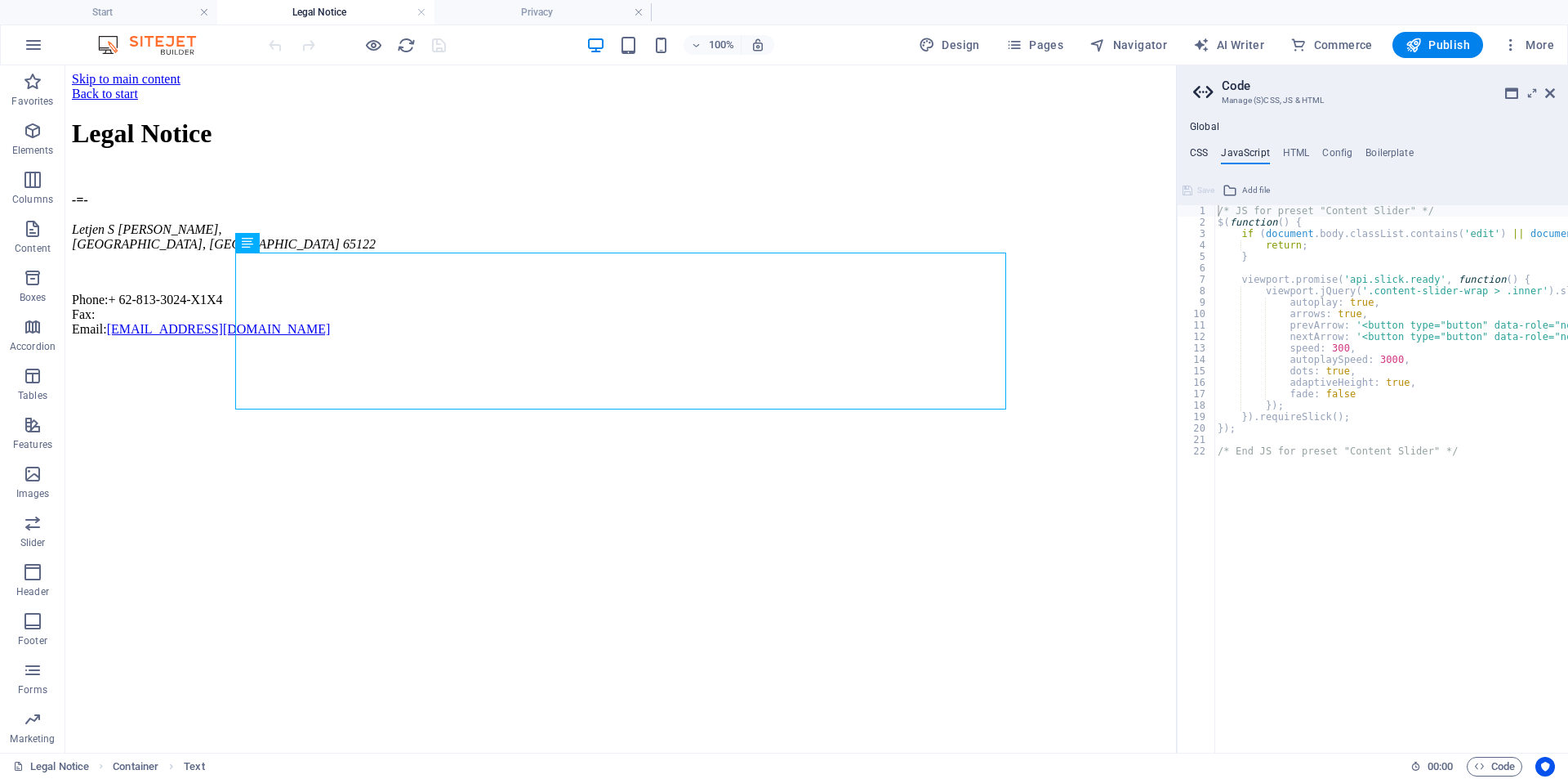
click at [1192, 147] on h4 "CSS" at bounding box center [1199, 156] width 18 height 18
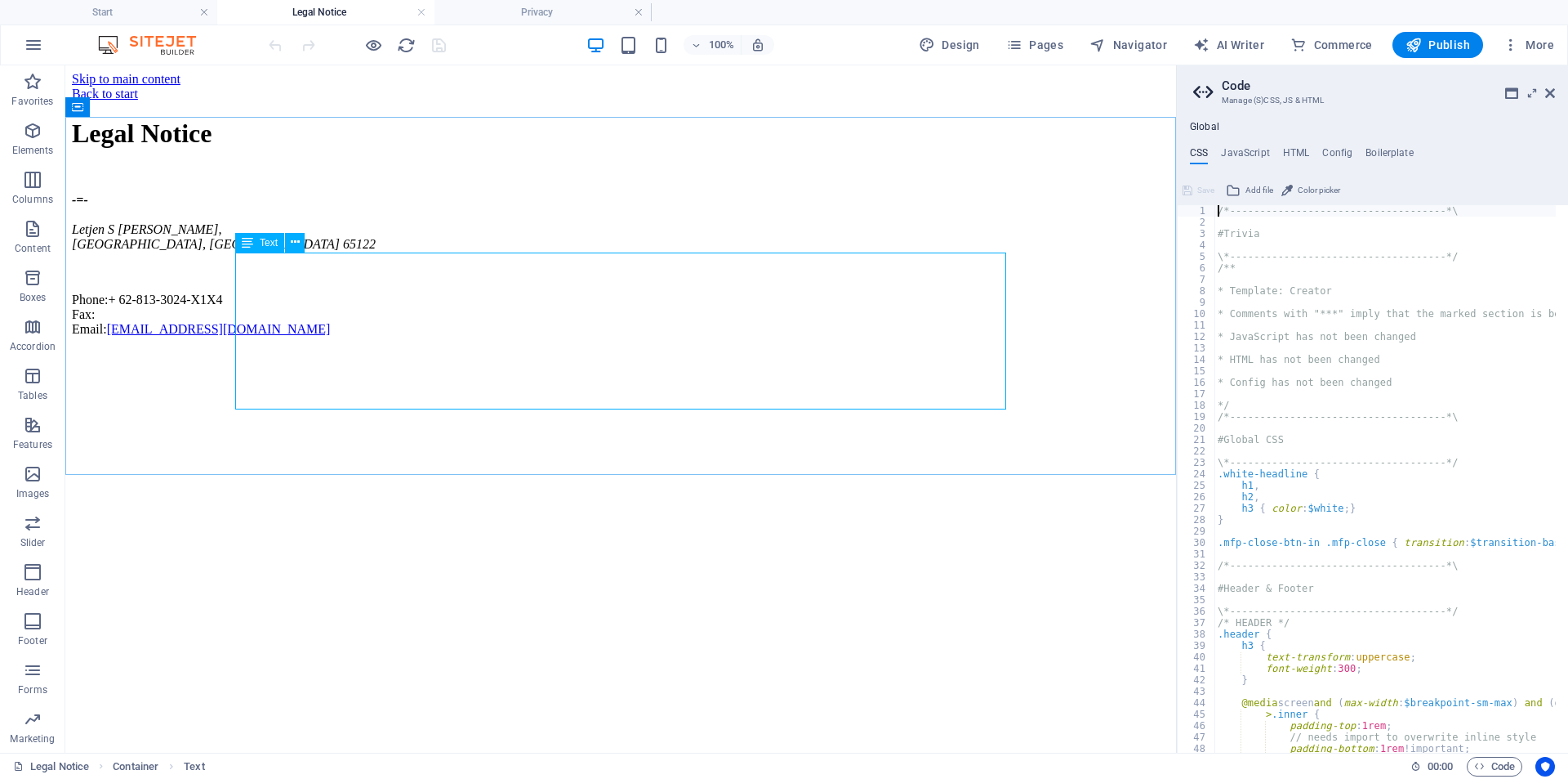
click at [249, 244] on icon at bounding box center [248, 243] width 12 height 20
click at [258, 245] on div "Text" at bounding box center [260, 243] width 49 height 20
click at [265, 244] on span "Text" at bounding box center [269, 243] width 18 height 10
click at [301, 246] on button at bounding box center [295, 243] width 20 height 20
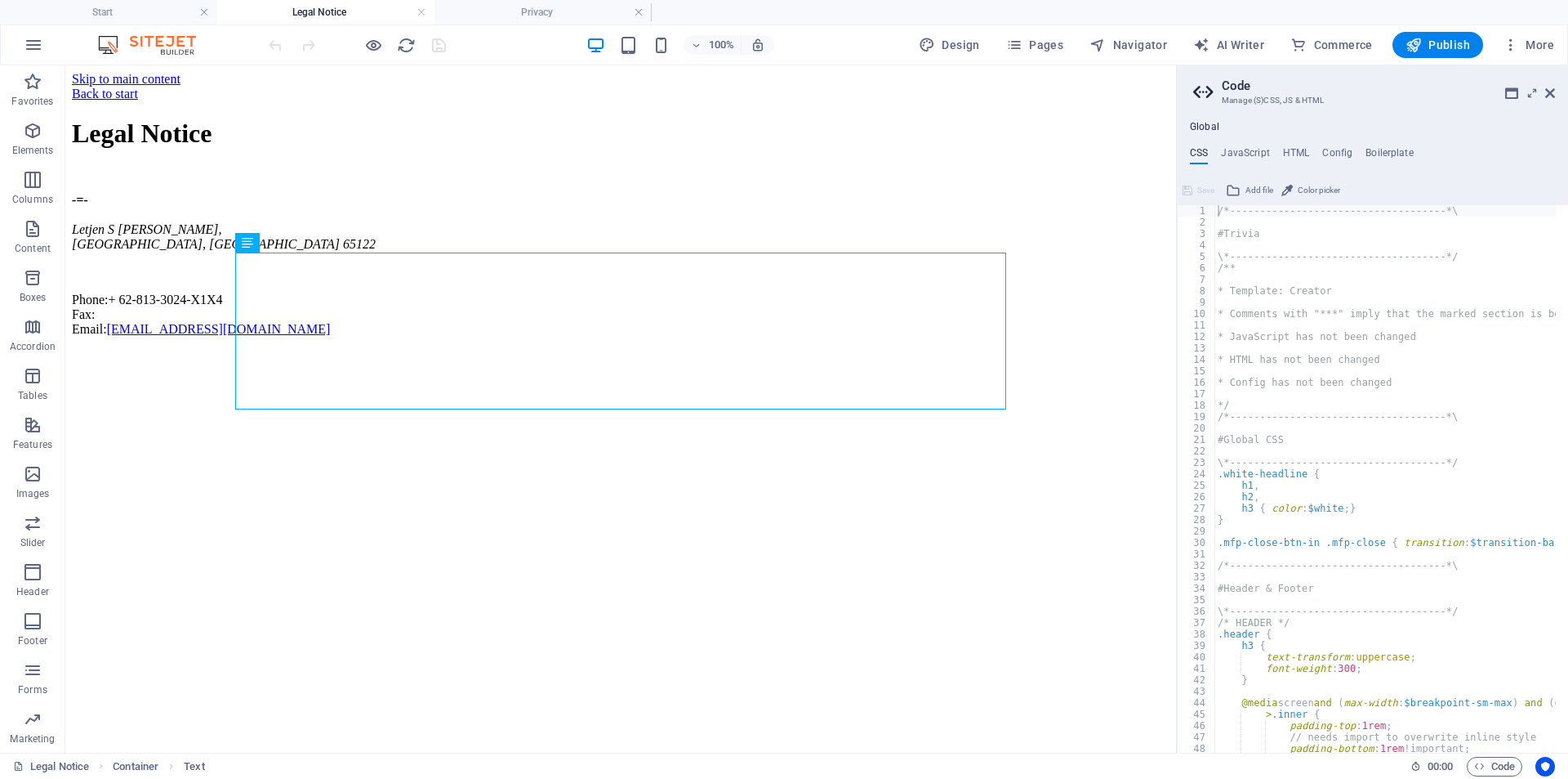
click at [267, 350] on html "Skip to main content Back to start Legal Notice -=- Letjen S Parman , Malang, E…" at bounding box center [620, 207] width 1110 height 284
click at [337, 120] on h6 "Open preview website" at bounding box center [387, 127] width 109 height 20
click at [1236, 149] on h4 "JavaScript" at bounding box center [1245, 156] width 49 height 18
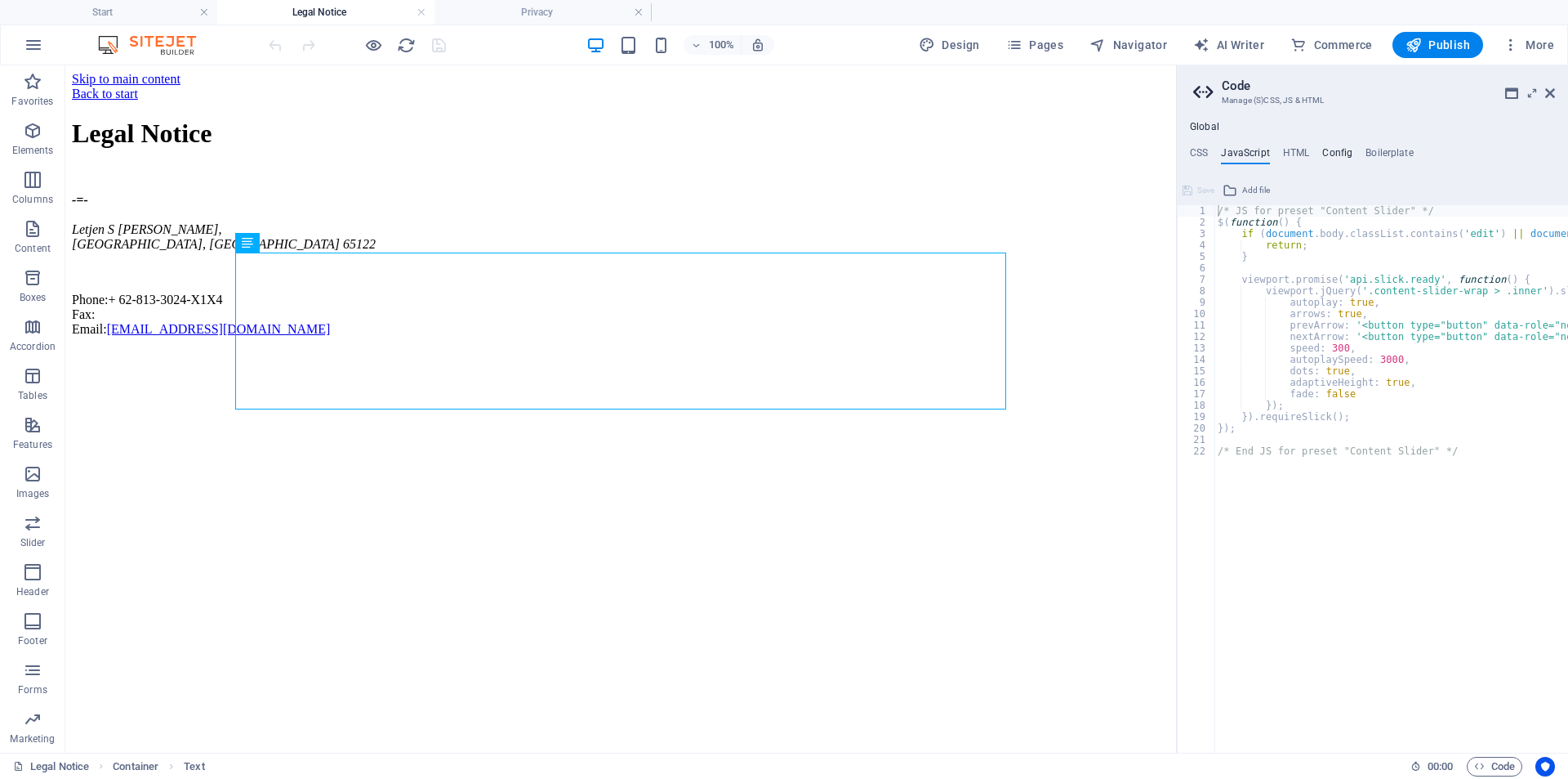
click at [1336, 153] on h4 "Config" at bounding box center [1337, 156] width 30 height 18
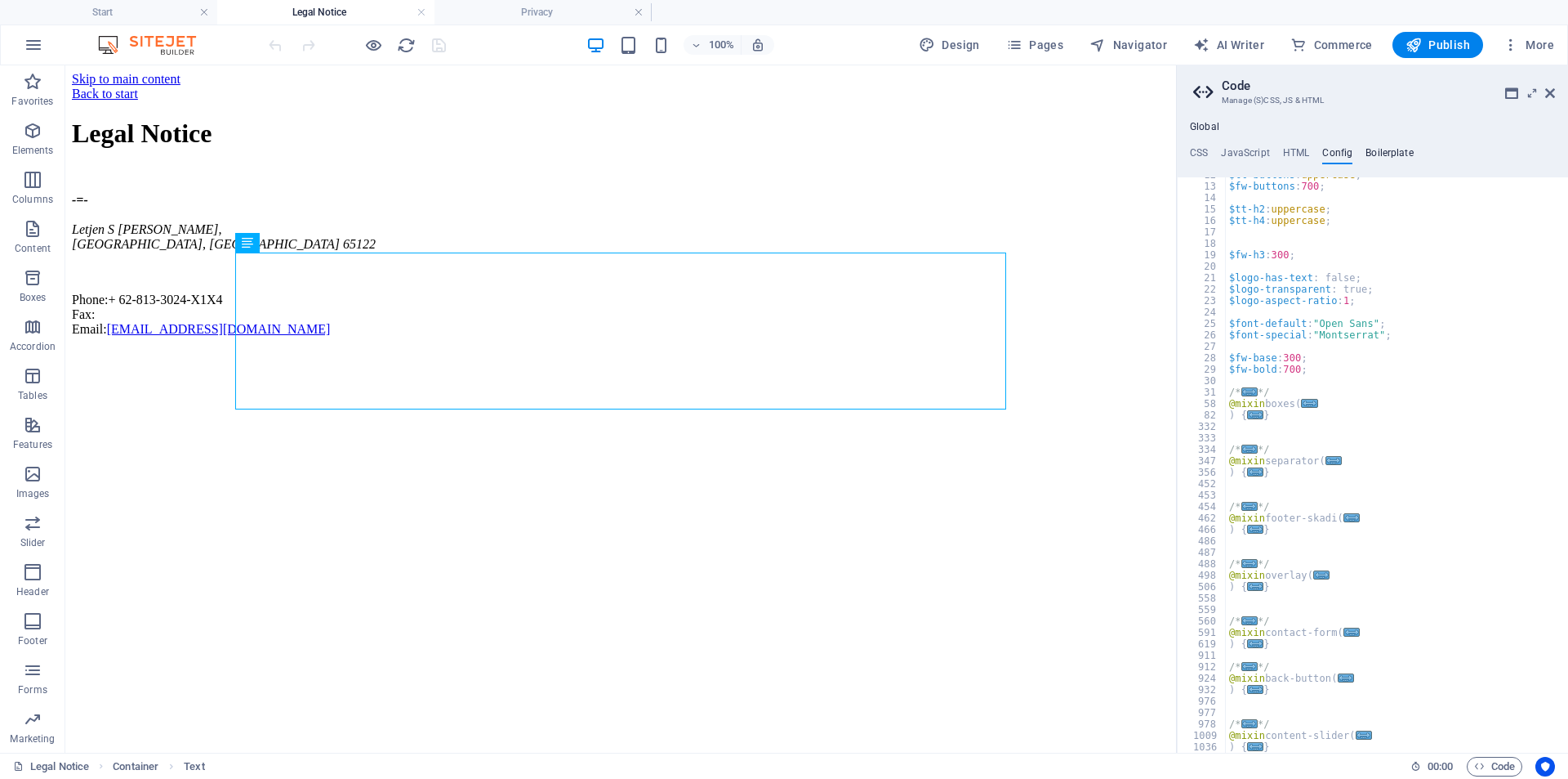
click at [1380, 157] on h4 "Boilerplate" at bounding box center [1389, 156] width 49 height 18
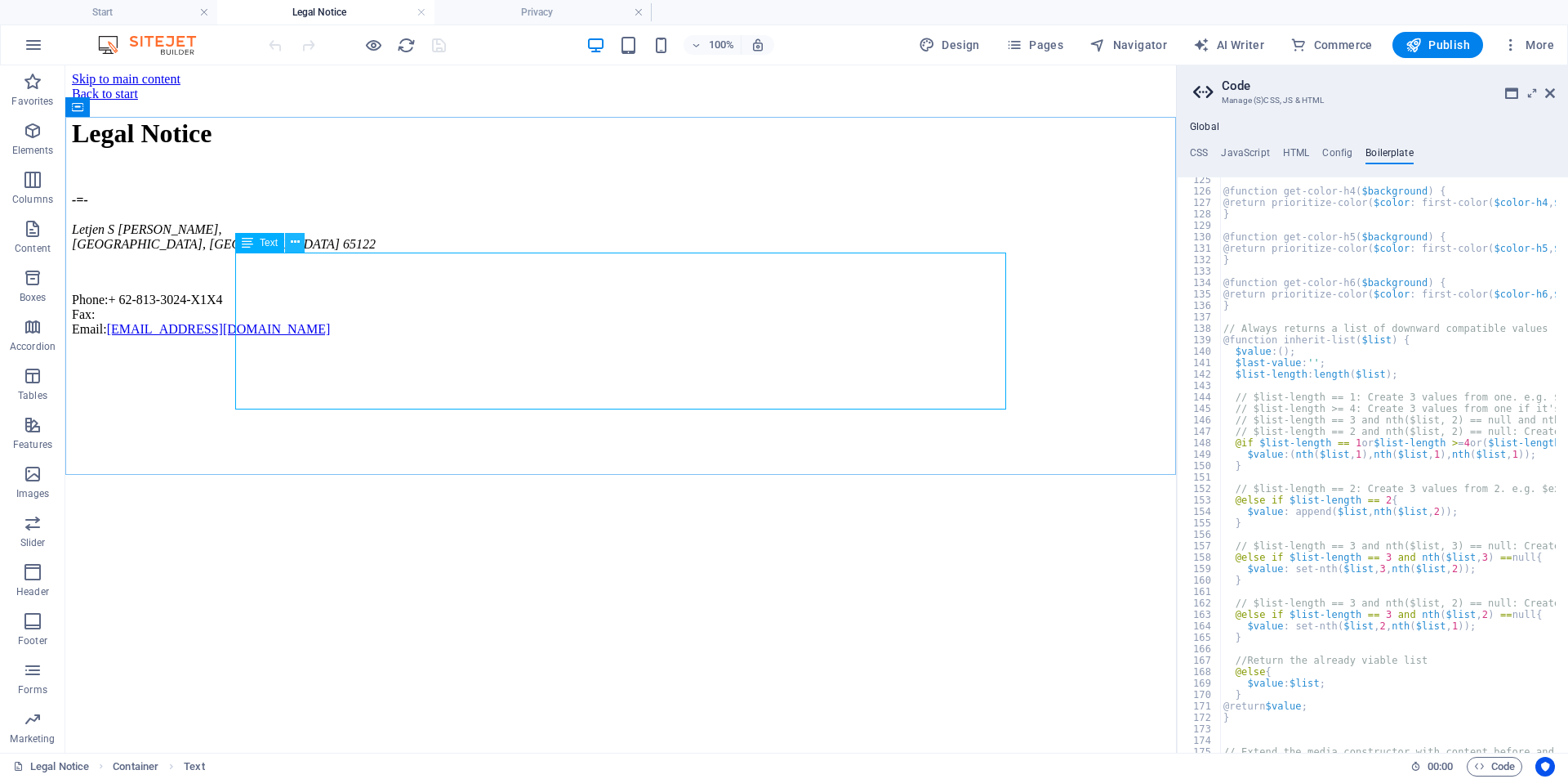
click at [297, 245] on icon at bounding box center [295, 242] width 9 height 17
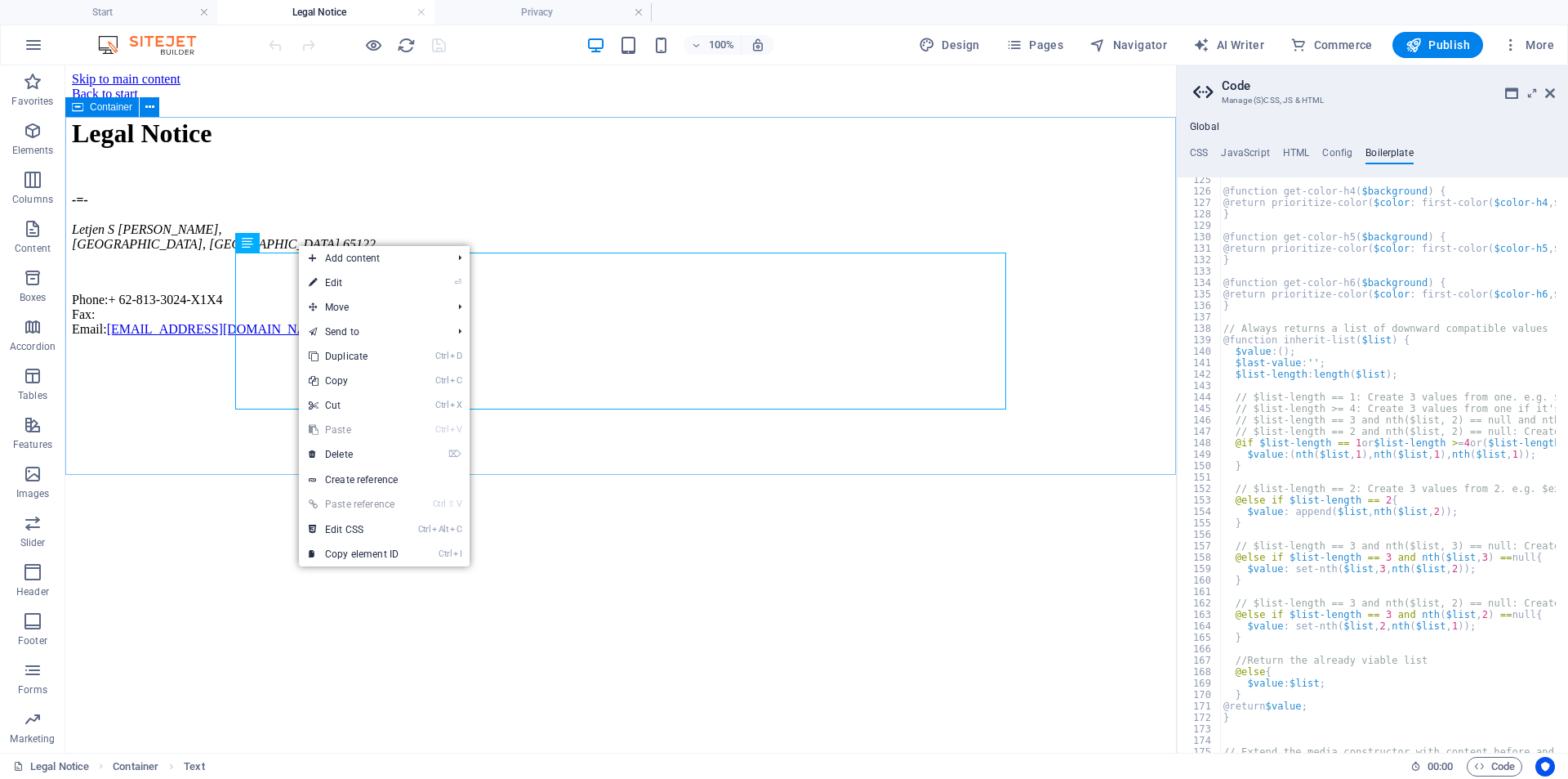
click at [93, 110] on span "Container" at bounding box center [111, 107] width 43 height 10
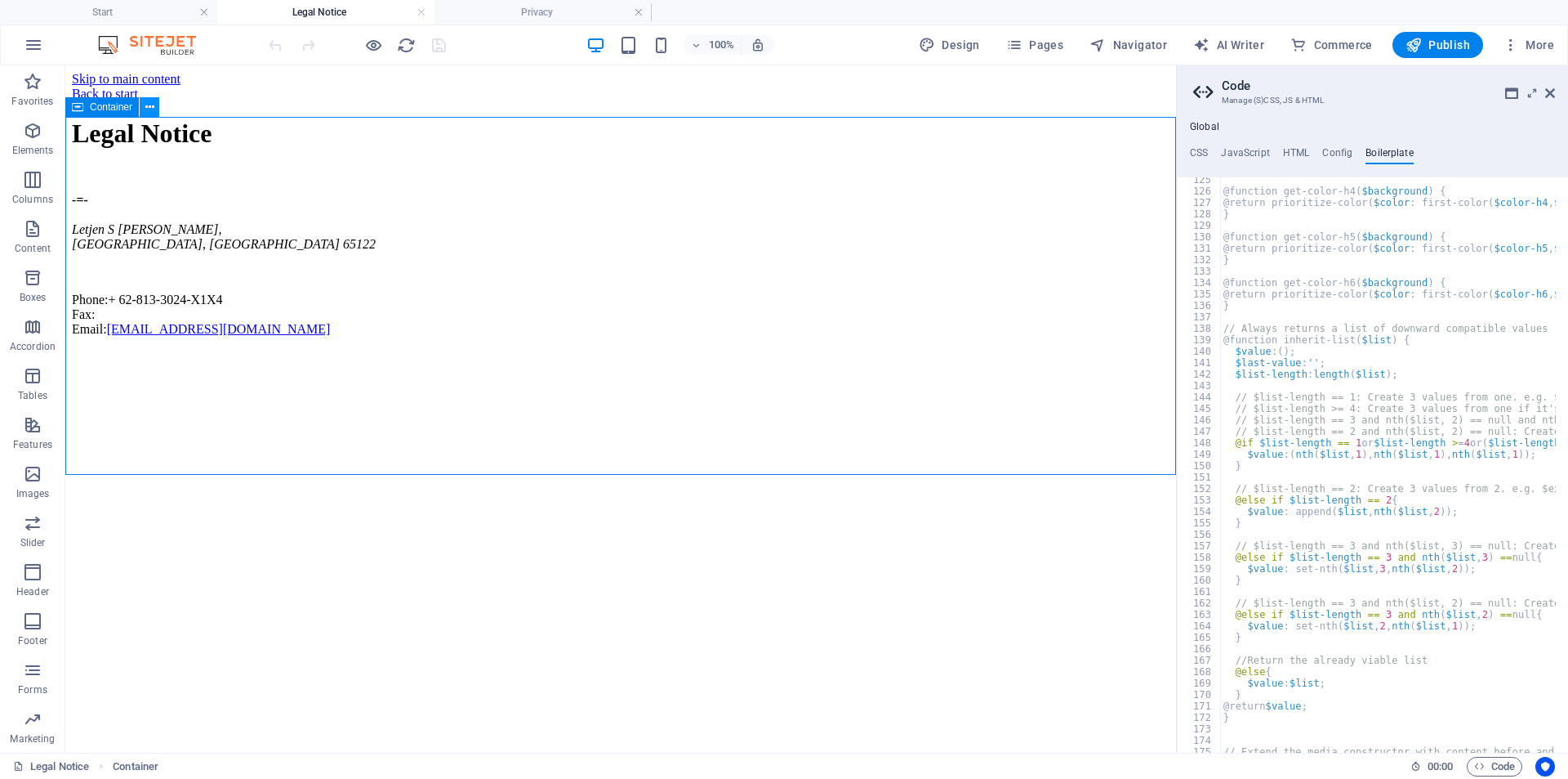
click at [153, 110] on icon at bounding box center [150, 107] width 9 height 17
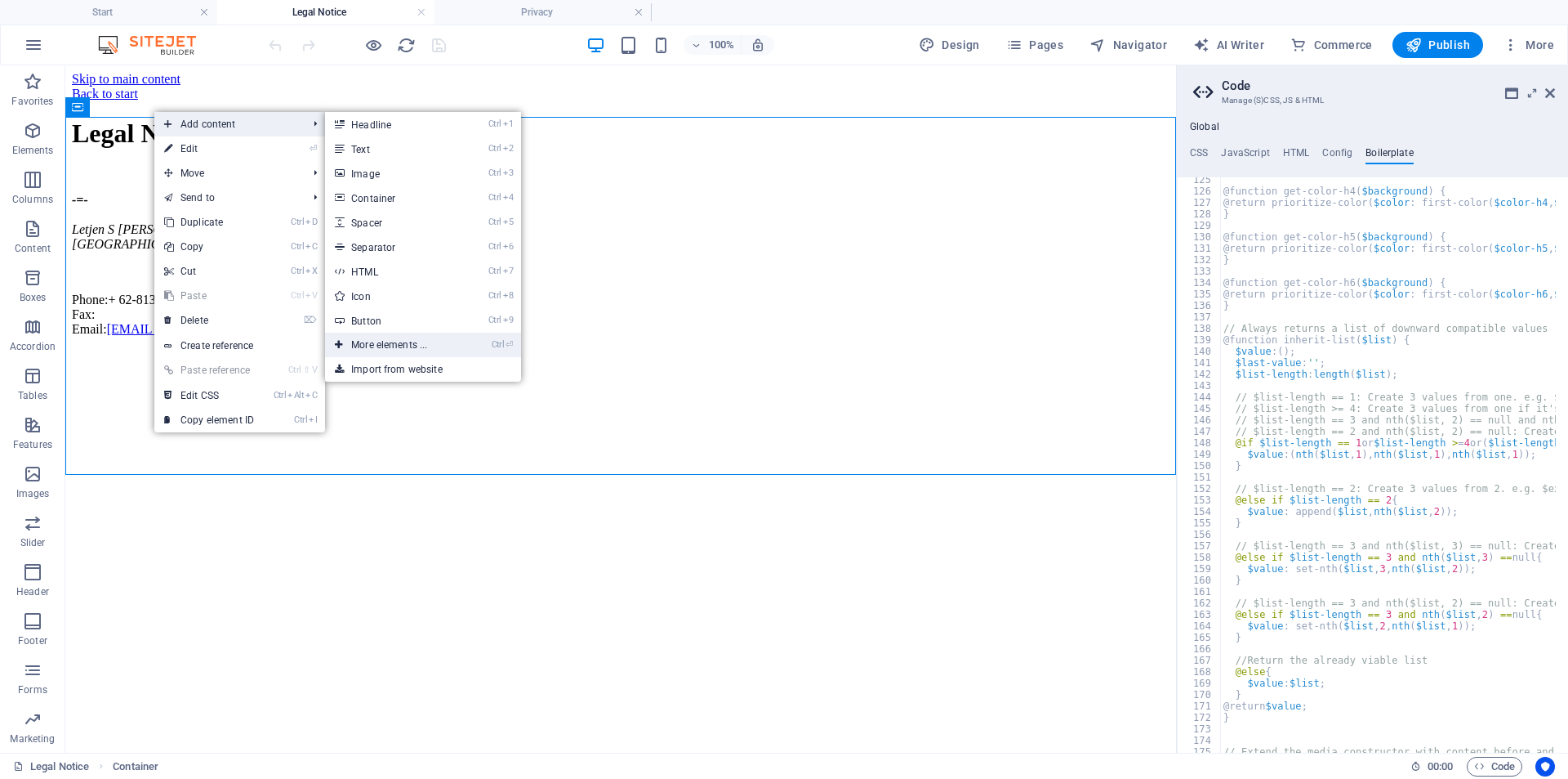
click at [402, 348] on link "Ctrl ⏎ More elements ..." at bounding box center [393, 345] width 135 height 25
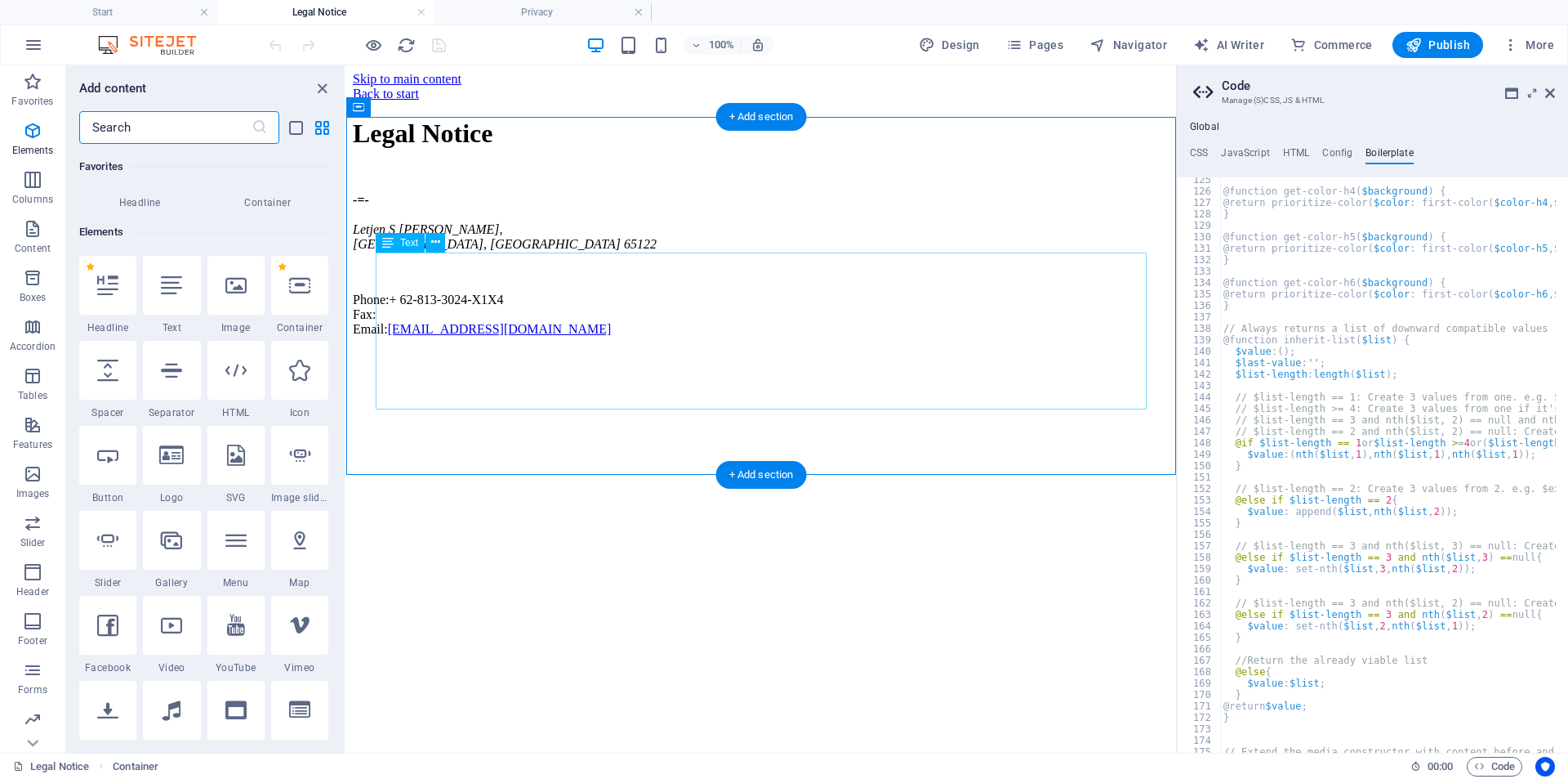
scroll to position [174, 0]
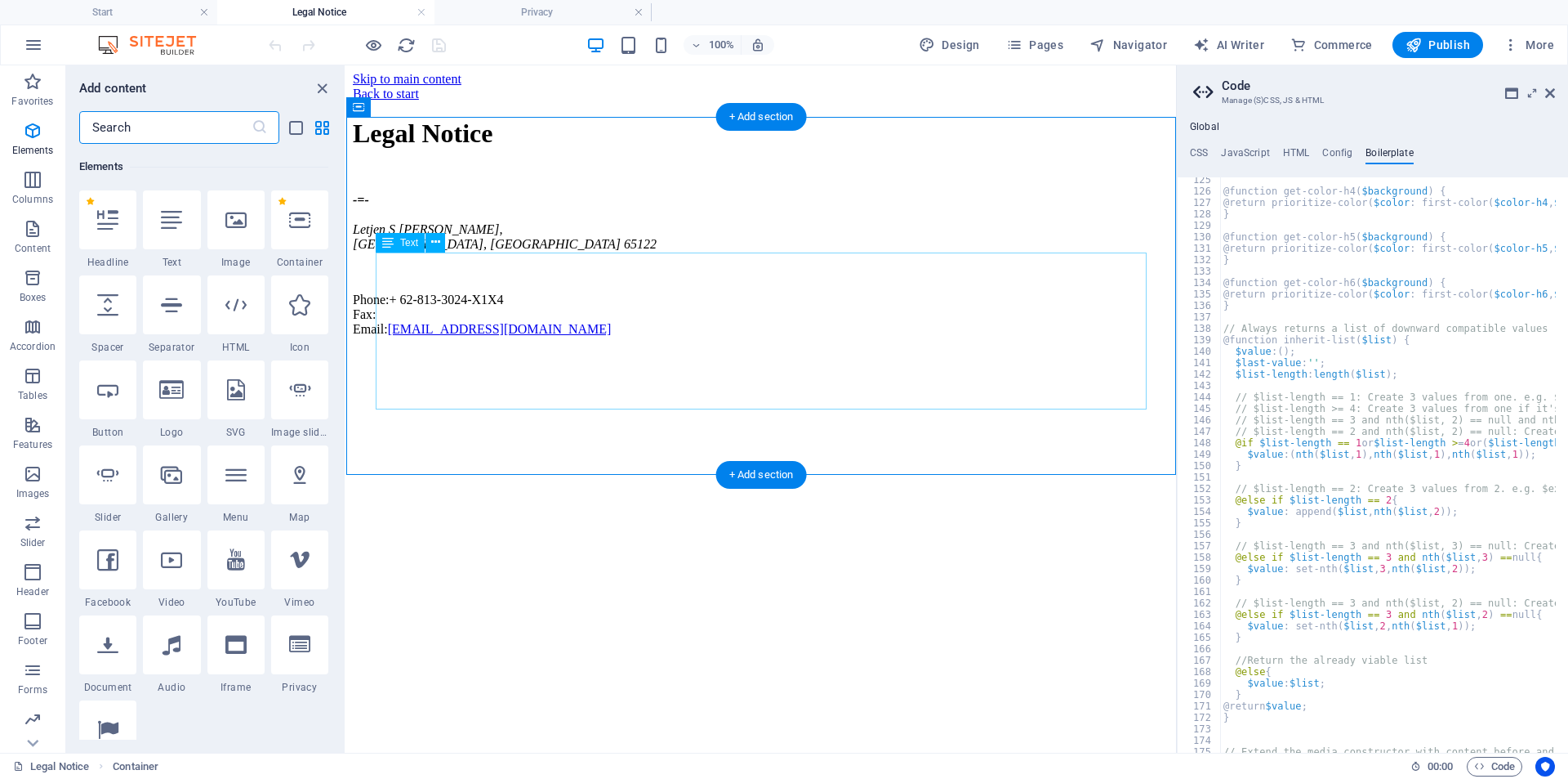
click at [405, 315] on div "-=- Letjen S Parman , Malang, East Java 65122 Phone: + 62-813-3024-X1X4 Fax: Em…" at bounding box center [761, 264] width 817 height 144
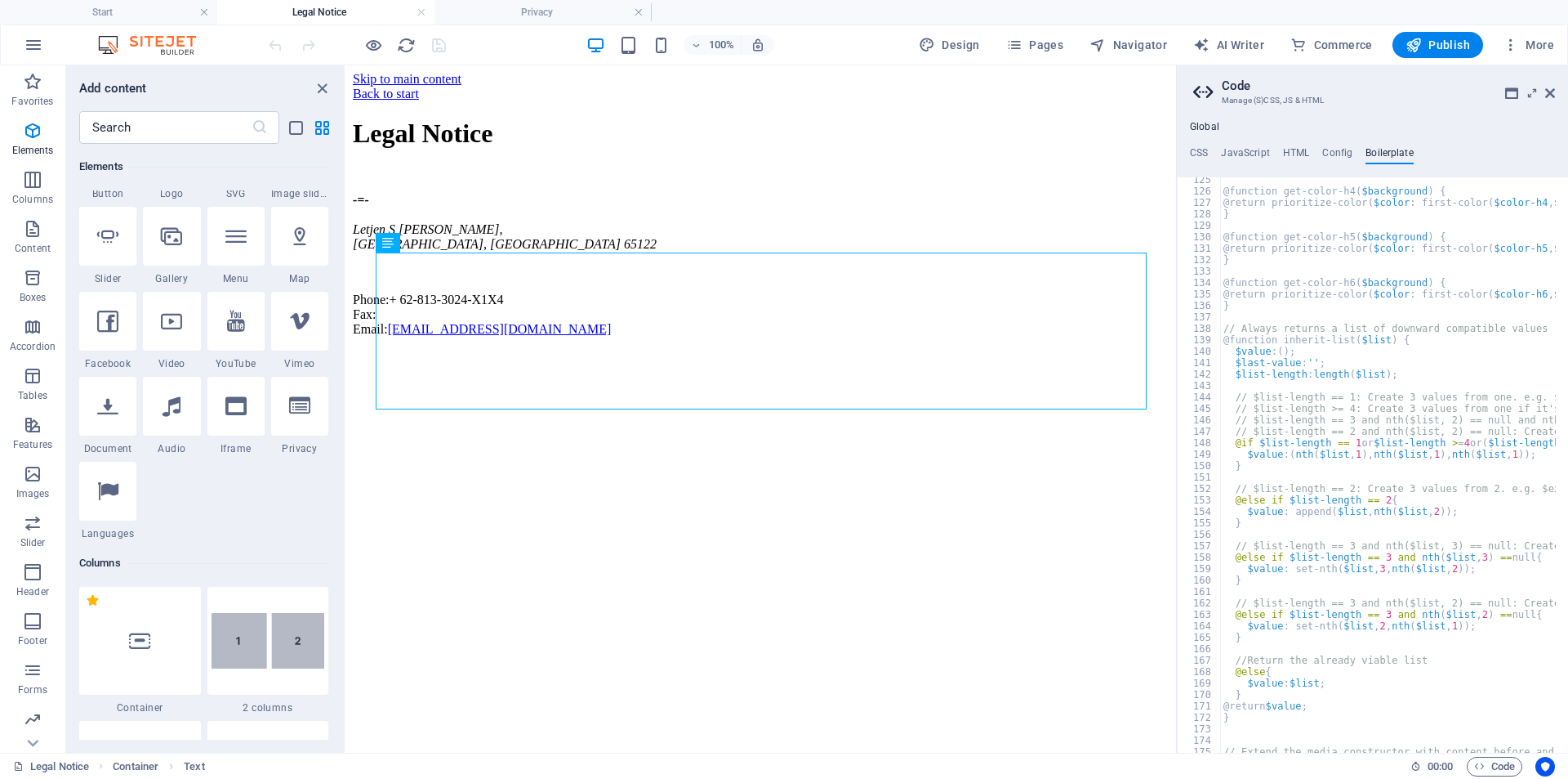
scroll to position [501, 0]
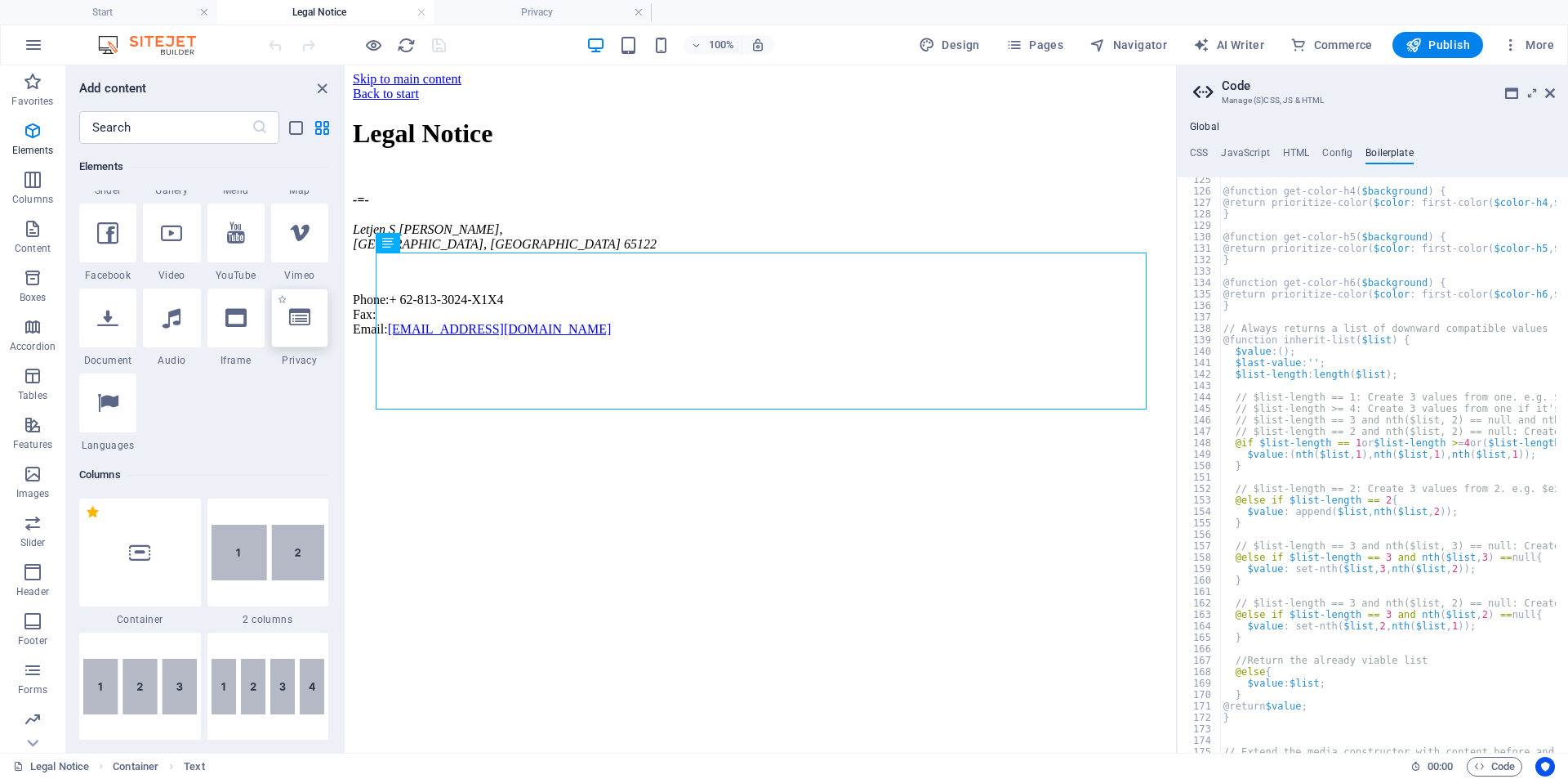
click at [299, 329] on div at bounding box center [299, 317] width 57 height 58
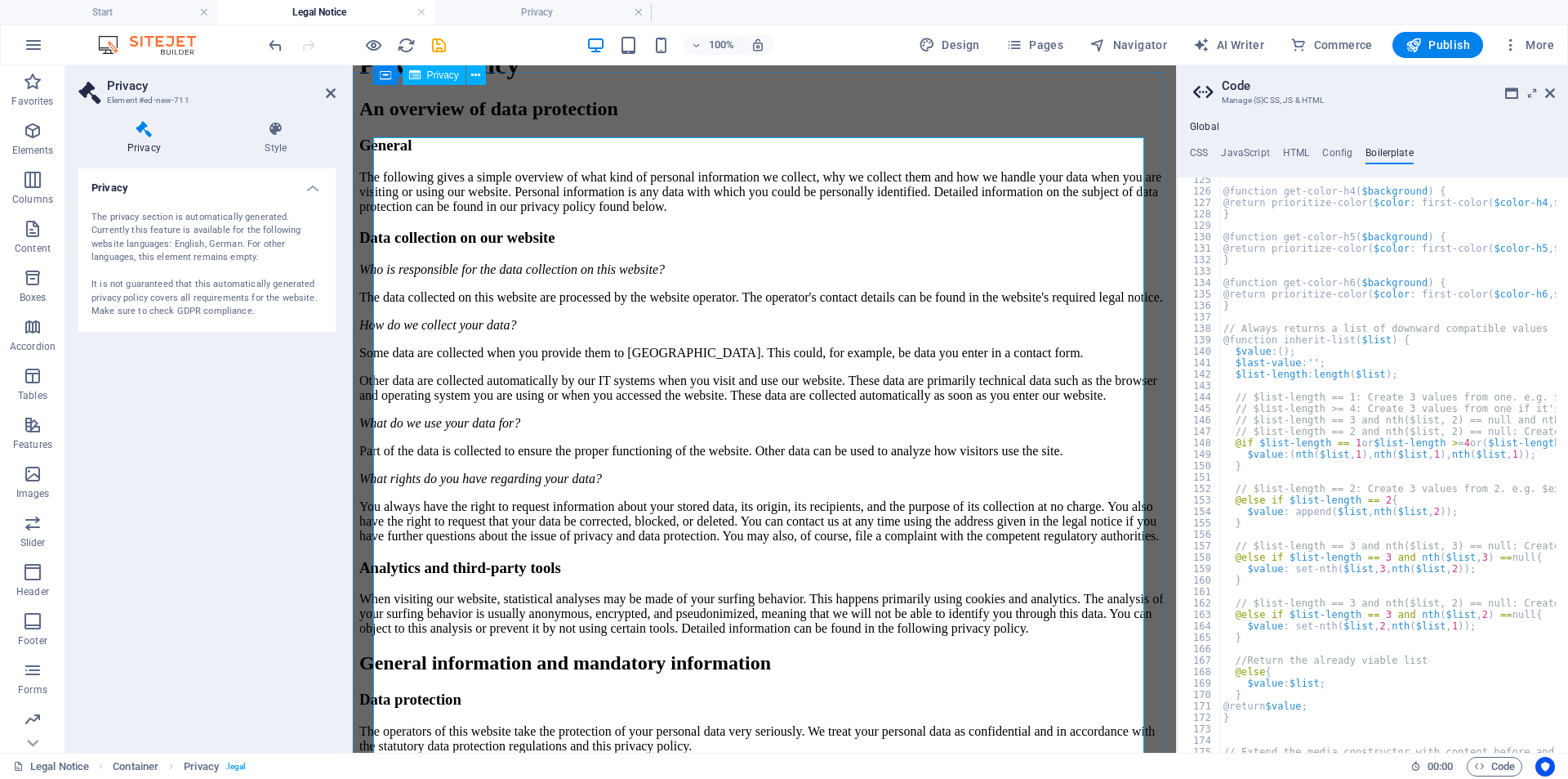
scroll to position [0, 0]
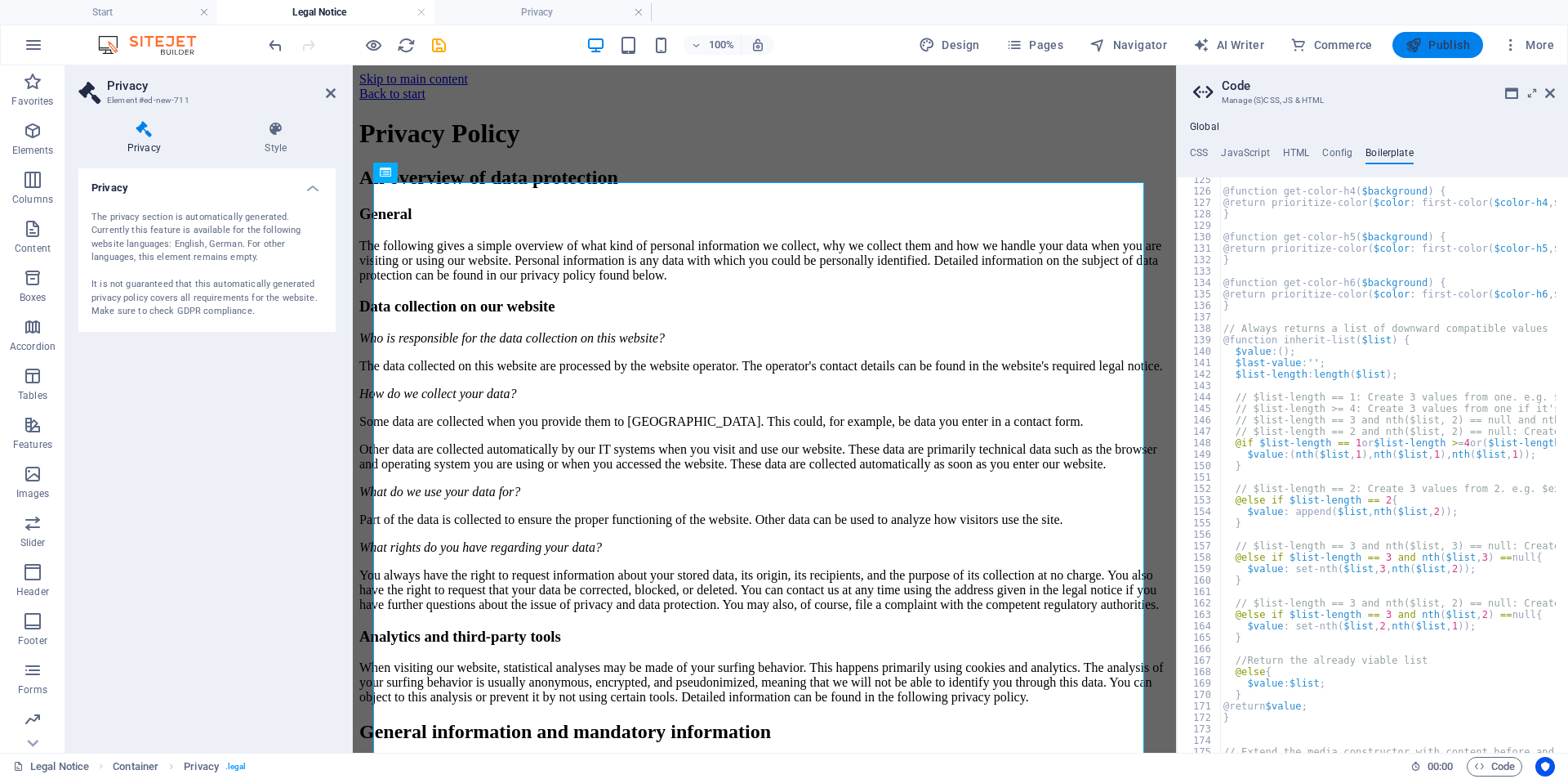
click at [1462, 47] on span "Publish" at bounding box center [1438, 45] width 64 height 16
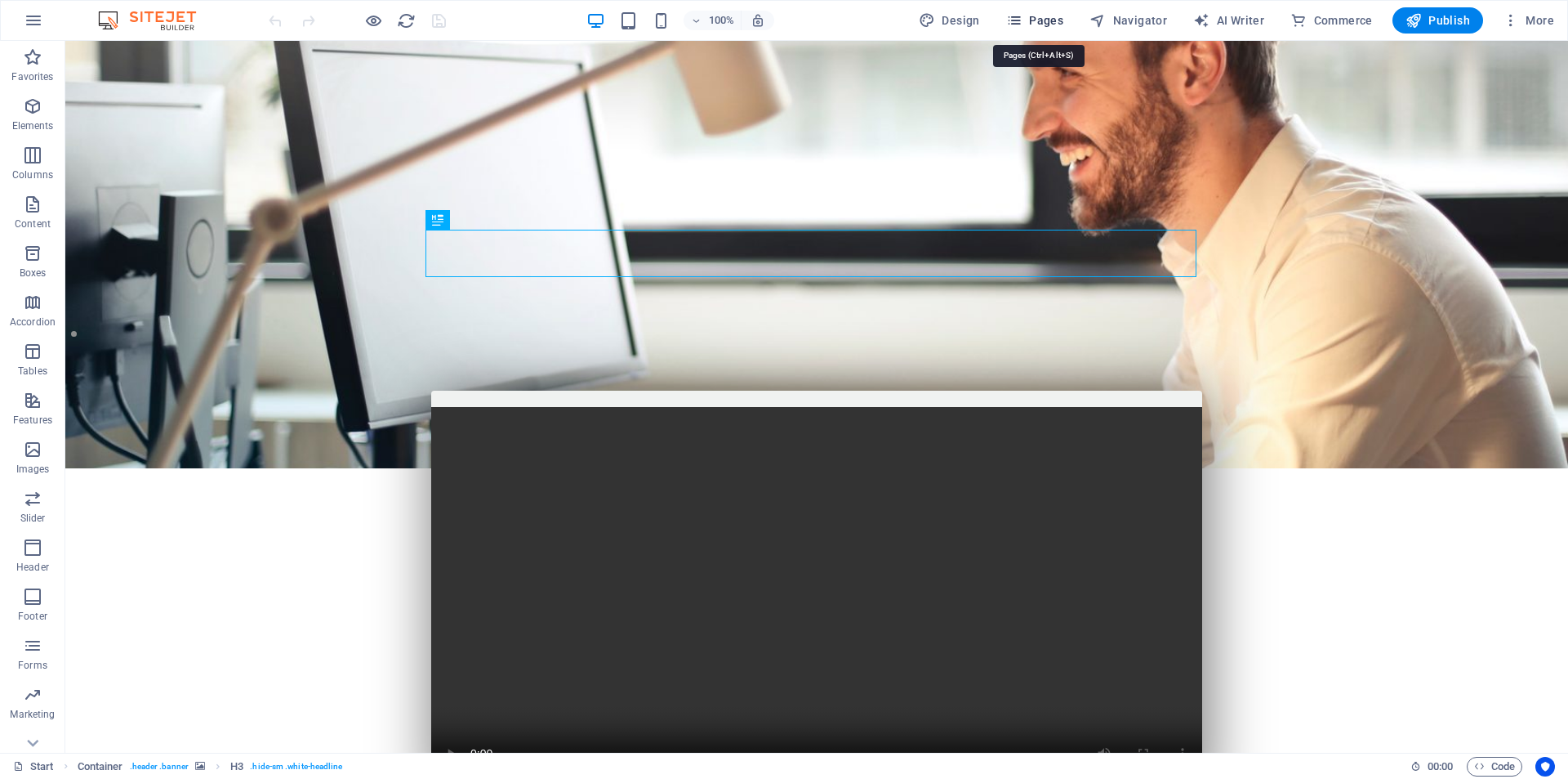
click at [1052, 16] on span "Pages" at bounding box center [1034, 21] width 57 height 16
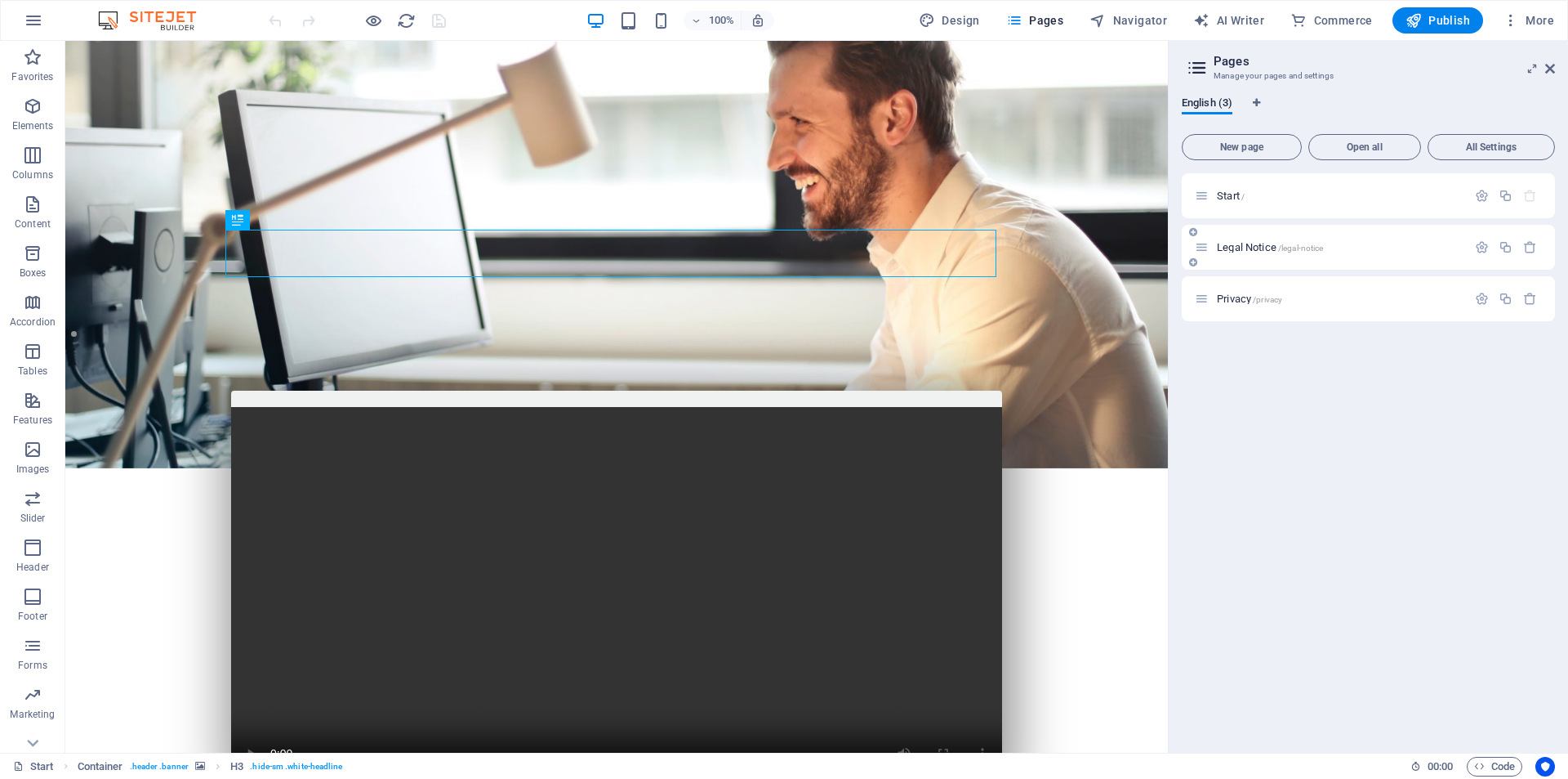
click at [1316, 238] on div "Legal Notice /legal-notice" at bounding box center [1331, 247] width 272 height 19
click at [1253, 246] on span "Legal Notice /legal-notice" at bounding box center [1269, 247] width 106 height 12
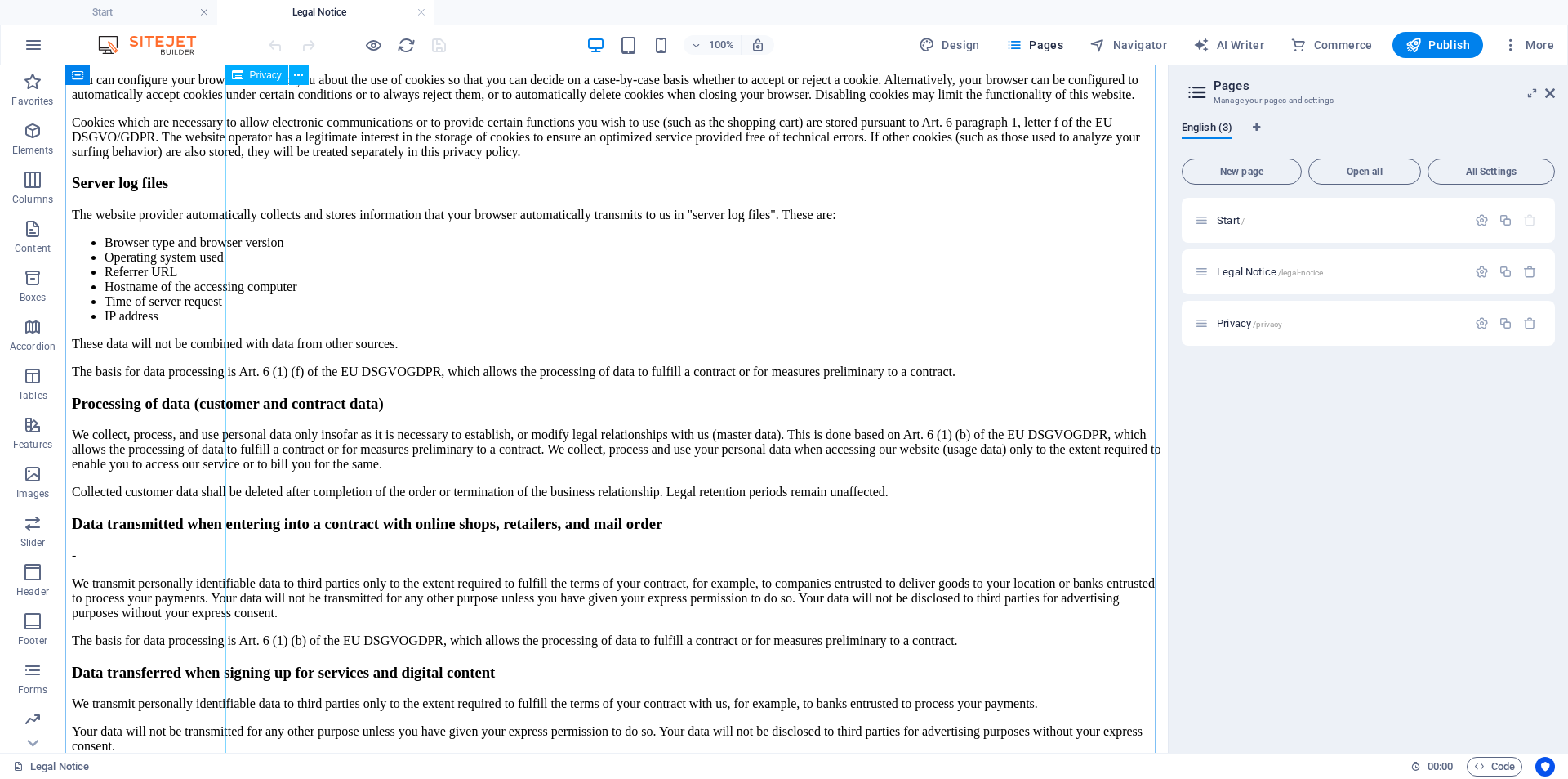
scroll to position [939, 0]
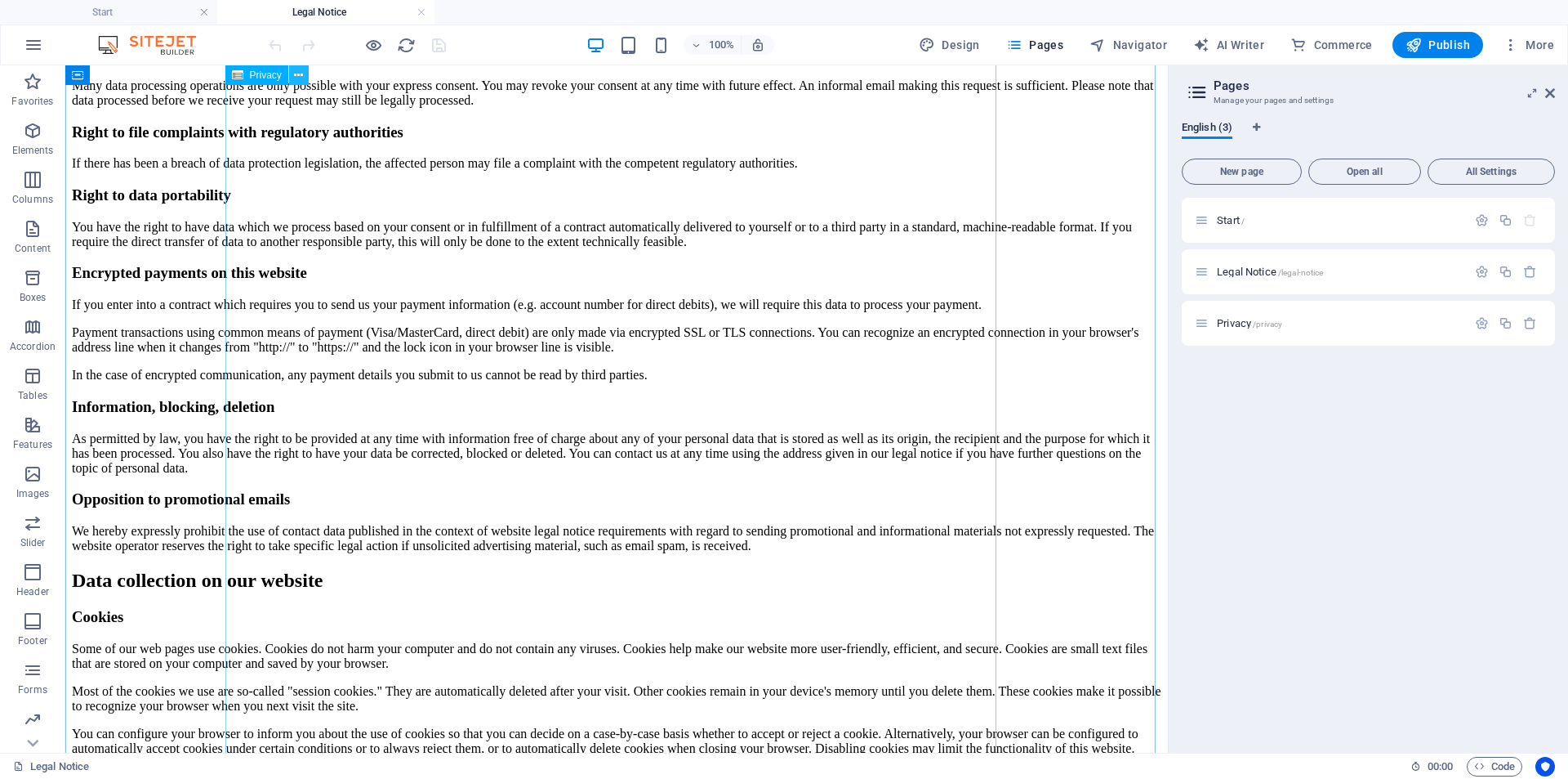
click at [297, 74] on icon at bounding box center [298, 75] width 9 height 17
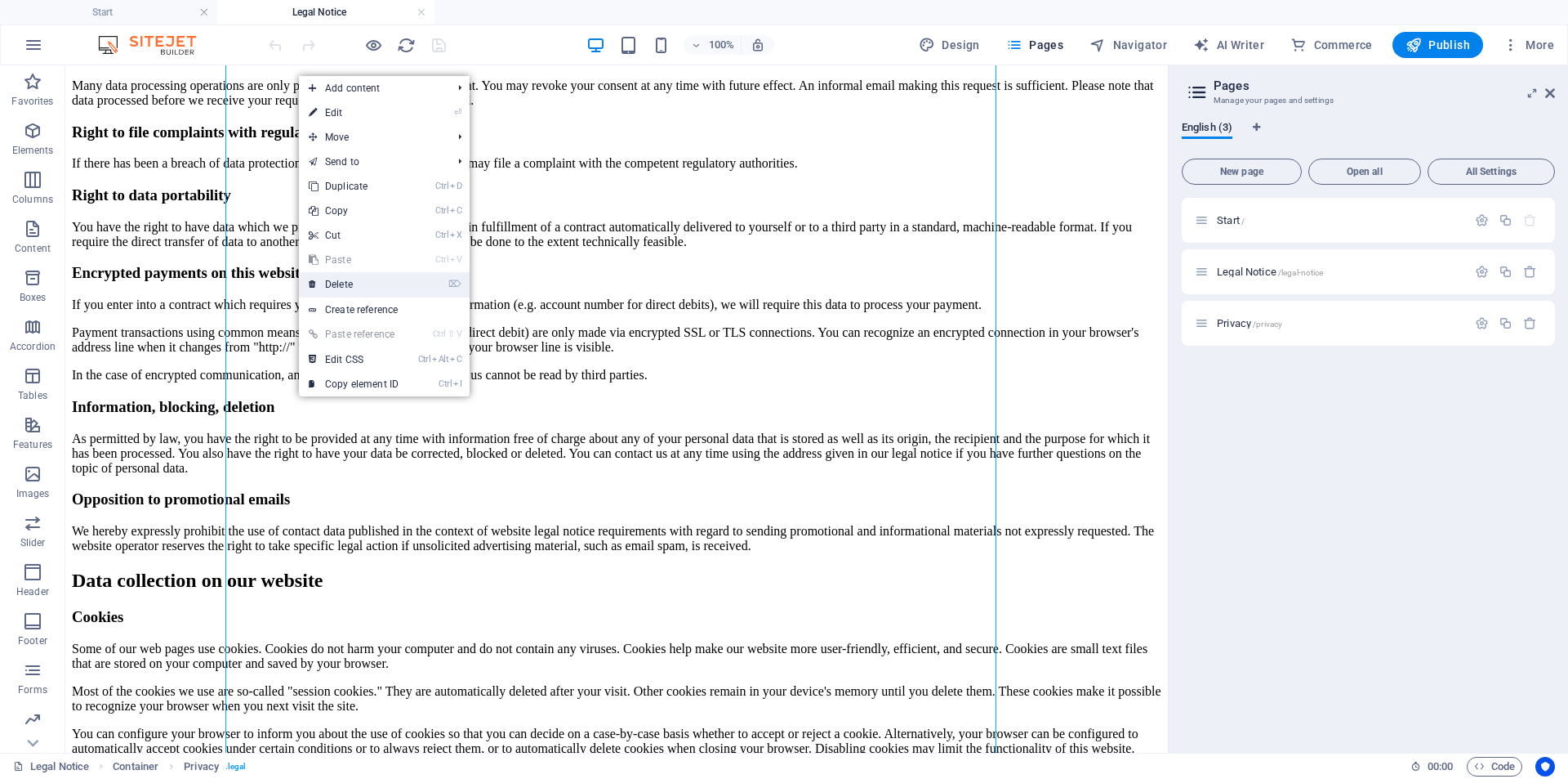
click at [339, 289] on link "⌦ Delete" at bounding box center [353, 284] width 109 height 25
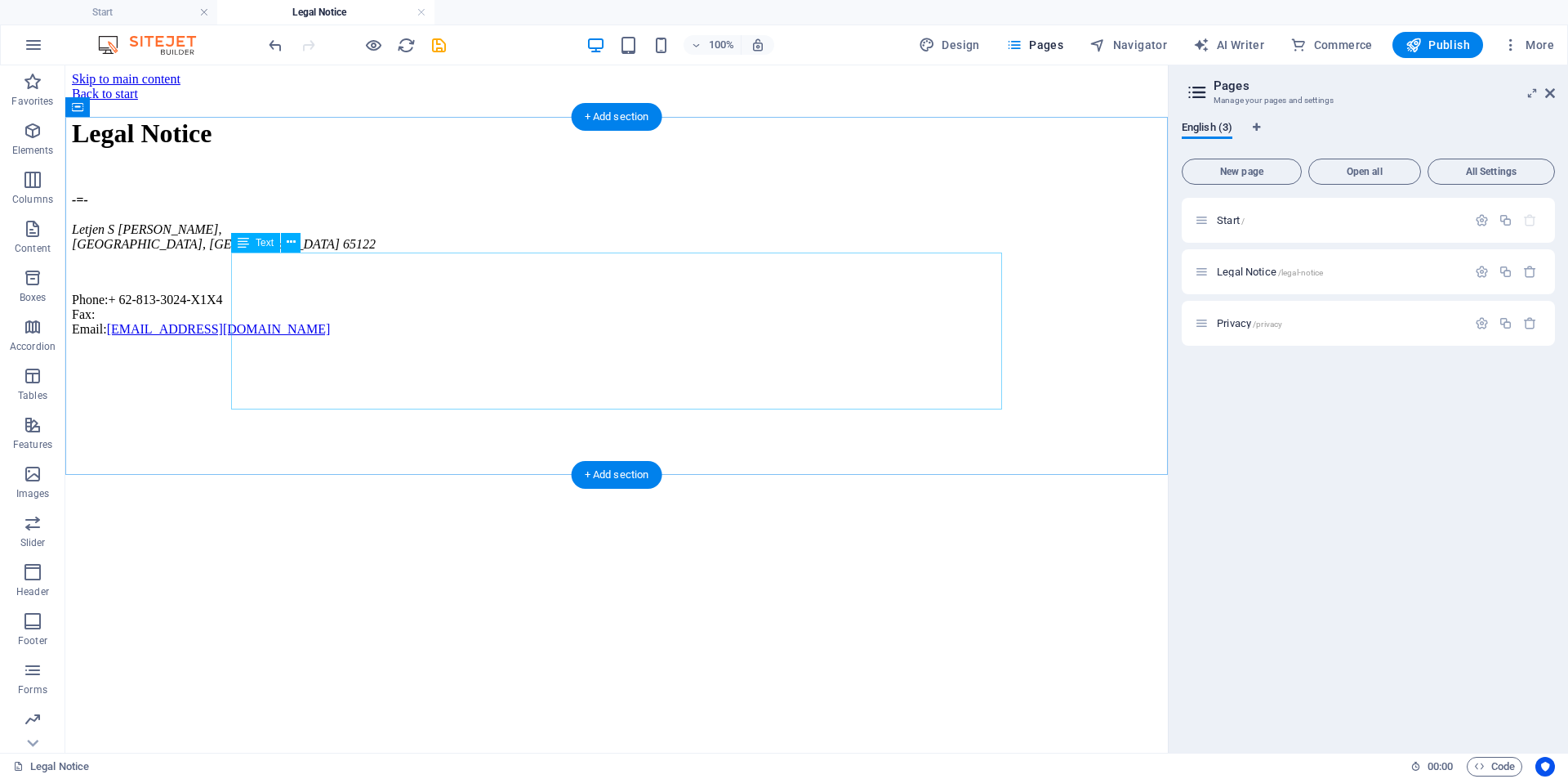
scroll to position [0, 0]
click at [291, 269] on div "-=- Letjen S Parman , Malang, East Java 65122 Phone: + 62-813-3024-X1X4 Fax: Em…" at bounding box center [616, 264] width 1090 height 144
click at [293, 238] on icon at bounding box center [291, 242] width 9 height 17
click at [141, 764] on span "Container" at bounding box center [136, 767] width 46 height 20
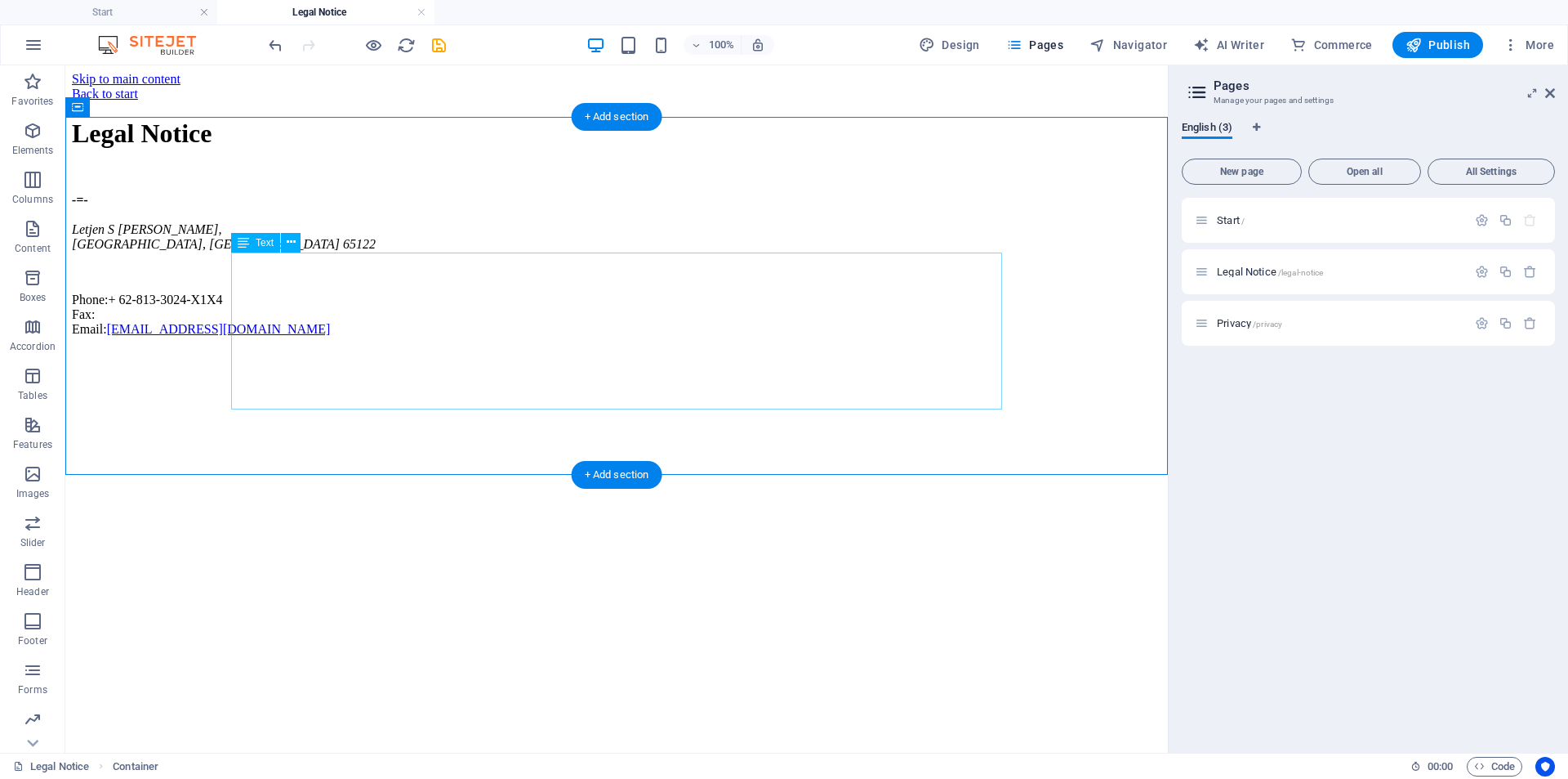
click at [348, 337] on div "-=- Letjen S Parman , Malang, East Java 65122 Phone: + 62-813-3024-X1X4 Fax: Em…" at bounding box center [616, 264] width 1090 height 144
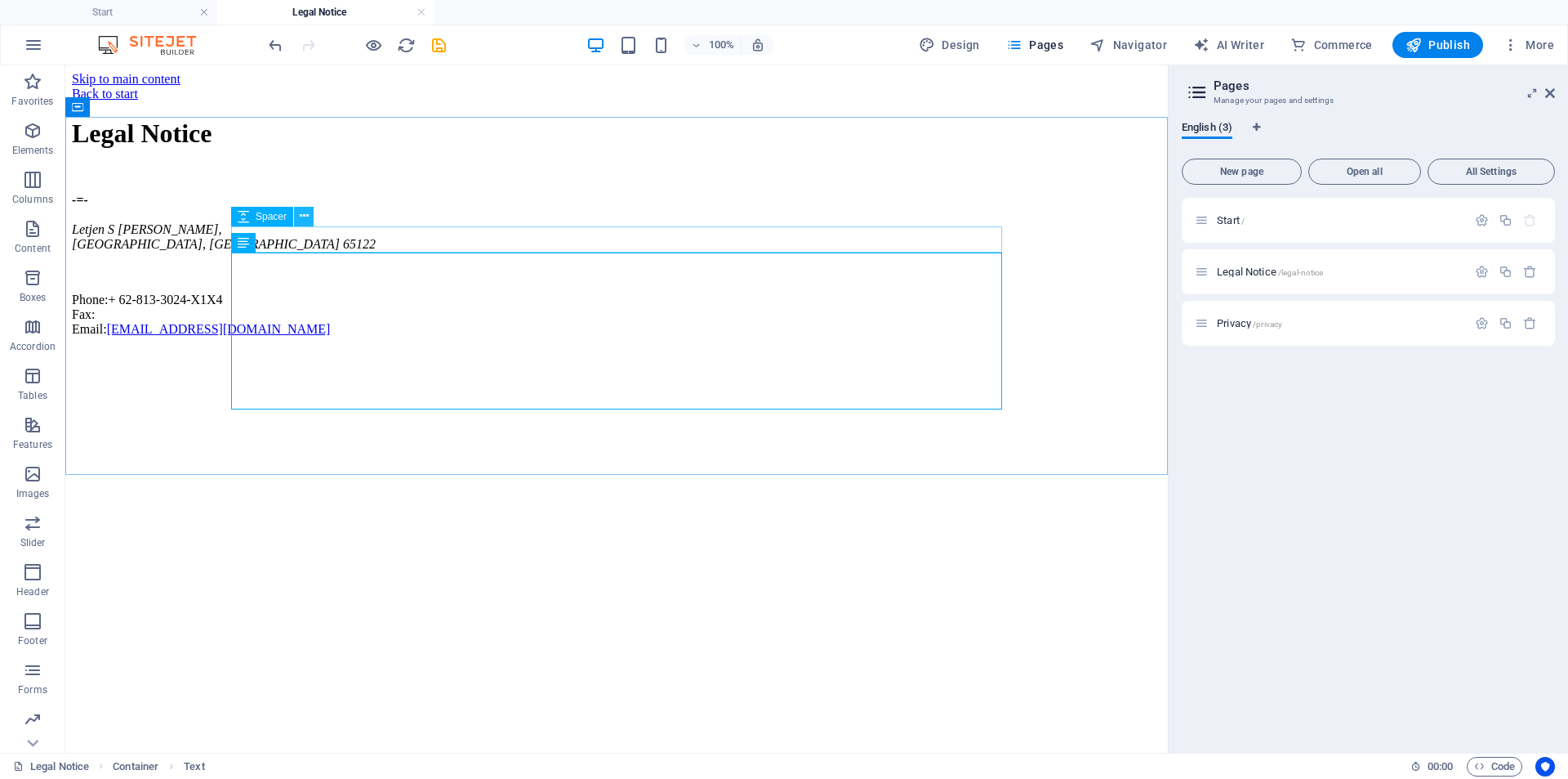
click at [302, 218] on icon at bounding box center [304, 216] width 9 height 17
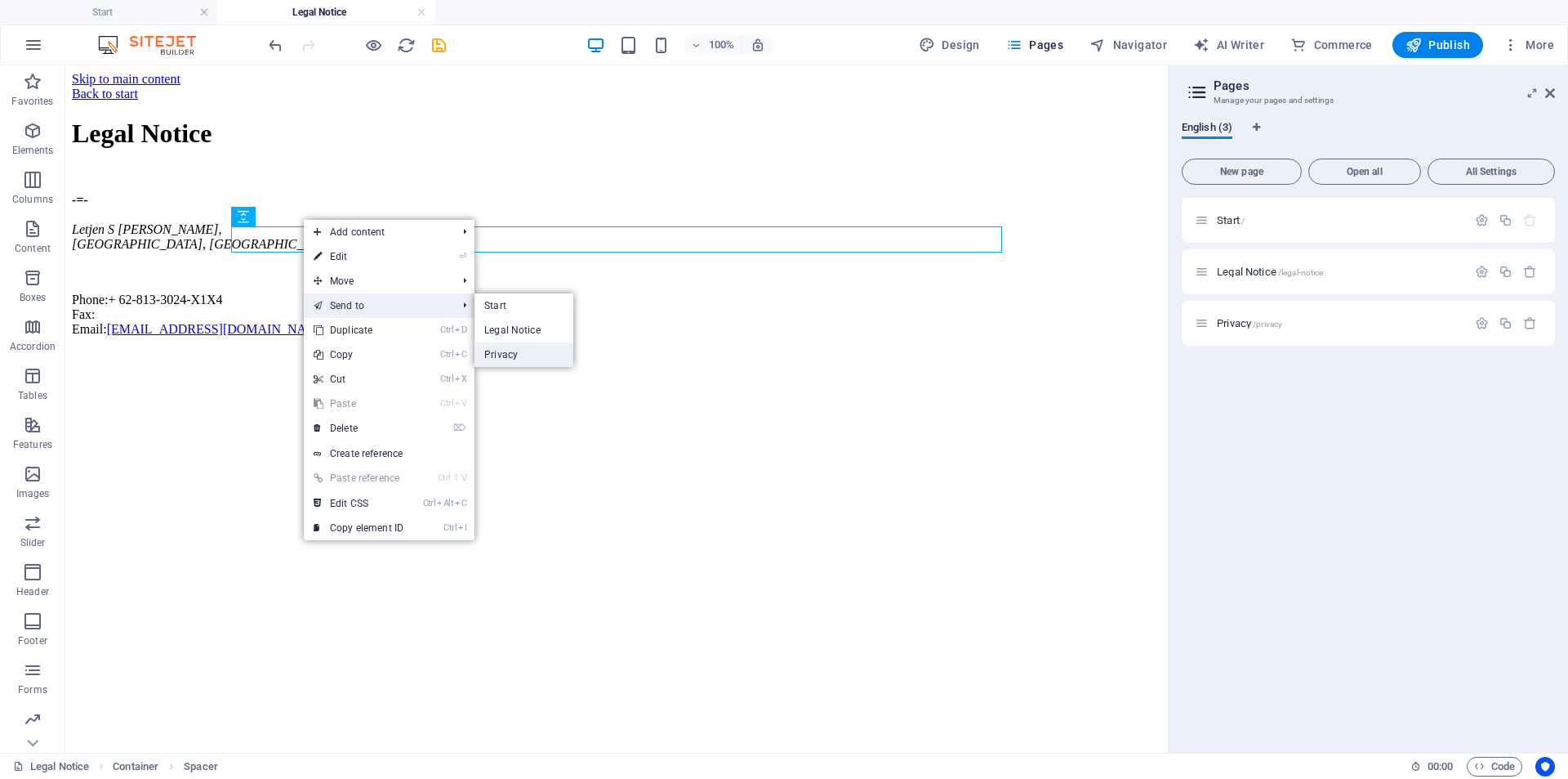
click at [512, 355] on link "Privacy" at bounding box center [523, 355] width 99 height 25
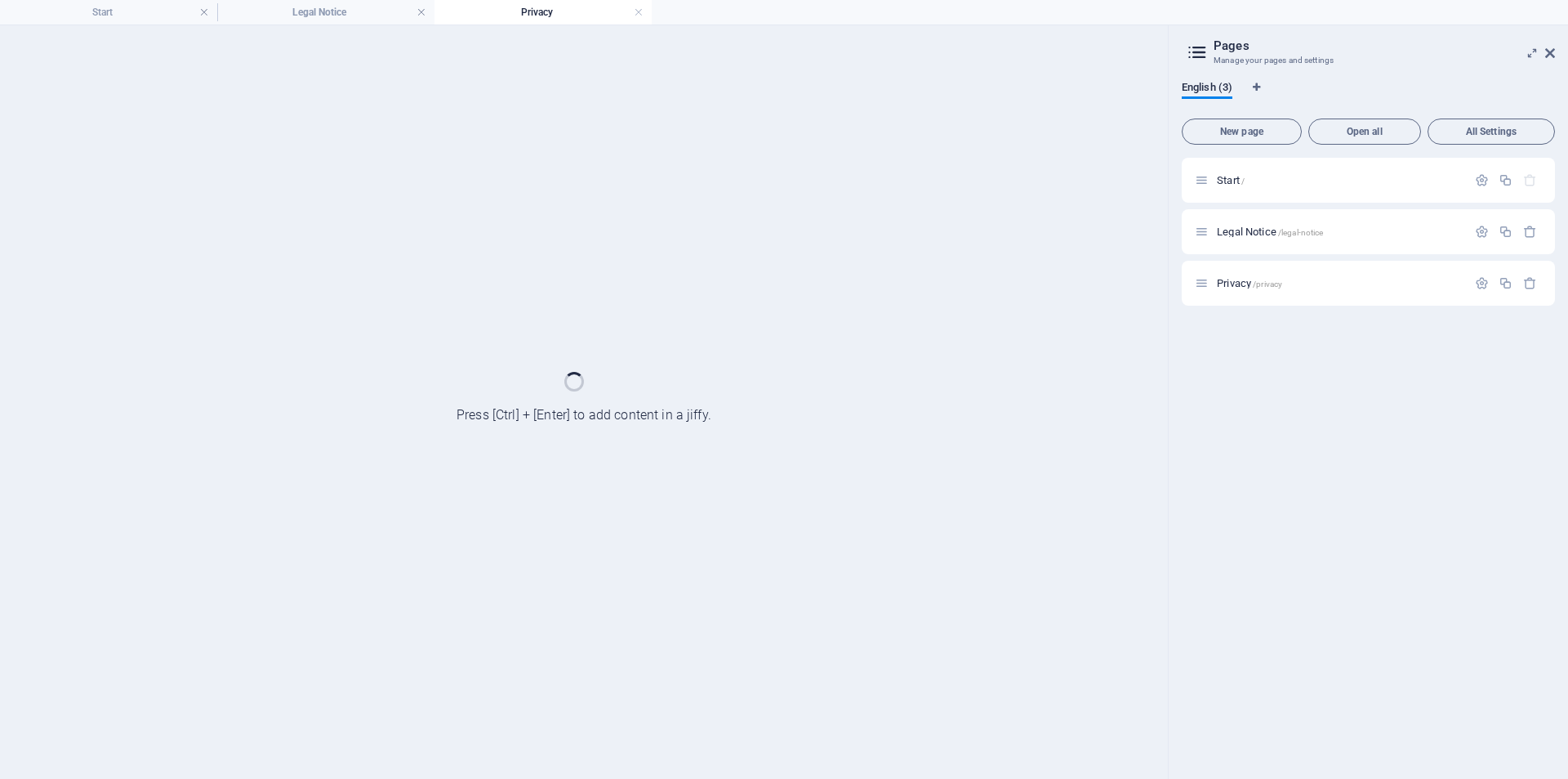
select select "px"
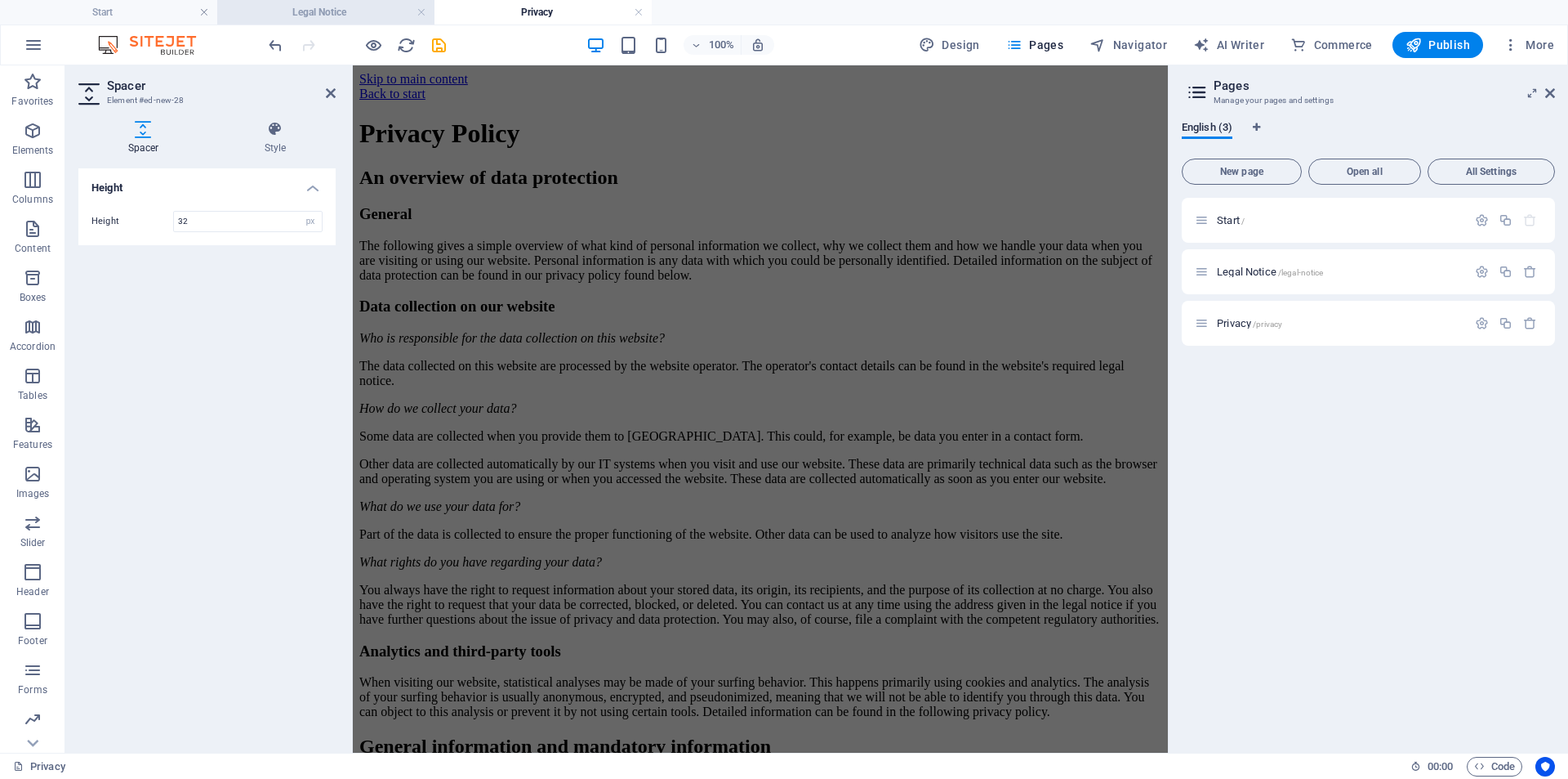
click at [369, 4] on h4 "Legal Notice" at bounding box center [326, 12] width 217 height 18
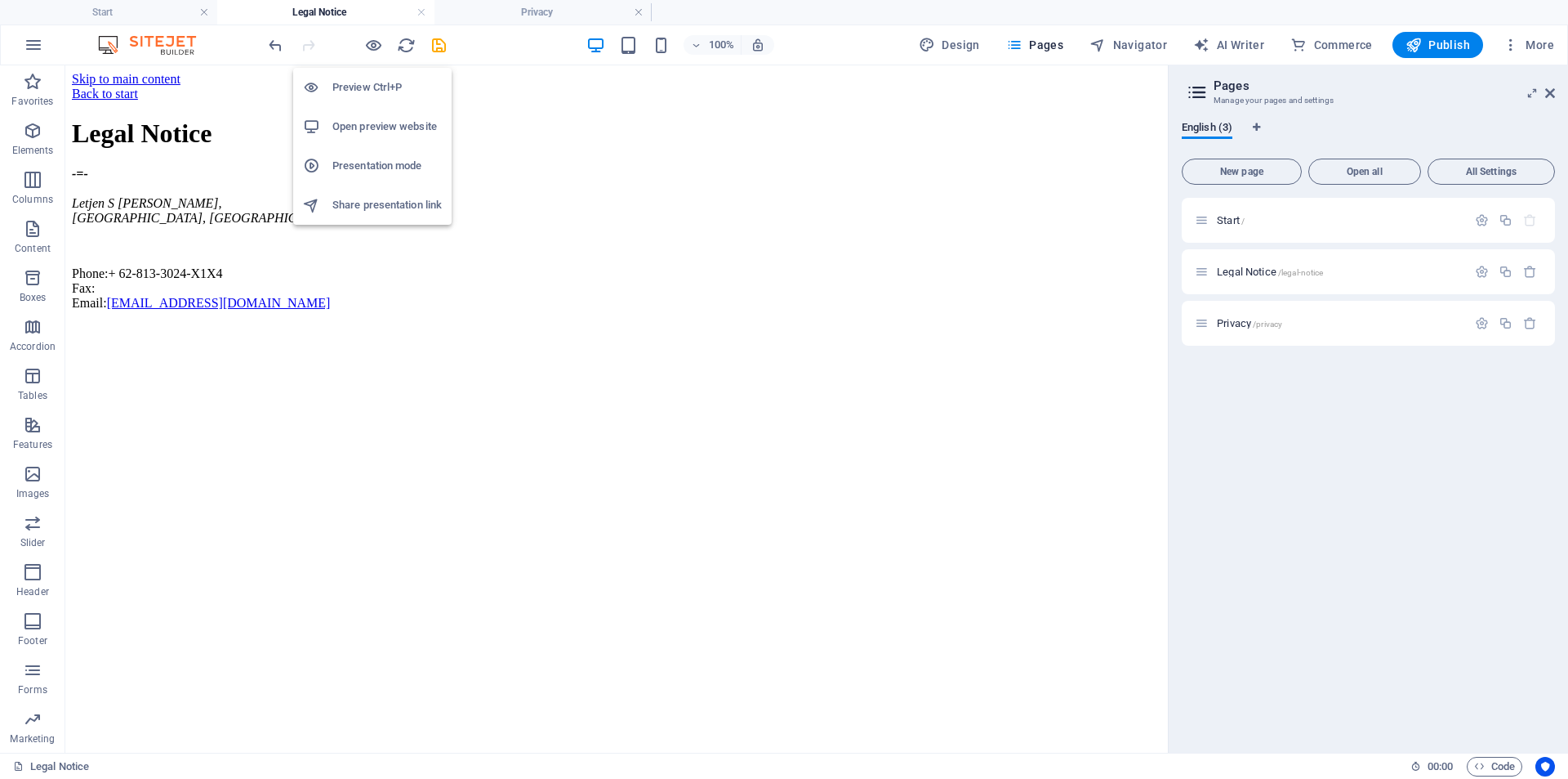
click at [373, 127] on h6 "Open preview website" at bounding box center [387, 127] width 109 height 20
drag, startPoint x: 396, startPoint y: 49, endPoint x: 770, endPoint y: 19, distance: 375.2
click at [397, 49] on icon "reload" at bounding box center [406, 45] width 19 height 19
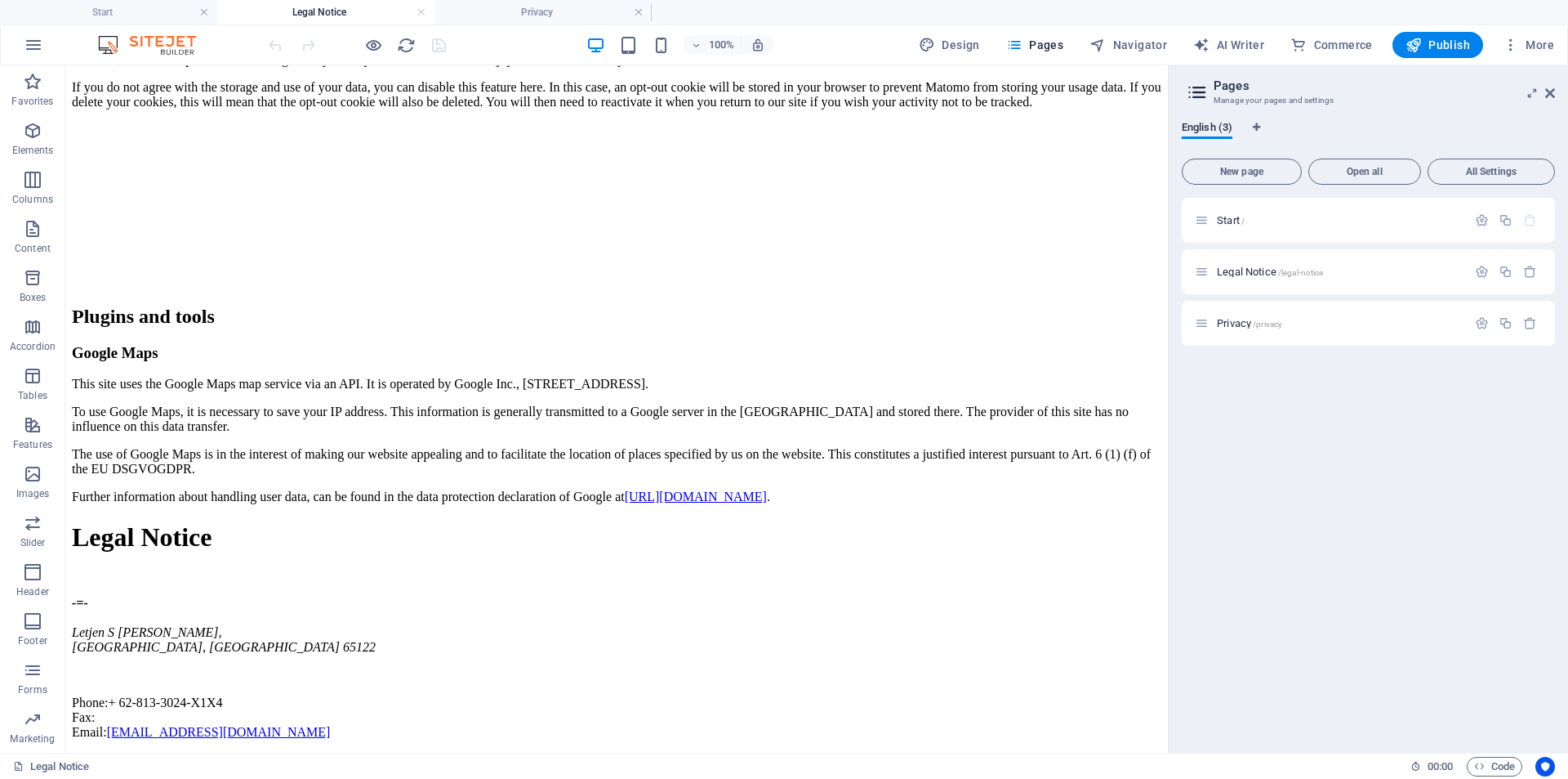
scroll to position [3635, 0]
click at [296, 73] on icon at bounding box center [298, 75] width 9 height 17
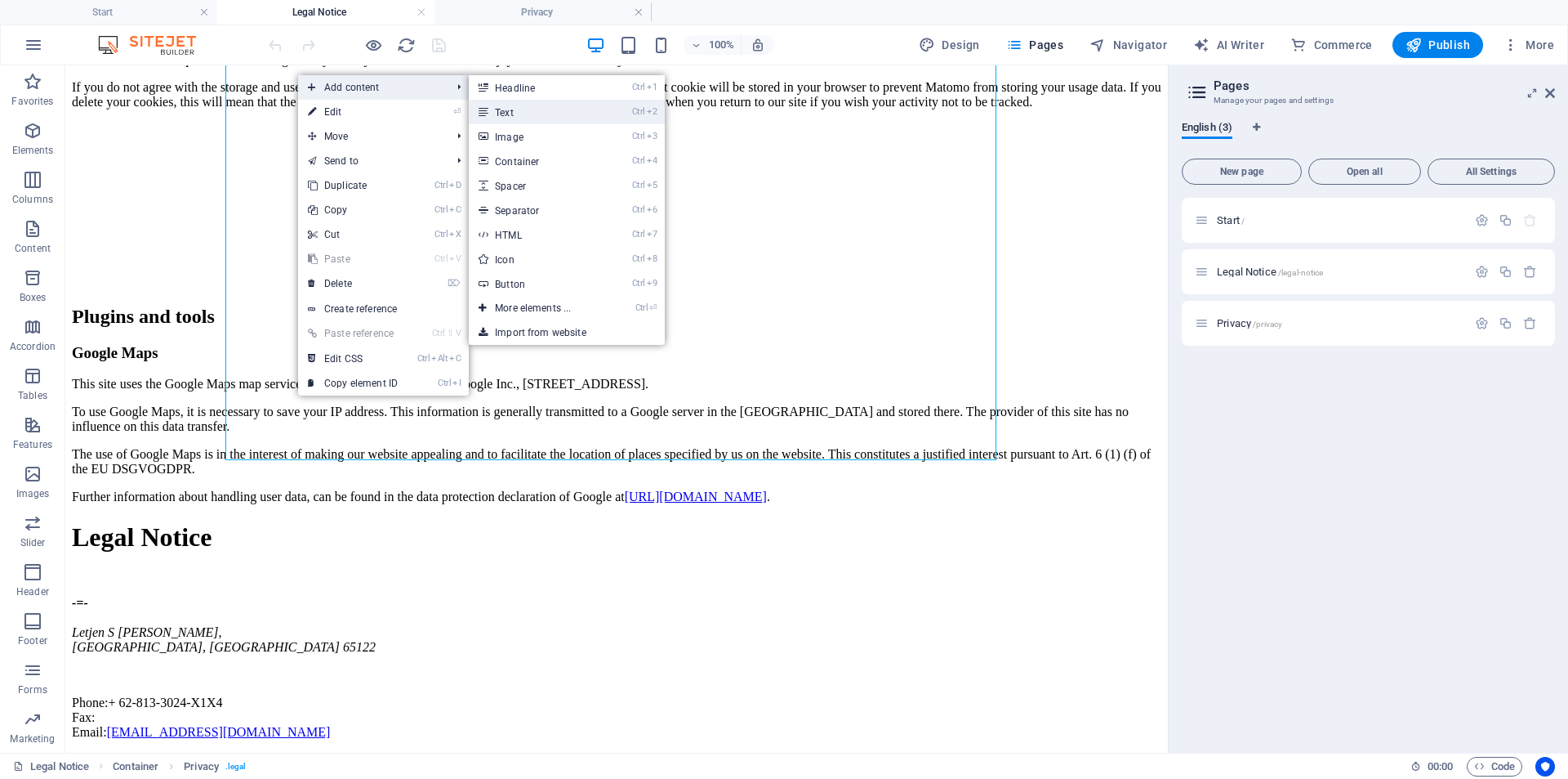
click at [557, 102] on link "Ctrl 2 Text" at bounding box center [537, 112] width 135 height 25
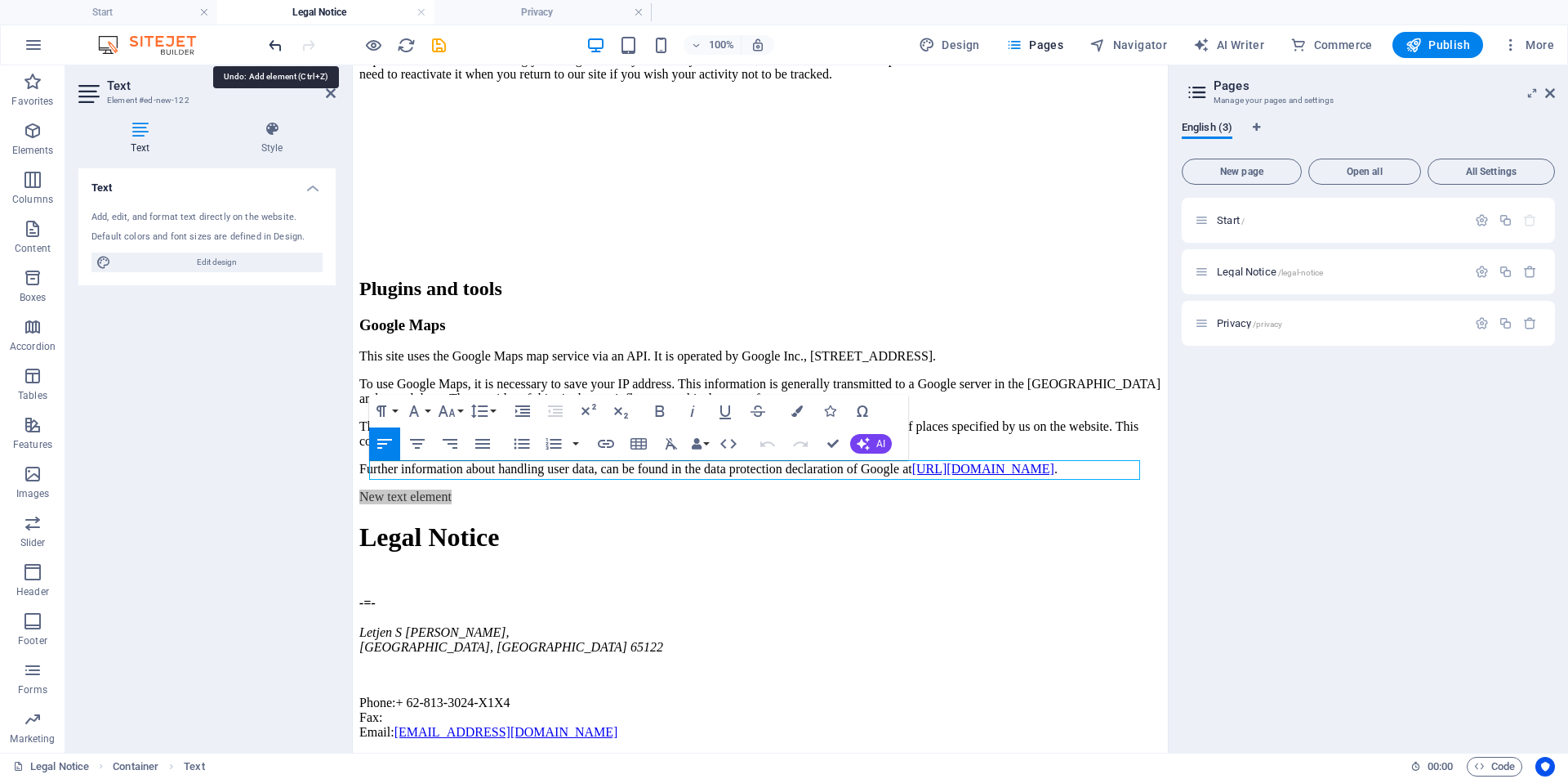
click at [282, 48] on icon "undo" at bounding box center [275, 45] width 19 height 19
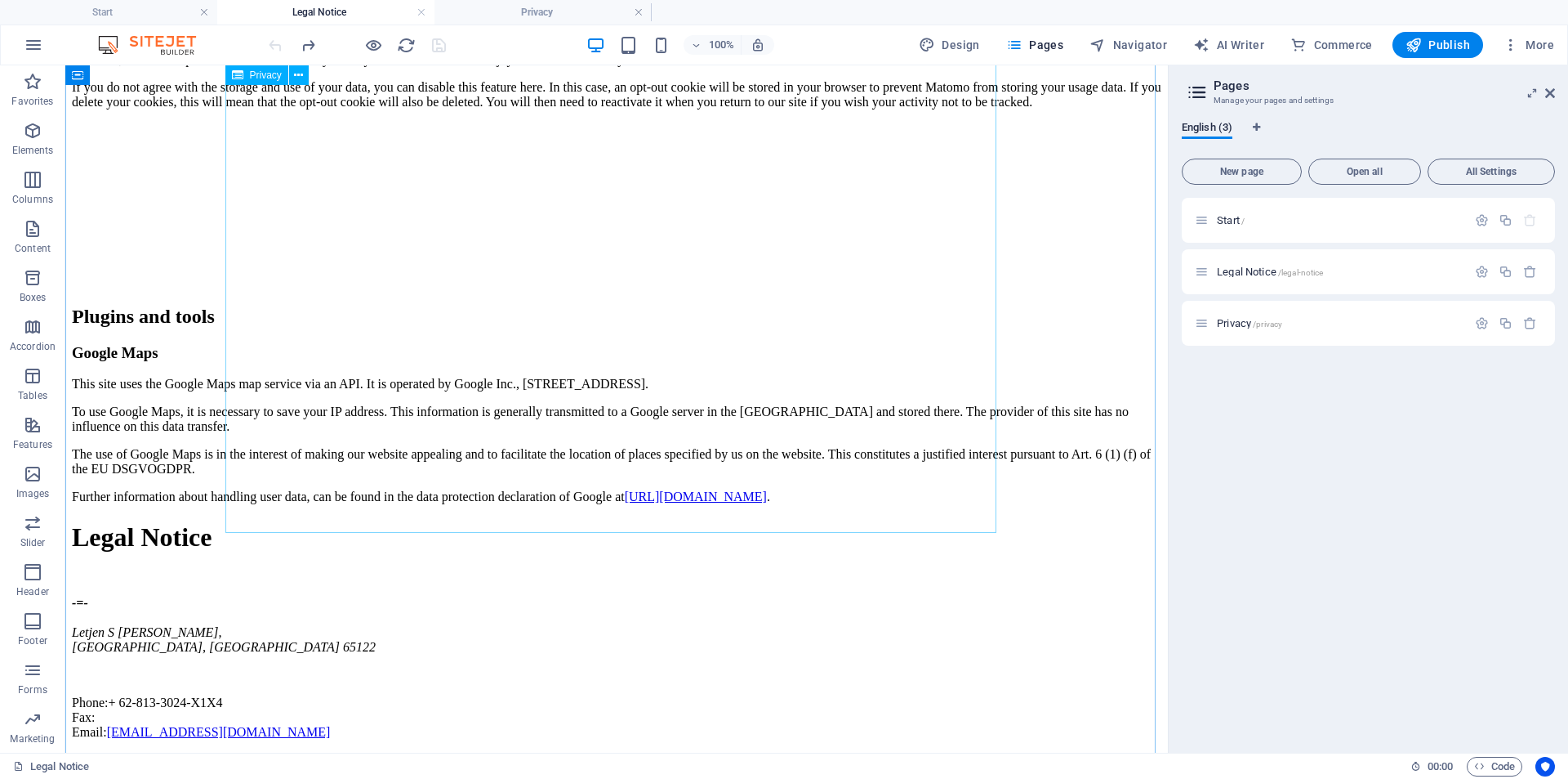
scroll to position [3553, 0]
click at [155, 75] on button at bounding box center [150, 75] width 20 height 20
click at [300, 75] on icon at bounding box center [298, 75] width 9 height 17
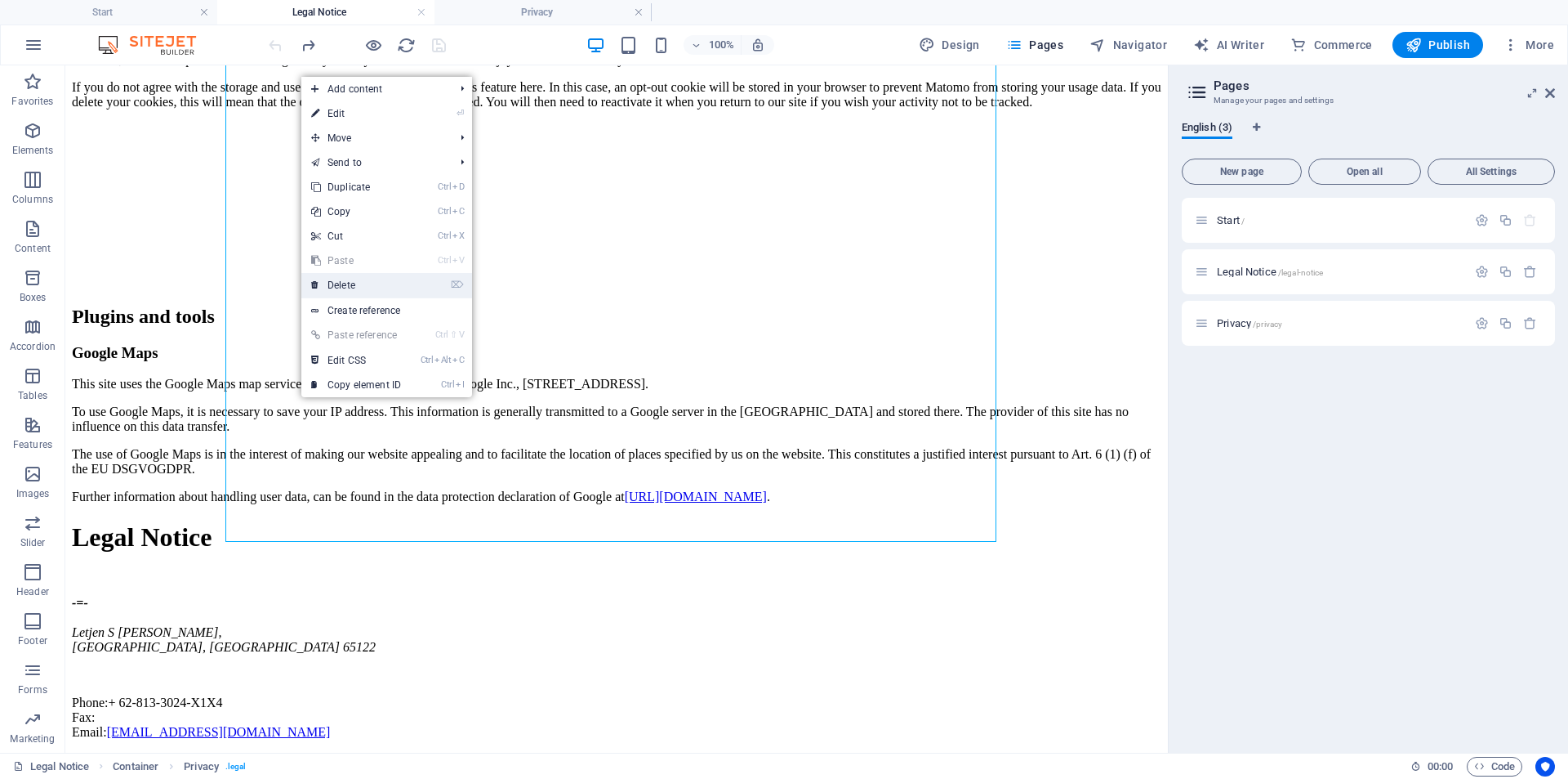
click at [339, 278] on link "⌦ Delete" at bounding box center [356, 285] width 109 height 25
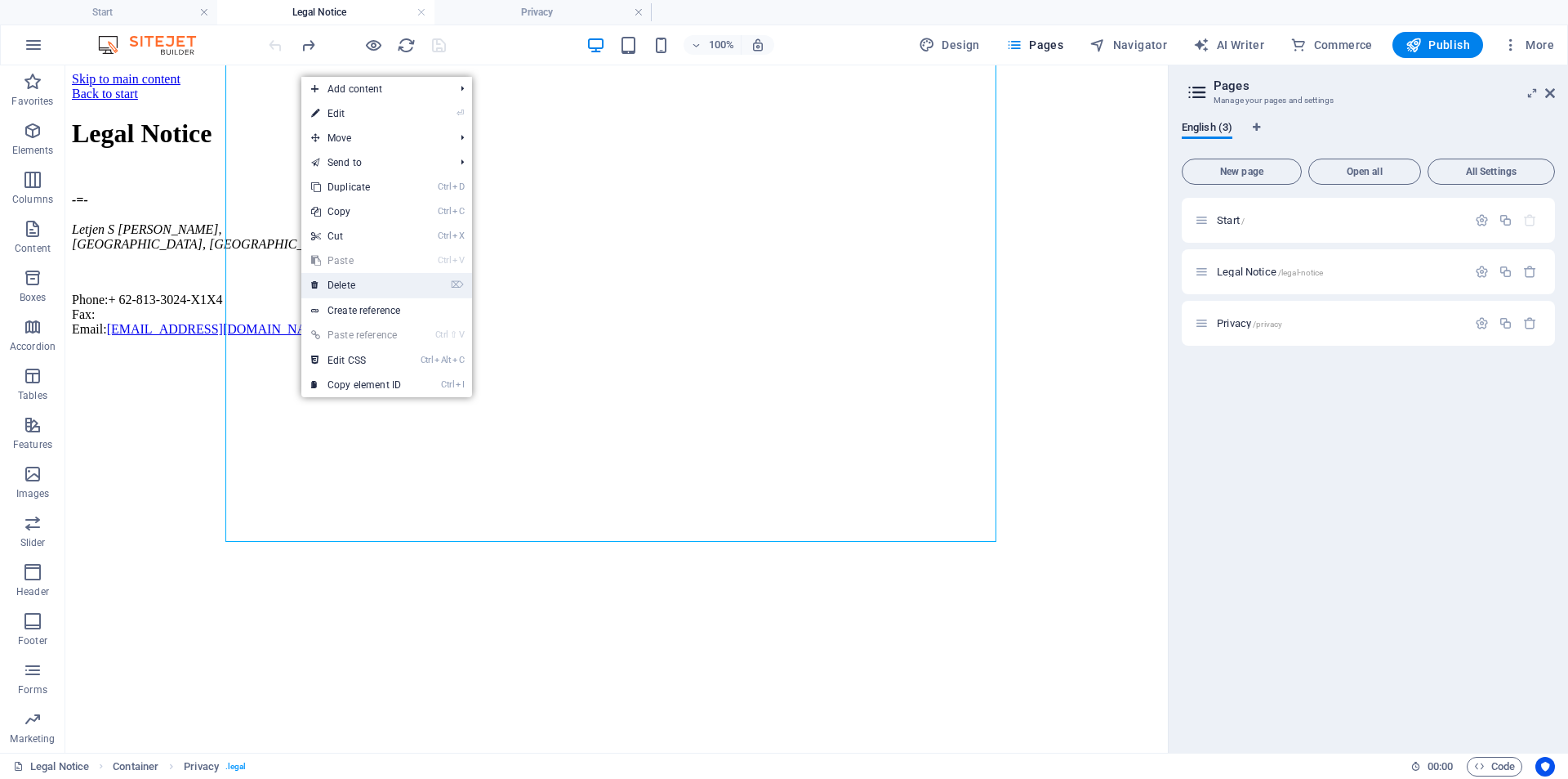
scroll to position [0, 0]
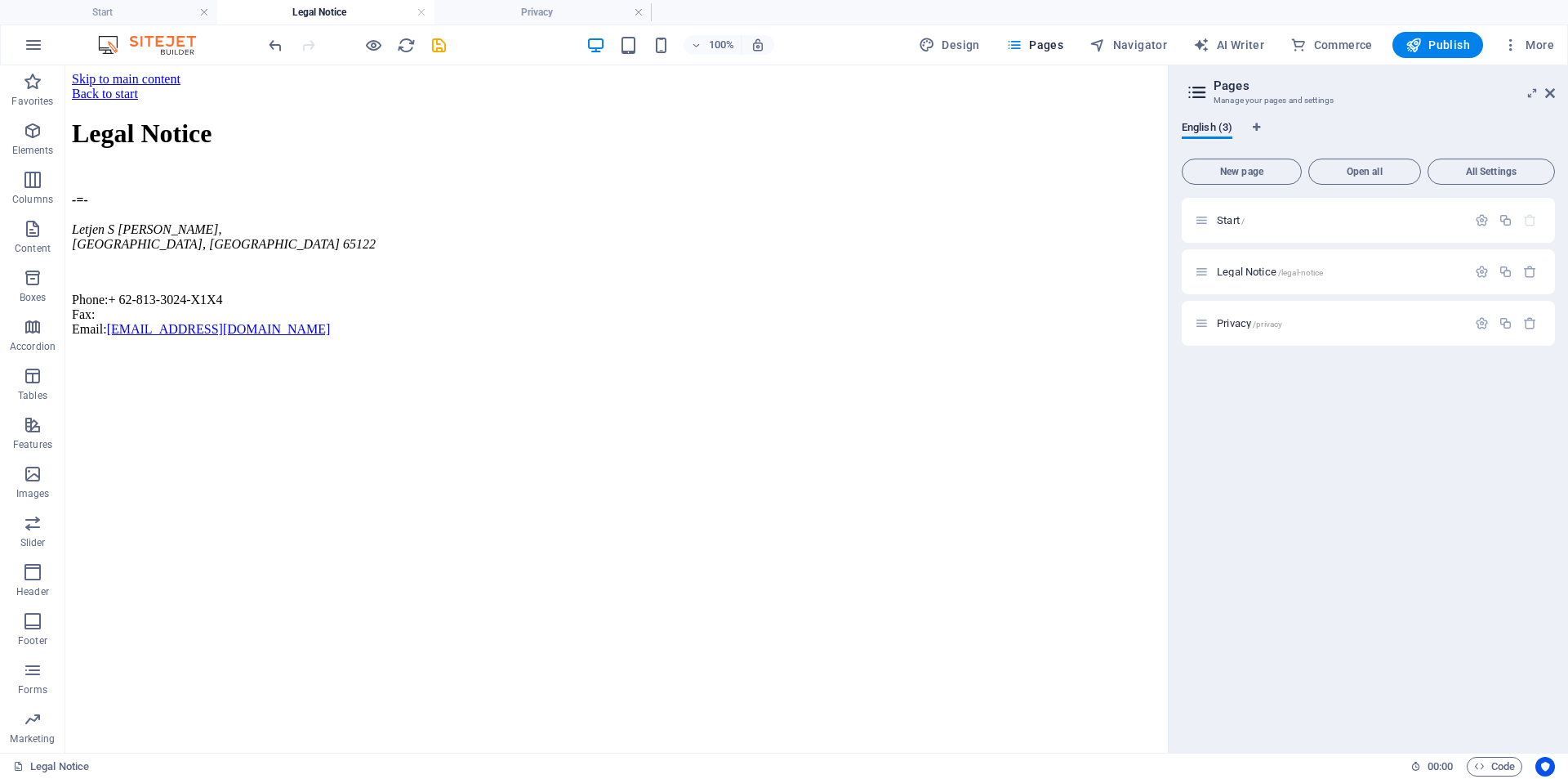
click at [361, 350] on html "Skip to main content Back to start Legal Notice -=- Letjen S Parman , Malang, E…" at bounding box center [616, 207] width 1102 height 284
drag, startPoint x: 575, startPoint y: 408, endPoint x: 638, endPoint y: 472, distance: 89.8
click at [638, 472] on div "+ Add section" at bounding box center [617, 475] width 91 height 28
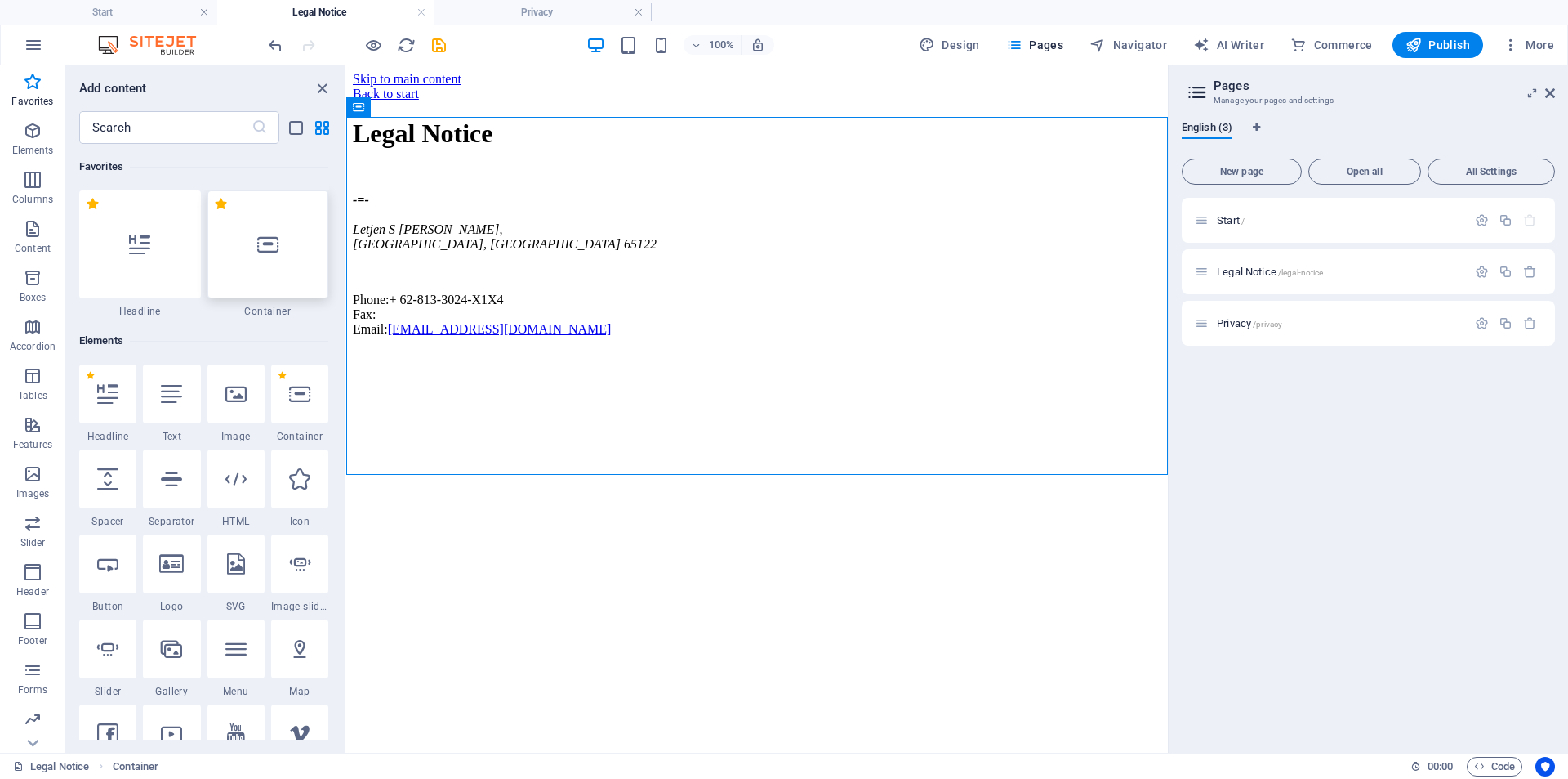
click at [287, 252] on div at bounding box center [268, 244] width 122 height 108
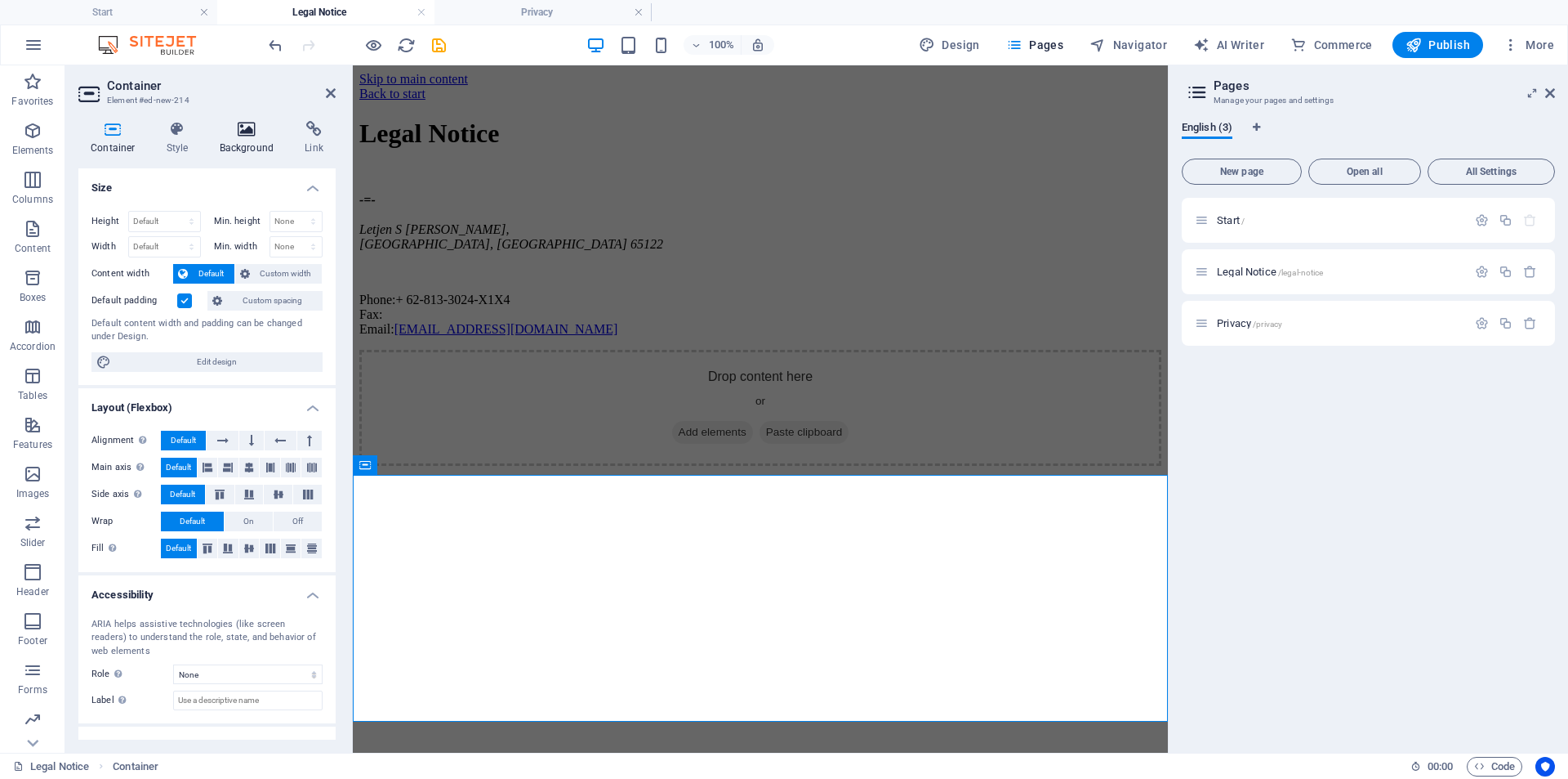
click at [242, 147] on h4 "Background" at bounding box center [250, 138] width 86 height 35
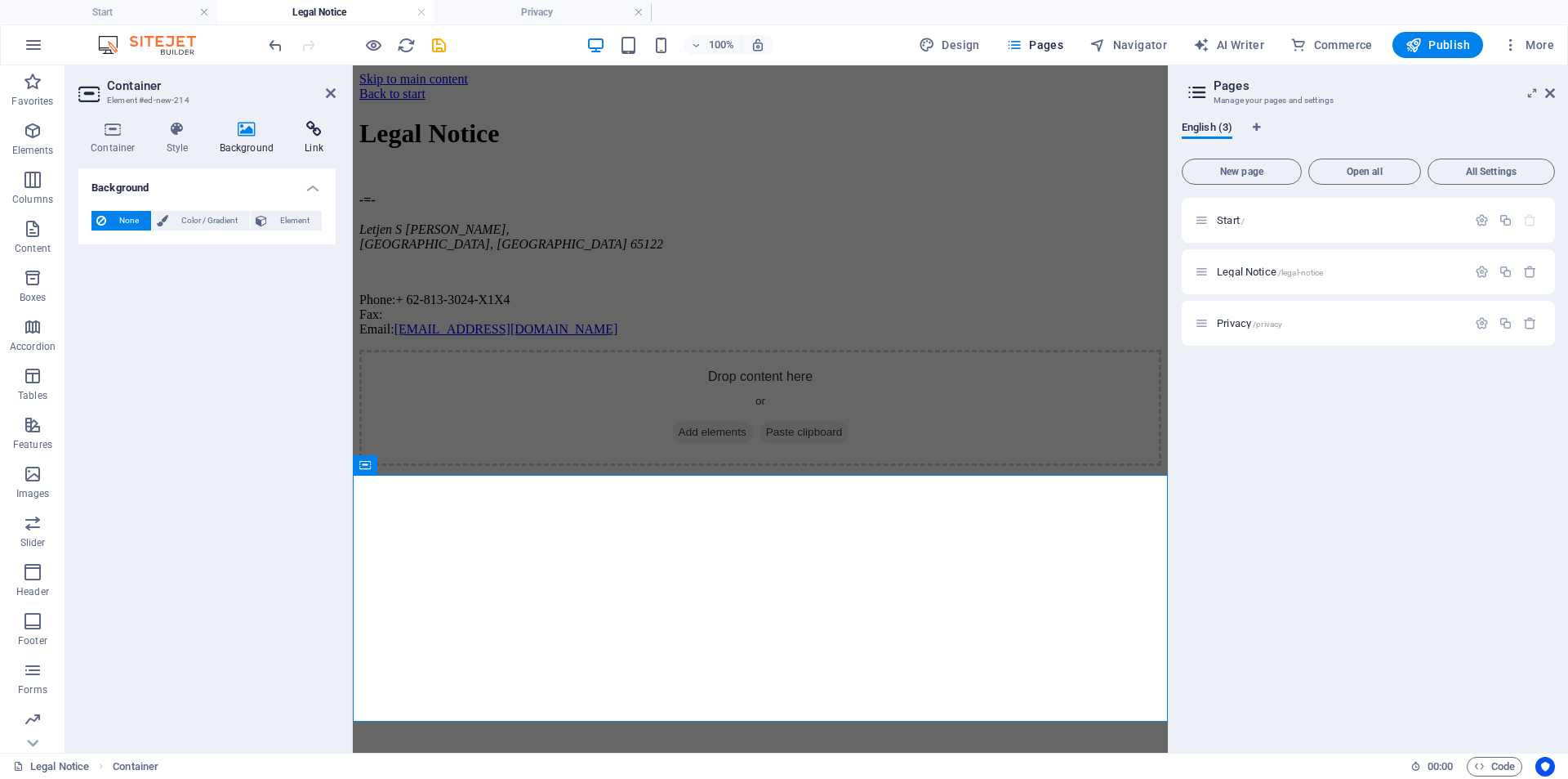
click at [309, 148] on h4 "Link" at bounding box center [314, 138] width 44 height 35
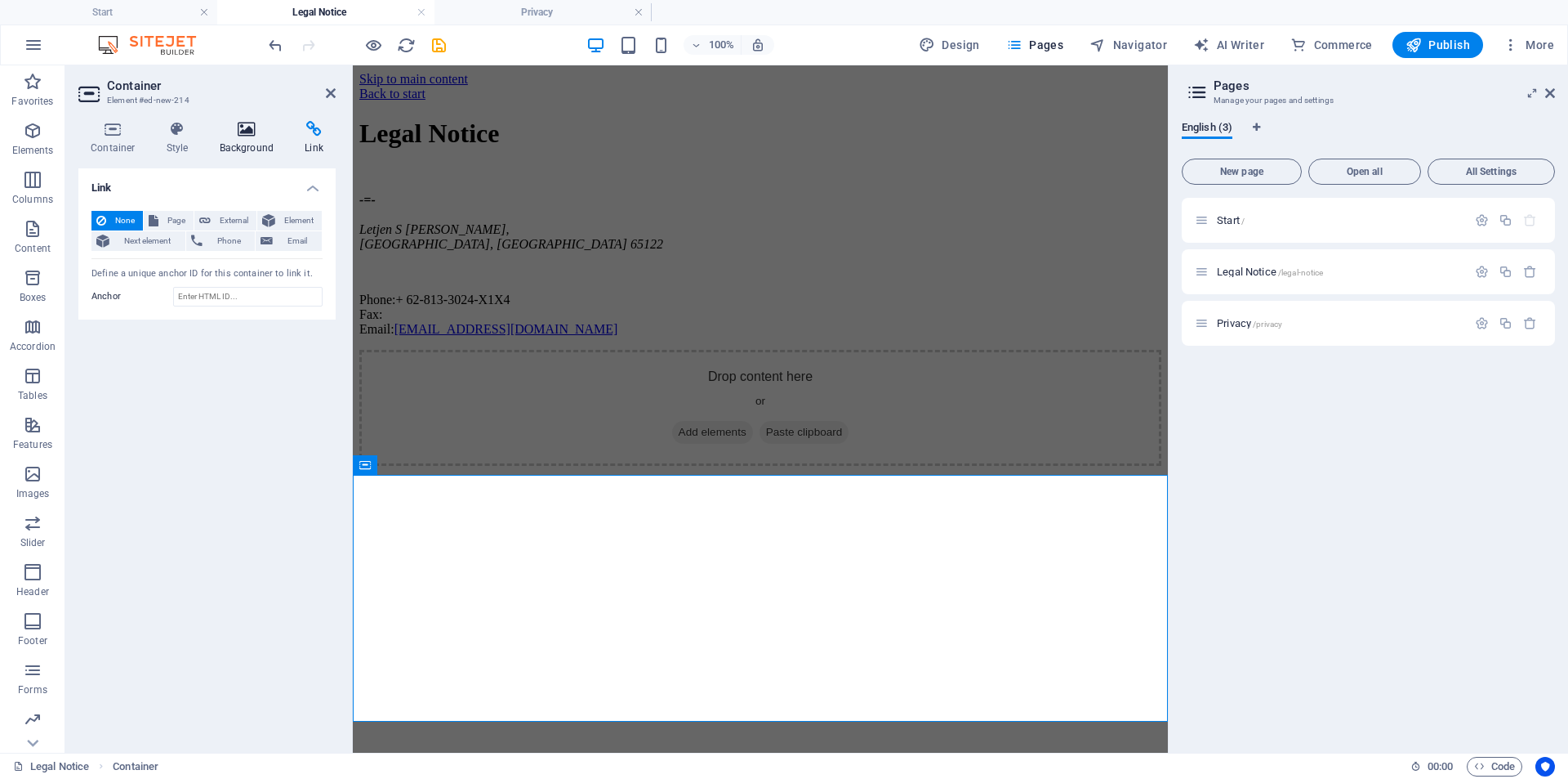
click at [239, 154] on h4 "Background" at bounding box center [250, 138] width 86 height 35
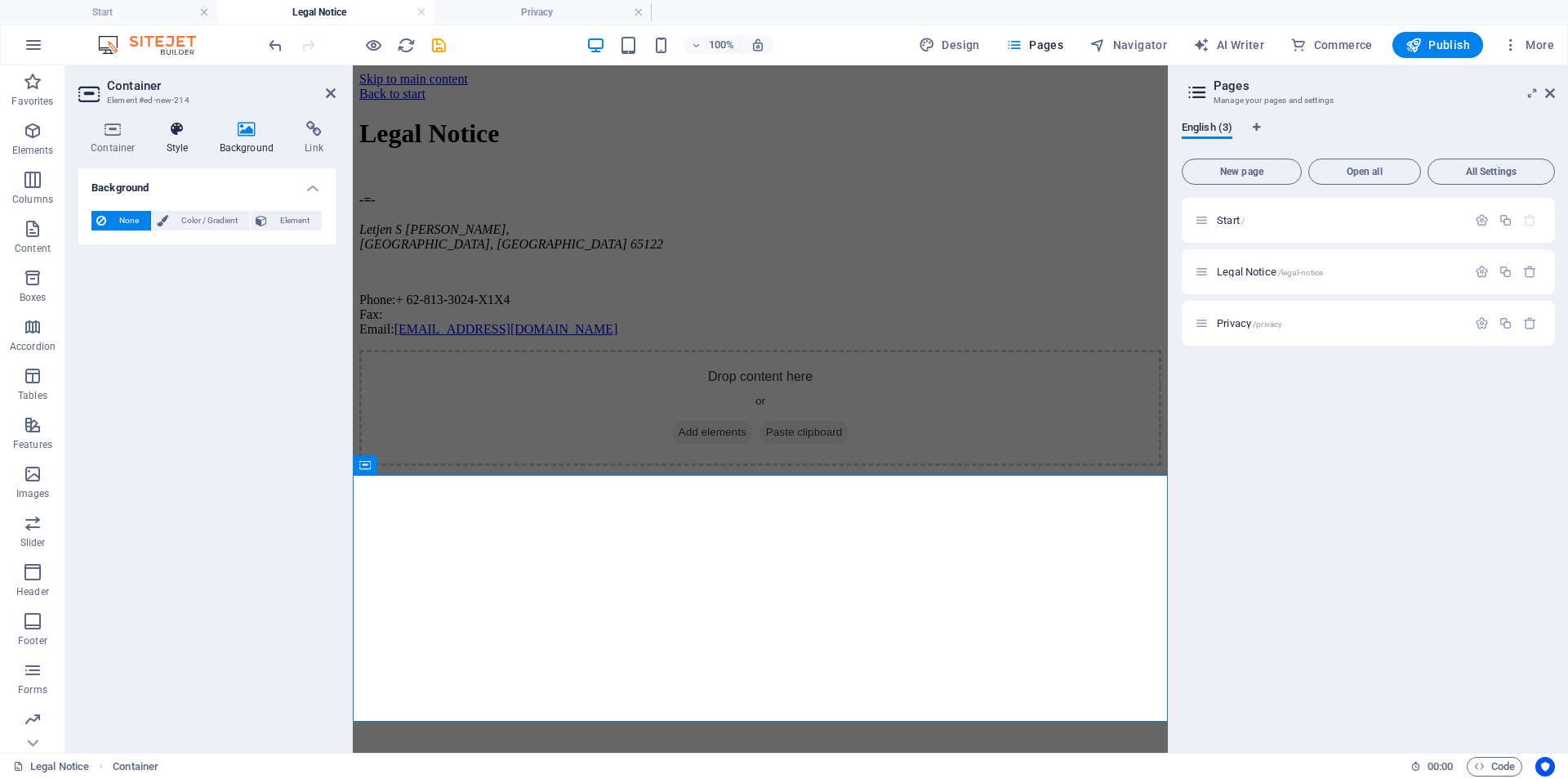
click at [191, 151] on h4 "Style" at bounding box center [181, 138] width 53 height 35
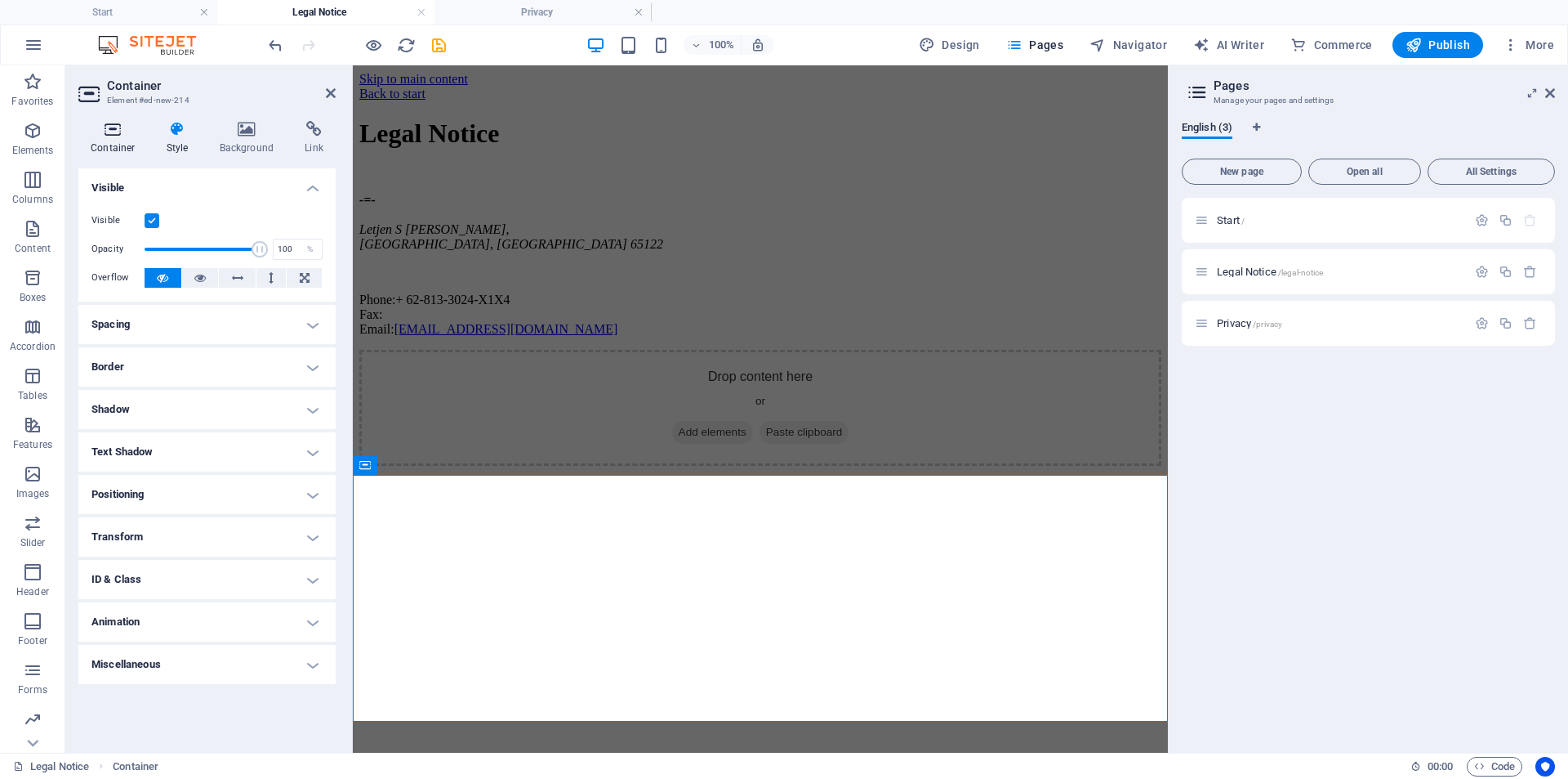
click at [116, 133] on icon at bounding box center [113, 129] width 69 height 16
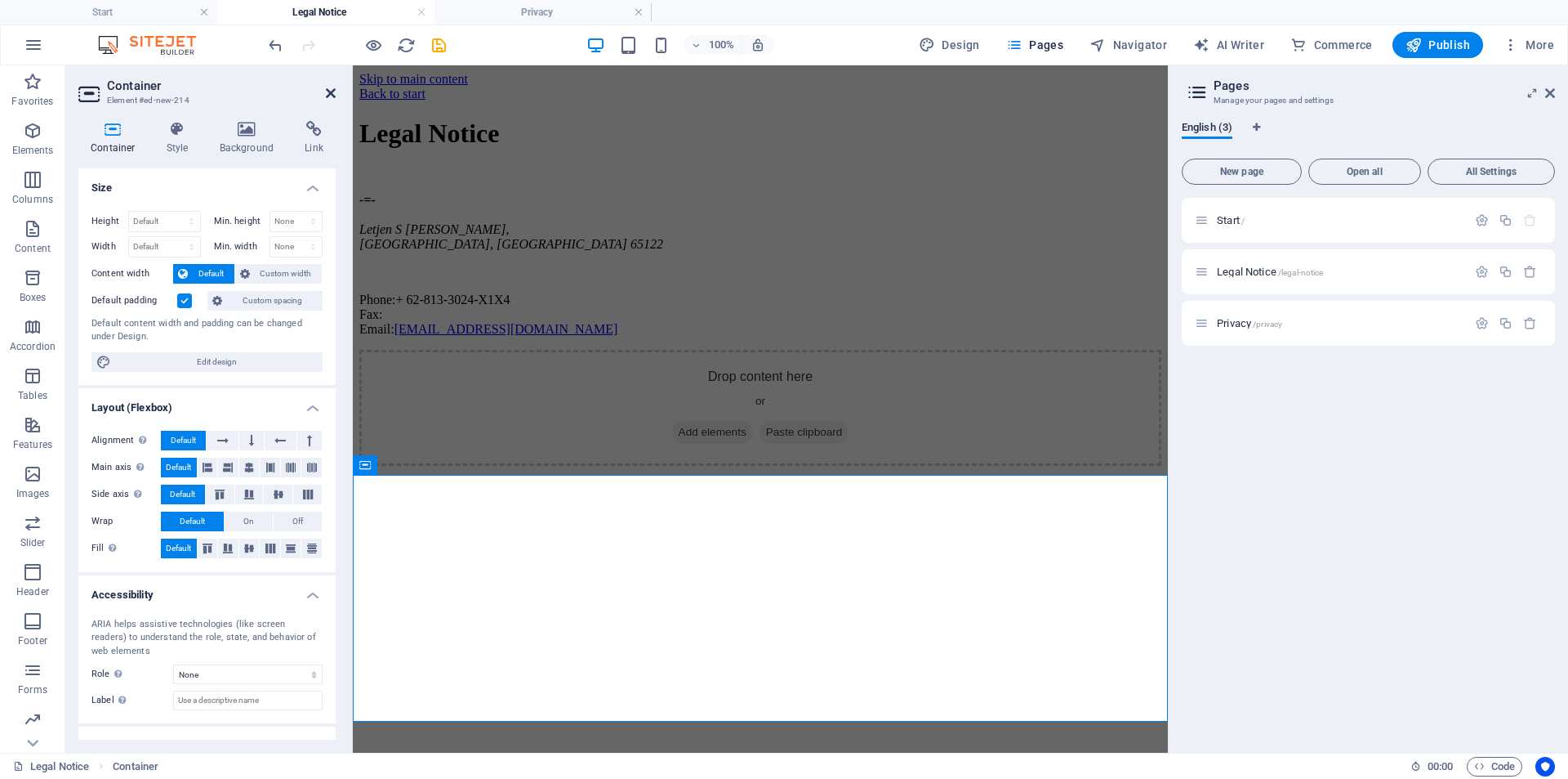
click at [333, 96] on icon at bounding box center [331, 93] width 10 height 13
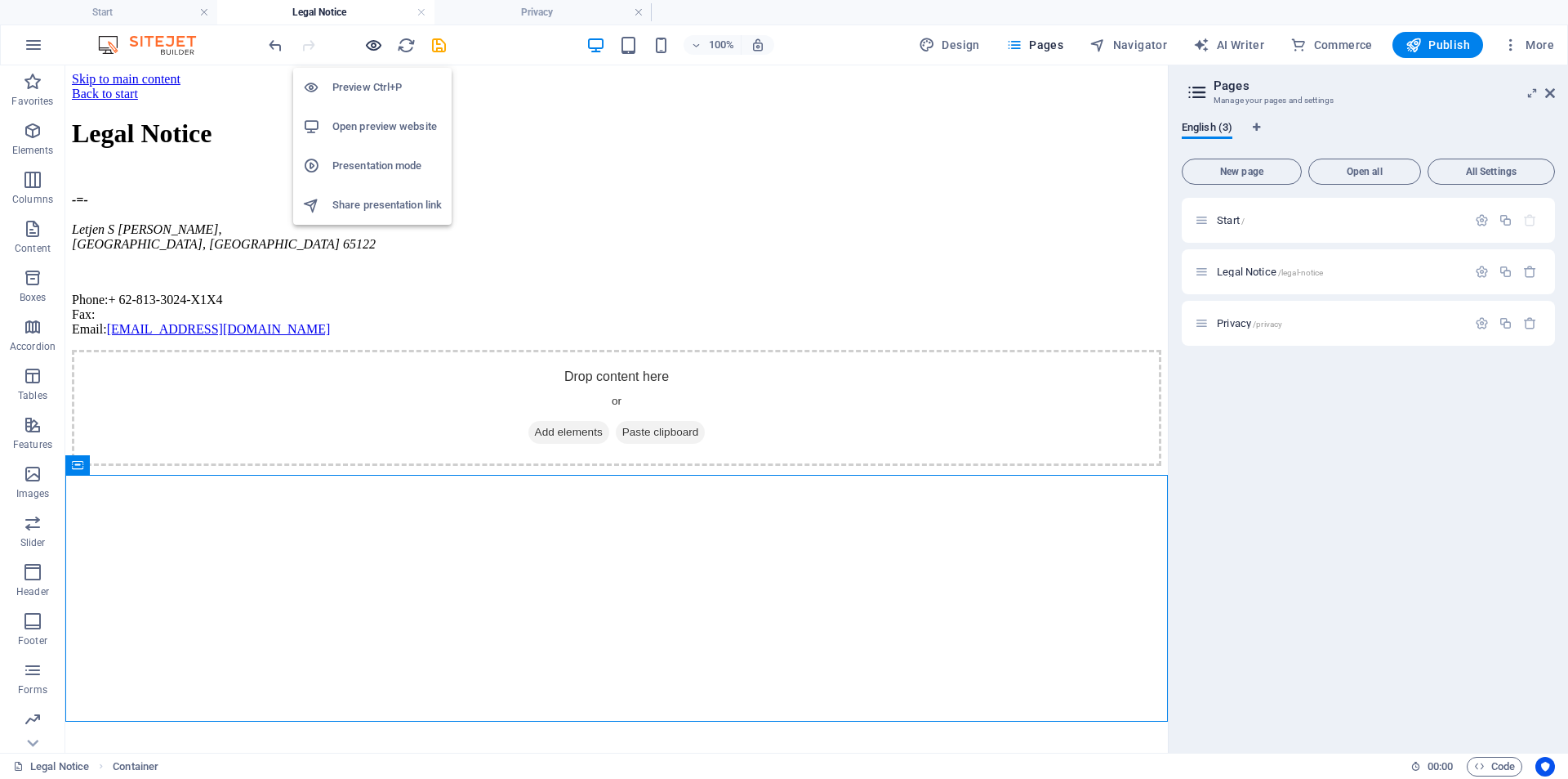
click at [373, 49] on icon "button" at bounding box center [374, 45] width 19 height 19
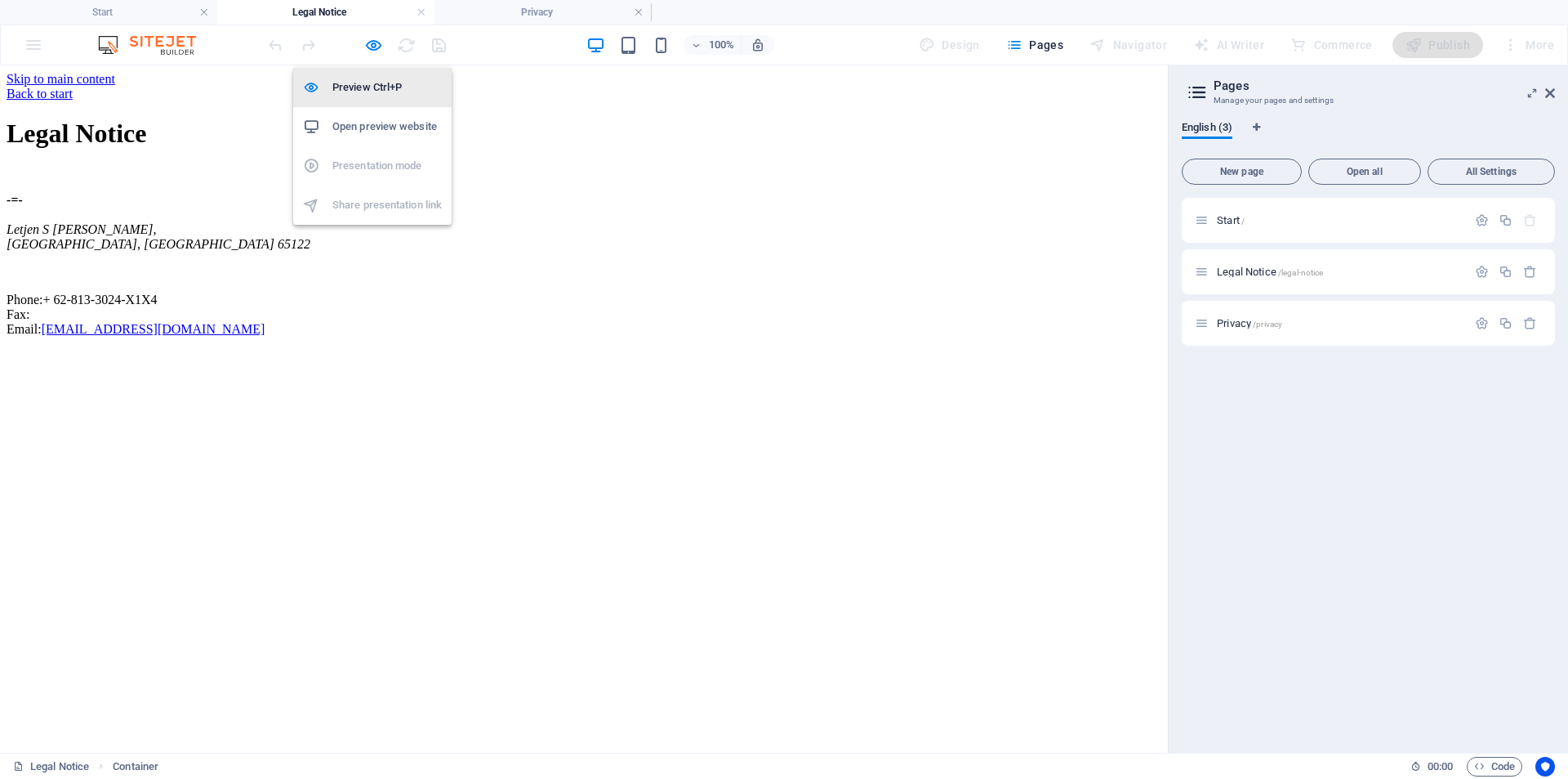
click at [375, 90] on h6 "Preview Ctrl+P" at bounding box center [387, 87] width 109 height 20
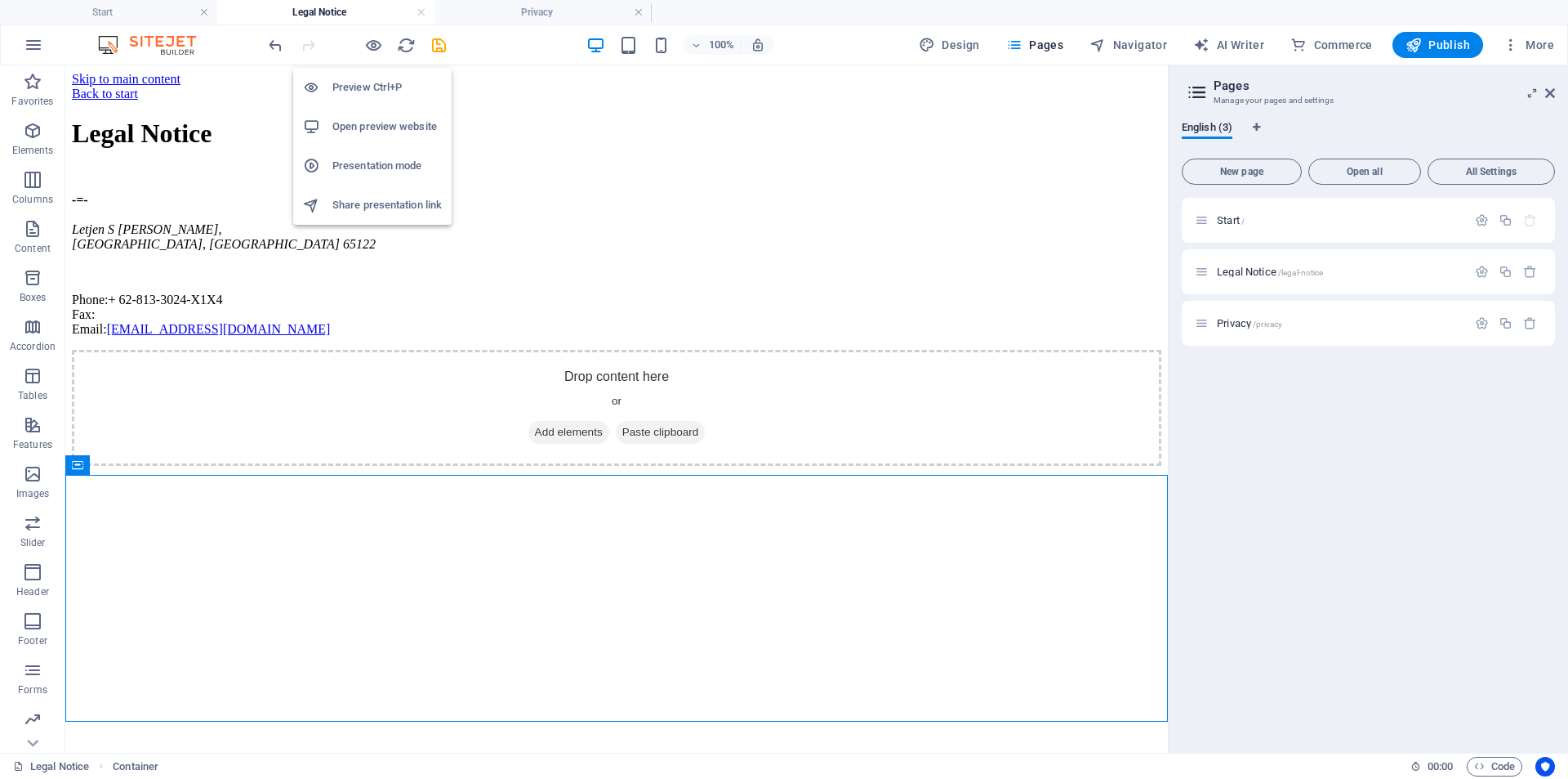
click at [384, 90] on h6 "Preview Ctrl+P" at bounding box center [387, 87] width 109 height 20
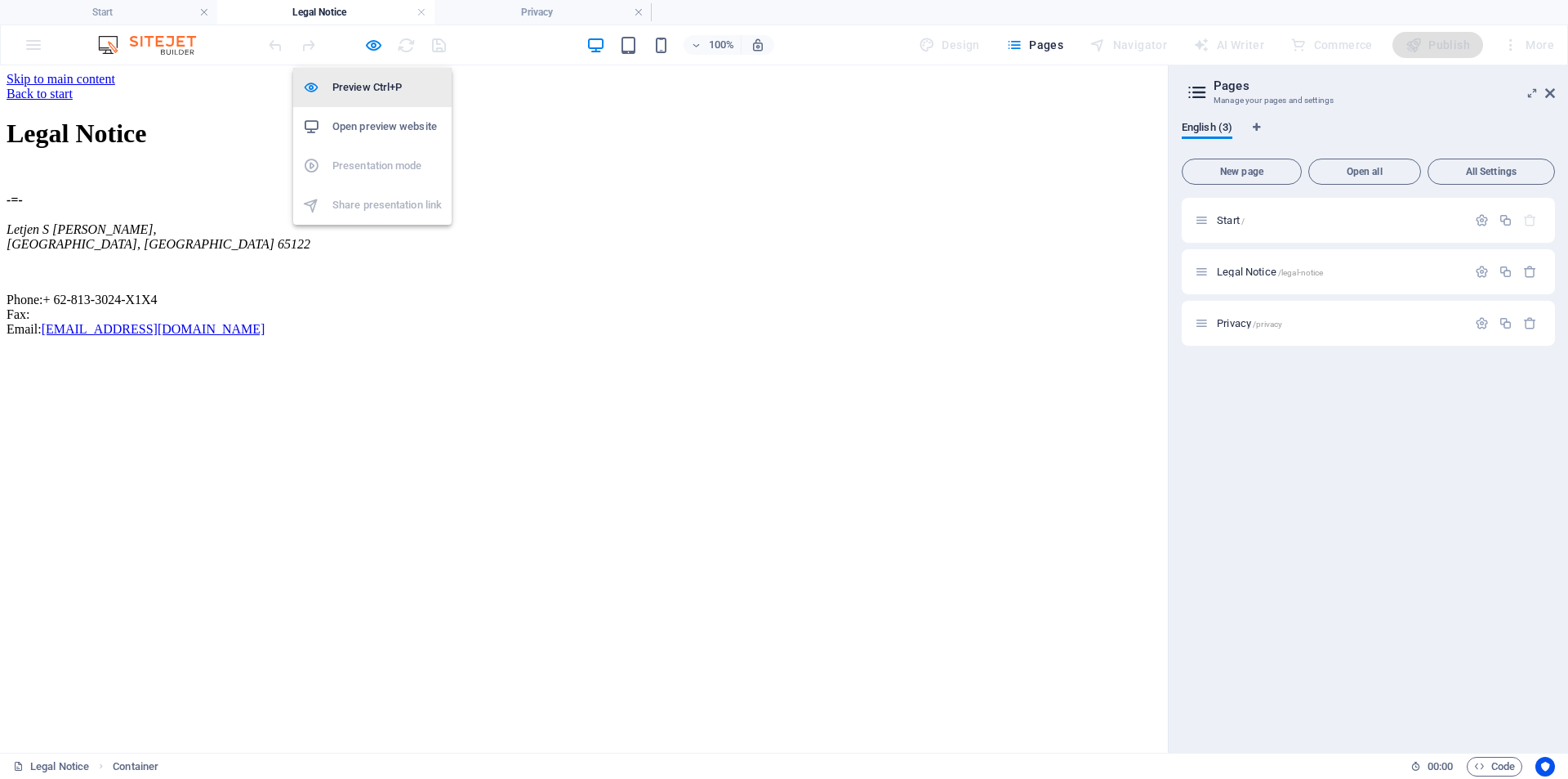
click at [384, 90] on h6 "Preview Ctrl+P" at bounding box center [387, 87] width 109 height 20
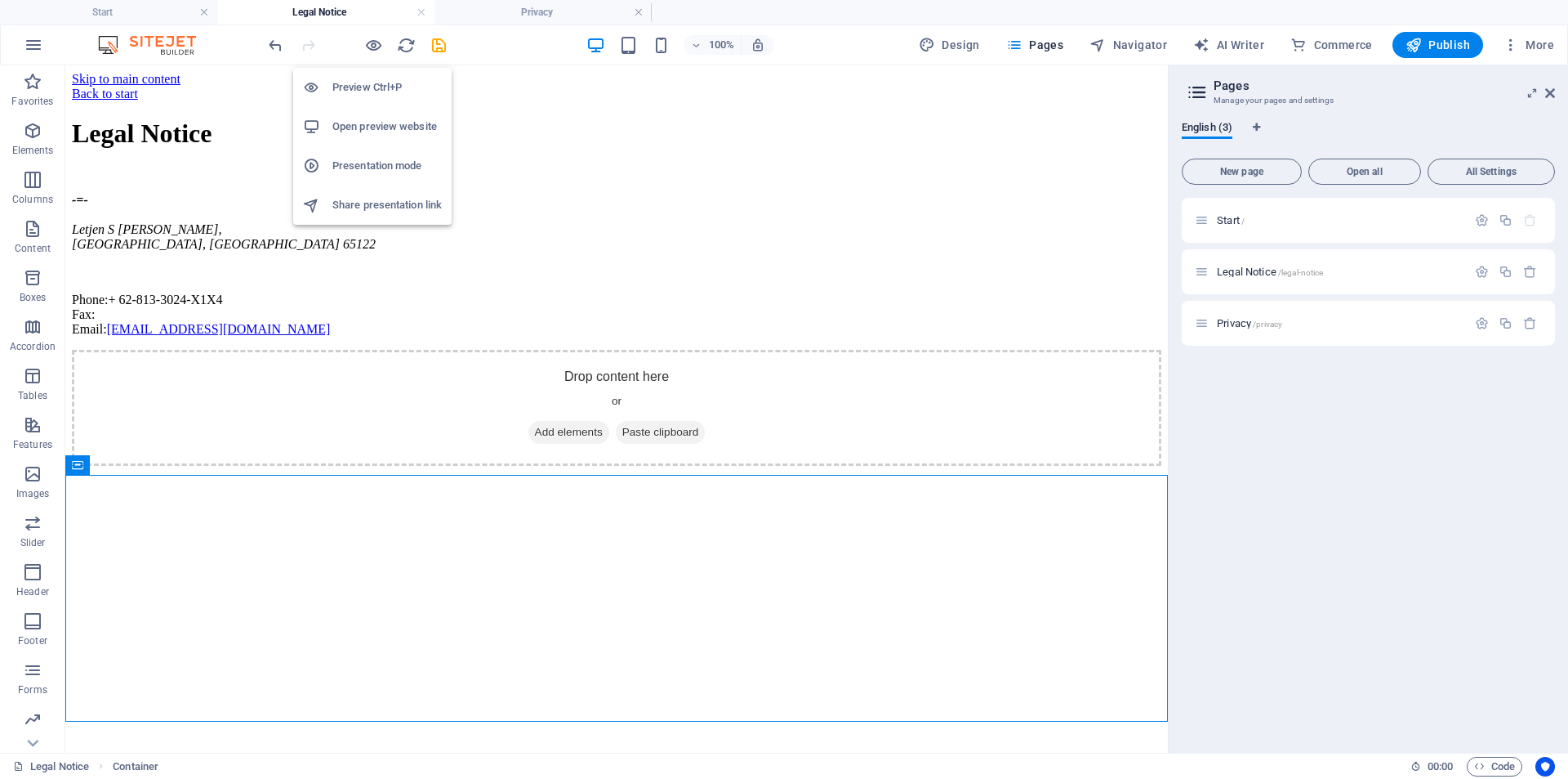
click at [384, 90] on h6 "Preview Ctrl+P" at bounding box center [387, 87] width 109 height 20
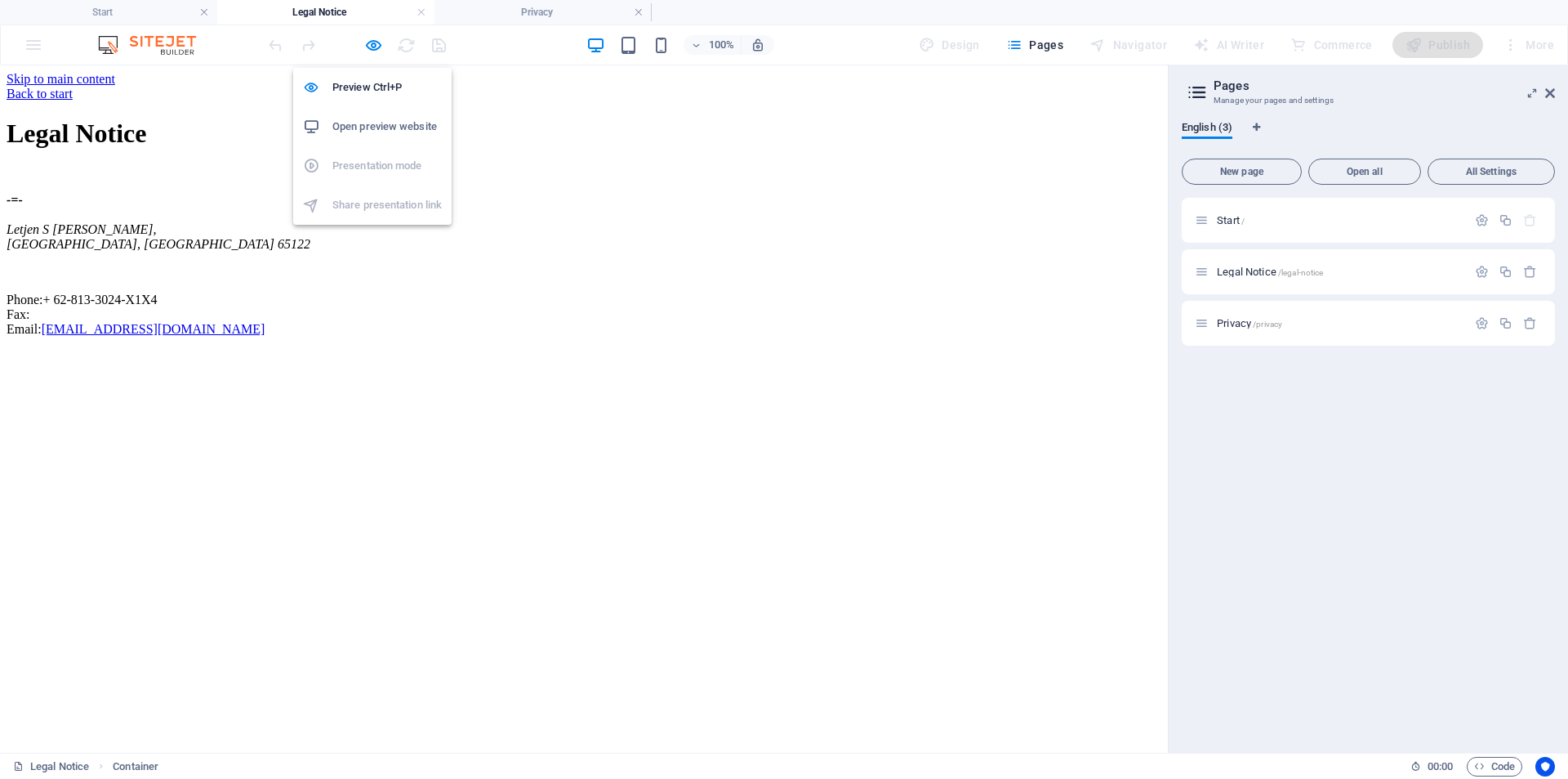
click at [382, 125] on h6 "Open preview website" at bounding box center [387, 127] width 109 height 20
click at [374, 45] on icon "button" at bounding box center [374, 45] width 19 height 19
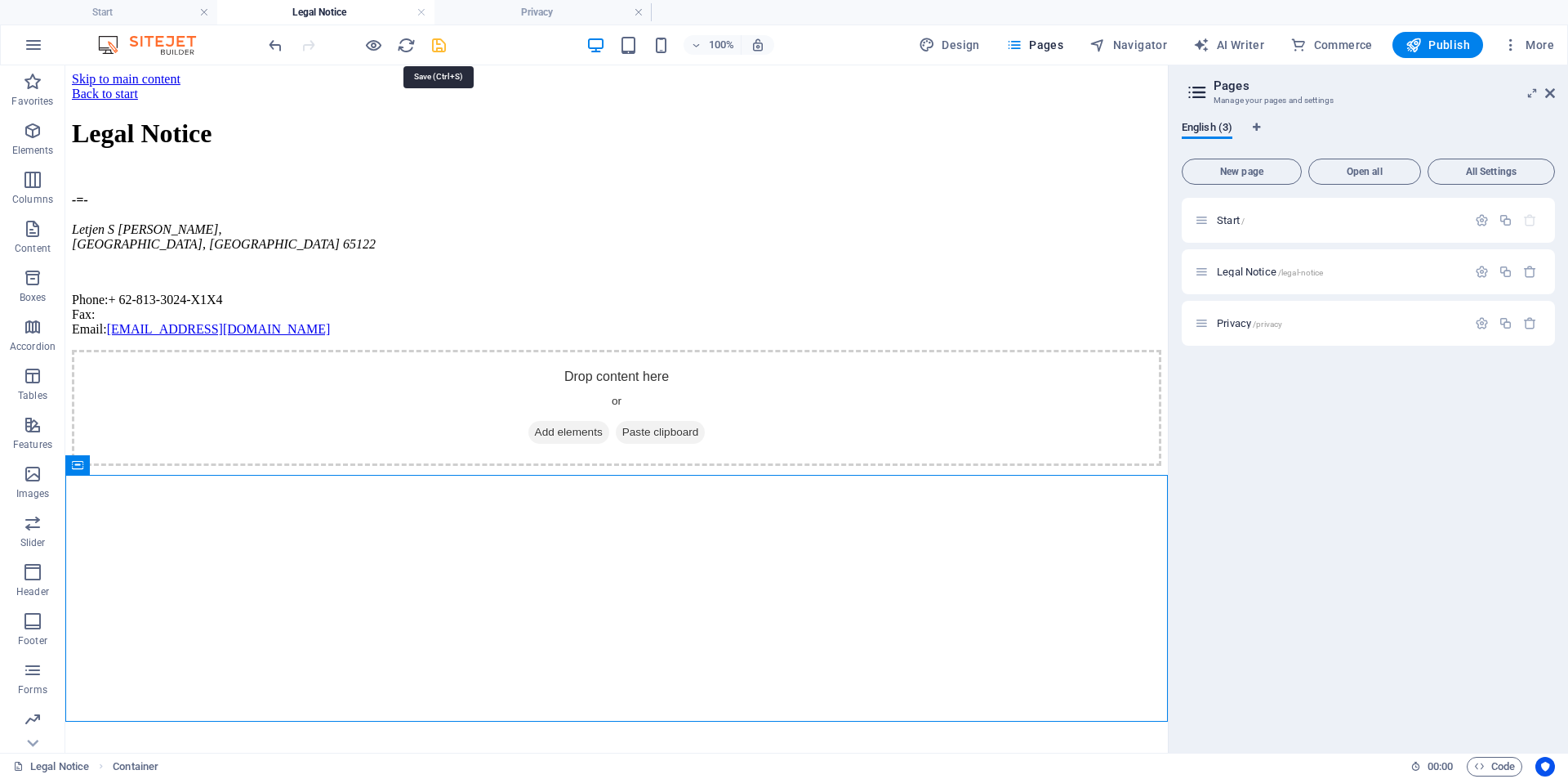
click at [436, 39] on icon "save" at bounding box center [439, 45] width 19 height 19
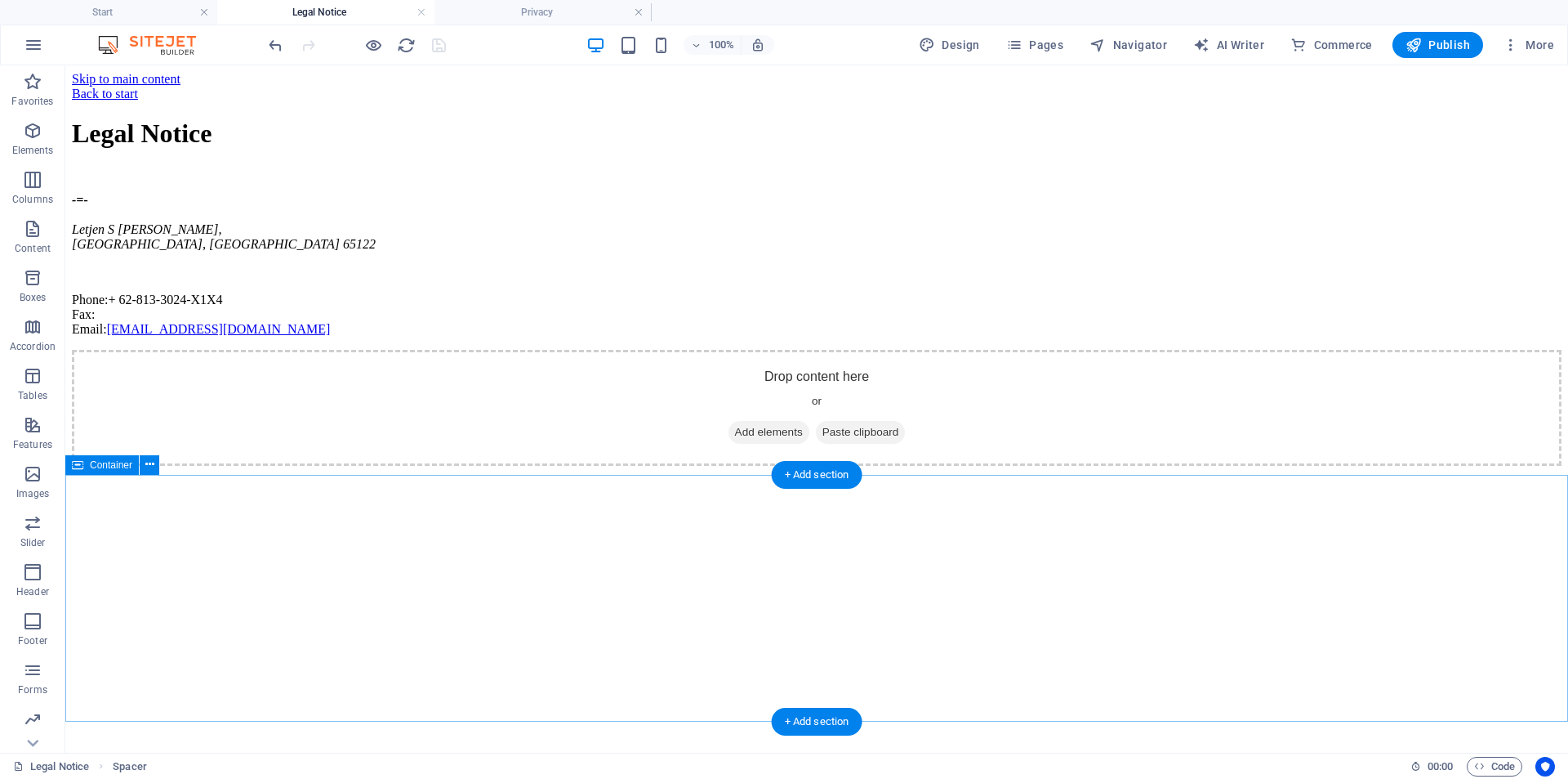
click at [770, 444] on span "Add elements" at bounding box center [769, 432] width 81 height 23
click at [841, 444] on span "Paste clipboard" at bounding box center [860, 432] width 90 height 23
click at [760, 444] on span "Add elements" at bounding box center [769, 432] width 81 height 23
click at [1319, 336] on div "Legal Notice -=- Letjen S Parman , Malang, East Java 65122 Phone: + 62-813-3024…" at bounding box center [817, 227] width 1490 height 217
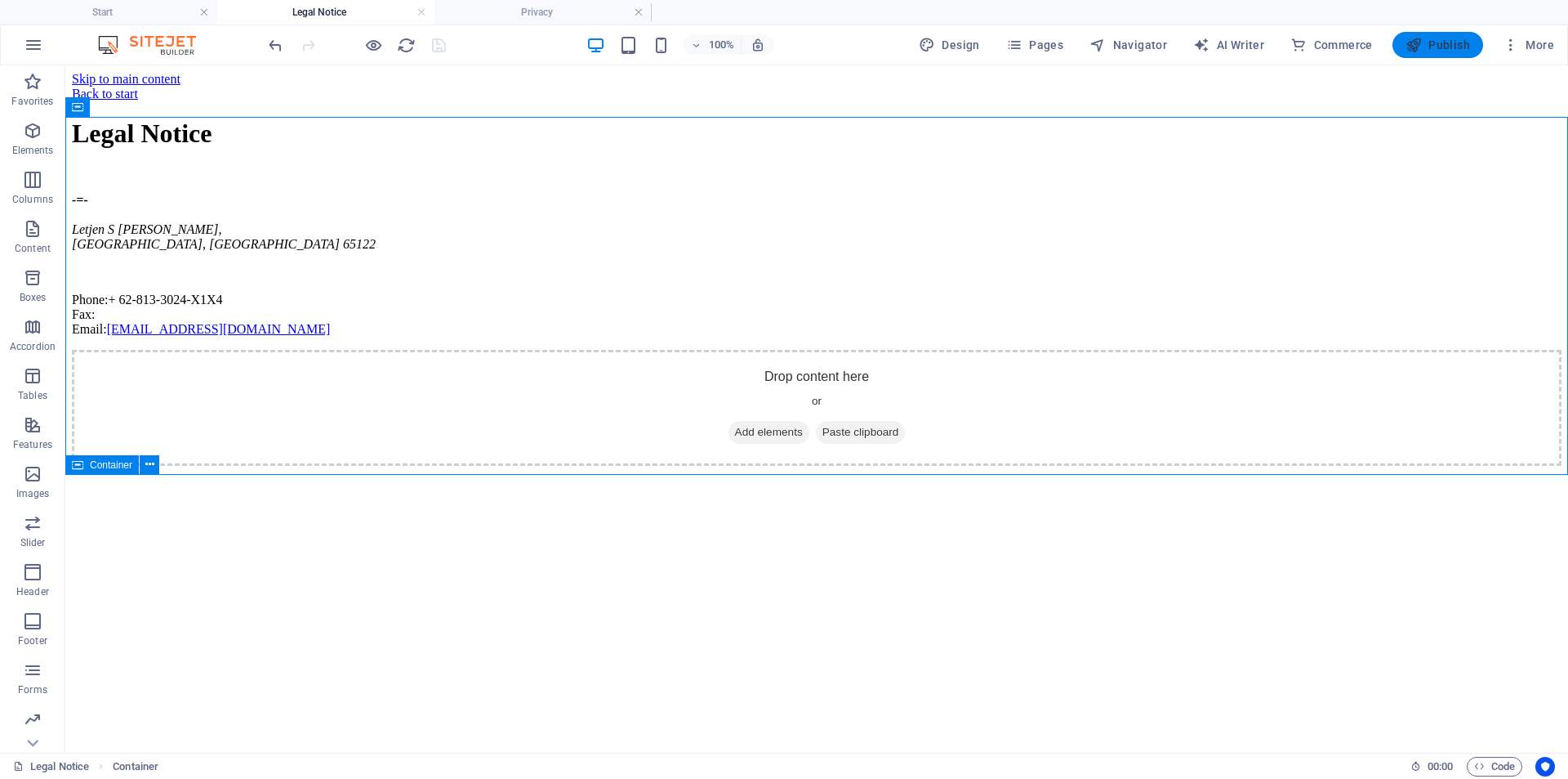
click at [1435, 39] on span "Publish" at bounding box center [1438, 45] width 64 height 16
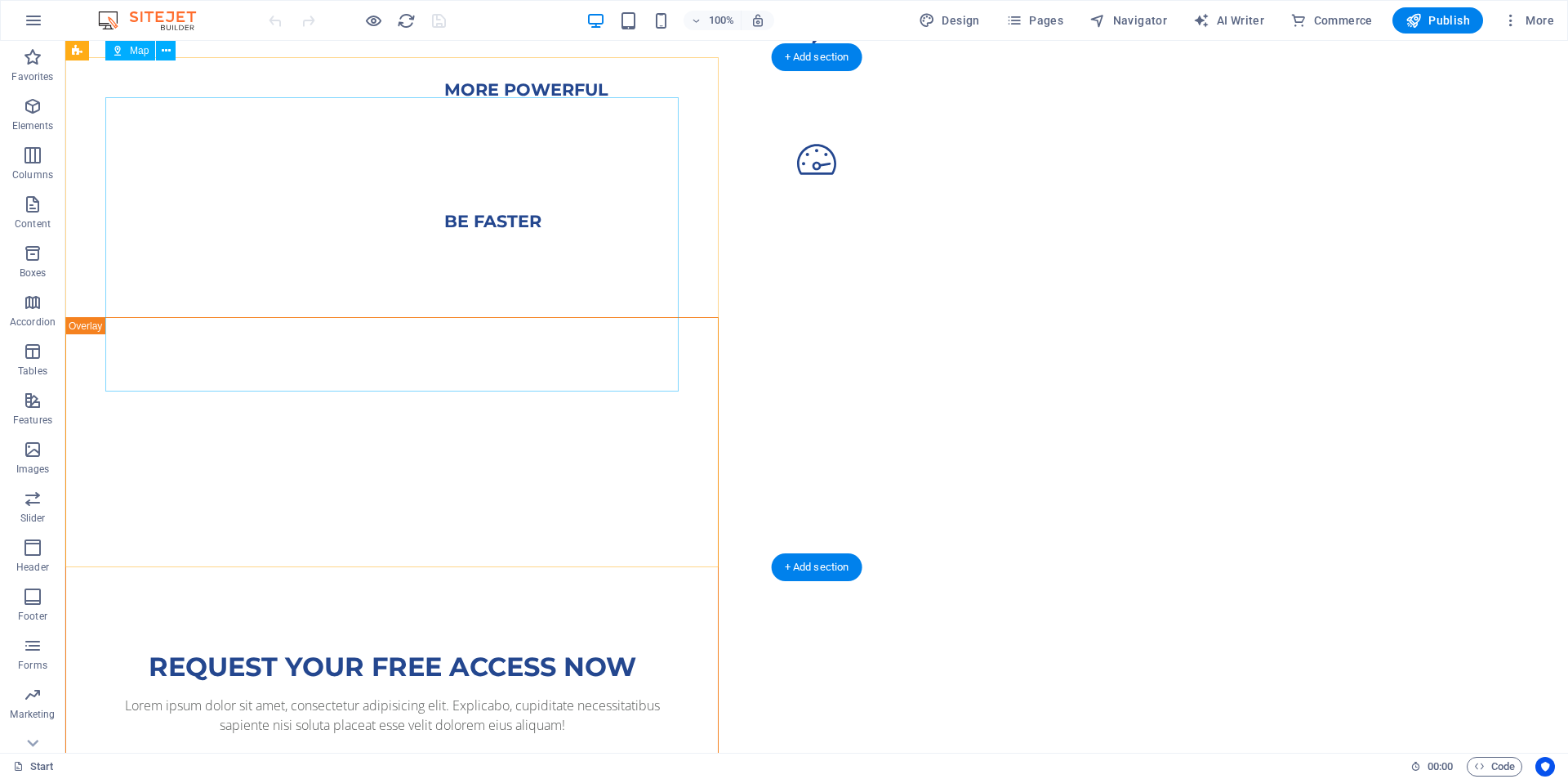
scroll to position [1062, 0]
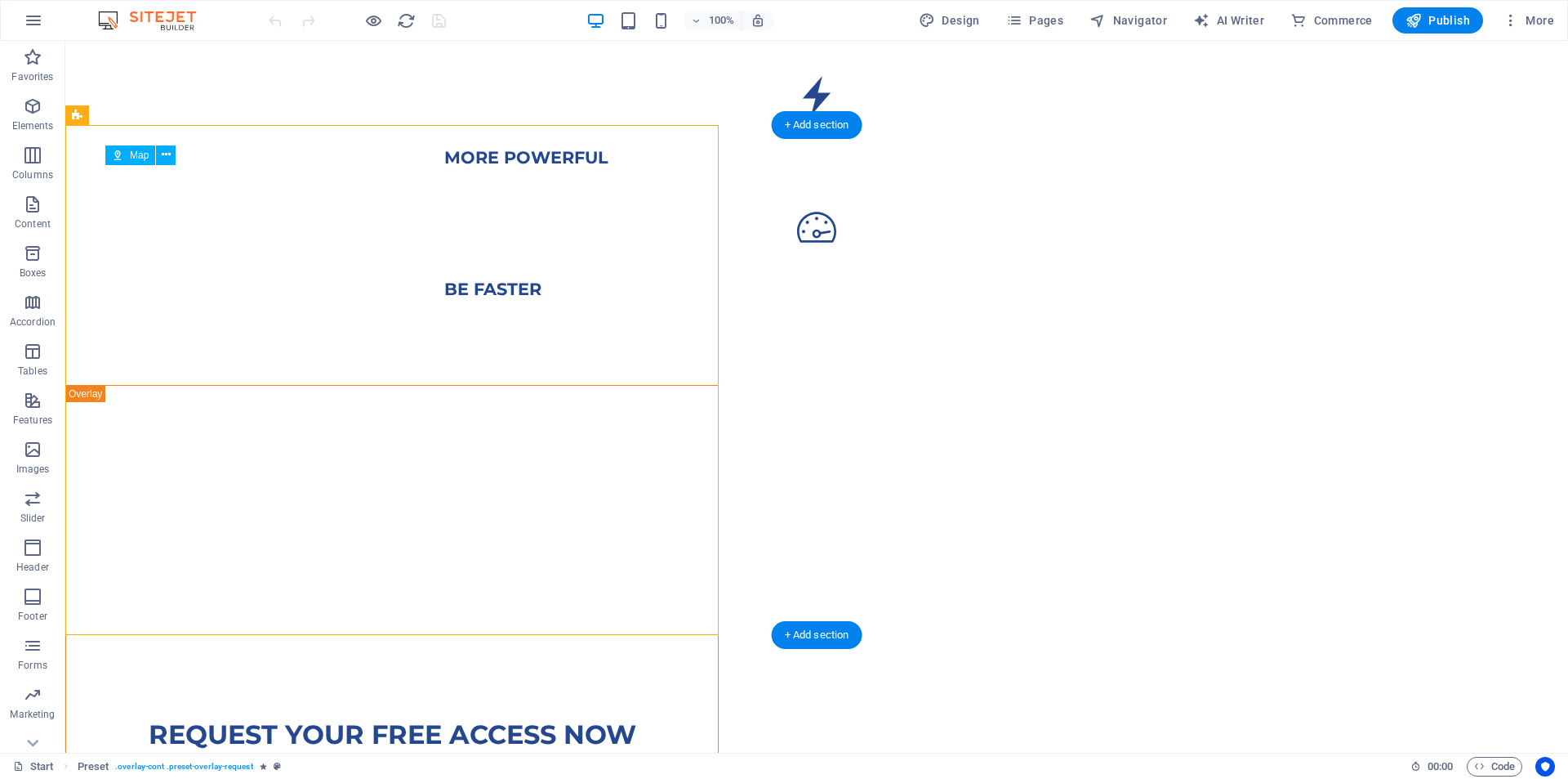
drag, startPoint x: 393, startPoint y: 298, endPoint x: 402, endPoint y: 287, distance: 14.2
click at [402, 425] on div at bounding box center [392, 571] width 574 height 294
click at [167, 153] on icon at bounding box center [165, 155] width 9 height 17
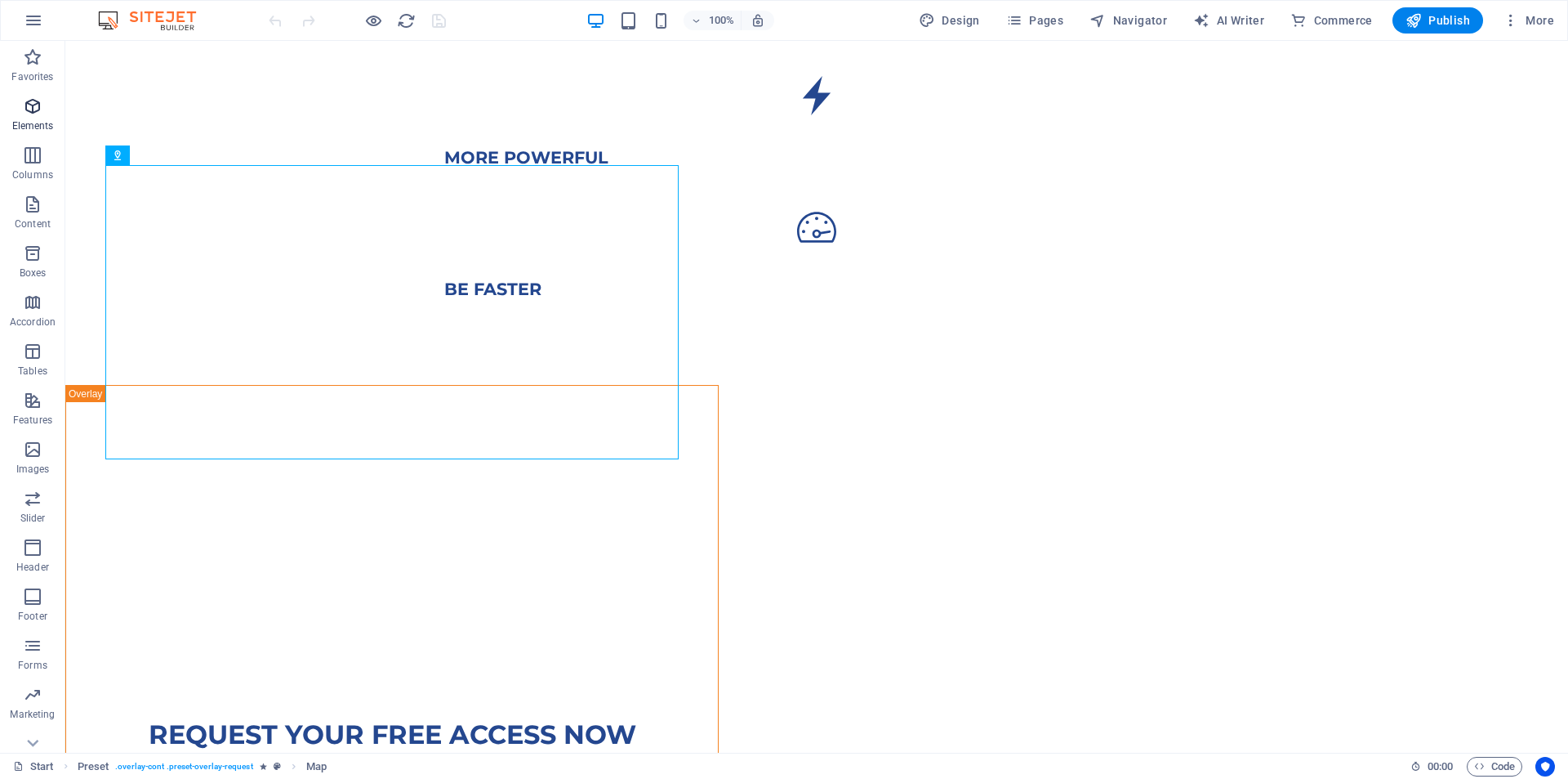
click at [26, 100] on icon "button" at bounding box center [33, 106] width 20 height 20
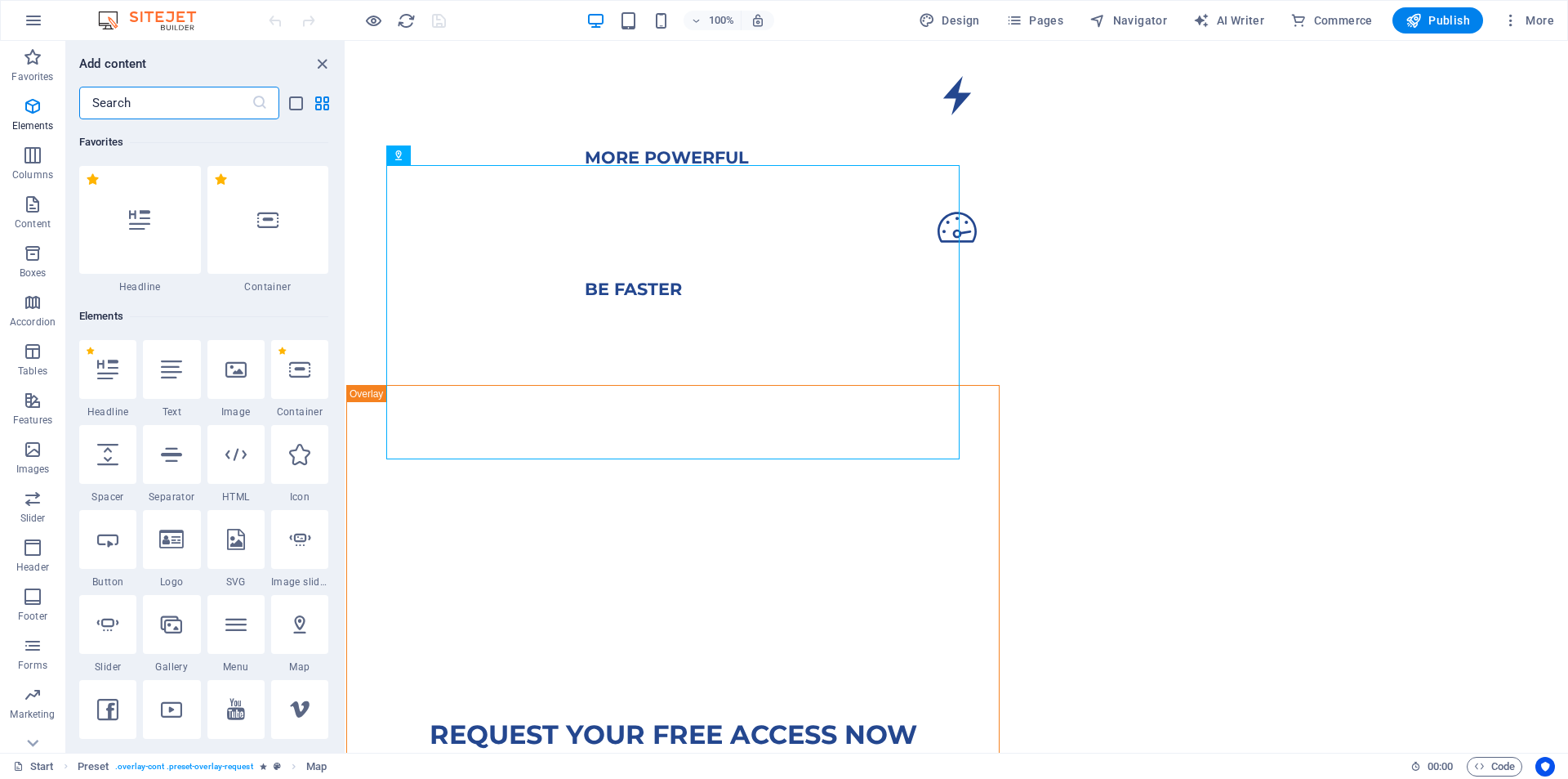
scroll to position [174, 0]
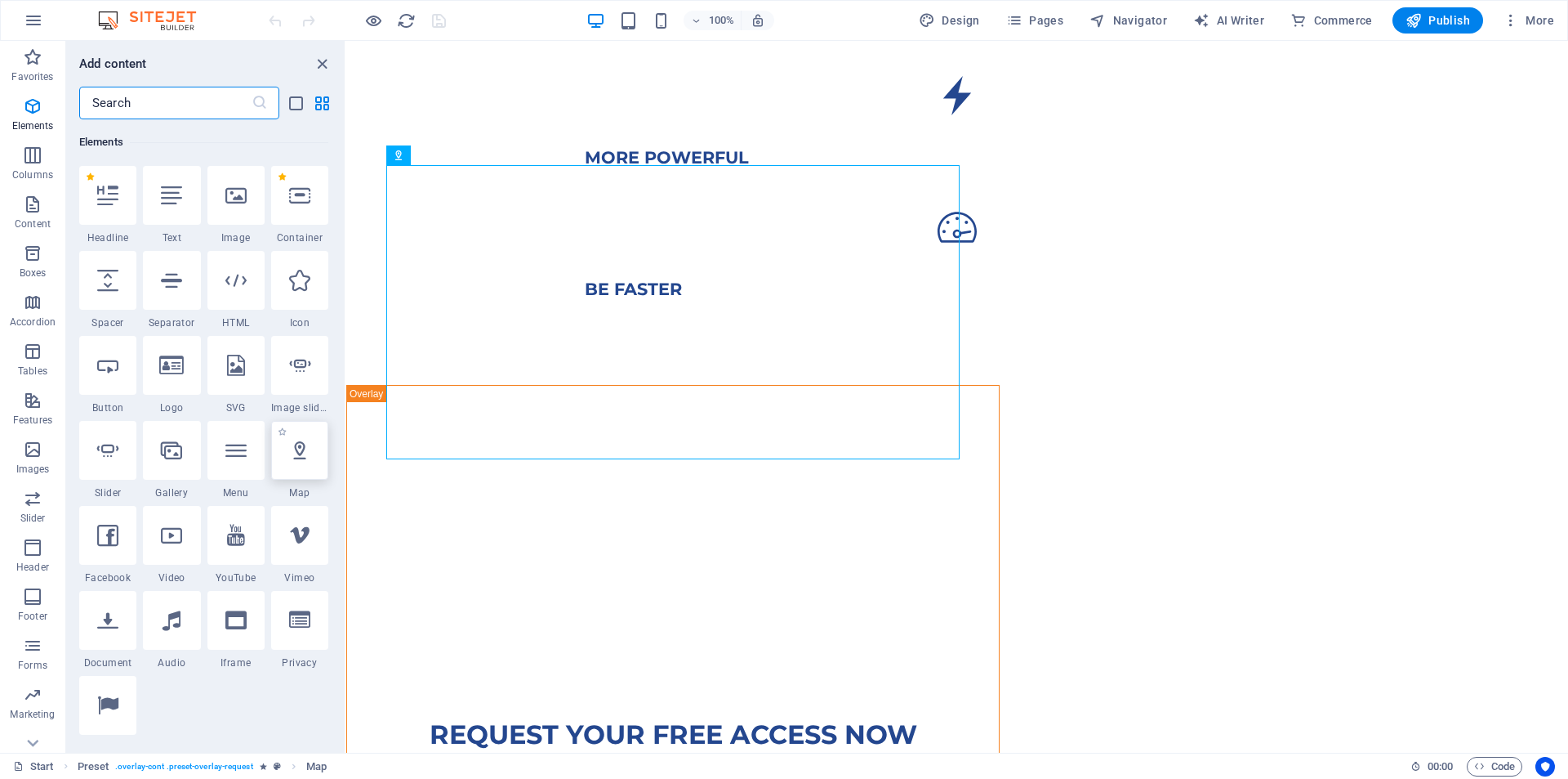
click at [303, 462] on div at bounding box center [299, 450] width 57 height 58
select select "1"
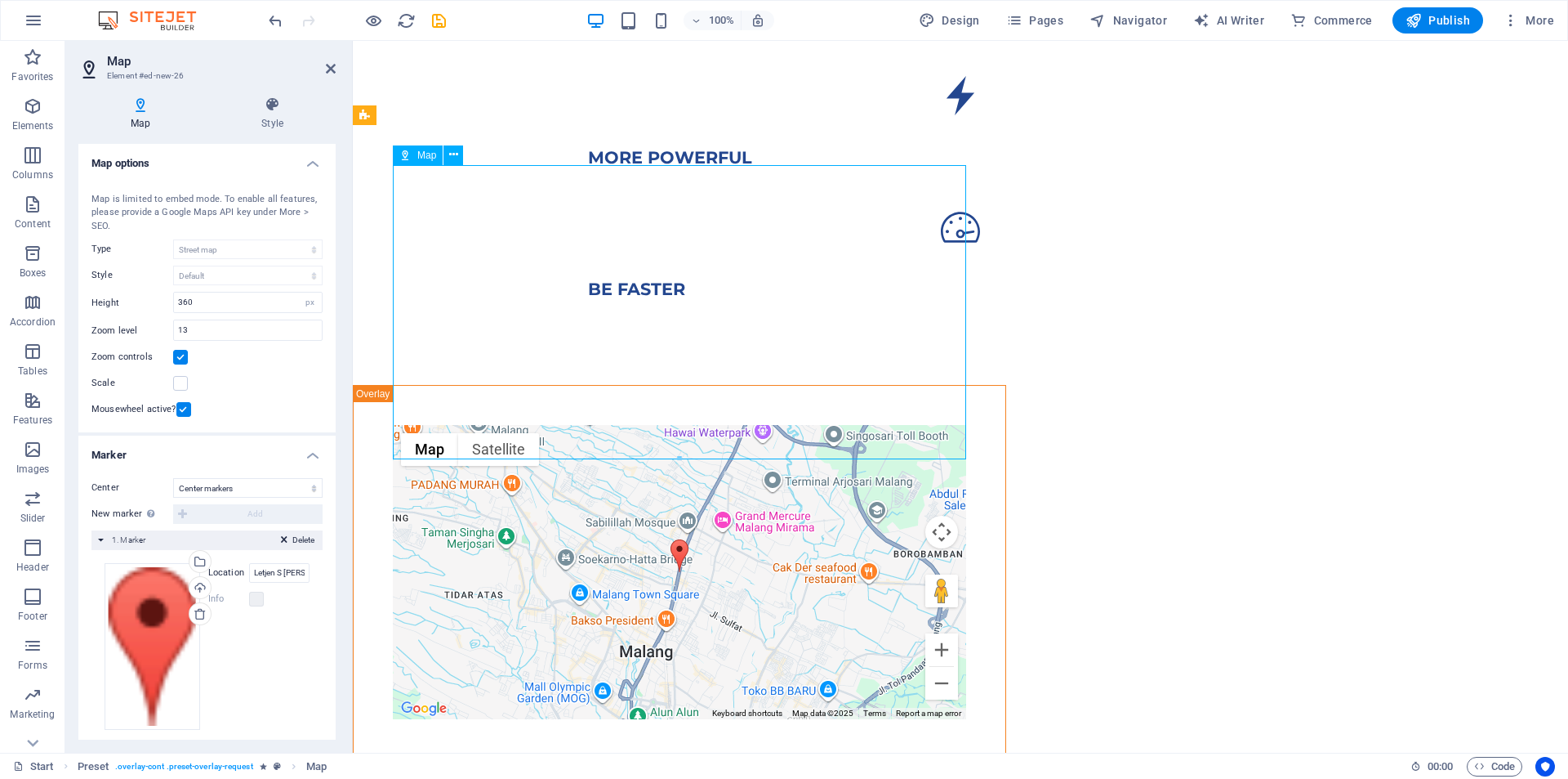
drag, startPoint x: 682, startPoint y: 311, endPoint x: 677, endPoint y: 341, distance: 30.4
click at [677, 425] on div "← Move left → Move right ↑ Move up ↓ Move down + Zoom in - Zoom out Home Jump l…" at bounding box center [679, 571] width 574 height 294
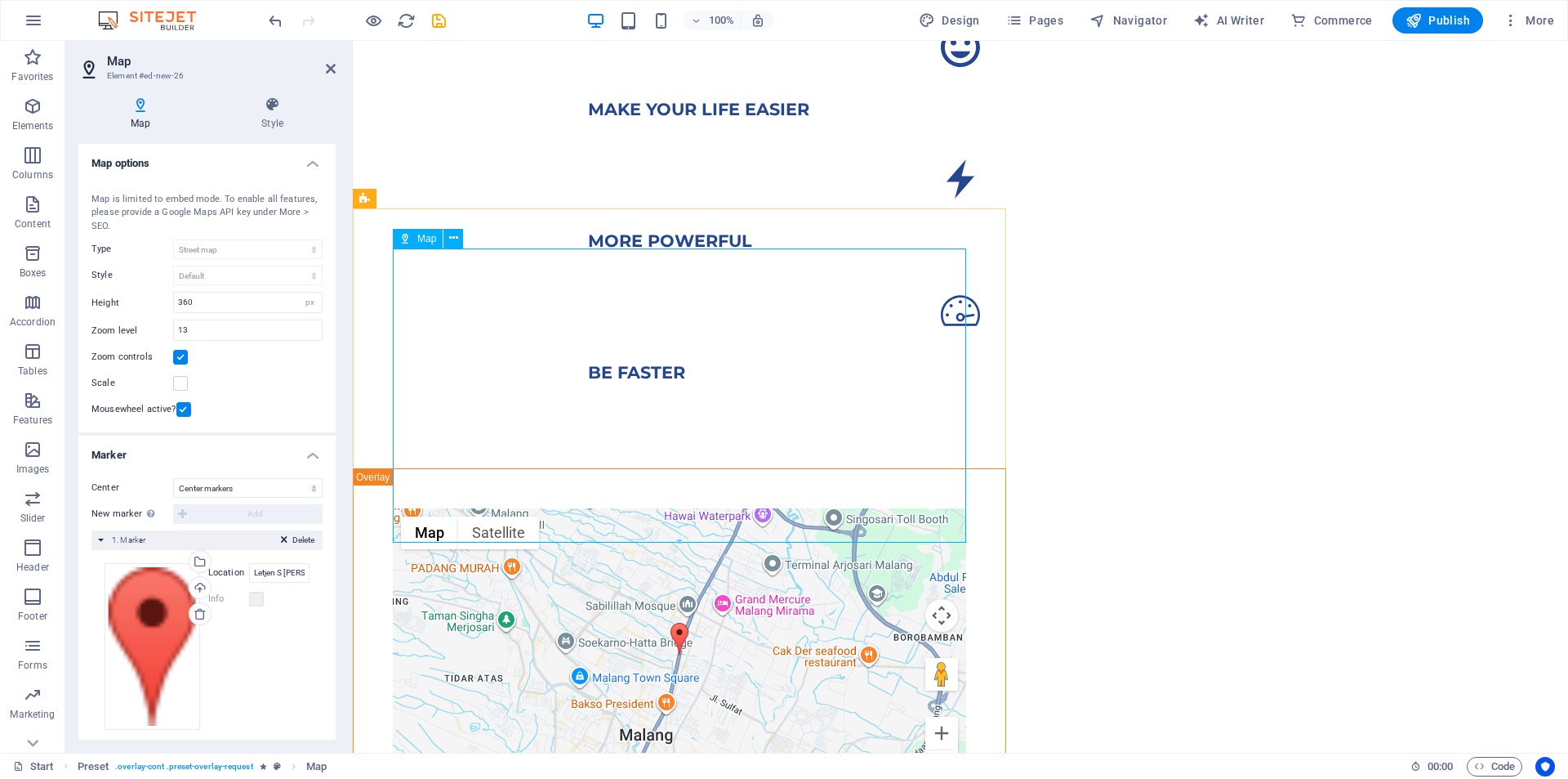
scroll to position [1062, 0]
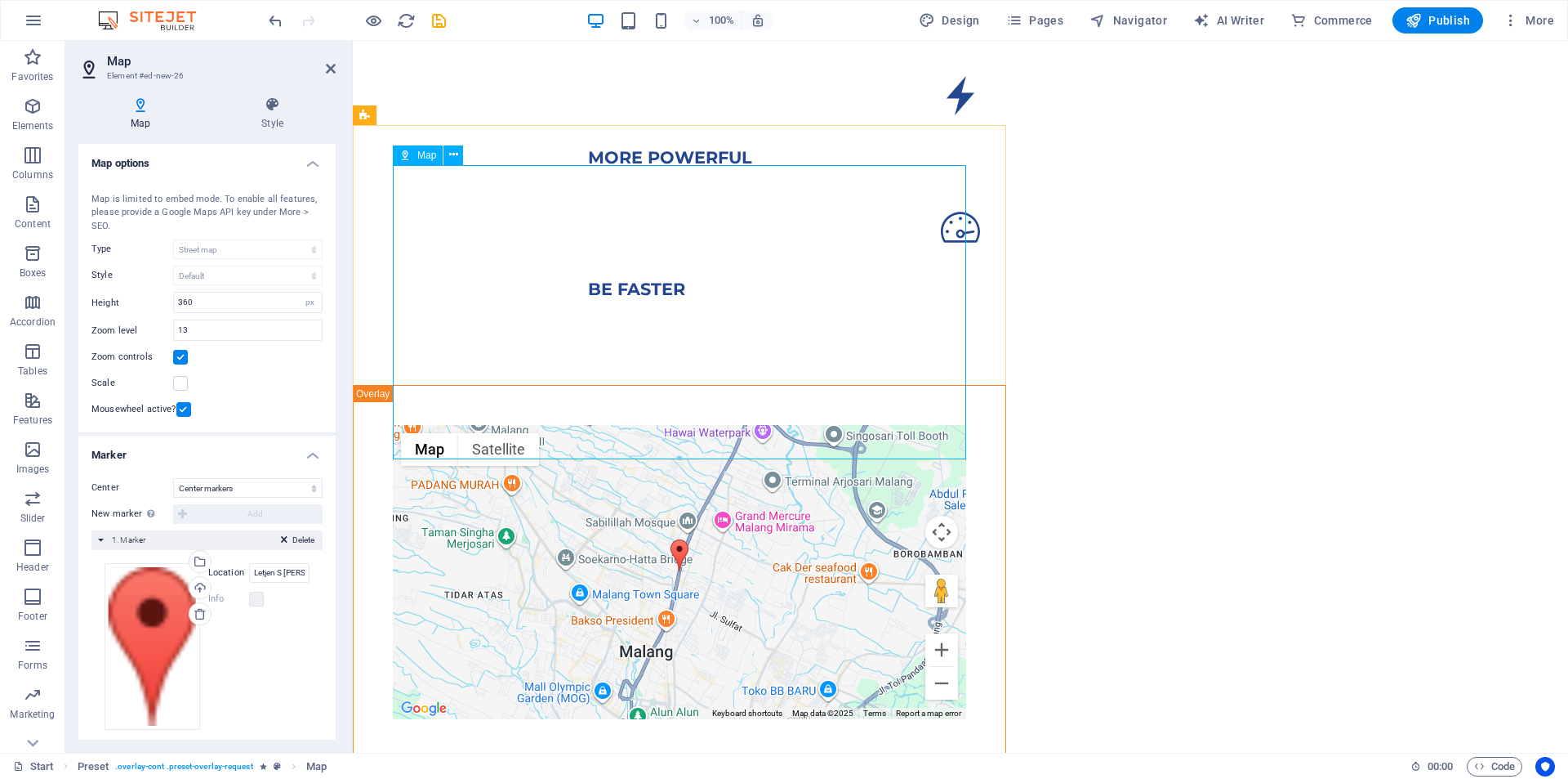
click at [940, 425] on div "← Move left → Move right ↑ Move up ↓ Move down + Zoom in - Zoom out Home Jump l…" at bounding box center [679, 571] width 574 height 294
click at [941, 425] on div "← Move left → Move right ↑ Move up ↓ Move down + Zoom in - Zoom out Home Jump l…" at bounding box center [679, 571] width 574 height 294
click at [183, 412] on label at bounding box center [184, 409] width 15 height 15
click at [0, 0] on input "Mousewheel active?" at bounding box center [0, 0] width 0 height 0
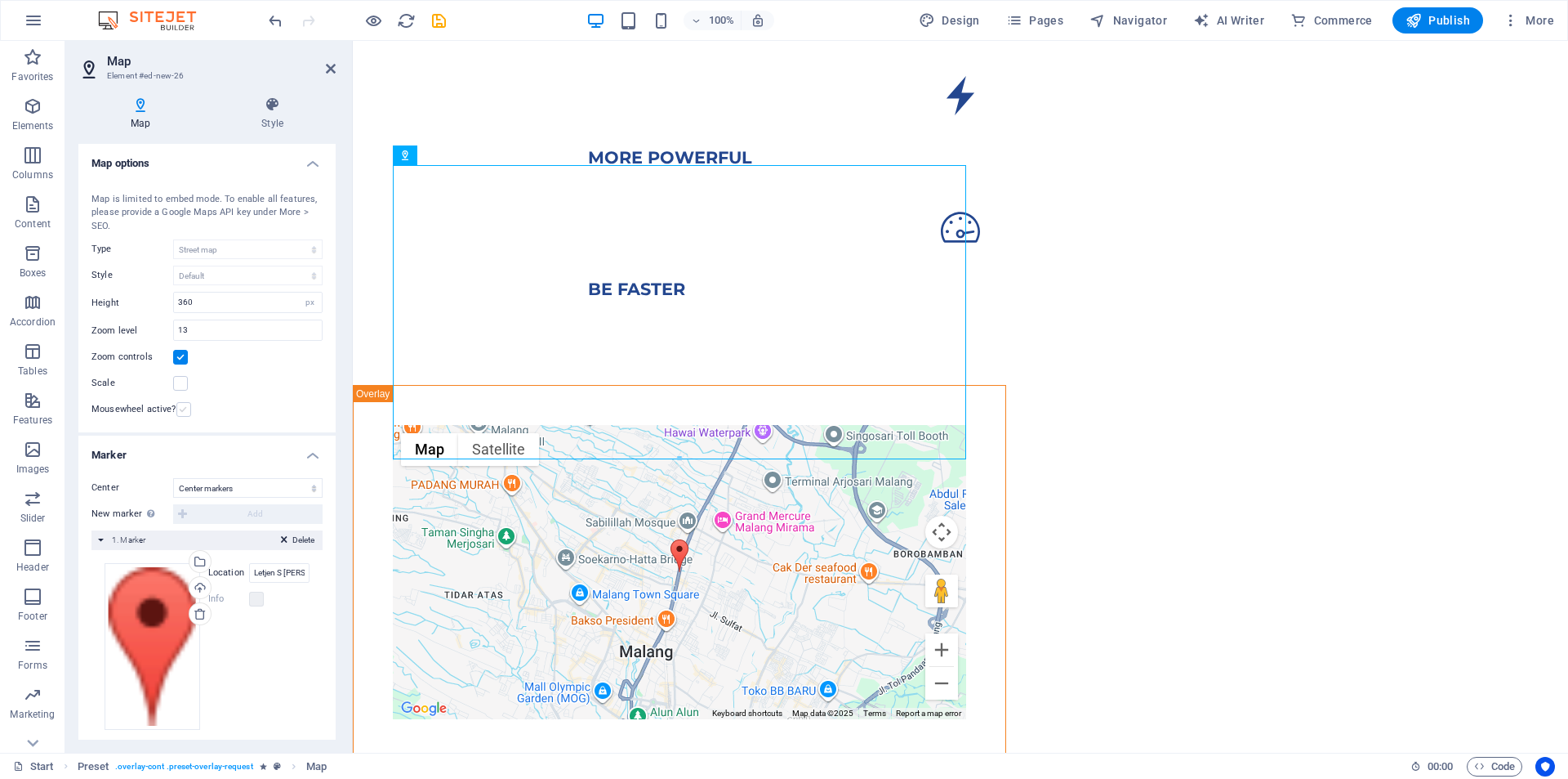
click at [183, 412] on label at bounding box center [184, 409] width 15 height 15
click at [0, 0] on input "Mousewheel active?" at bounding box center [0, 0] width 0 height 0
click at [183, 412] on label at bounding box center [184, 409] width 15 height 15
click at [0, 0] on input "Mousewheel active?" at bounding box center [0, 0] width 0 height 0
click at [183, 412] on label at bounding box center [184, 409] width 15 height 15
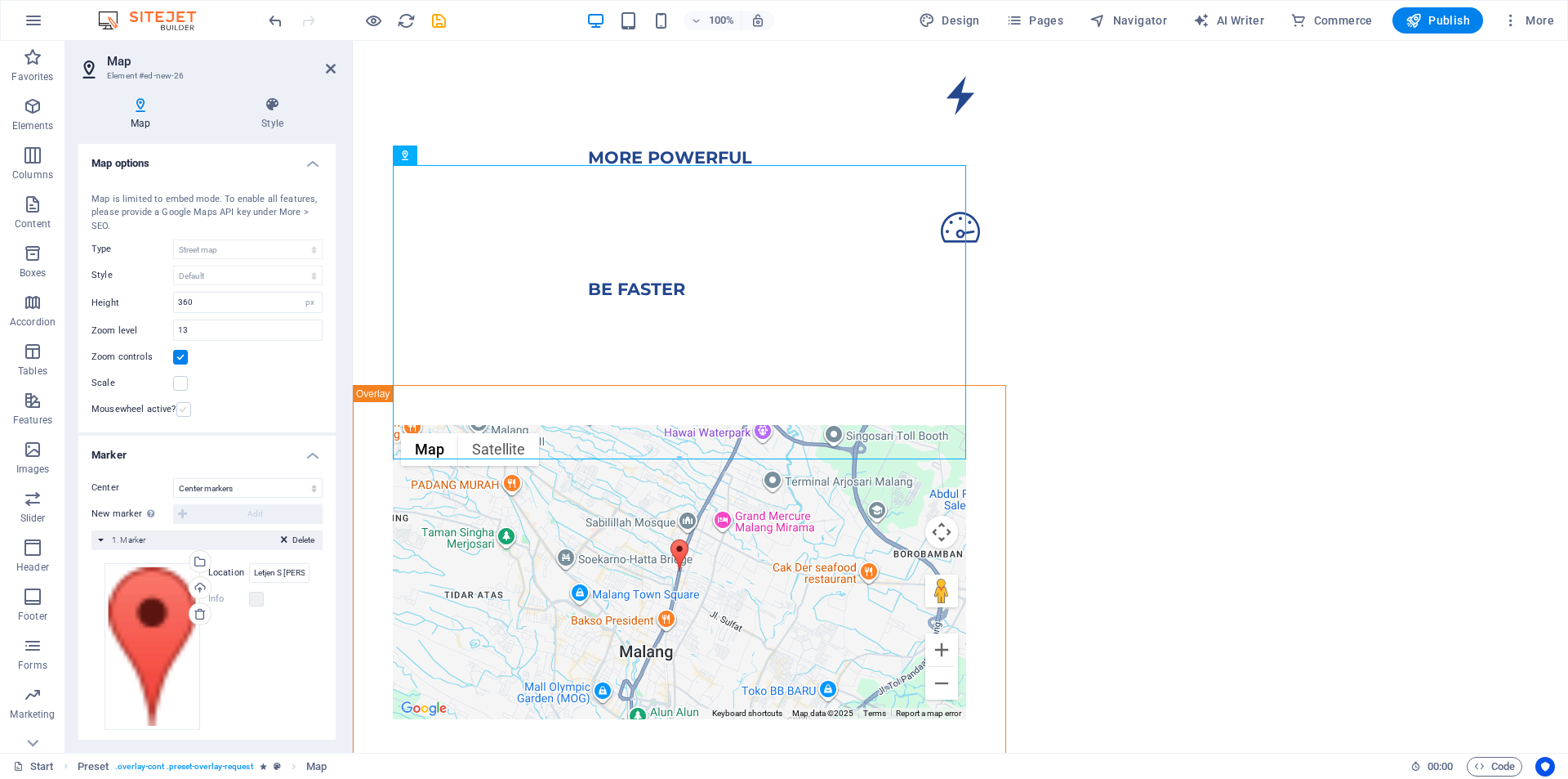
click at [0, 0] on input "Mousewheel active?" at bounding box center [0, 0] width 0 height 0
drag, startPoint x: 641, startPoint y: 305, endPoint x: 621, endPoint y: 331, distance: 32.8
click at [621, 425] on div "← Move left → Move right ↑ Move up ↓ Move down + Zoom in - Zoom out Home Jump l…" at bounding box center [679, 571] width 574 height 294
click at [941, 425] on div "← Move left → Move right ↑ Move up ↓ Move down + Zoom in - Zoom out Home Jump l…" at bounding box center [679, 571] width 574 height 294
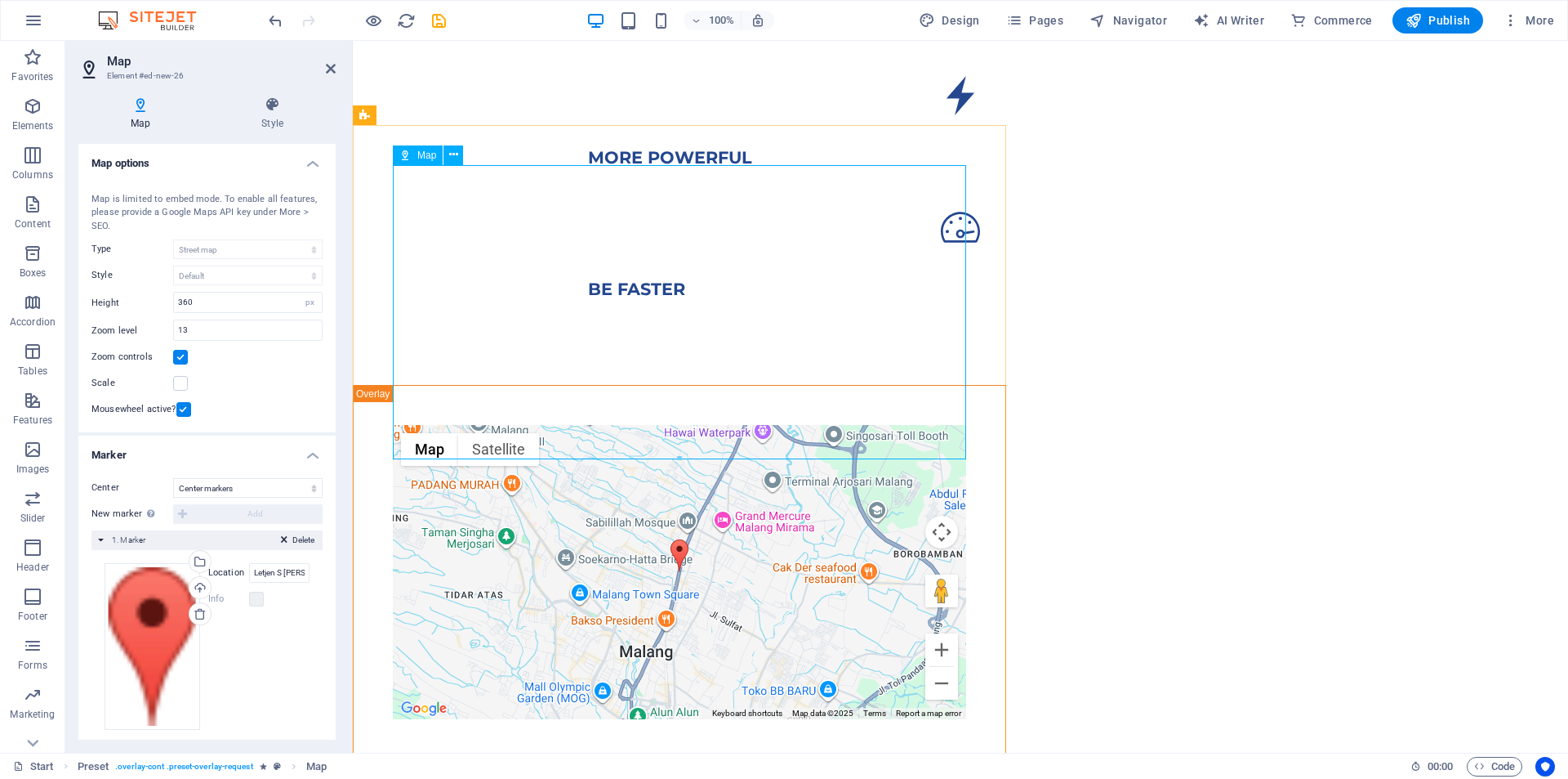
click at [941, 425] on div "← Move left → Move right ↑ Move up ↓ Move down + Zoom in - Zoom out Home Jump l…" at bounding box center [679, 571] width 574 height 294
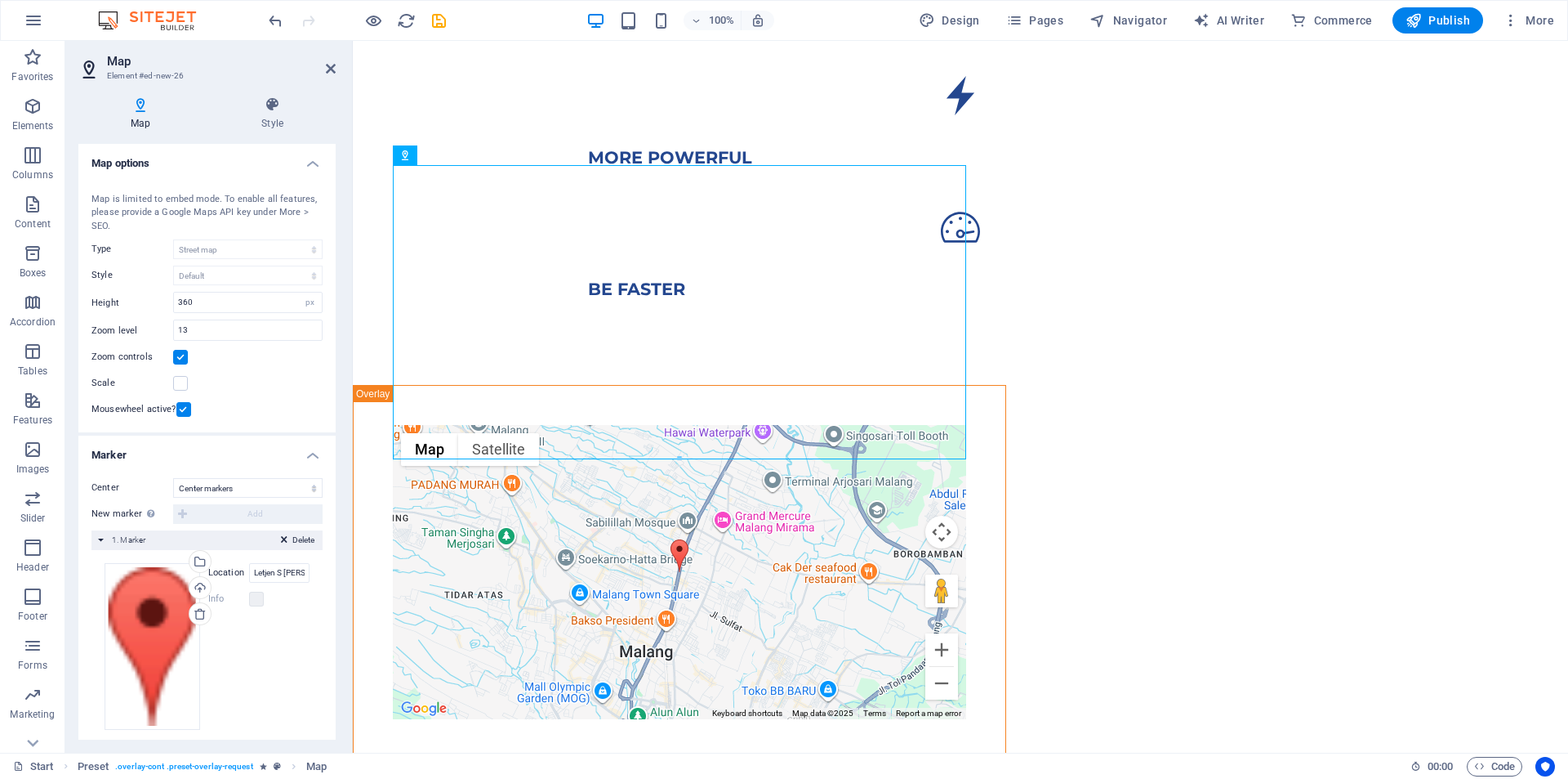
scroll to position [13, 0]
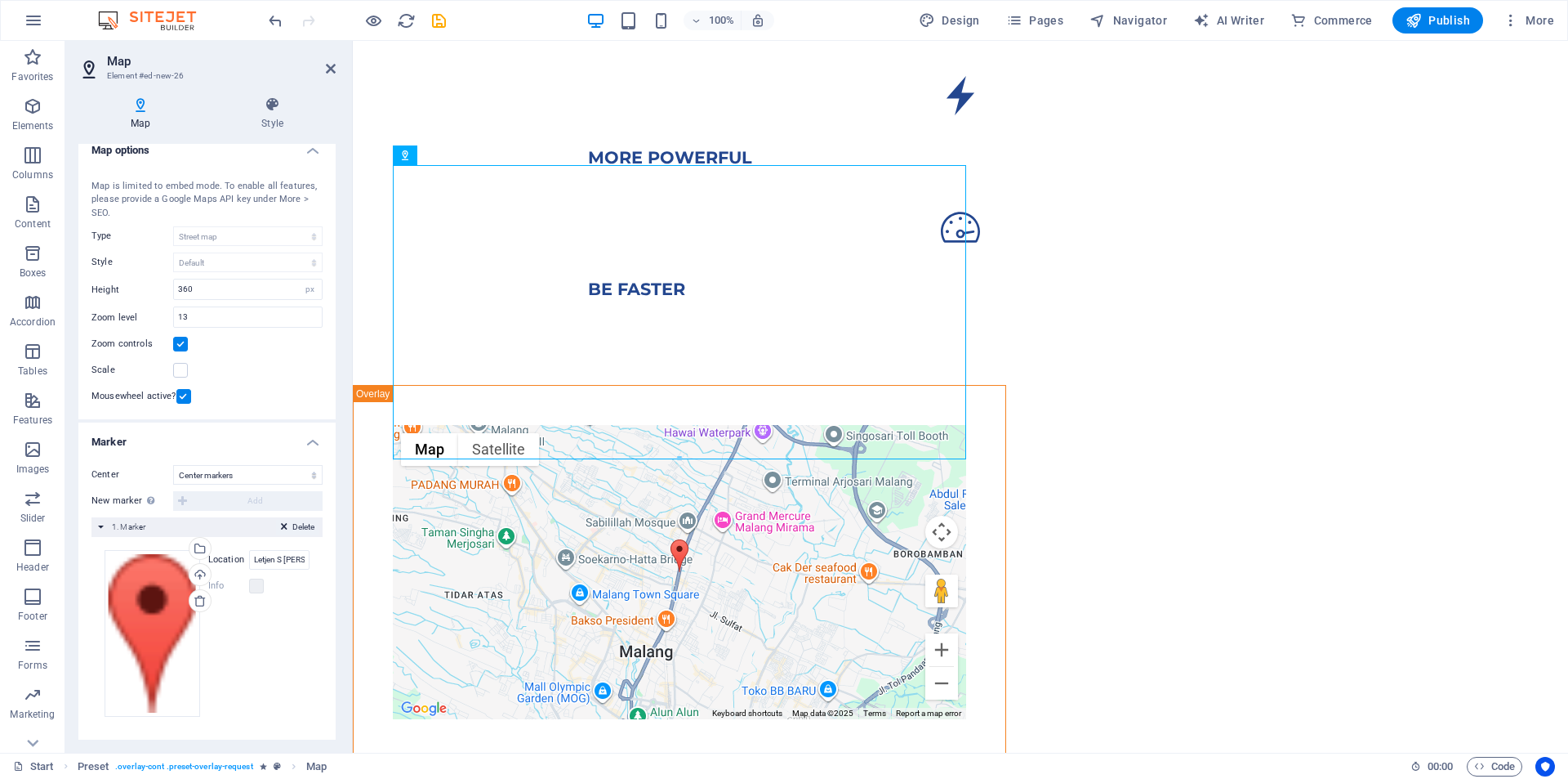
click at [281, 528] on icon at bounding box center [284, 529] width 7 height 20
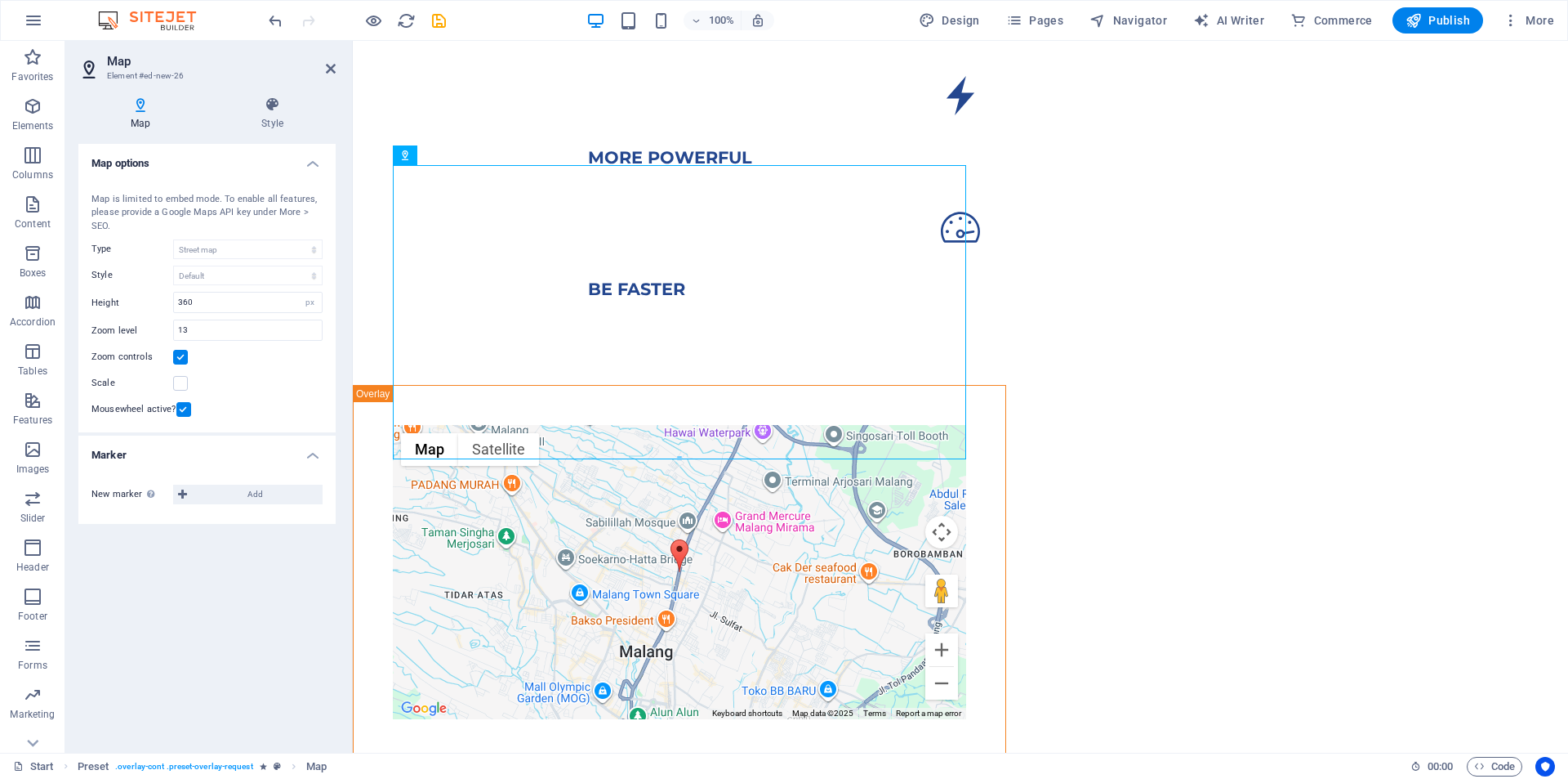
scroll to position [0, 0]
click at [286, 501] on span "Add" at bounding box center [254, 494] width 126 height 20
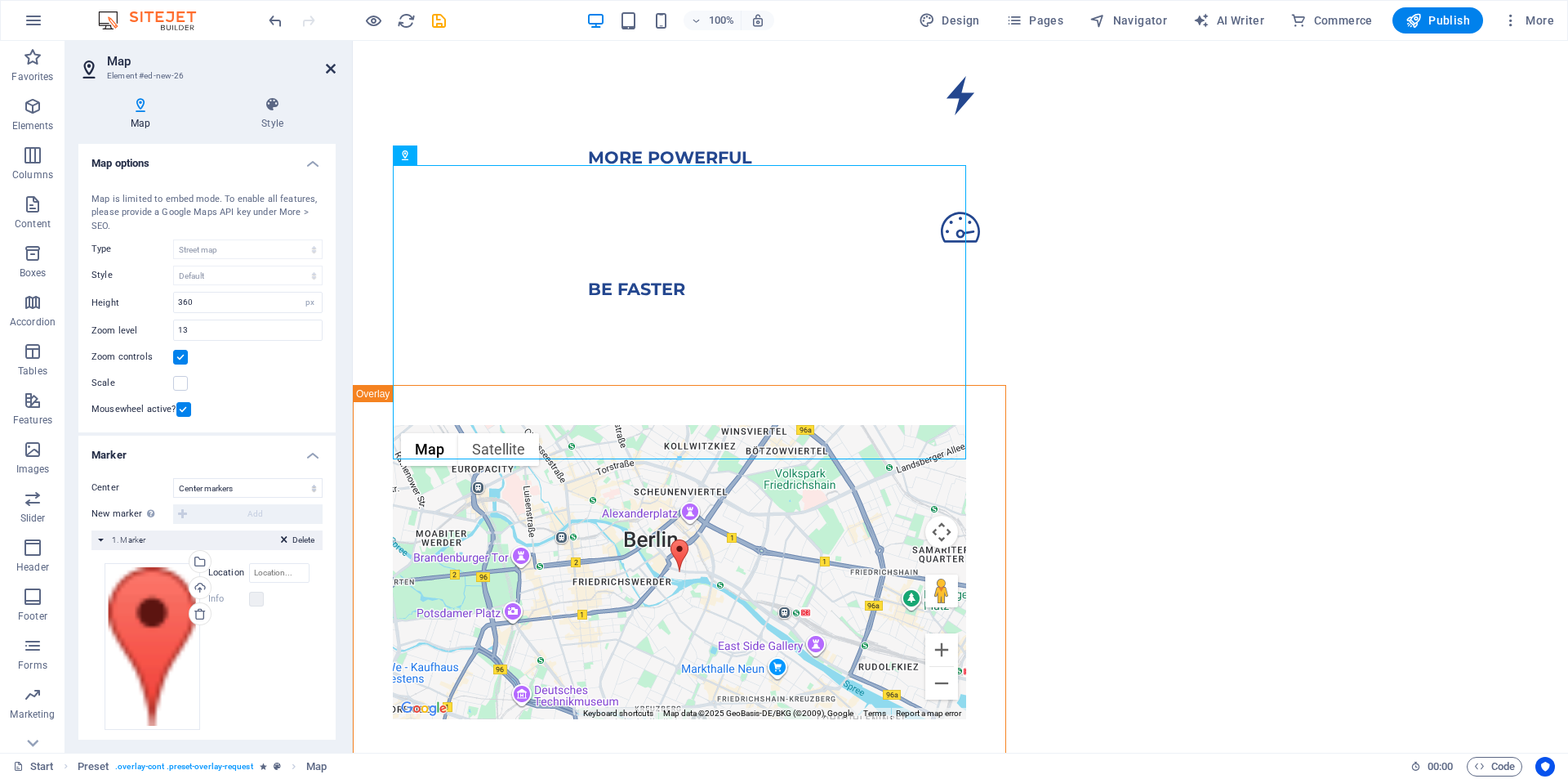
click at [330, 73] on icon at bounding box center [331, 68] width 10 height 13
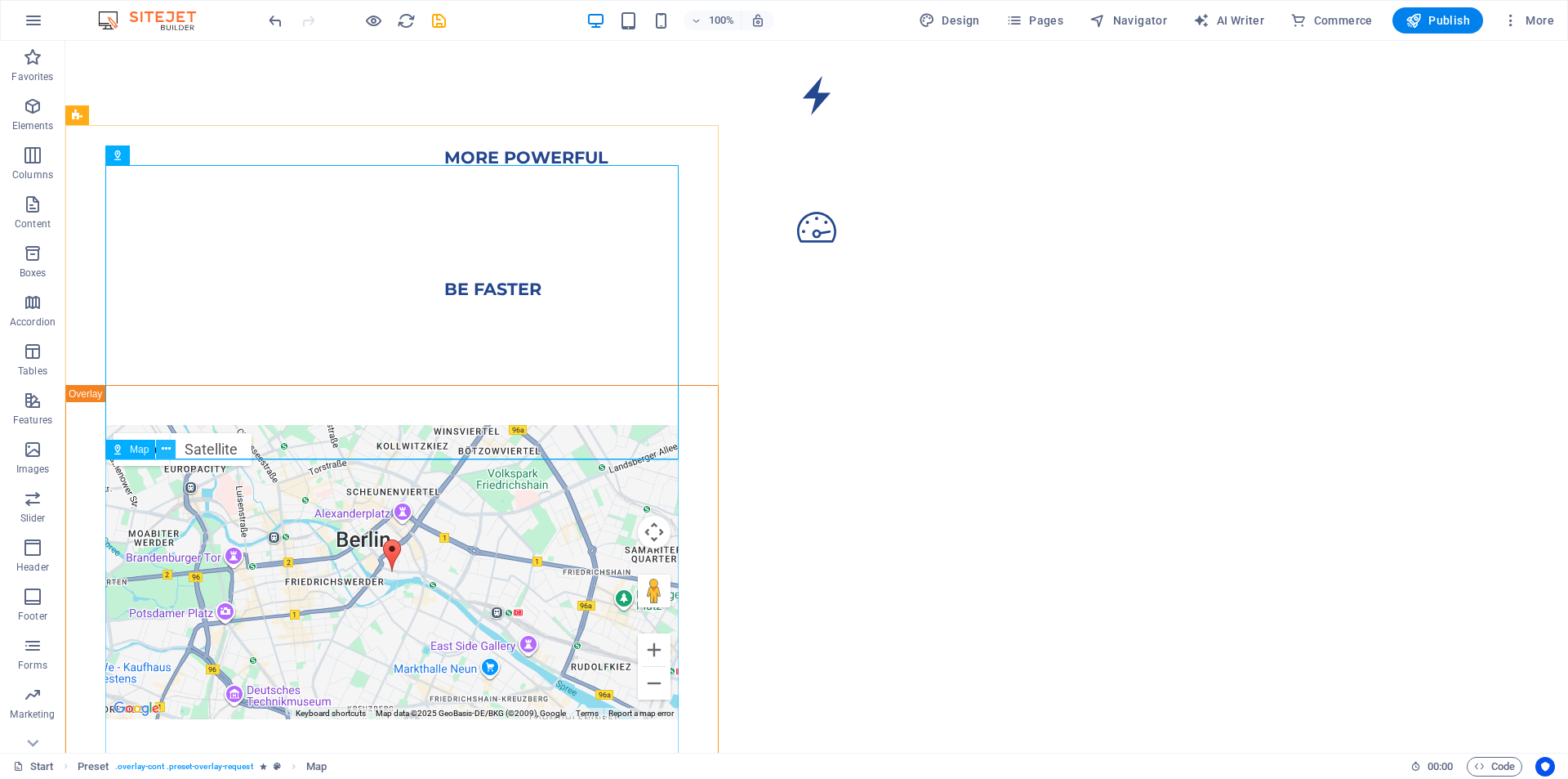
click at [167, 445] on icon at bounding box center [165, 449] width 9 height 17
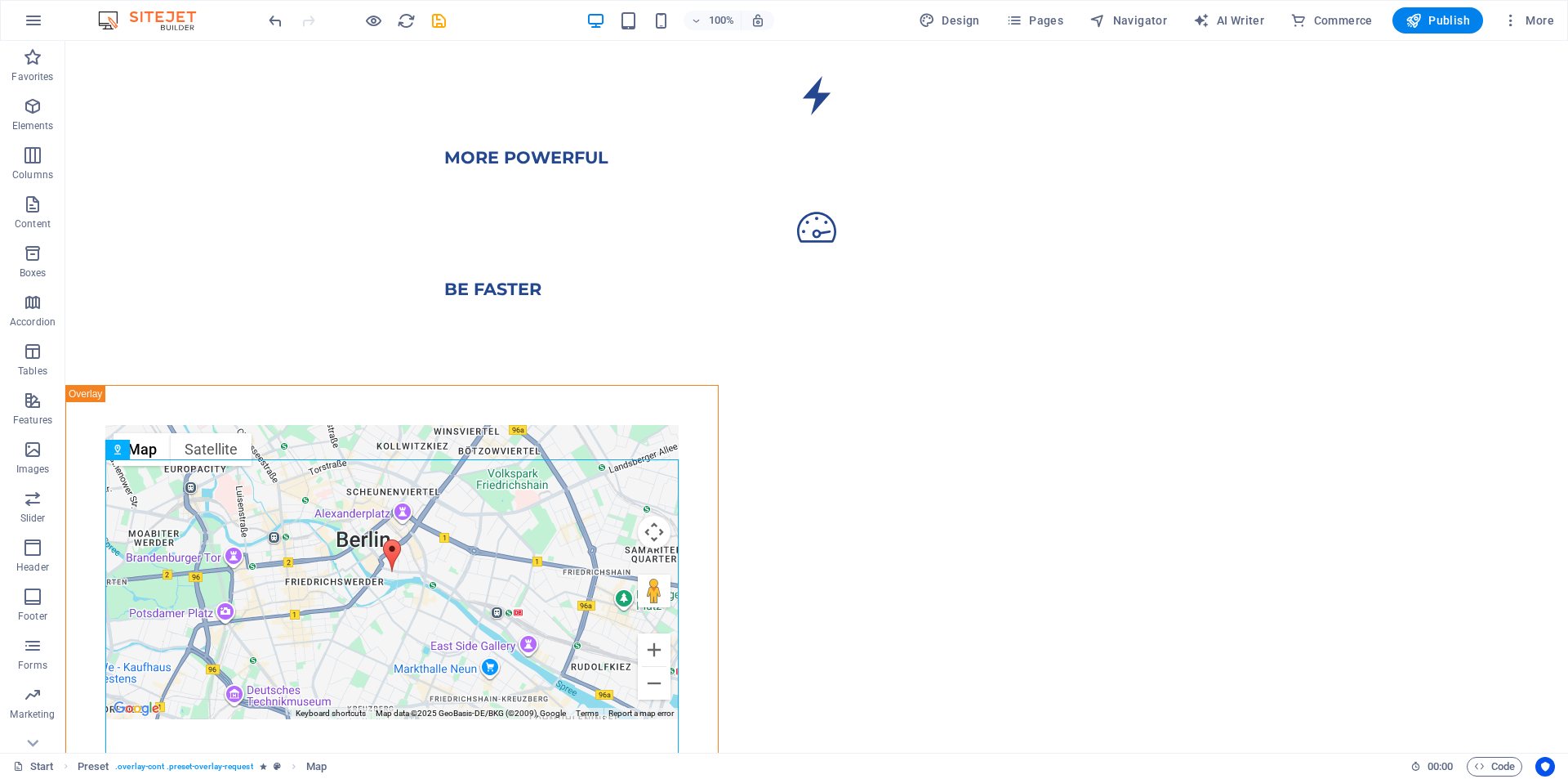
click at [166, 161] on icon at bounding box center [165, 155] width 9 height 17
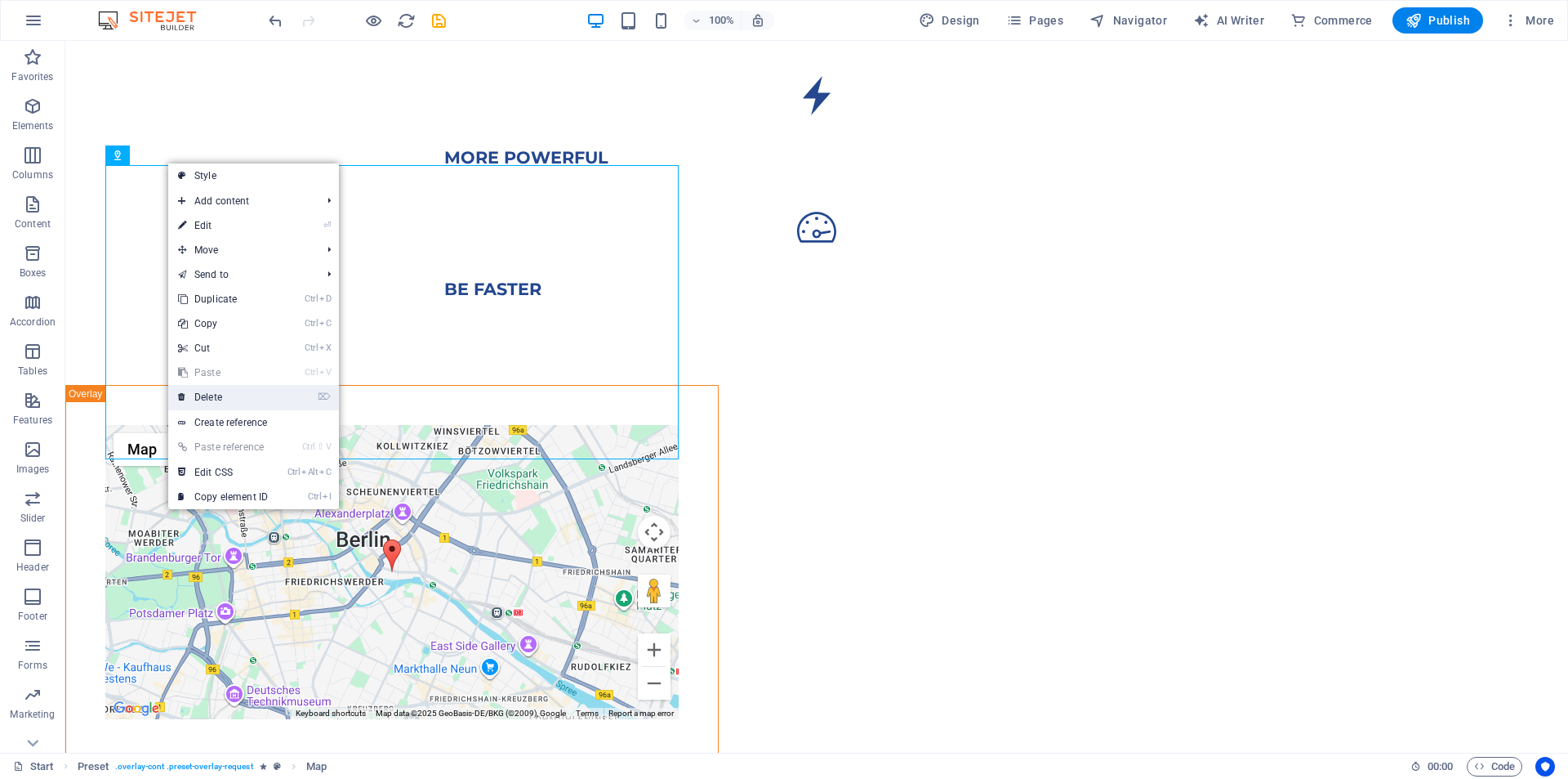
click at [239, 399] on link "⌦ Delete" at bounding box center [222, 397] width 109 height 25
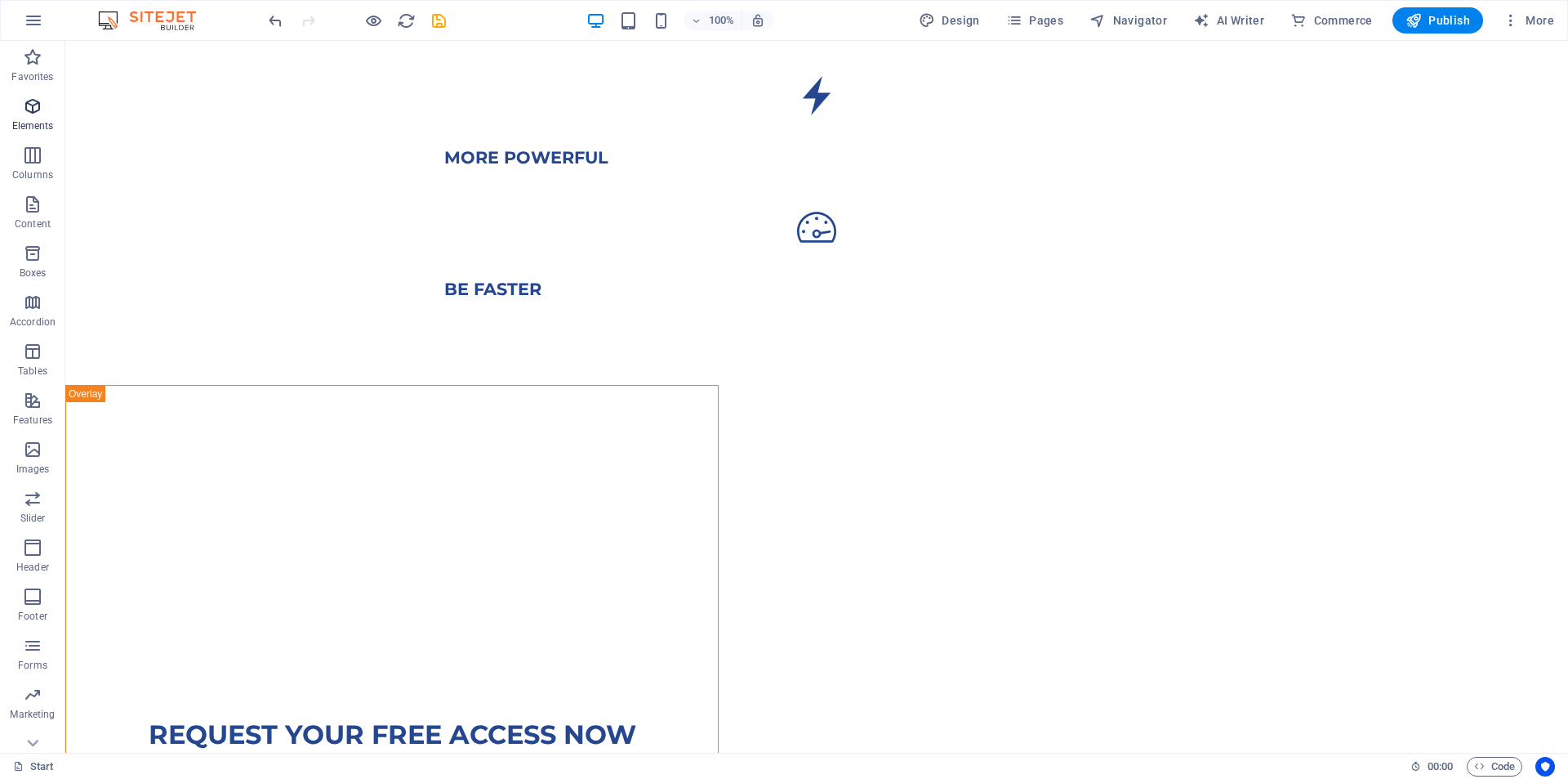
click at [34, 120] on p "Elements" at bounding box center [33, 126] width 42 height 13
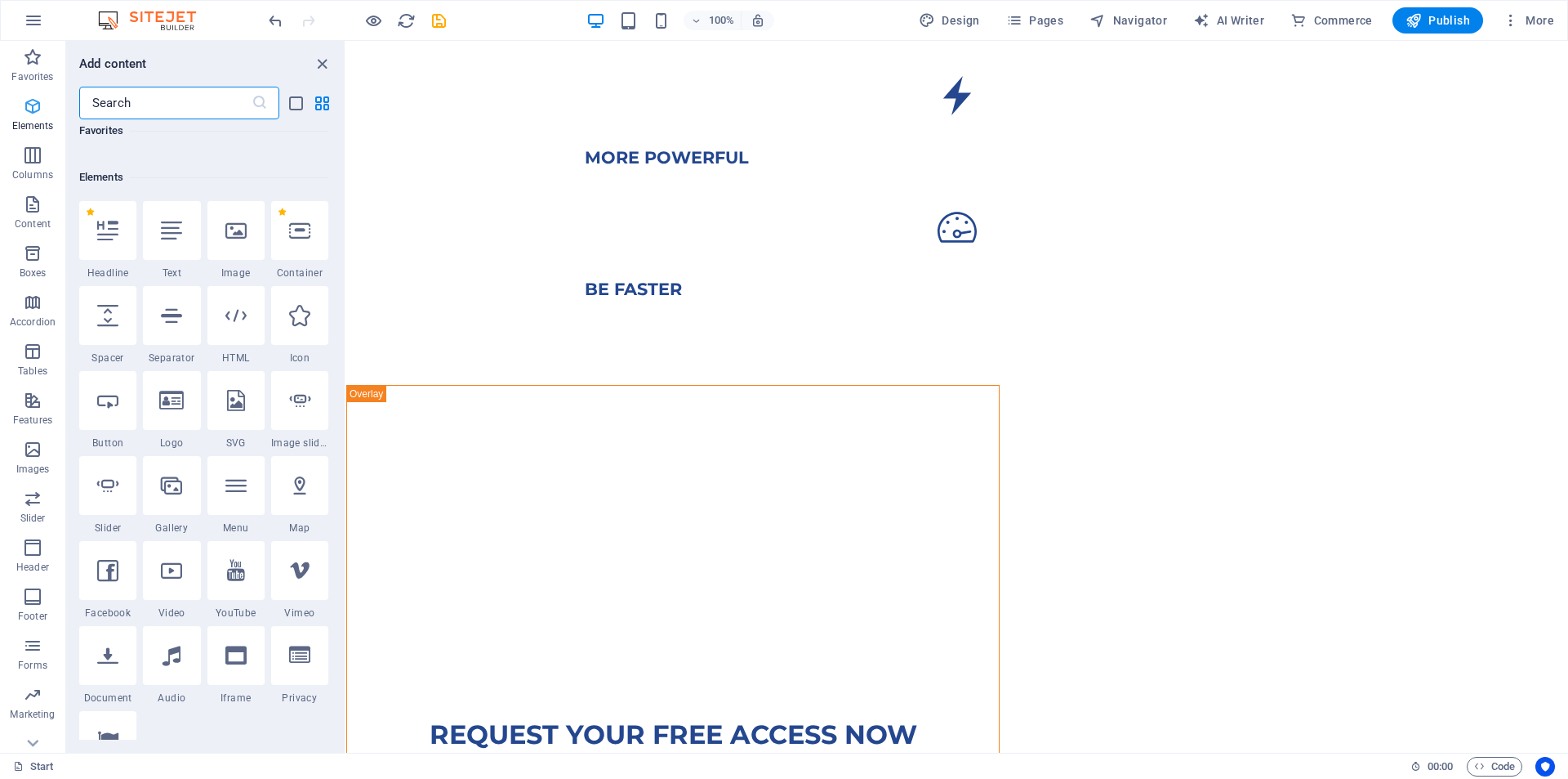
scroll to position [174, 0]
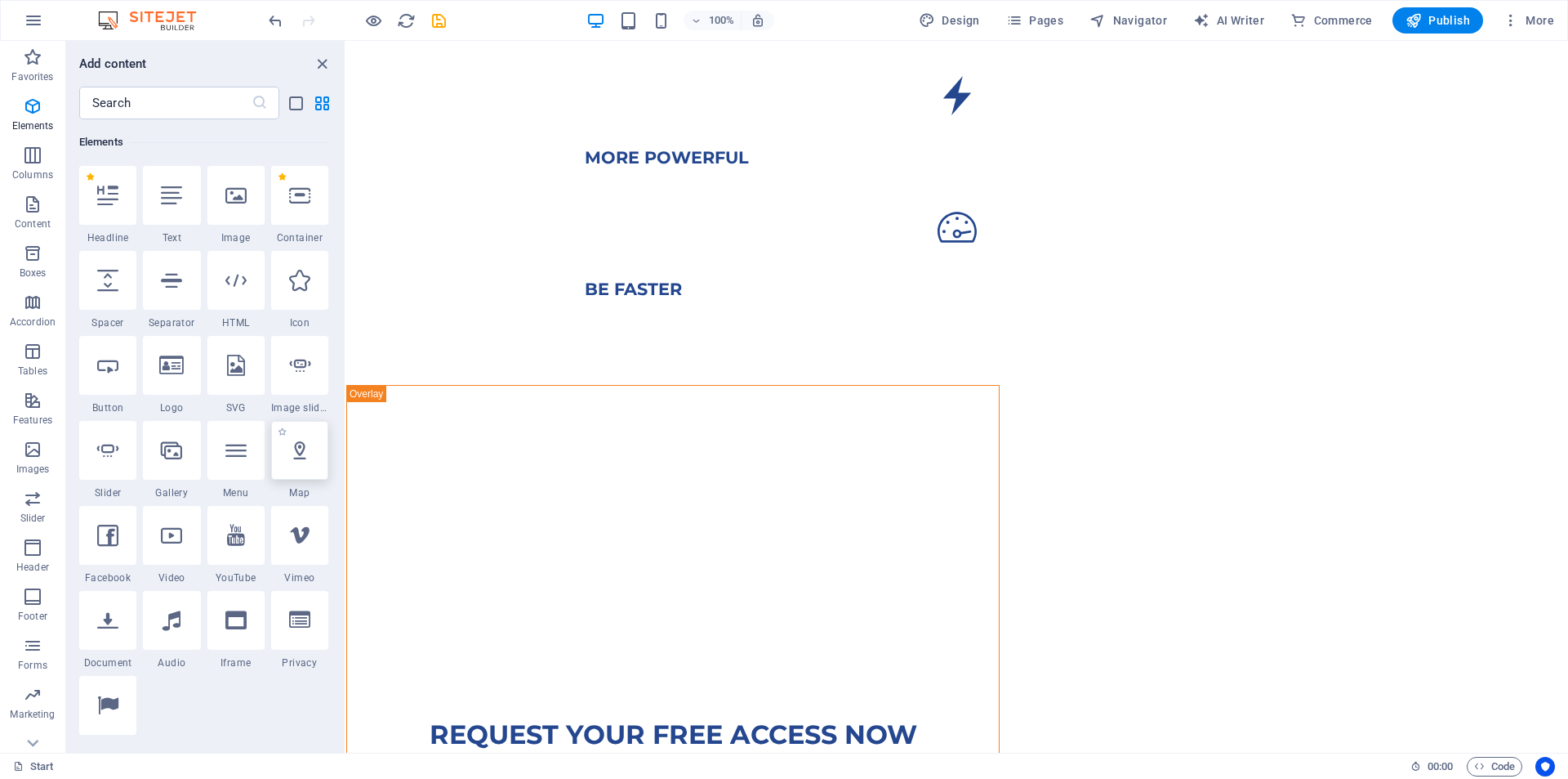
click at [305, 456] on icon at bounding box center [300, 450] width 21 height 21
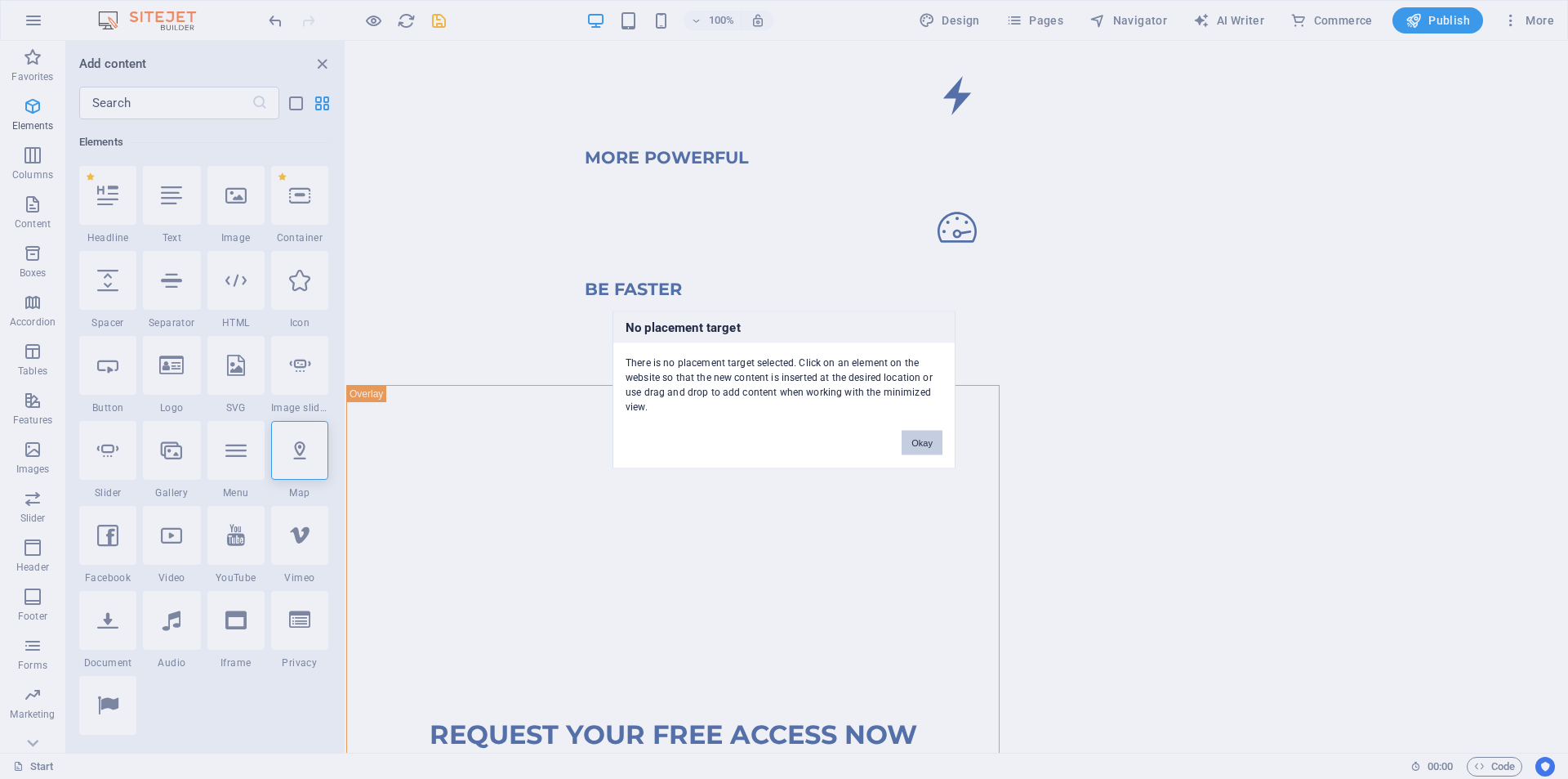
drag, startPoint x: 921, startPoint y: 436, endPoint x: 575, endPoint y: 396, distance: 348.3
click at [921, 436] on button "Okay" at bounding box center [922, 442] width 41 height 25
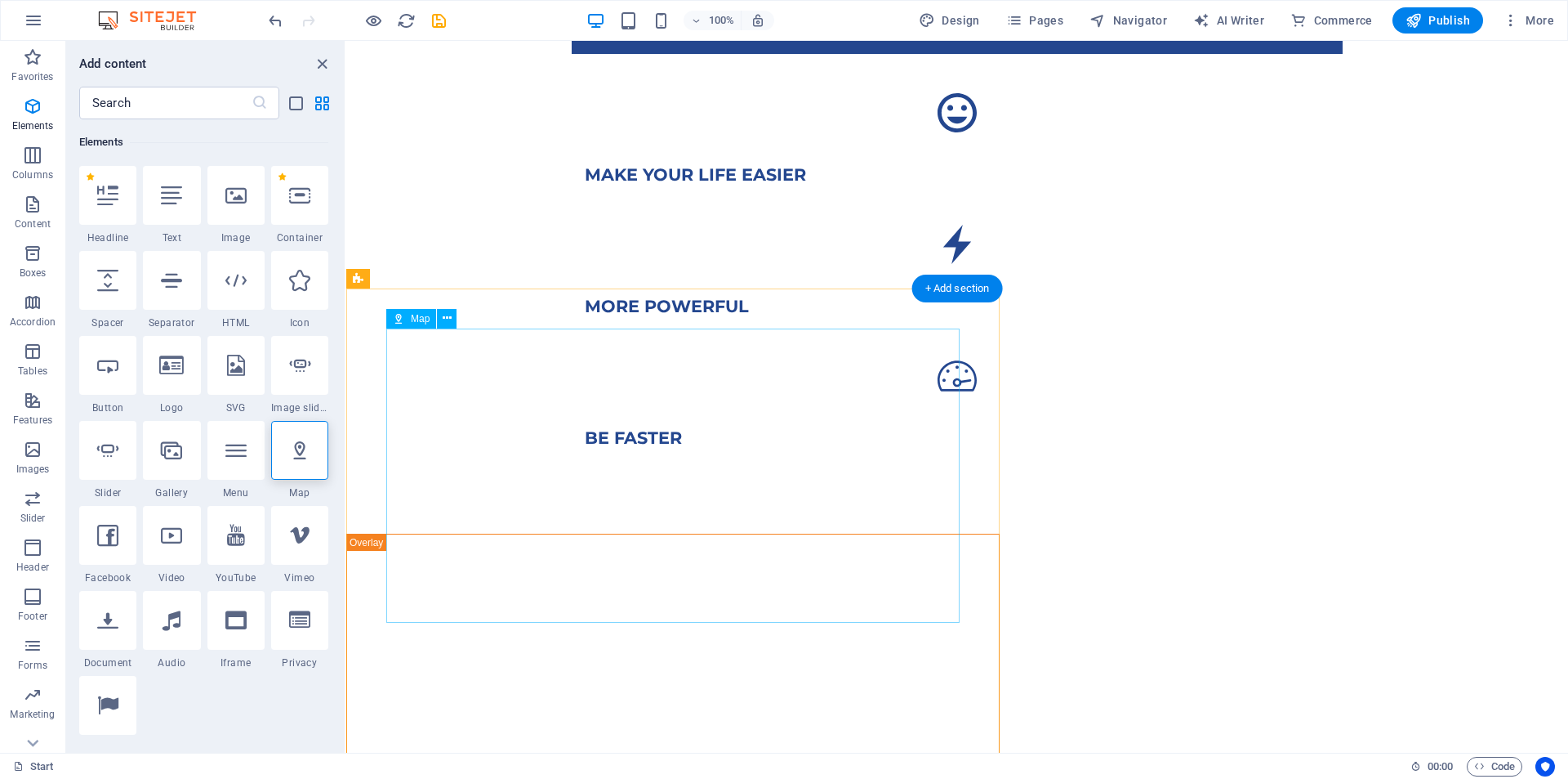
scroll to position [898, 0]
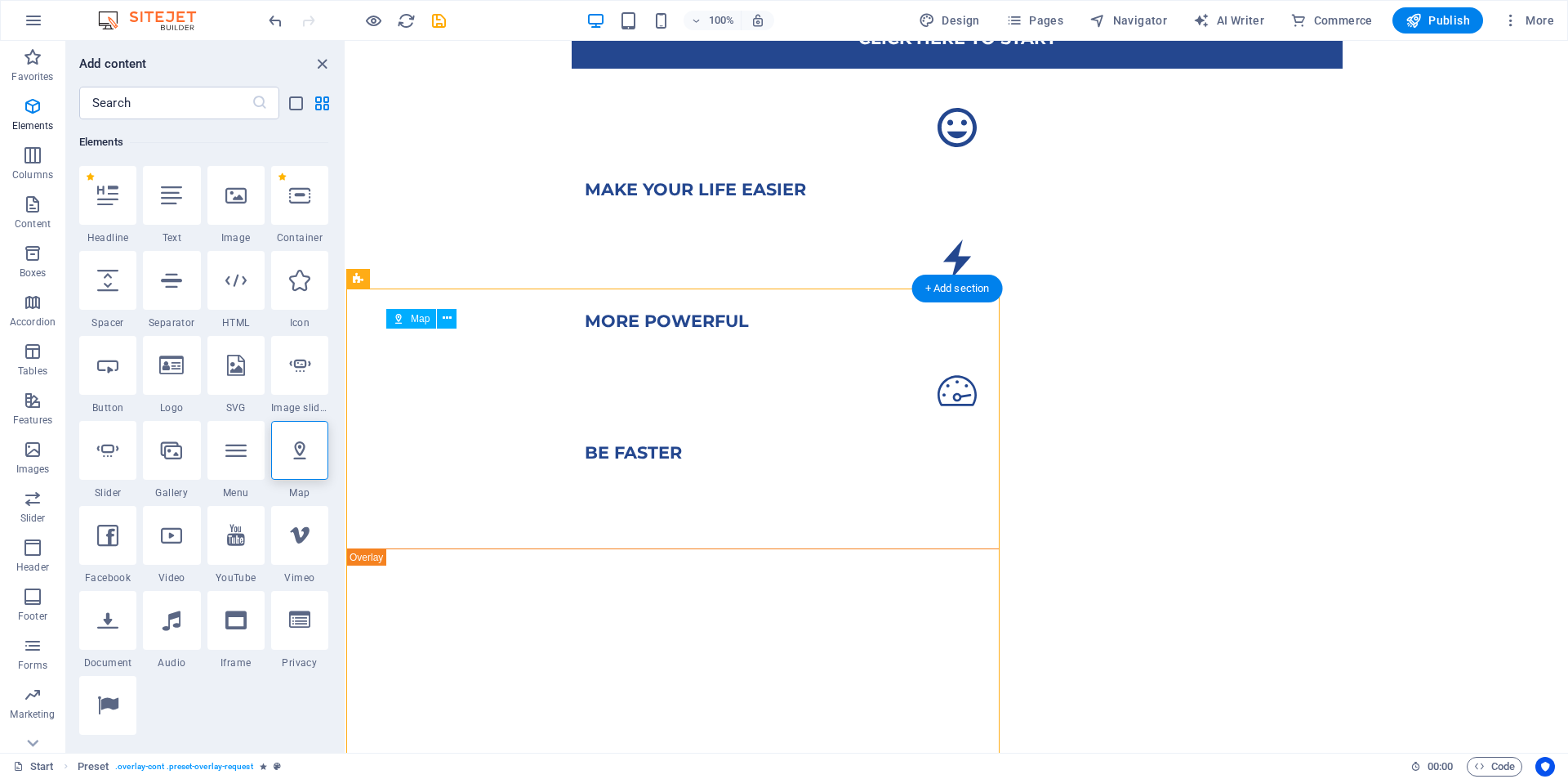
drag, startPoint x: 672, startPoint y: 459, endPoint x: 685, endPoint y: 441, distance: 22.2
click at [685, 588] on div at bounding box center [672, 735] width 574 height 294
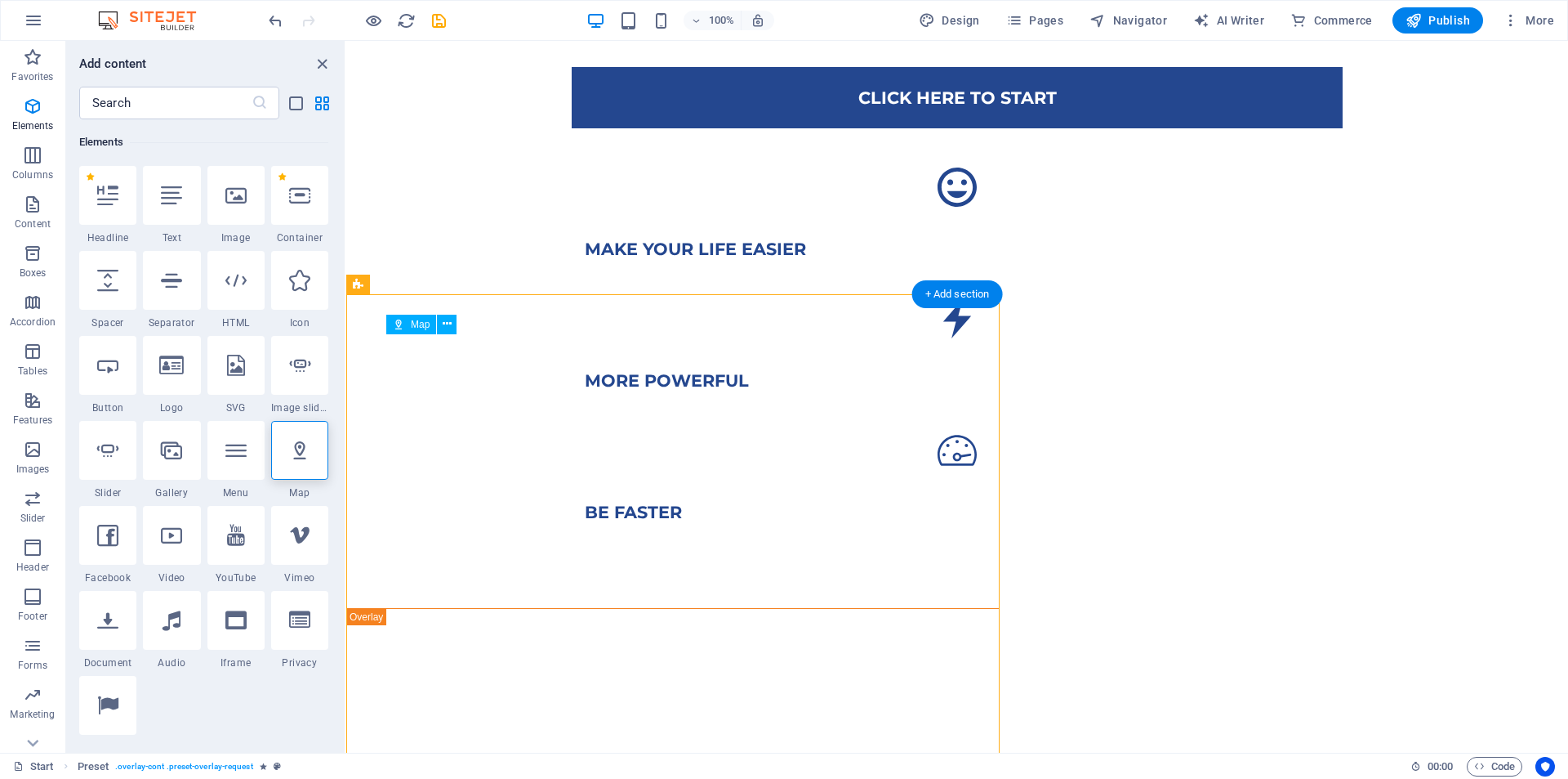
scroll to position [817, 0]
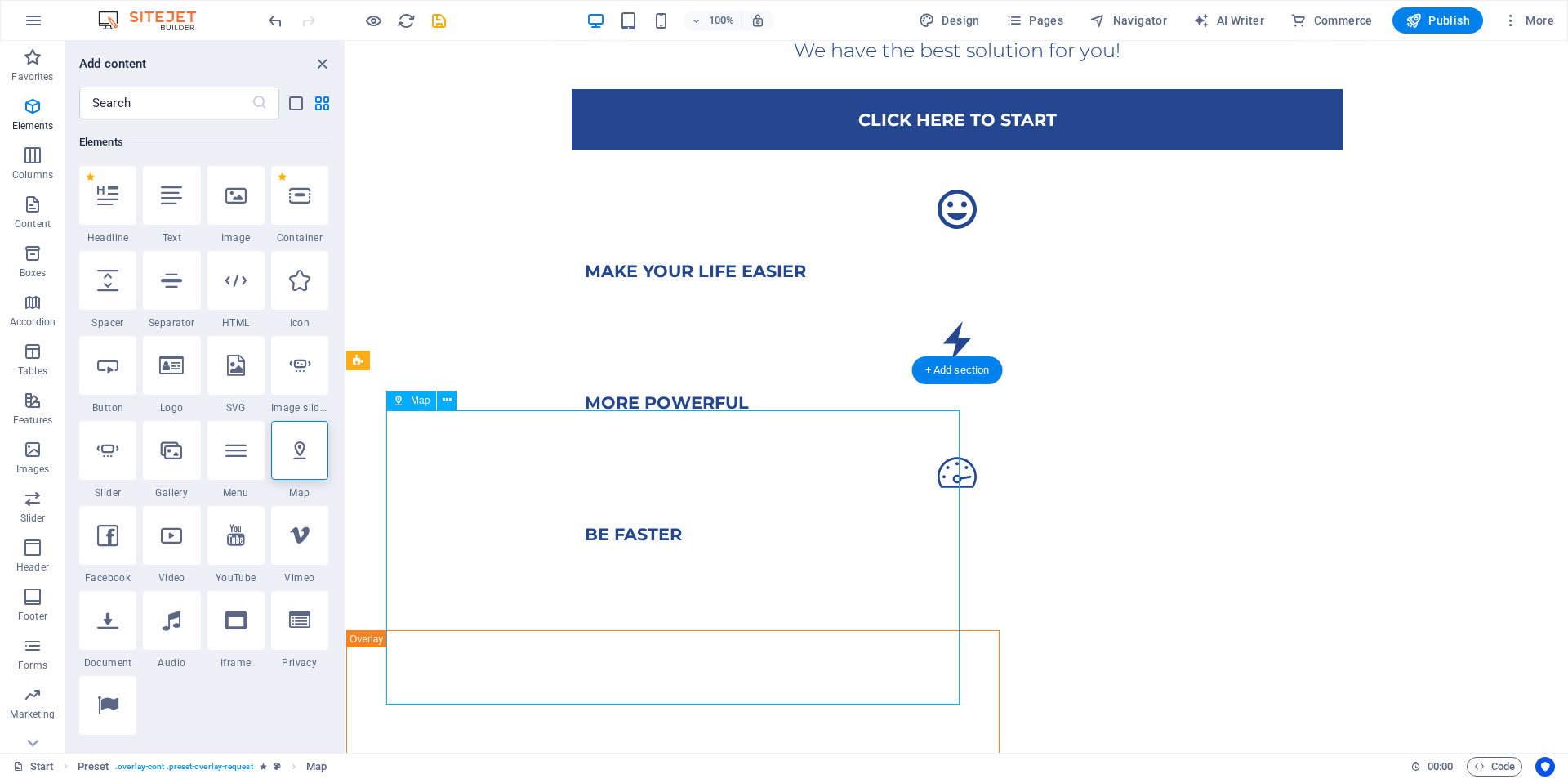
drag, startPoint x: 676, startPoint y: 539, endPoint x: 682, endPoint y: 529, distance: 11.7
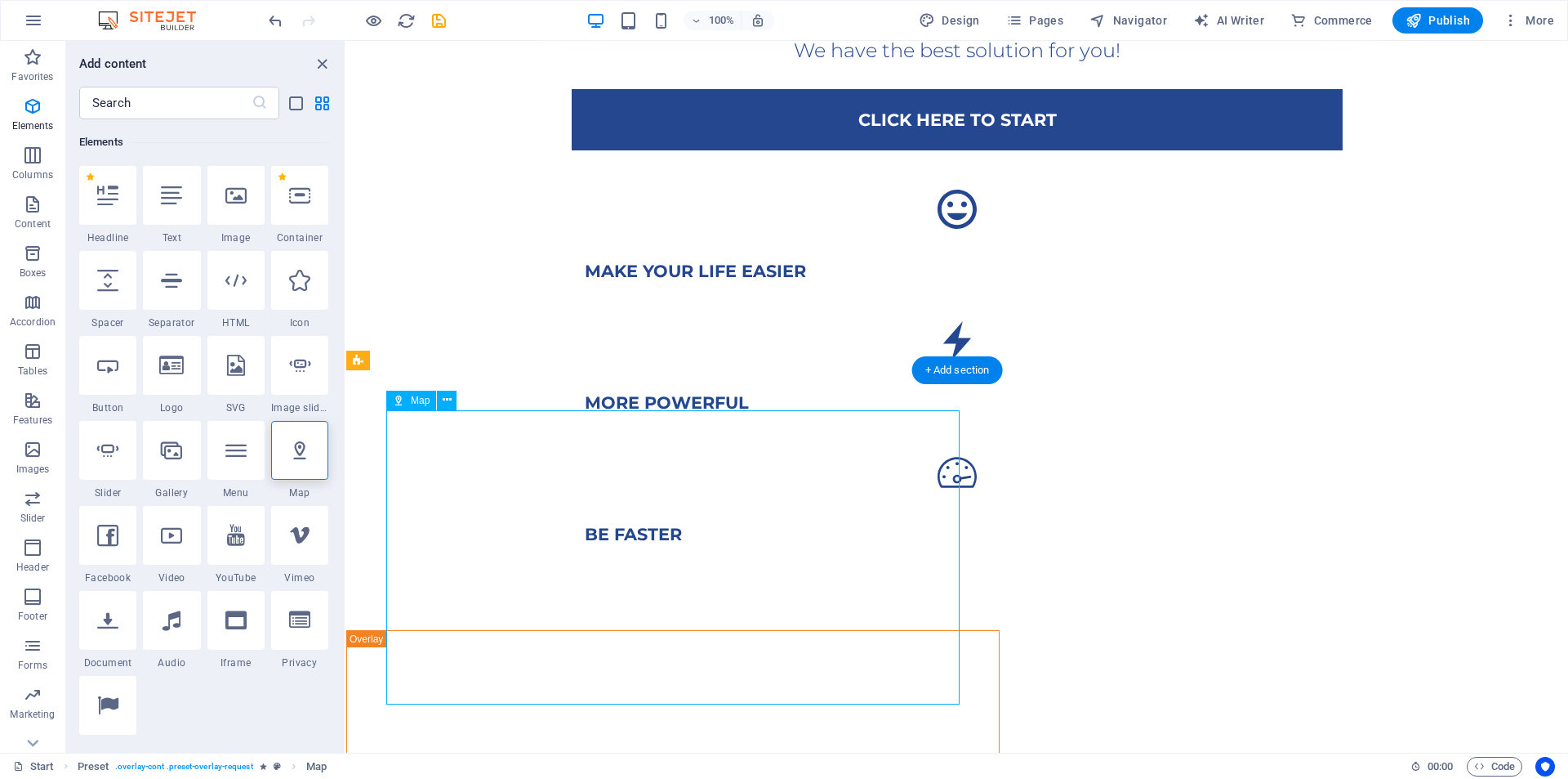
select select "1"
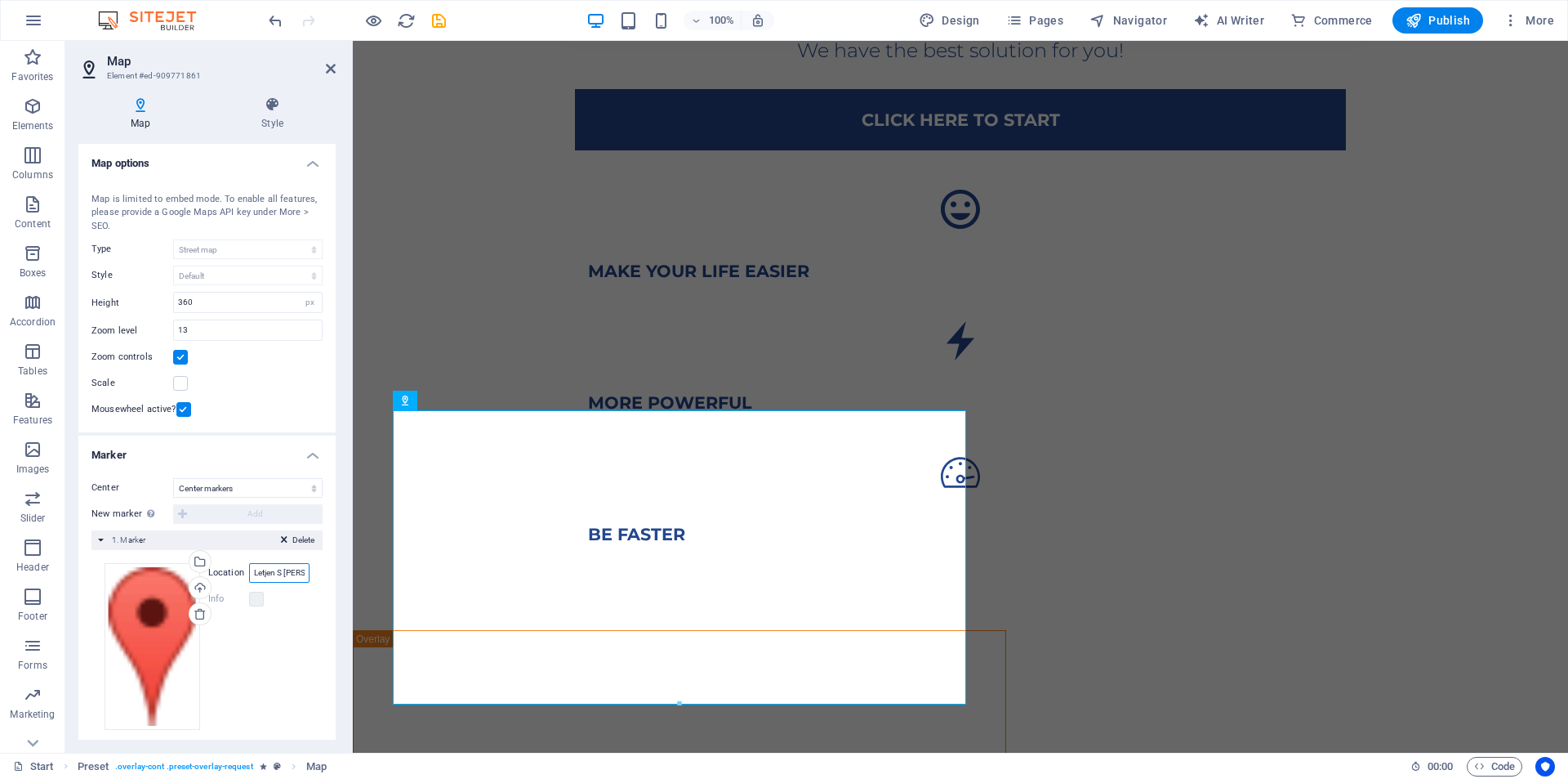
click at [282, 577] on input "Letjen S [PERSON_NAME], 65122 [GEOGRAPHIC_DATA], [GEOGRAPHIC_DATA]" at bounding box center [279, 573] width 60 height 20
click at [295, 576] on input "Letjen S [PERSON_NAME], 65122 [GEOGRAPHIC_DATA], [GEOGRAPHIC_DATA]" at bounding box center [279, 573] width 60 height 20
click at [179, 512] on div "New marker To enable this feature, please provide a Google Maps API key in the …" at bounding box center [207, 514] width 231 height 20
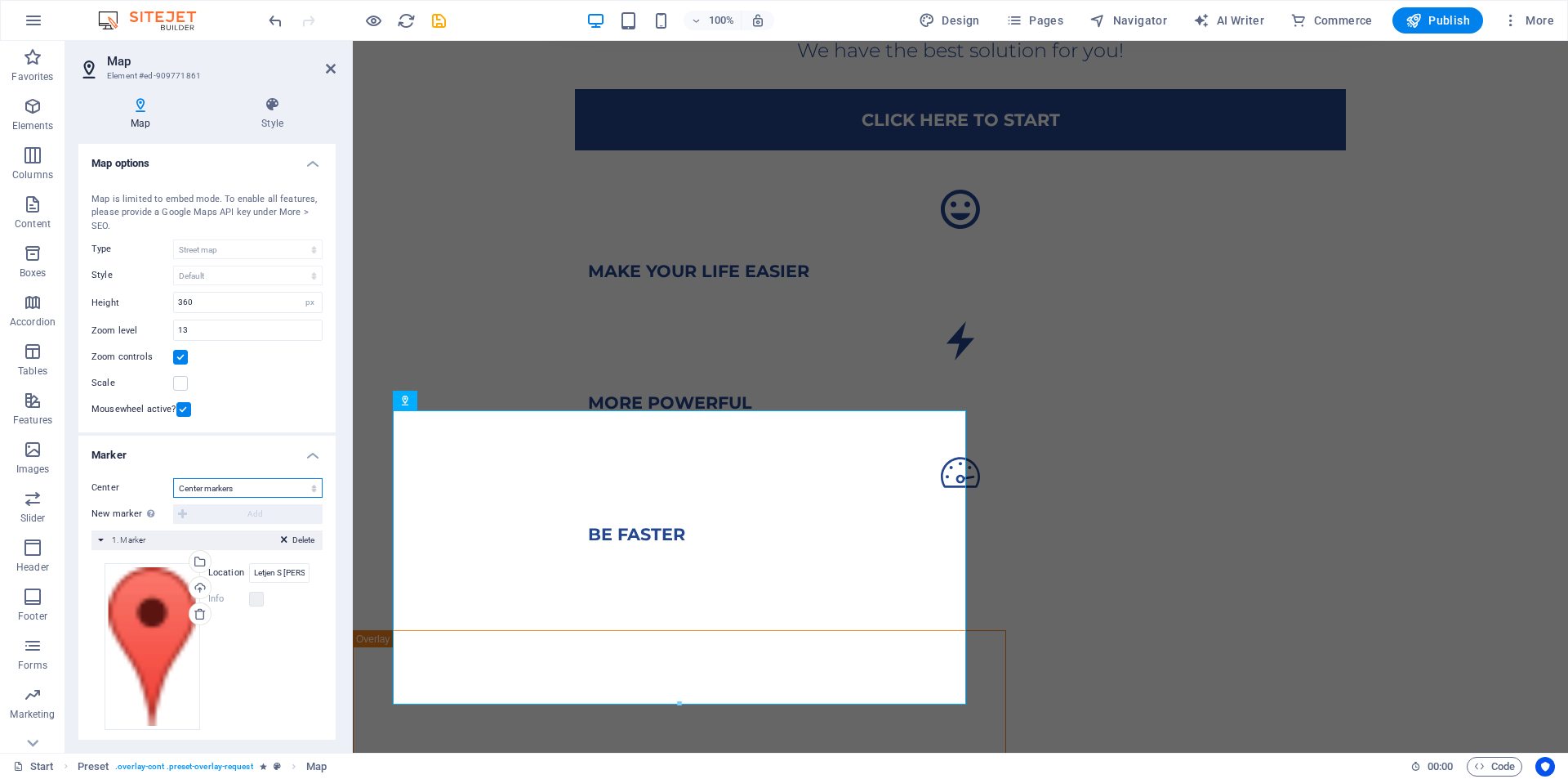
click at [305, 490] on select "Don't center Center markers Center and zoom markers" at bounding box center [248, 487] width 150 height 20
click at [306, 490] on select "Don't center Center markers Center and zoom markers" at bounding box center [248, 487] width 150 height 20
click at [252, 592] on label at bounding box center [257, 599] width 15 height 15
click at [257, 603] on label at bounding box center [257, 599] width 15 height 15
click at [193, 566] on div "Select files from the file manager, stock photos, or upload file(s)" at bounding box center [198, 563] width 25 height 25
